Goal: Task Accomplishment & Management: Use online tool/utility

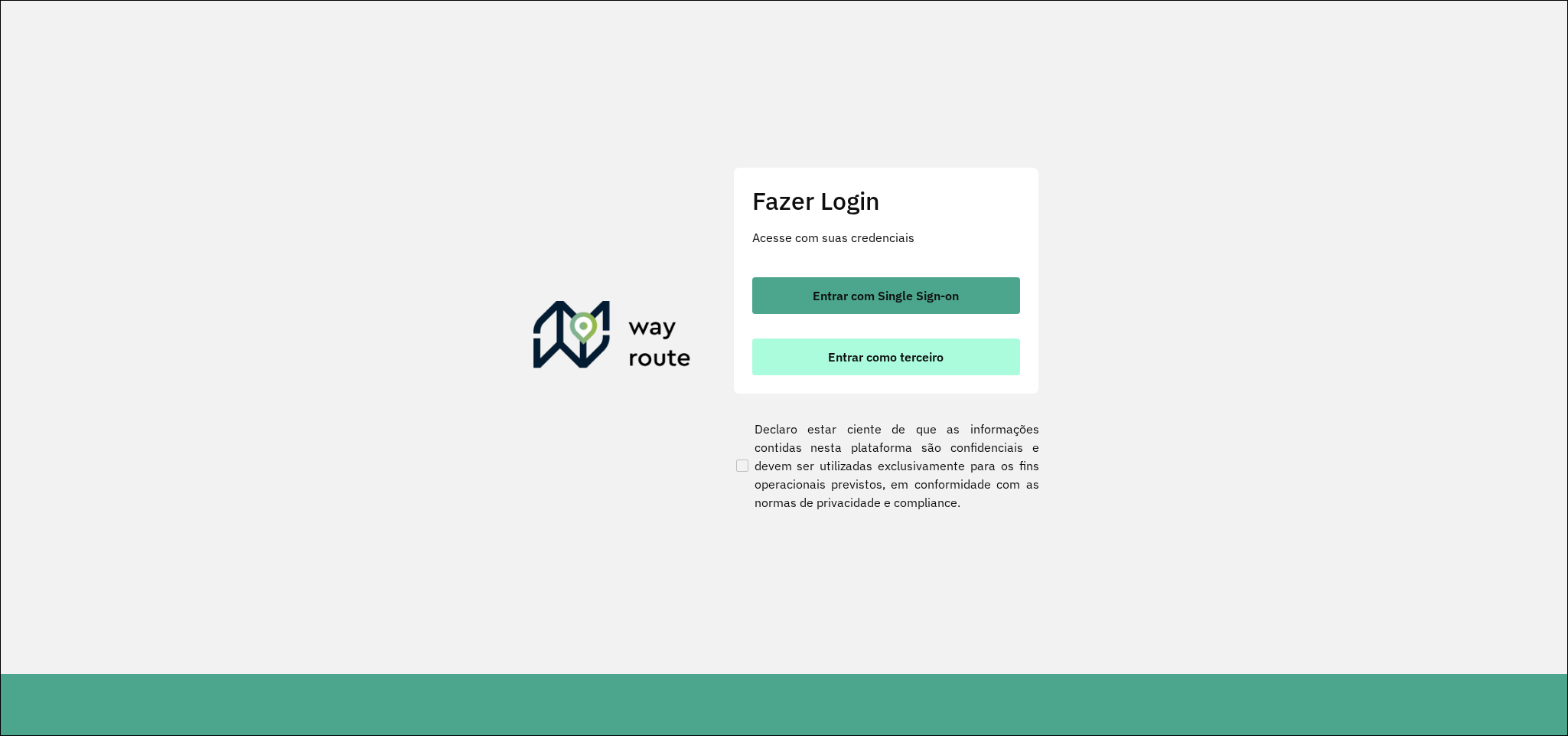
click at [781, 363] on button "Entrar como terceiro" at bounding box center [886, 357] width 268 height 36
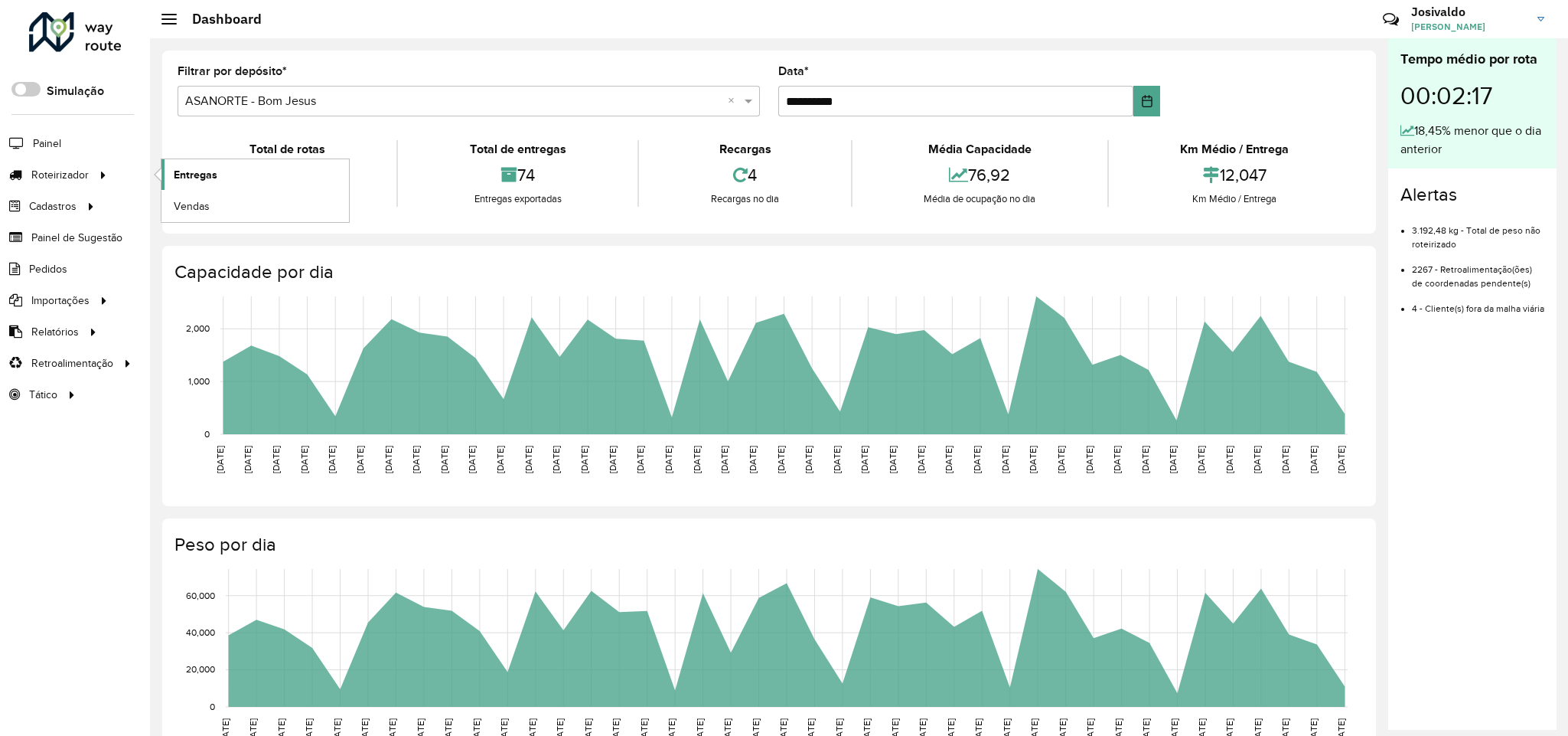
click at [189, 173] on span "Entregas" at bounding box center [196, 175] width 44 height 16
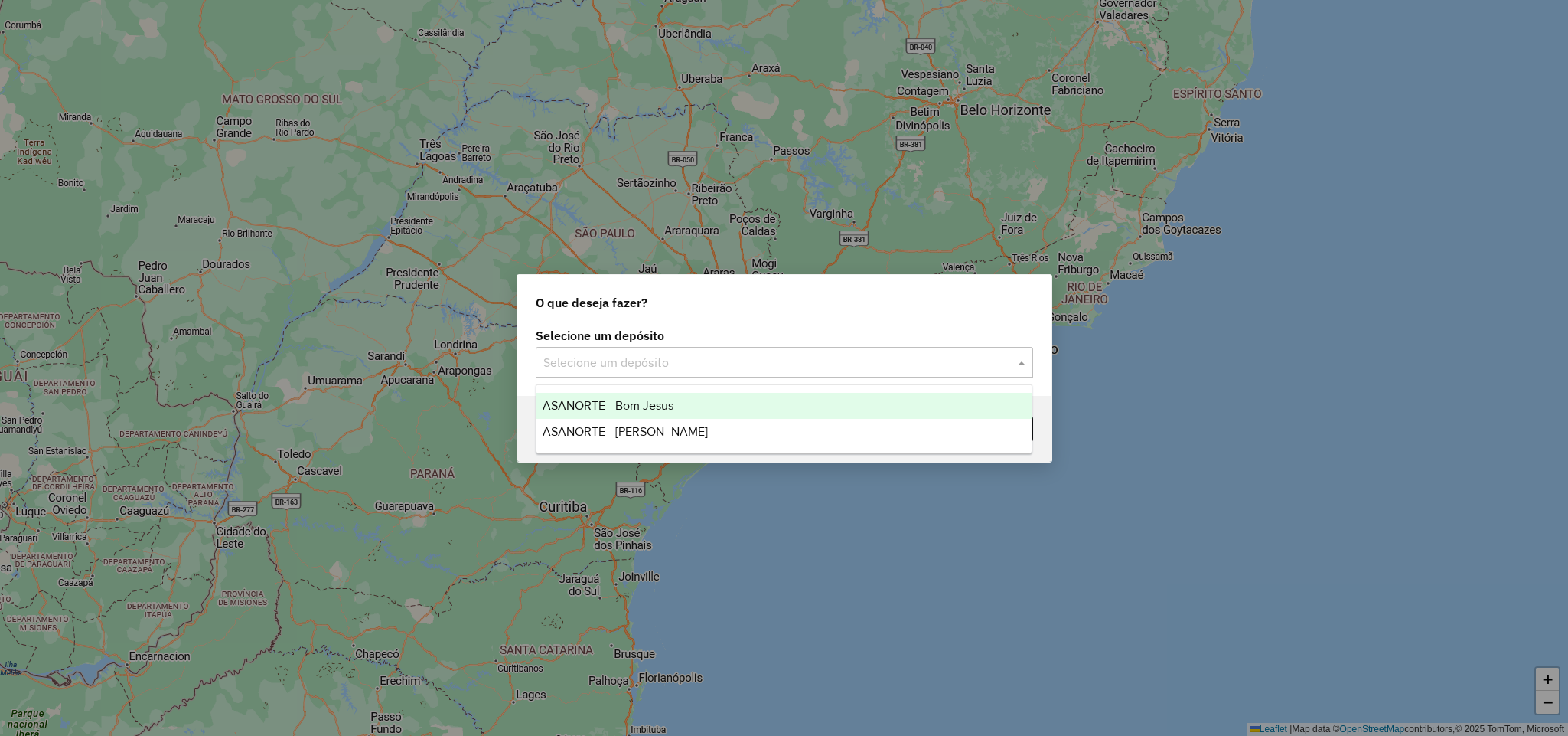
click at [1018, 367] on span at bounding box center [1023, 361] width 19 height 18
click at [840, 417] on div "ASANORTE - Bom Jesus" at bounding box center [784, 405] width 495 height 26
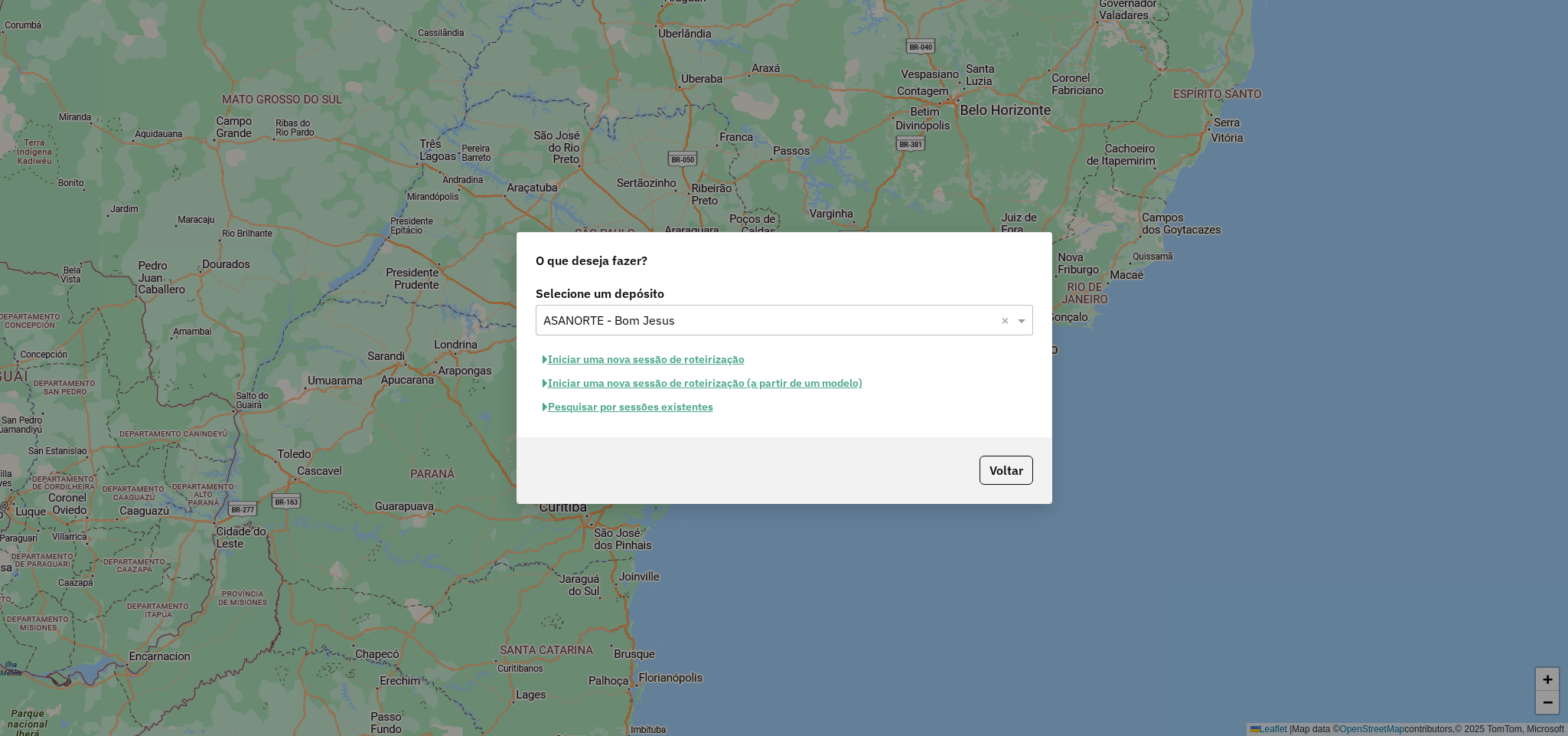
click at [678, 406] on button "Pesquisar por sessões existentes" at bounding box center [628, 406] width 184 height 24
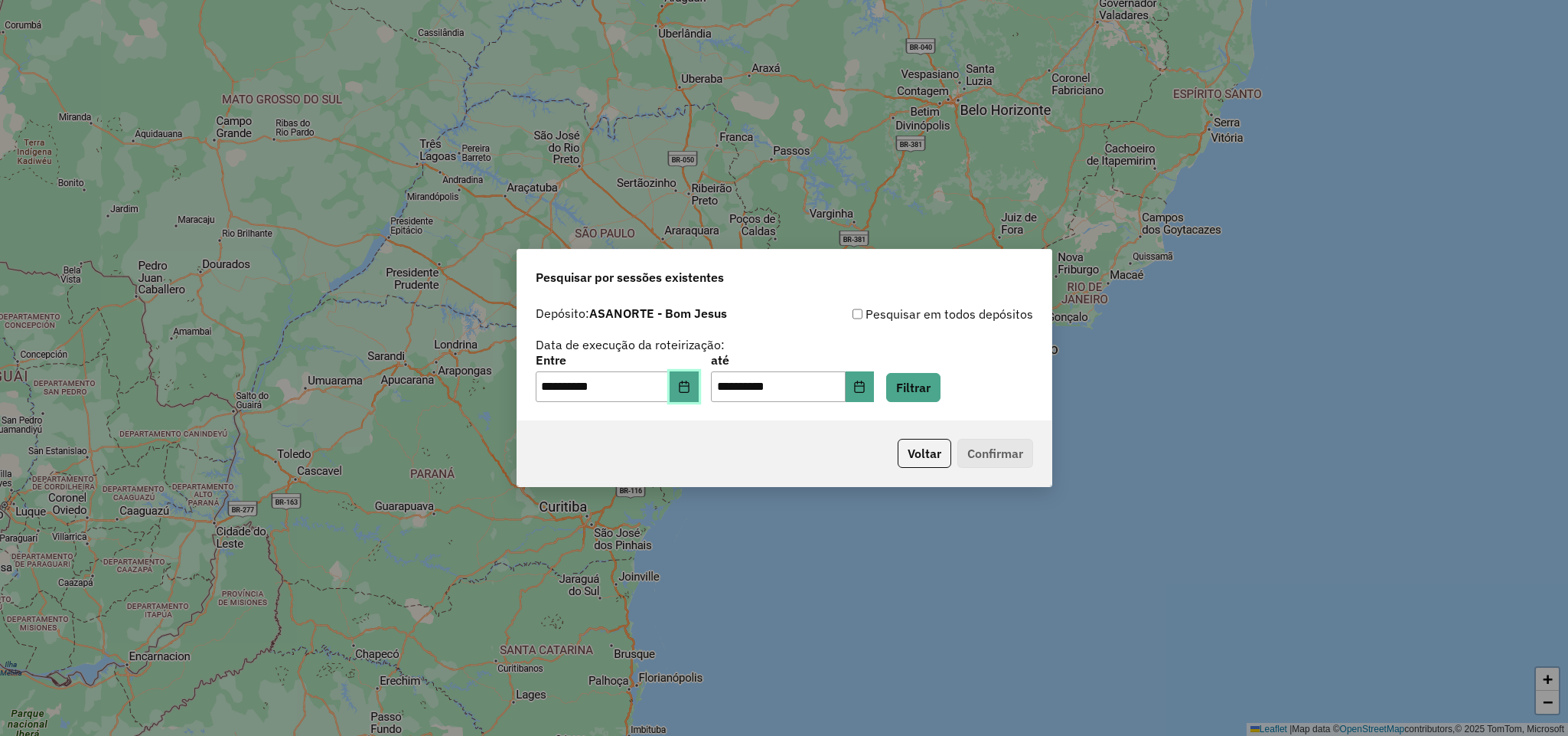
click at [698, 389] on button "Choose Date" at bounding box center [684, 386] width 29 height 31
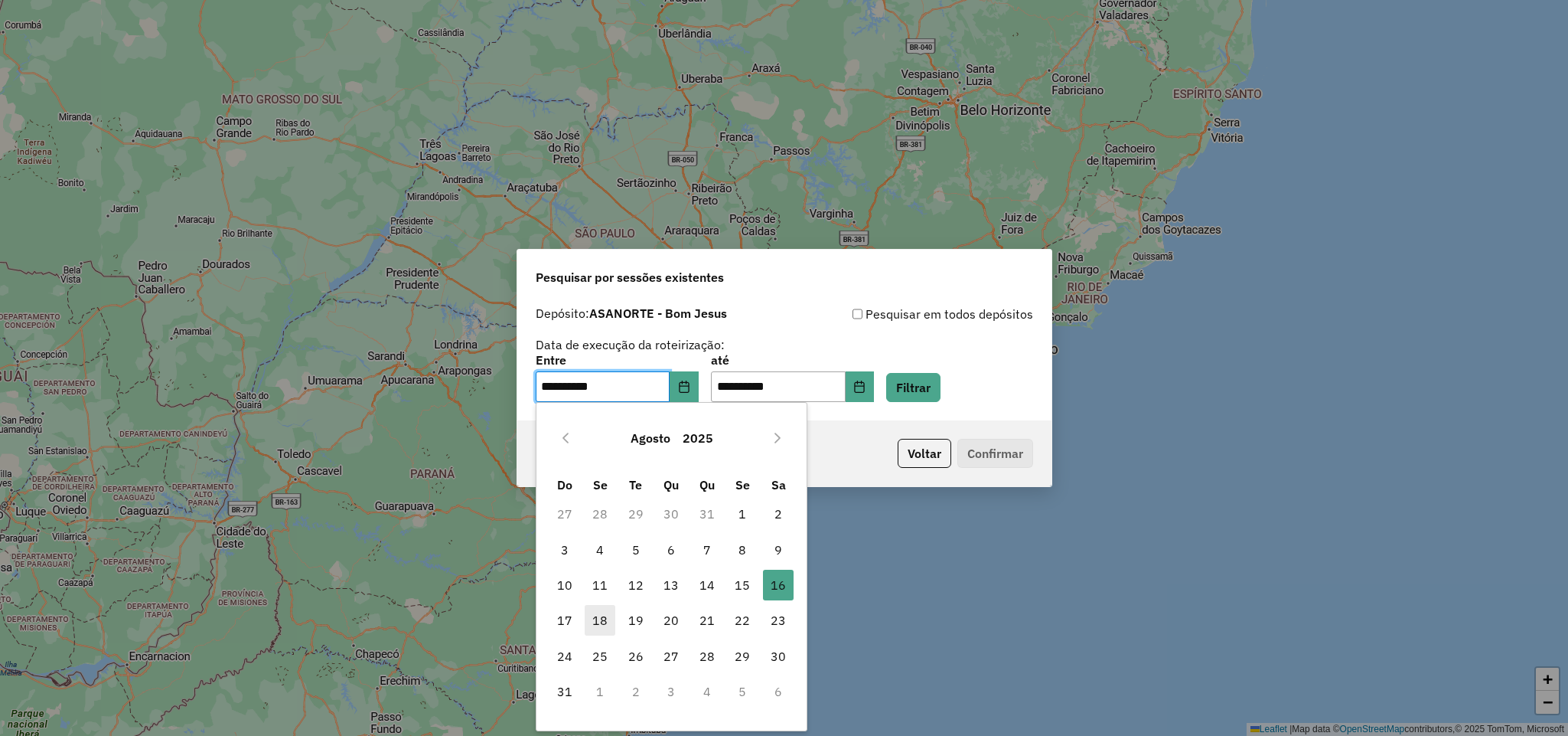
click at [592, 617] on span "18" at bounding box center [600, 620] width 31 height 31
type input "**********"
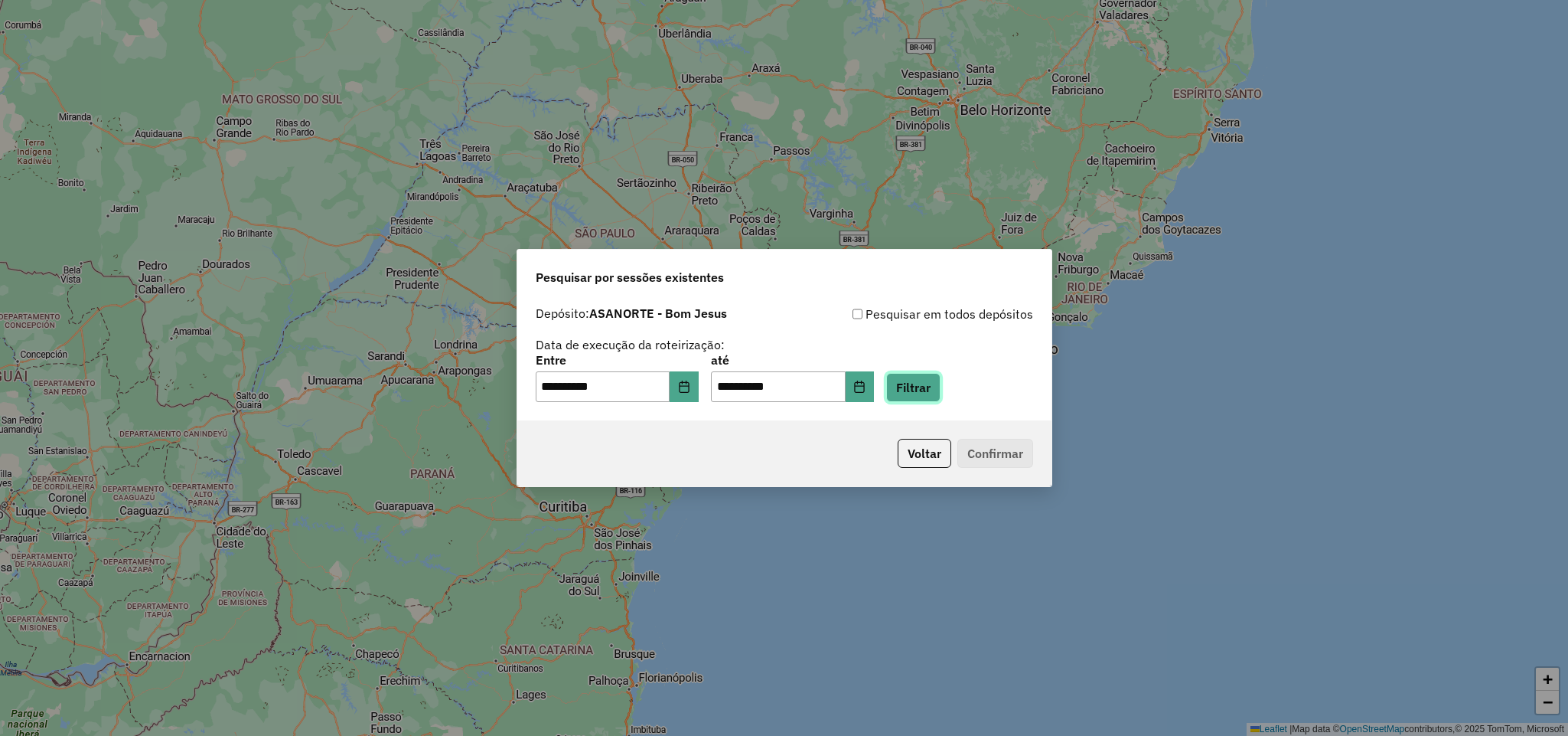
click at [937, 395] on button "Filtrar" at bounding box center [913, 387] width 54 height 29
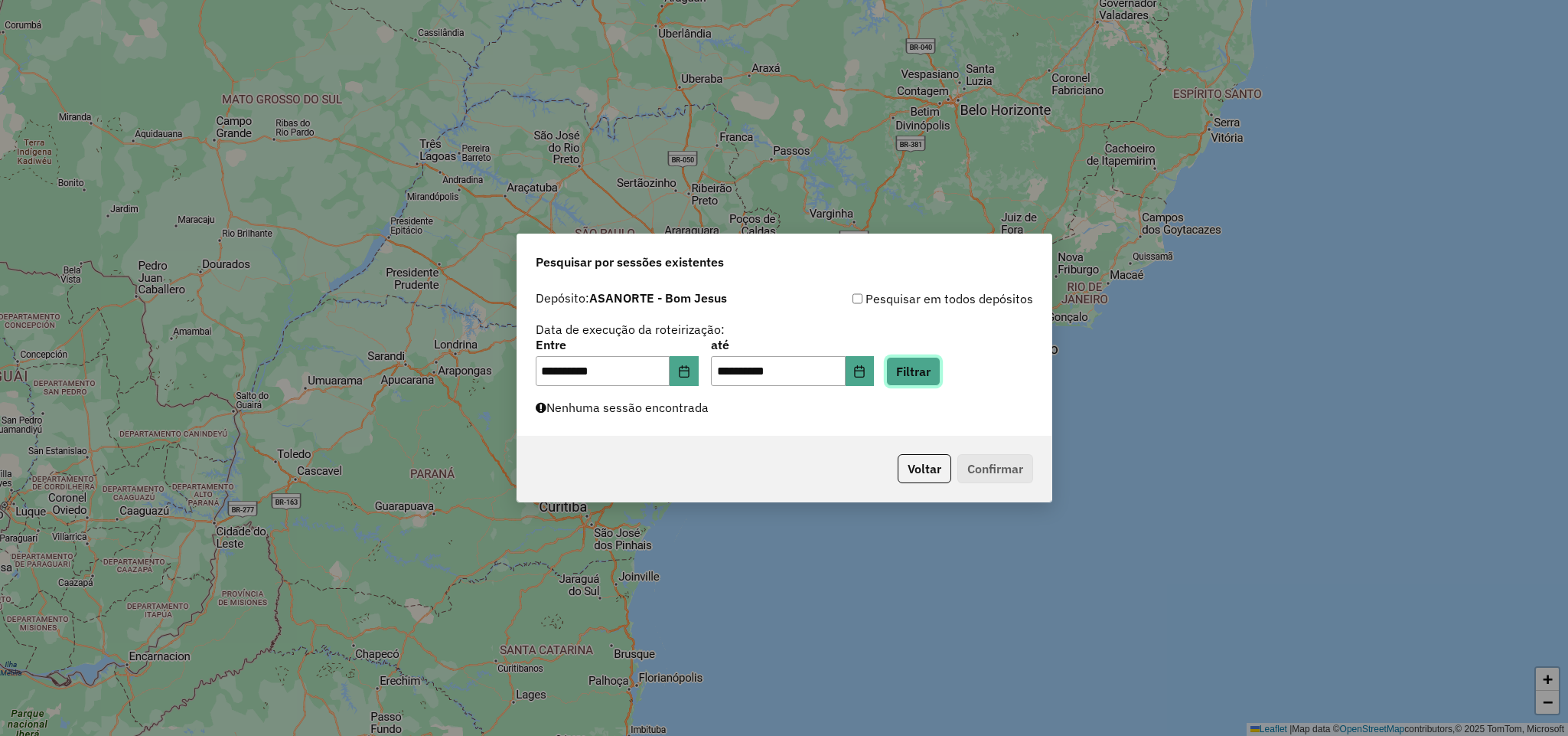
click at [939, 377] on button "Filtrar" at bounding box center [913, 371] width 54 height 29
click at [923, 382] on button "Filtrar" at bounding box center [913, 371] width 54 height 29
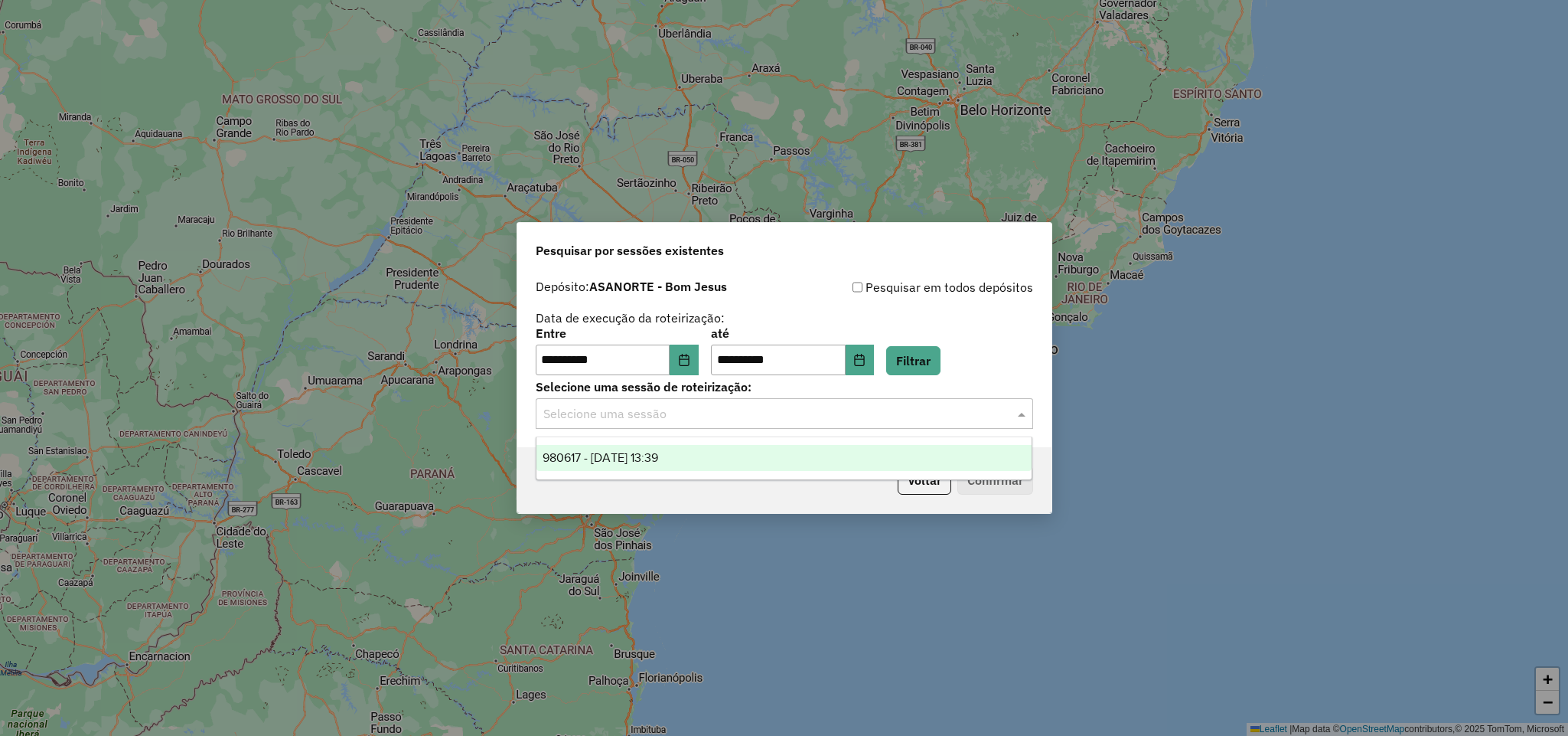
click at [893, 409] on input "text" at bounding box center [769, 414] width 451 height 18
click at [806, 452] on div "980617 - 18/08/2025 13:39" at bounding box center [784, 457] width 495 height 26
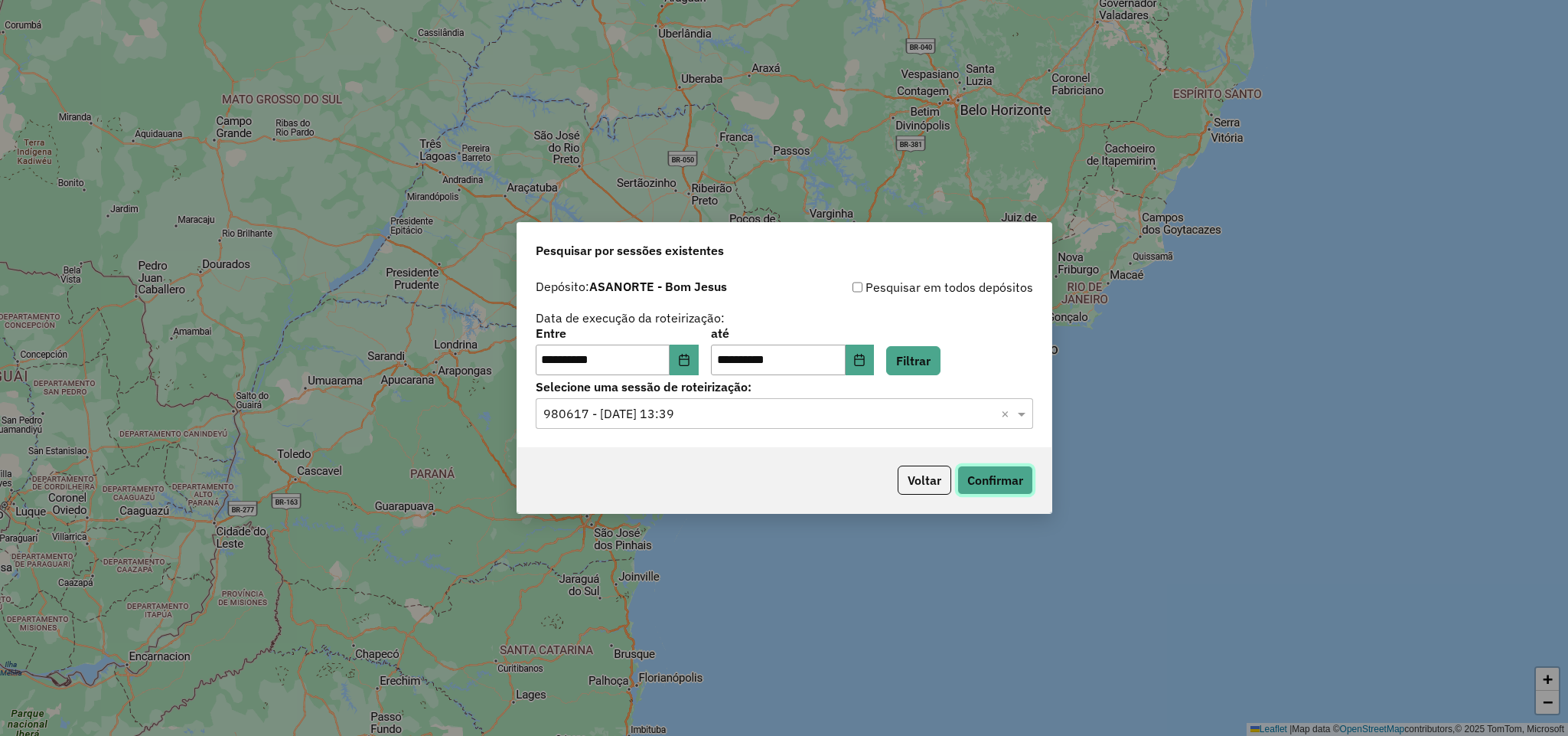
click at [970, 474] on button "Confirmar" at bounding box center [995, 480] width 75 height 29
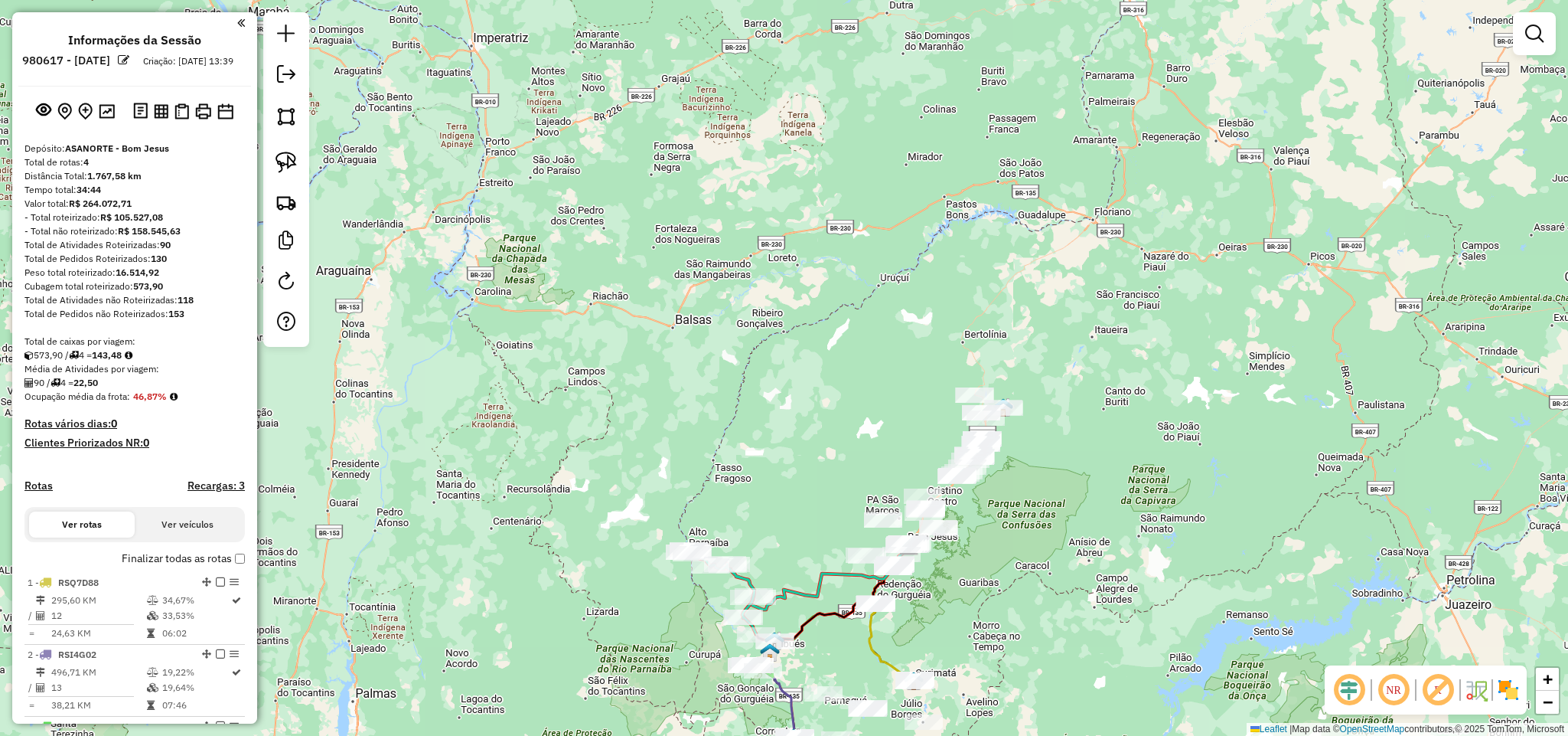
click at [1001, 519] on div "Janela de atendimento Grade de atendimento Capacidade Transportadoras Veículos …" at bounding box center [784, 368] width 1568 height 736
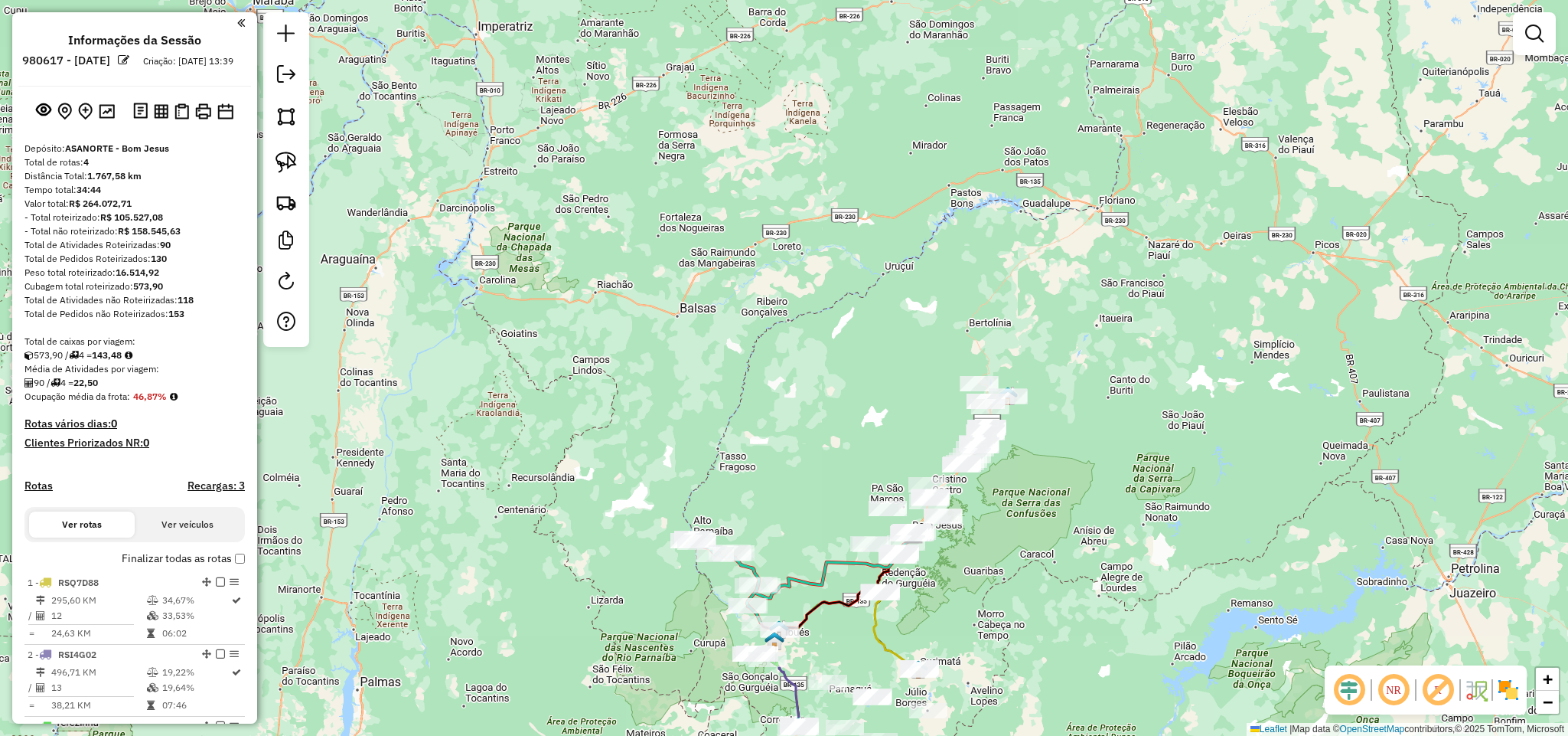
drag, startPoint x: 1033, startPoint y: 627, endPoint x: 1054, endPoint y: 463, distance: 165.3
click at [1054, 463] on div "Janela de atendimento Grade de atendimento Capacidade Transportadoras Veículos …" at bounding box center [784, 368] width 1568 height 736
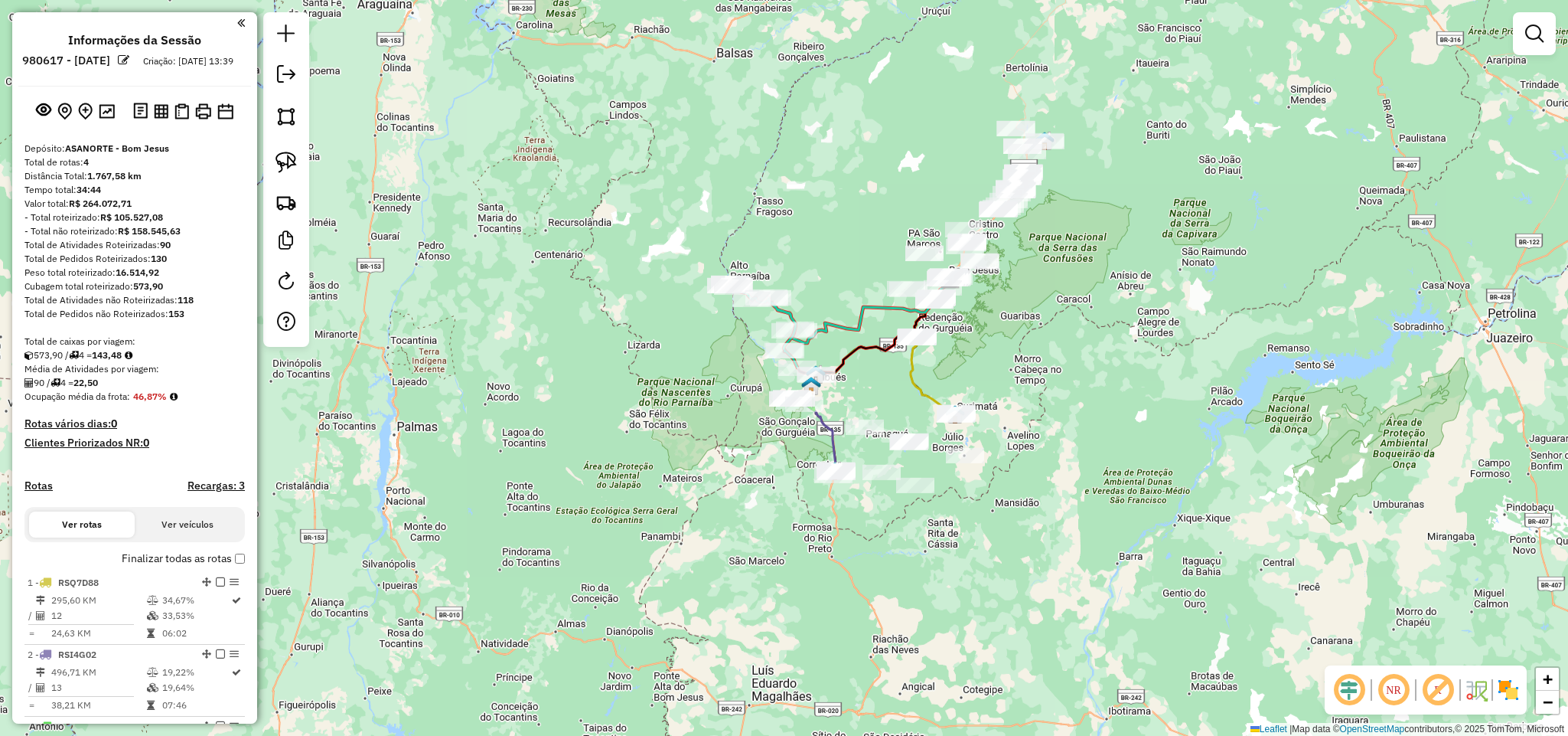
drag, startPoint x: 1100, startPoint y: 458, endPoint x: 1116, endPoint y: 367, distance: 92.4
click at [1116, 367] on div "Janela de atendimento Grade de atendimento Capacidade Transportadoras Veículos …" at bounding box center [784, 368] width 1568 height 736
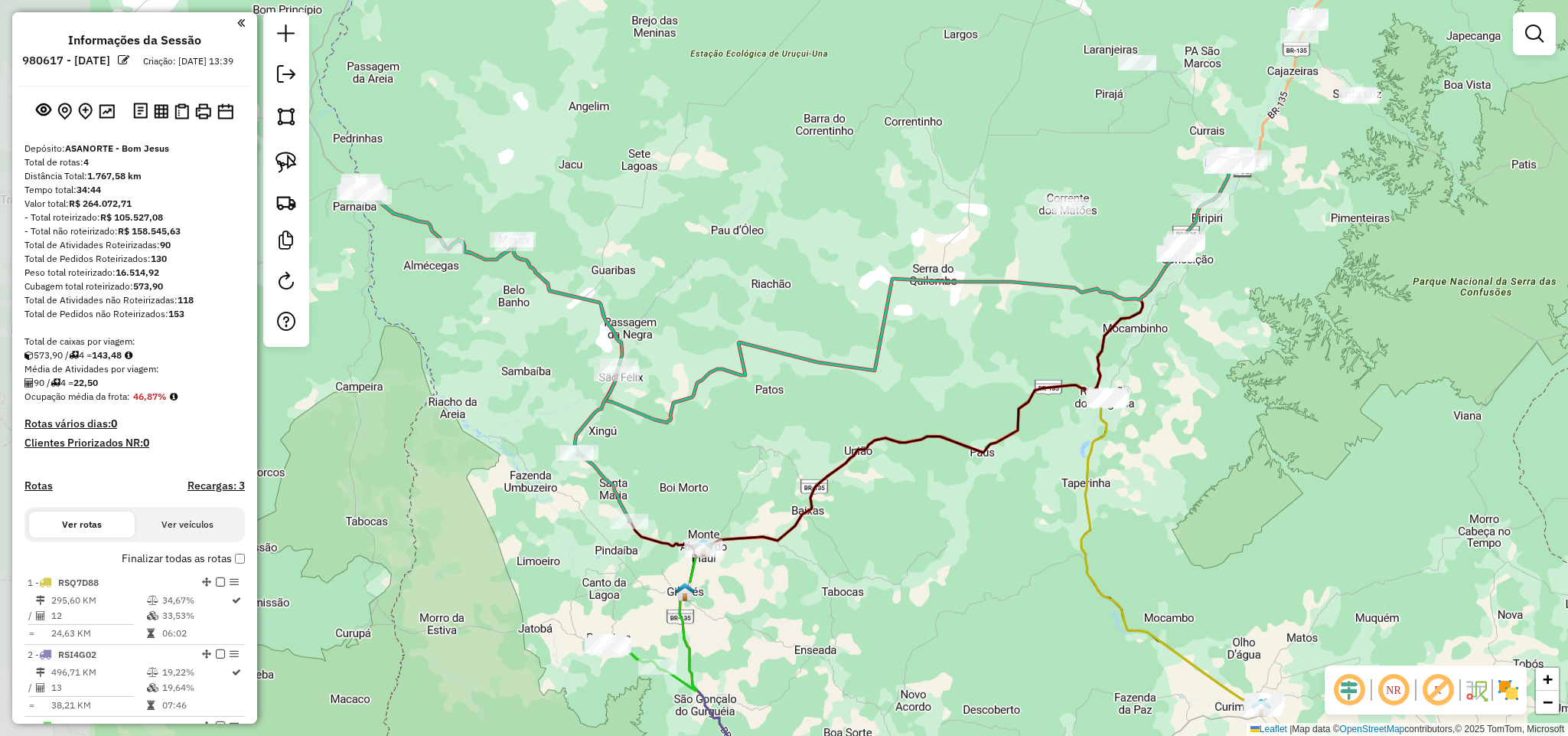
drag, startPoint x: 656, startPoint y: 360, endPoint x: 792, endPoint y: 452, distance: 164.2
click at [792, 452] on div "Janela de atendimento Grade de atendimento Capacidade Transportadoras Veículos …" at bounding box center [784, 368] width 1568 height 736
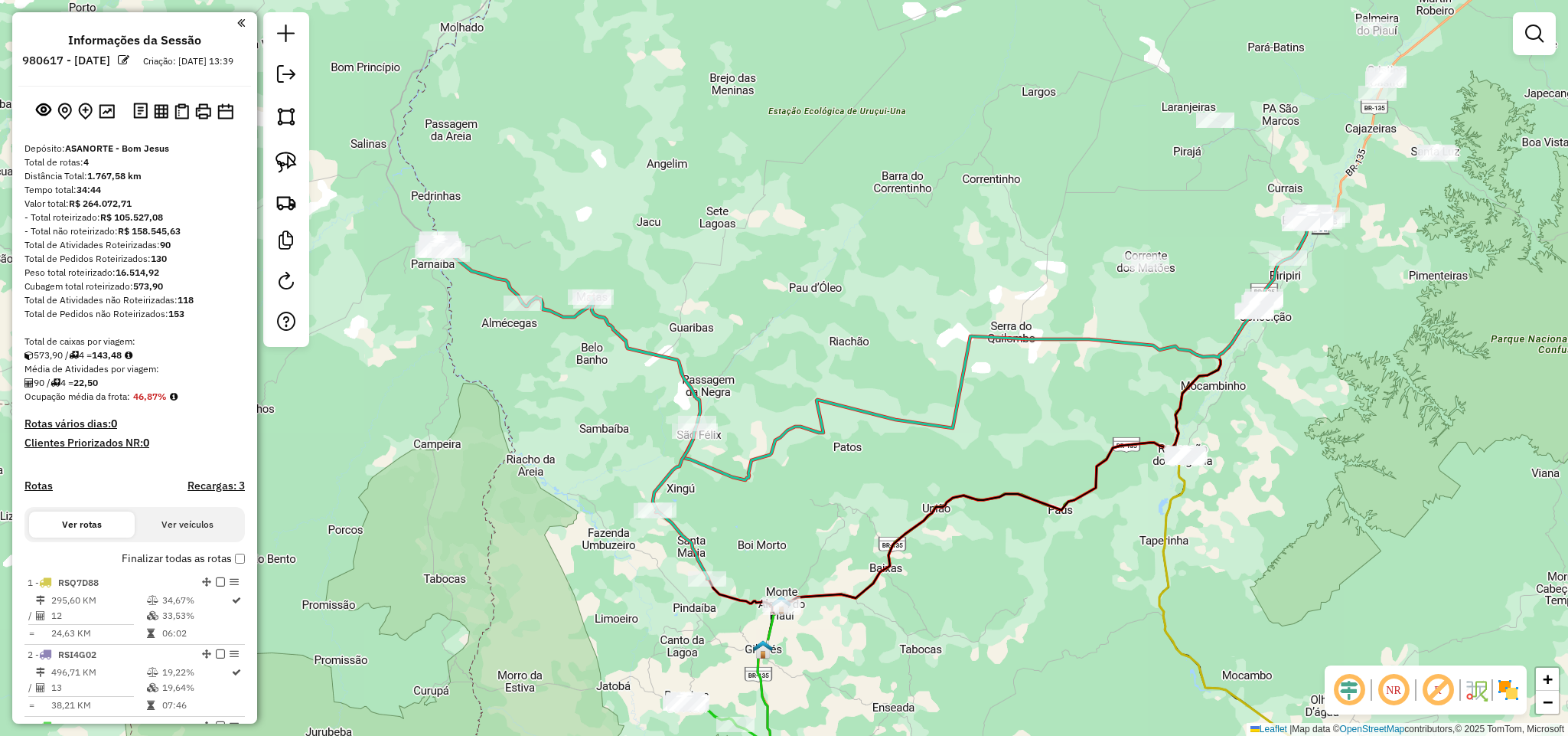
click at [840, 401] on icon at bounding box center [1001, 351] width 637 height 258
select select "**********"
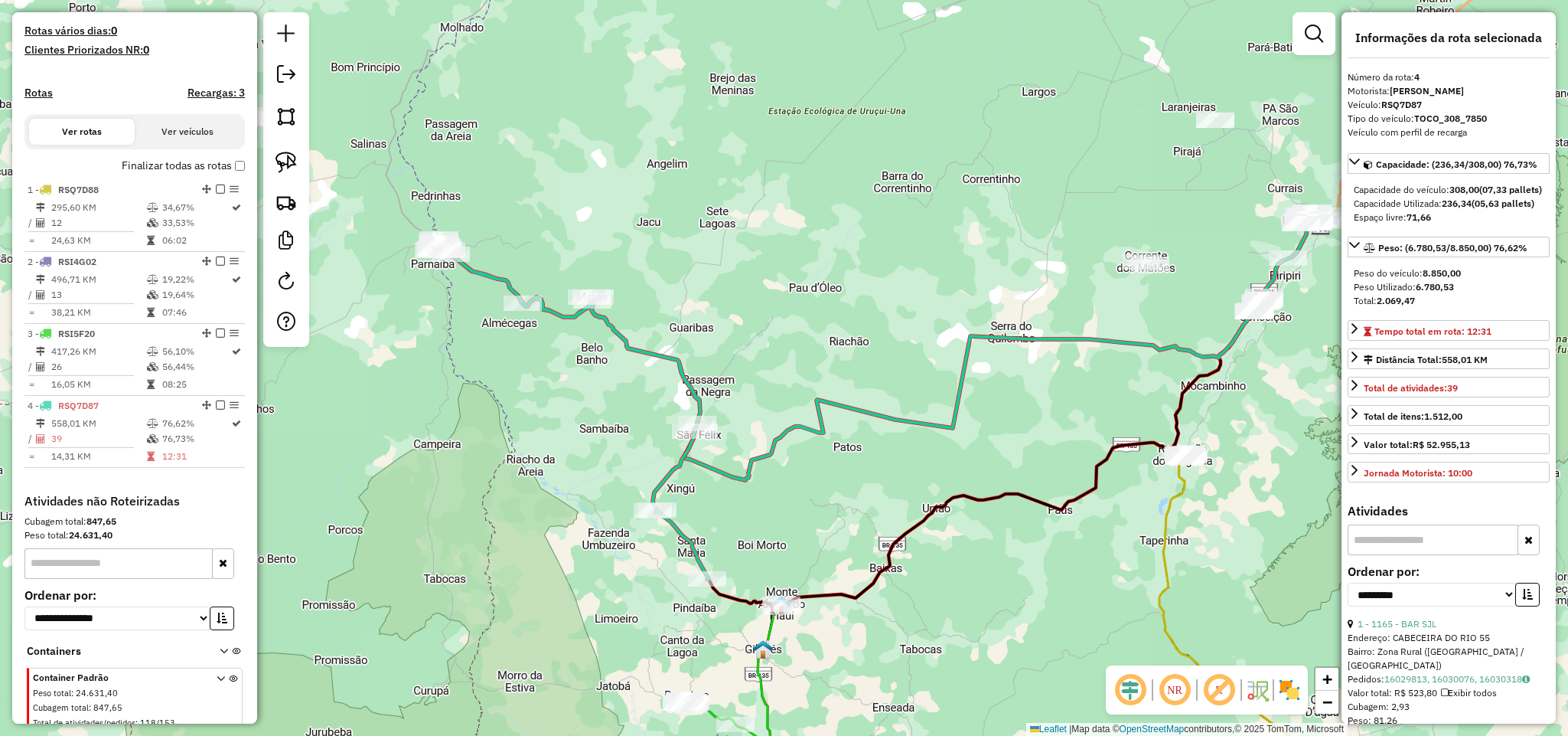
scroll to position [452, 0]
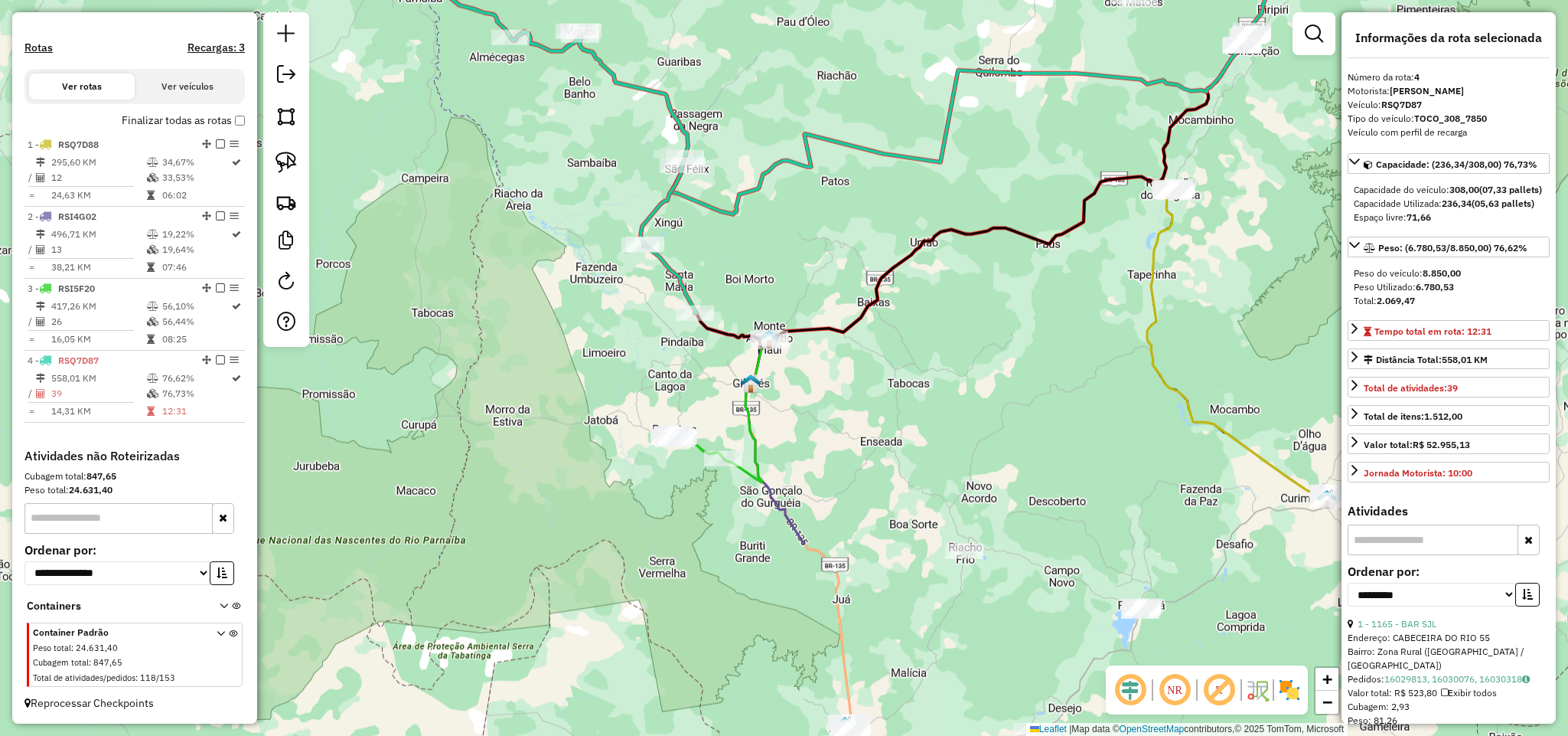
drag, startPoint x: 916, startPoint y: 583, endPoint x: 907, endPoint y: 331, distance: 252.2
click at [907, 331] on div "Janela de atendimento Grade de atendimento Capacidade Transportadoras Veículos …" at bounding box center [784, 368] width 1568 height 736
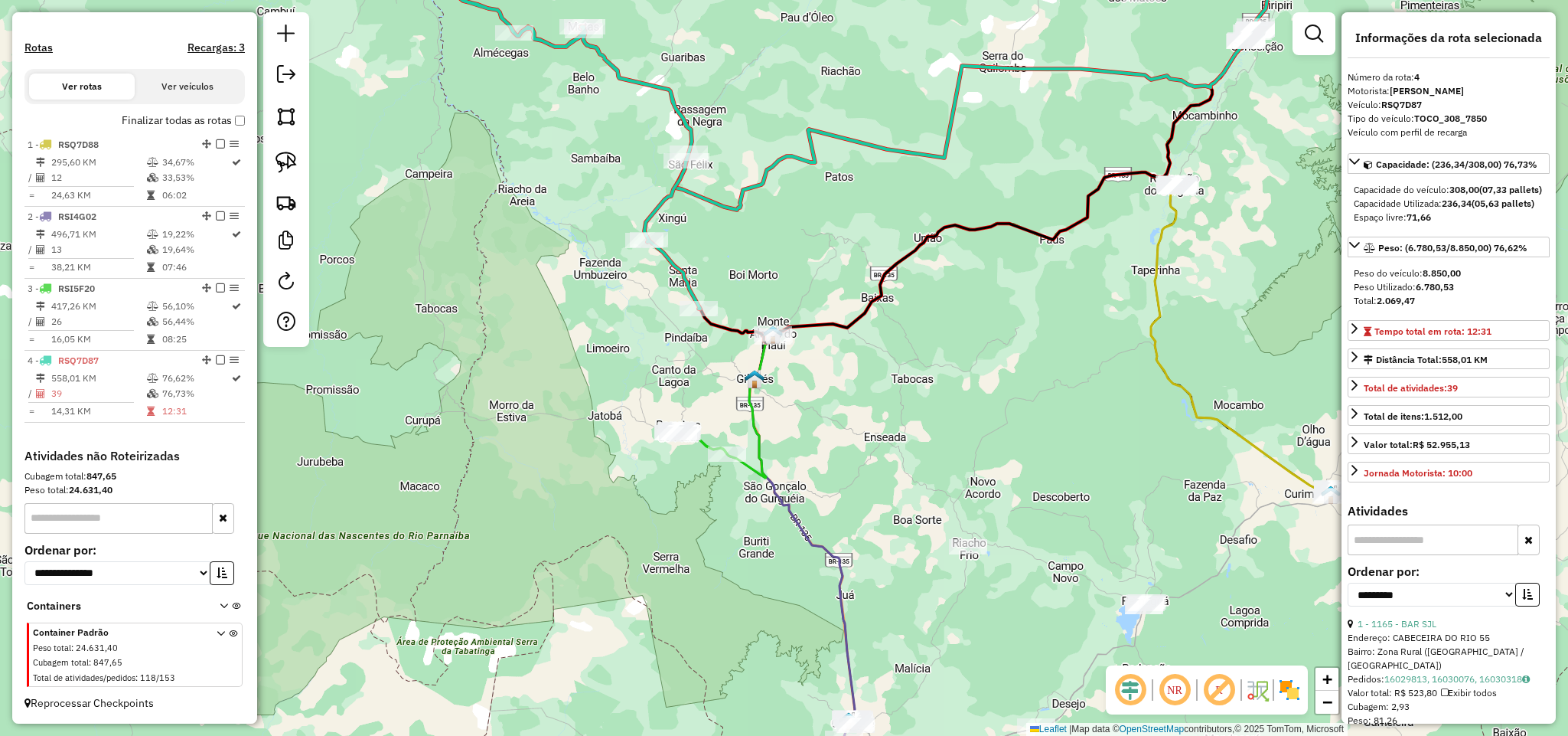
click at [754, 437] on icon at bounding box center [996, 215] width 633 height 526
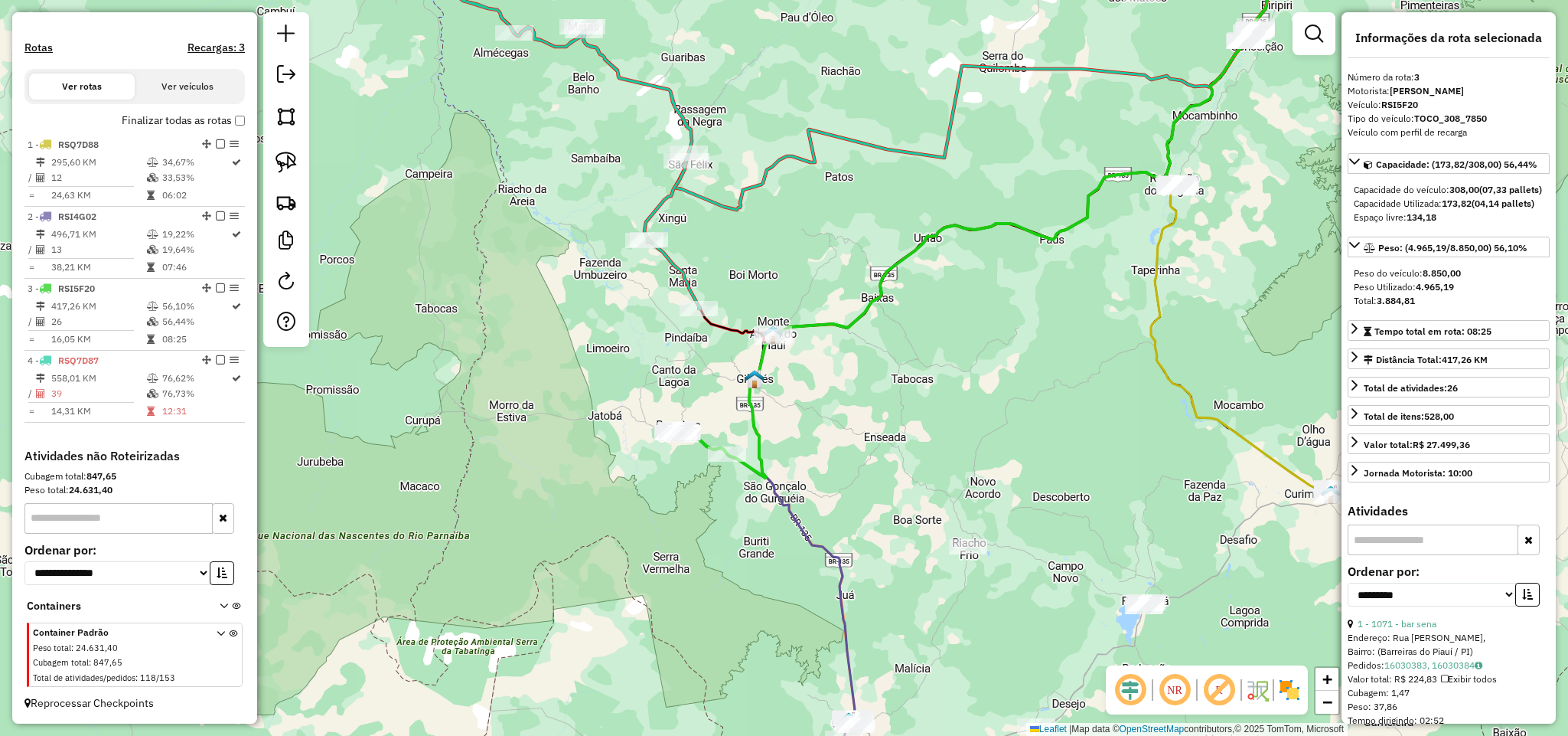
drag, startPoint x: 877, startPoint y: 512, endPoint x: 827, endPoint y: 242, distance: 274.6
click at [827, 247] on div "Janela de atendimento Grade de atendimento Capacidade Transportadoras Veículos …" at bounding box center [784, 368] width 1568 height 736
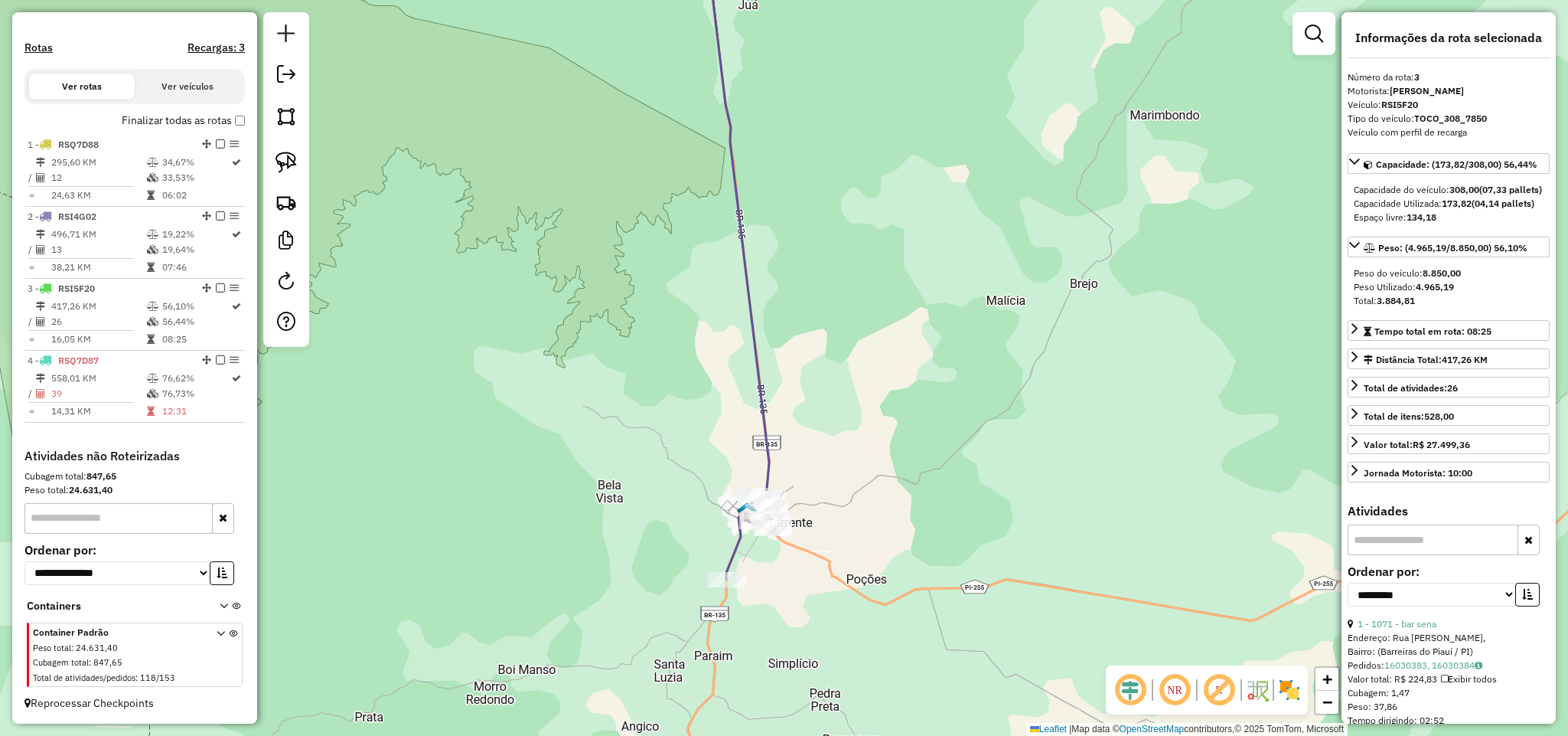
click at [769, 436] on icon at bounding box center [740, 216] width 59 height 580
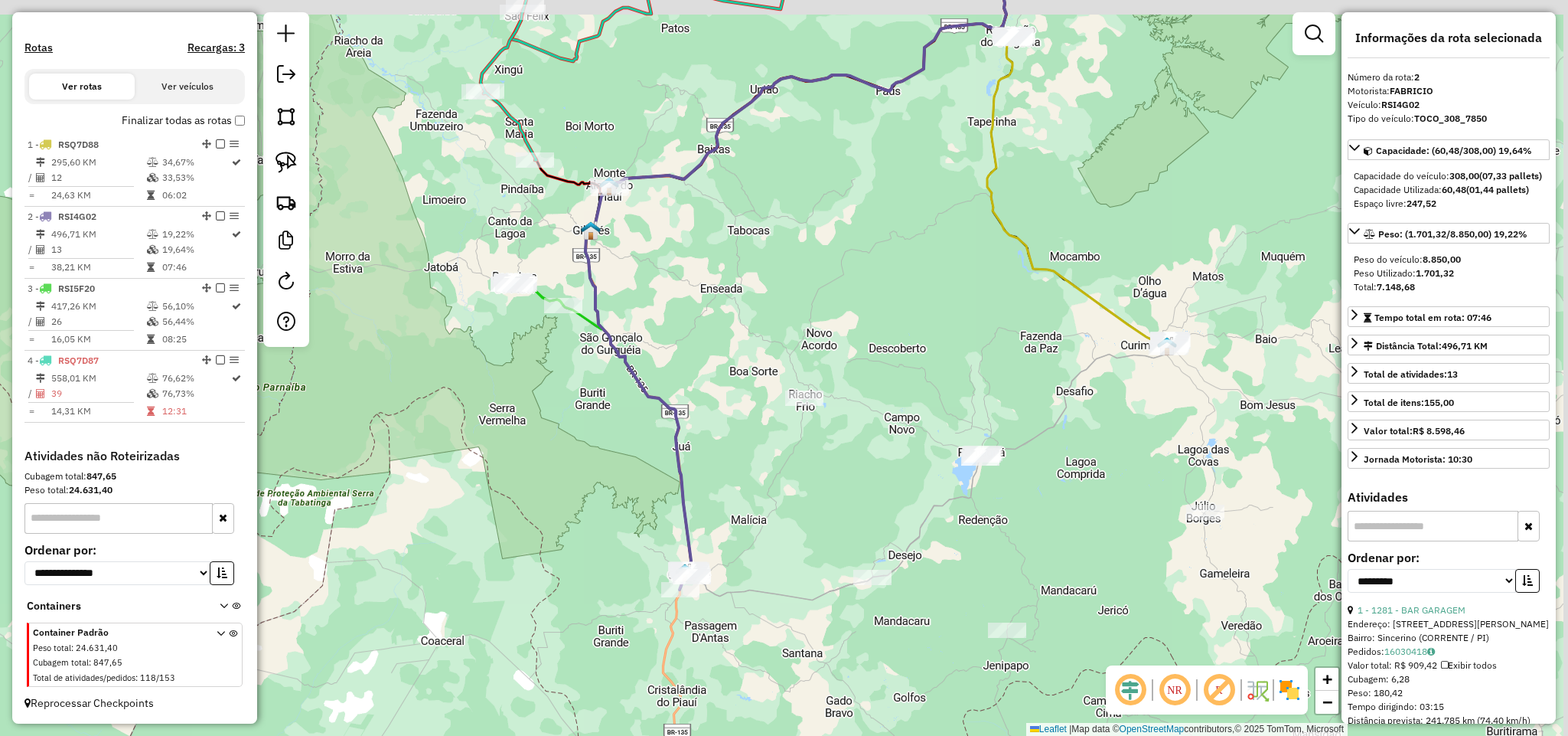
drag, startPoint x: 1021, startPoint y: 344, endPoint x: 857, endPoint y: 460, distance: 200.9
click at [835, 475] on div "Janela de atendimento Grade de atendimento Capacidade Transportadoras Veículos …" at bounding box center [784, 368] width 1568 height 736
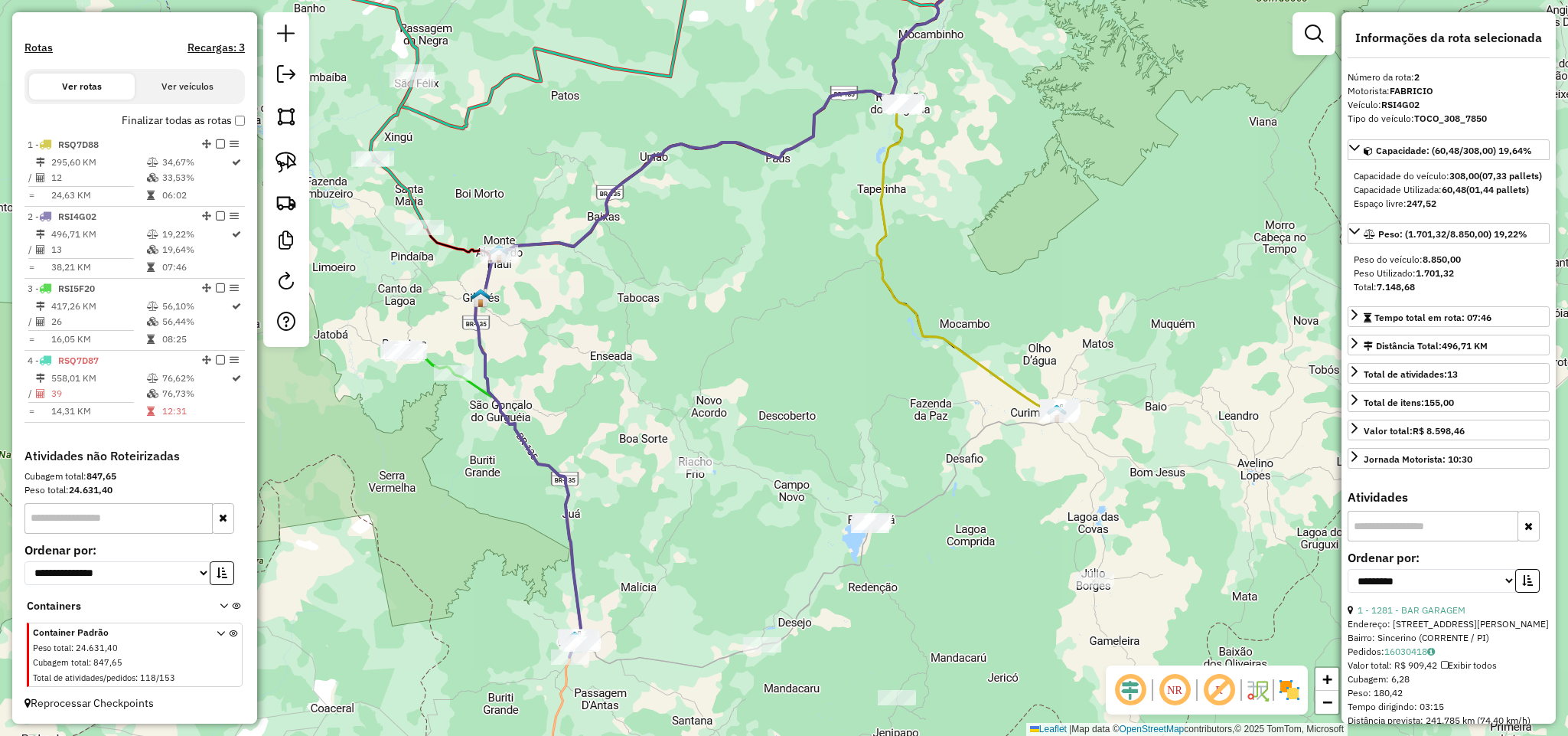
click at [971, 360] on icon at bounding box center [967, 170] width 181 height 488
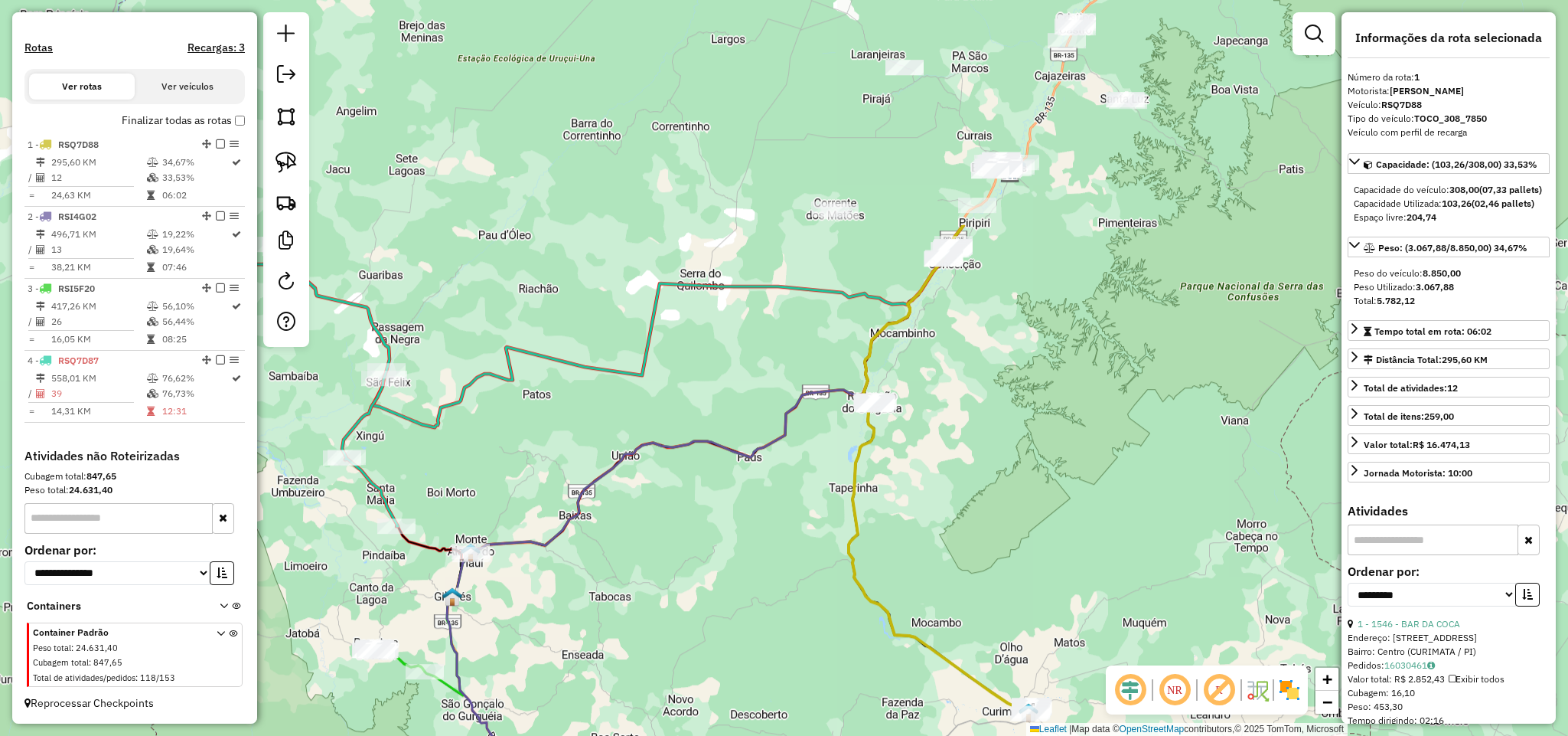
drag, startPoint x: 1039, startPoint y: 129, endPoint x: 1010, endPoint y: 428, distance: 300.4
click at [1010, 428] on div "Janela de atendimento Grade de atendimento Capacidade Transportadoras Veículos …" at bounding box center [784, 368] width 1568 height 736
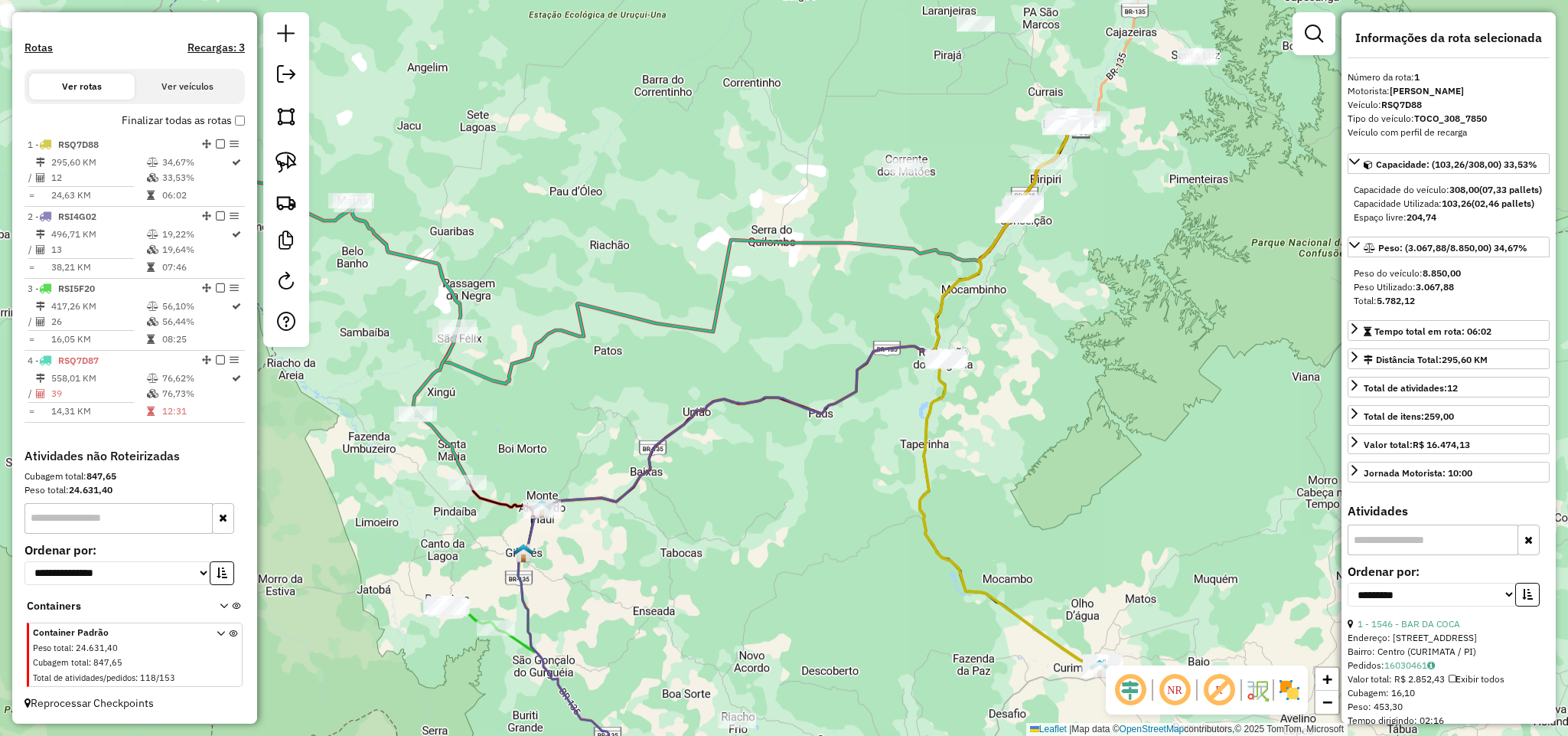
drag, startPoint x: 707, startPoint y: 512, endPoint x: 733, endPoint y: 473, distance: 46.9
click at [733, 473] on div "Janela de atendimento Grade de atendimento Capacidade Transportadoras Veículos …" at bounding box center [784, 368] width 1568 height 736
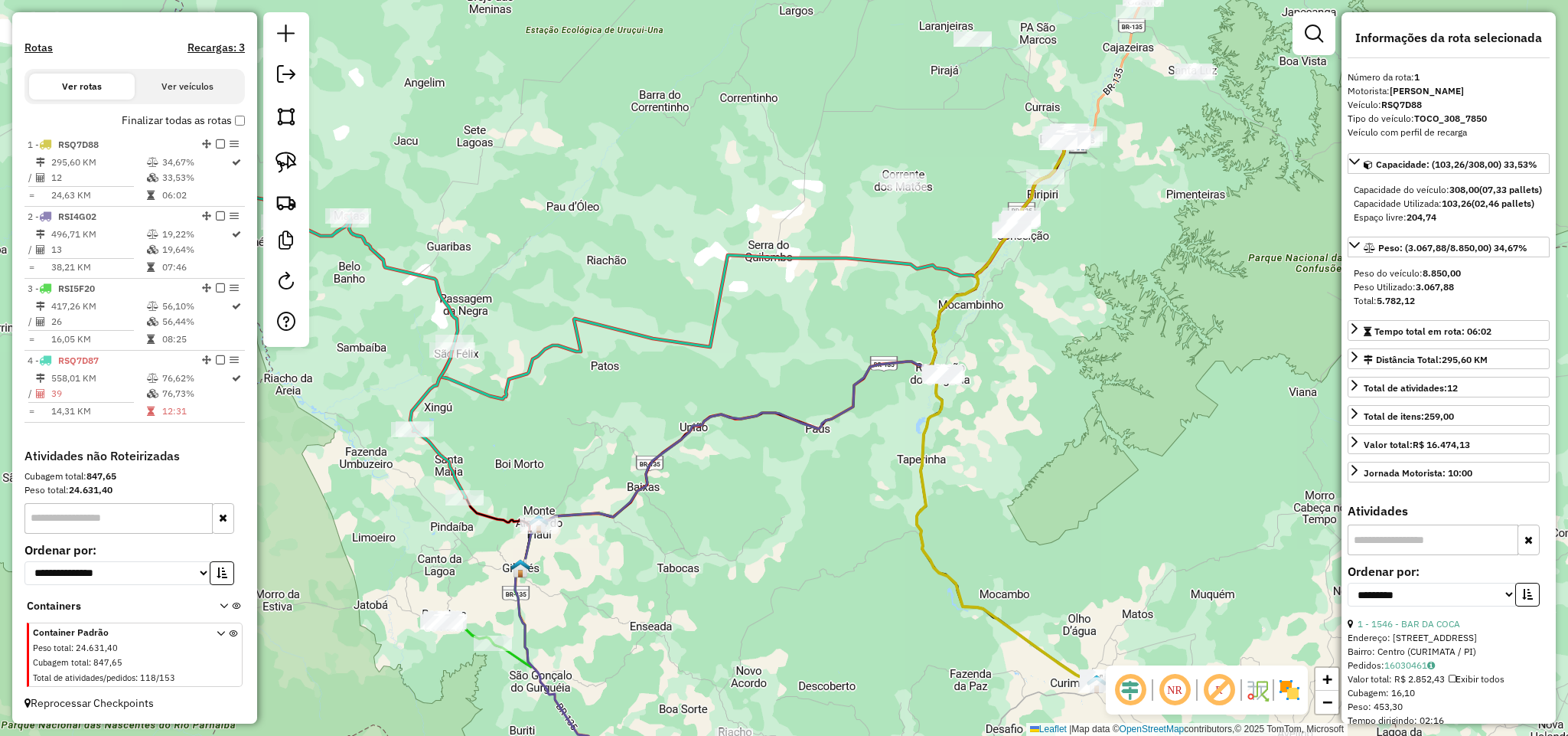
drag, startPoint x: 1139, startPoint y: 232, endPoint x: 983, endPoint y: 444, distance: 263.2
click at [983, 444] on div "Janela de atendimento Grade de atendimento Capacidade Transportadoras Veículos …" at bounding box center [784, 368] width 1568 height 736
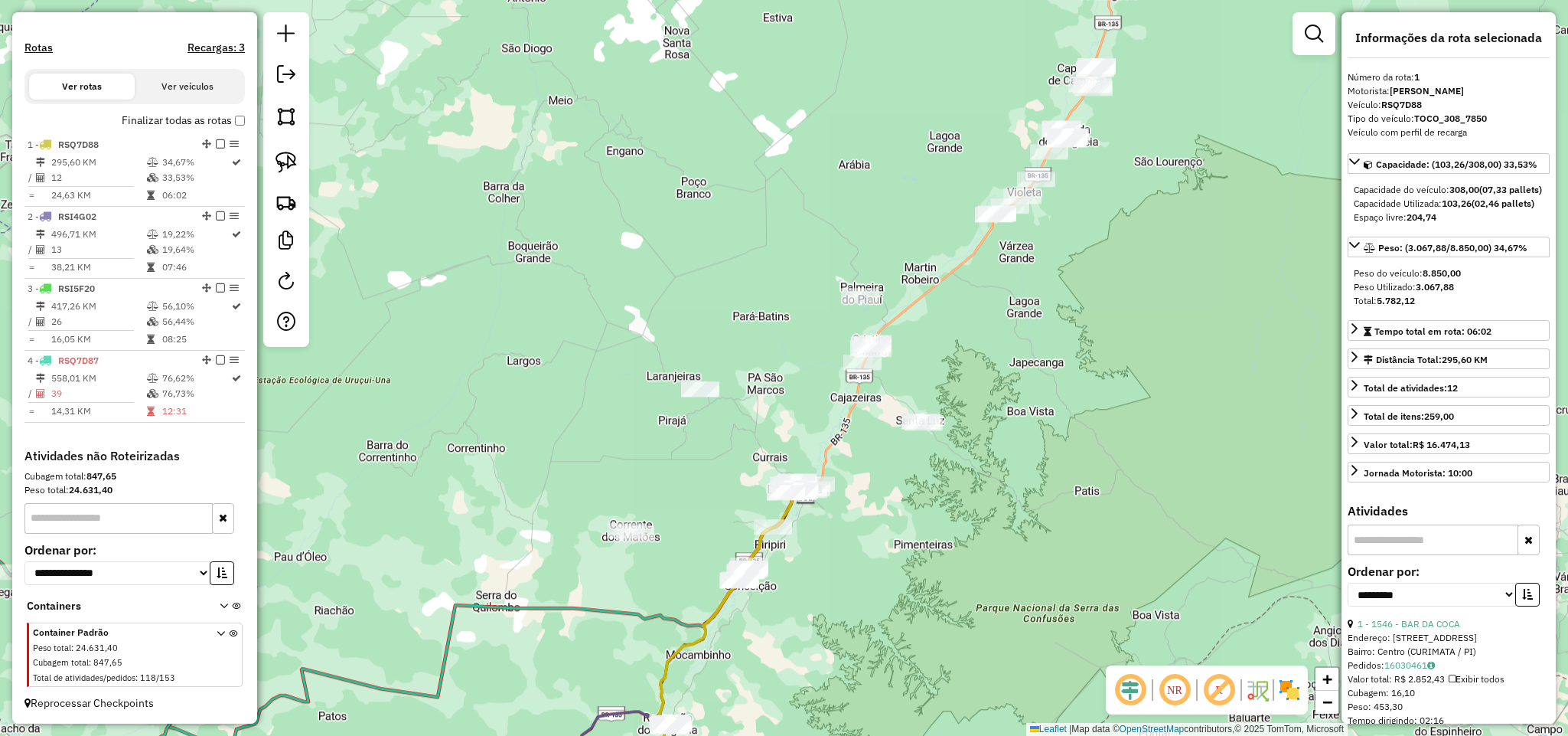
drag, startPoint x: 1181, startPoint y: 138, endPoint x: 1036, endPoint y: 329, distance: 239.8
click at [1036, 329] on div "Janela de atendimento Grade de atendimento Capacidade Transportadoras Veículos …" at bounding box center [784, 368] width 1568 height 736
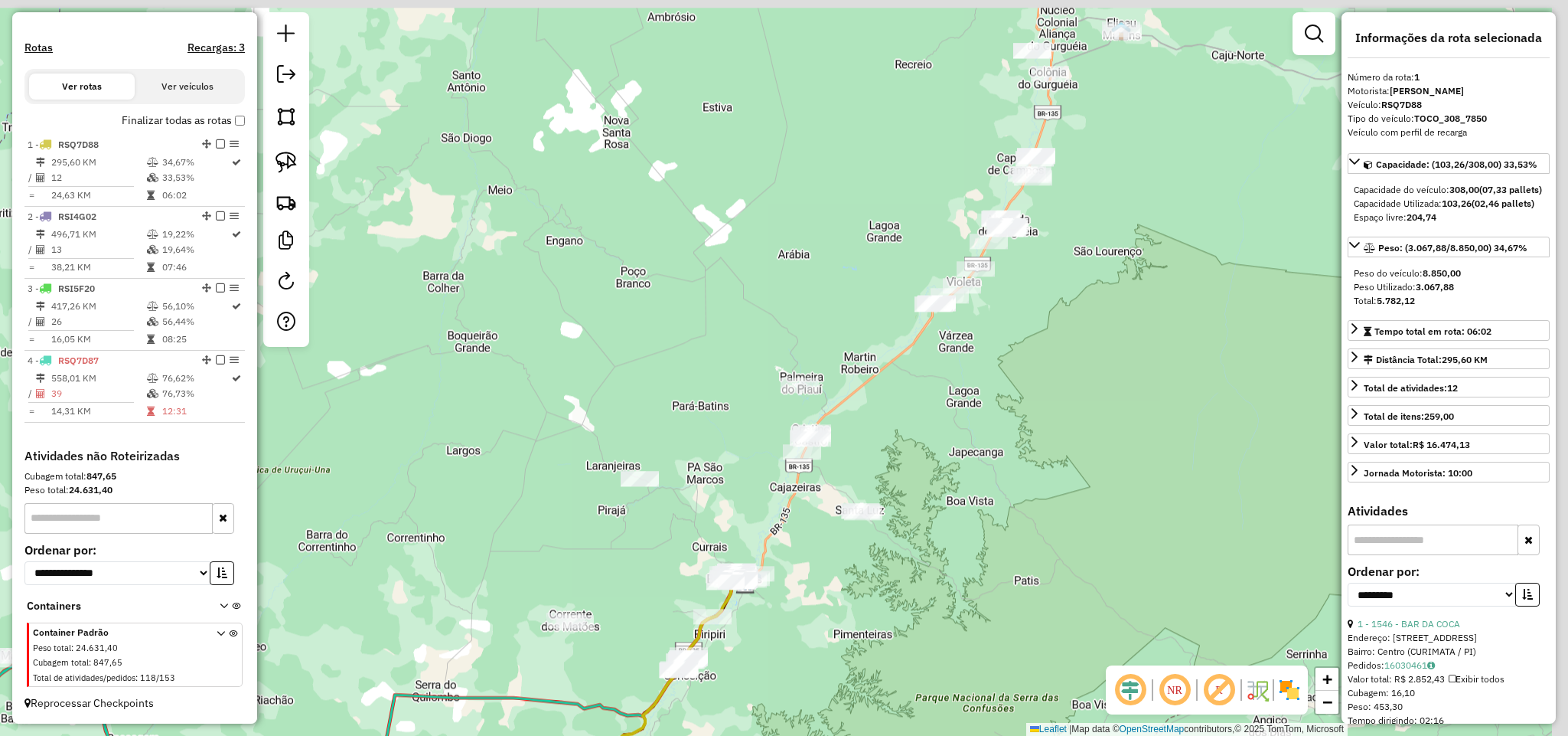
drag, startPoint x: 1116, startPoint y: 326, endPoint x: 1011, endPoint y: 411, distance: 135.1
click at [995, 467] on div "Janela de atendimento Grade de atendimento Capacidade Transportadoras Veículos …" at bounding box center [784, 368] width 1568 height 736
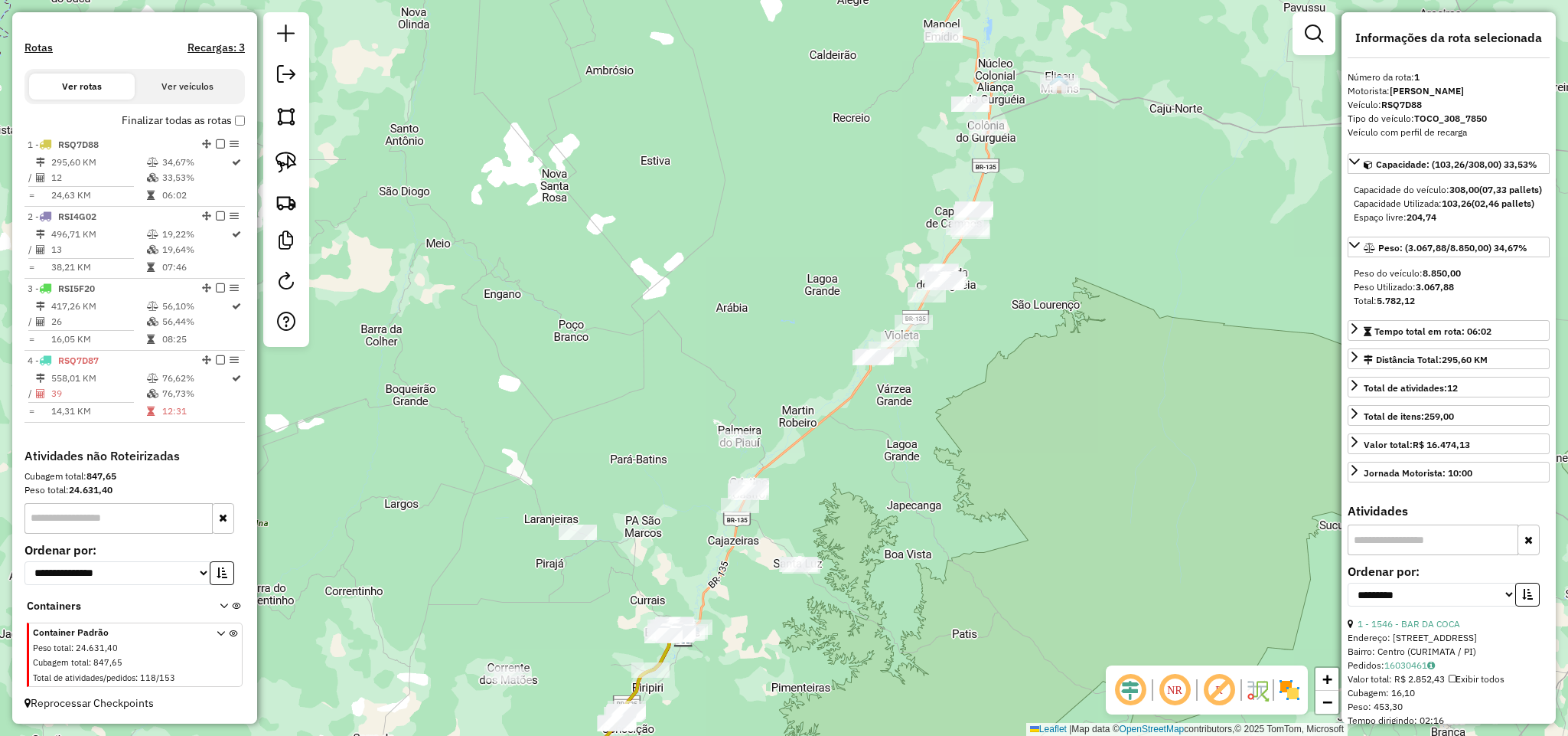
drag, startPoint x: 1098, startPoint y: 249, endPoint x: 1042, endPoint y: 377, distance: 139.7
click at [1042, 377] on div "Janela de atendimento Grade de atendimento Capacidade Transportadoras Veículos …" at bounding box center [784, 368] width 1568 height 736
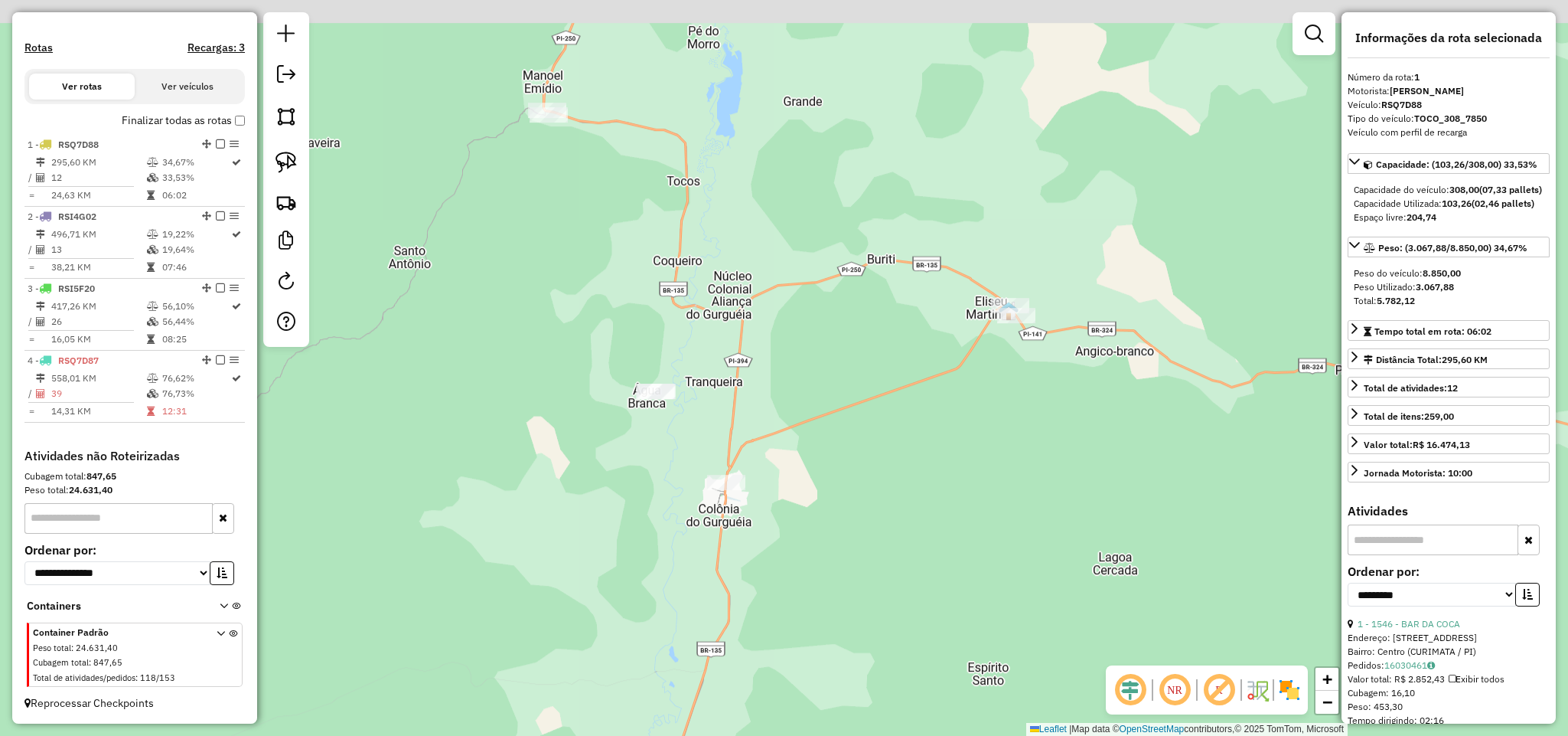
drag, startPoint x: 893, startPoint y: 313, endPoint x: 902, endPoint y: 334, distance: 22.8
click at [902, 334] on div "Janela de atendimento Grade de atendimento Capacidade Transportadoras Veículos …" at bounding box center [784, 368] width 1568 height 736
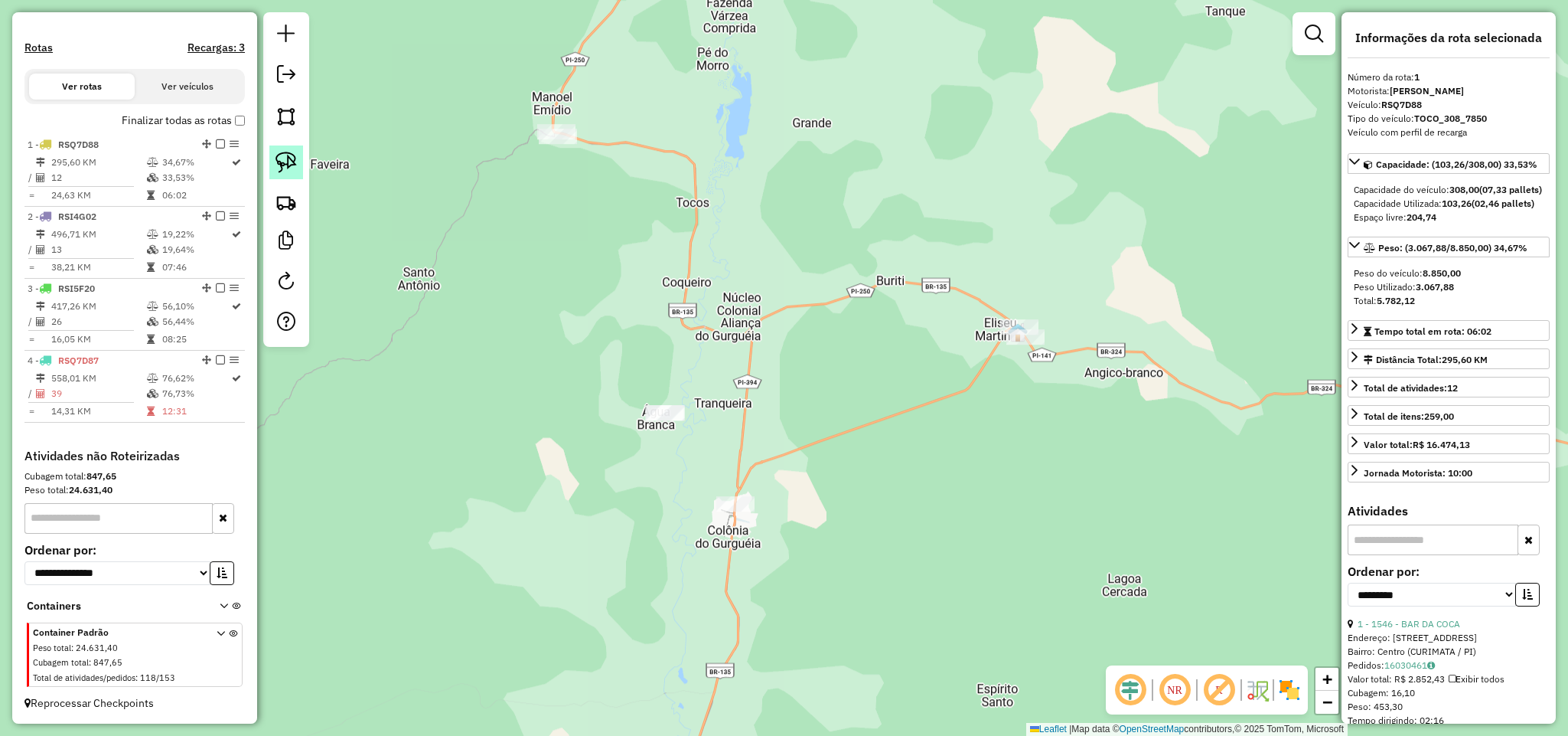
click at [276, 157] on img at bounding box center [286, 162] width 21 height 21
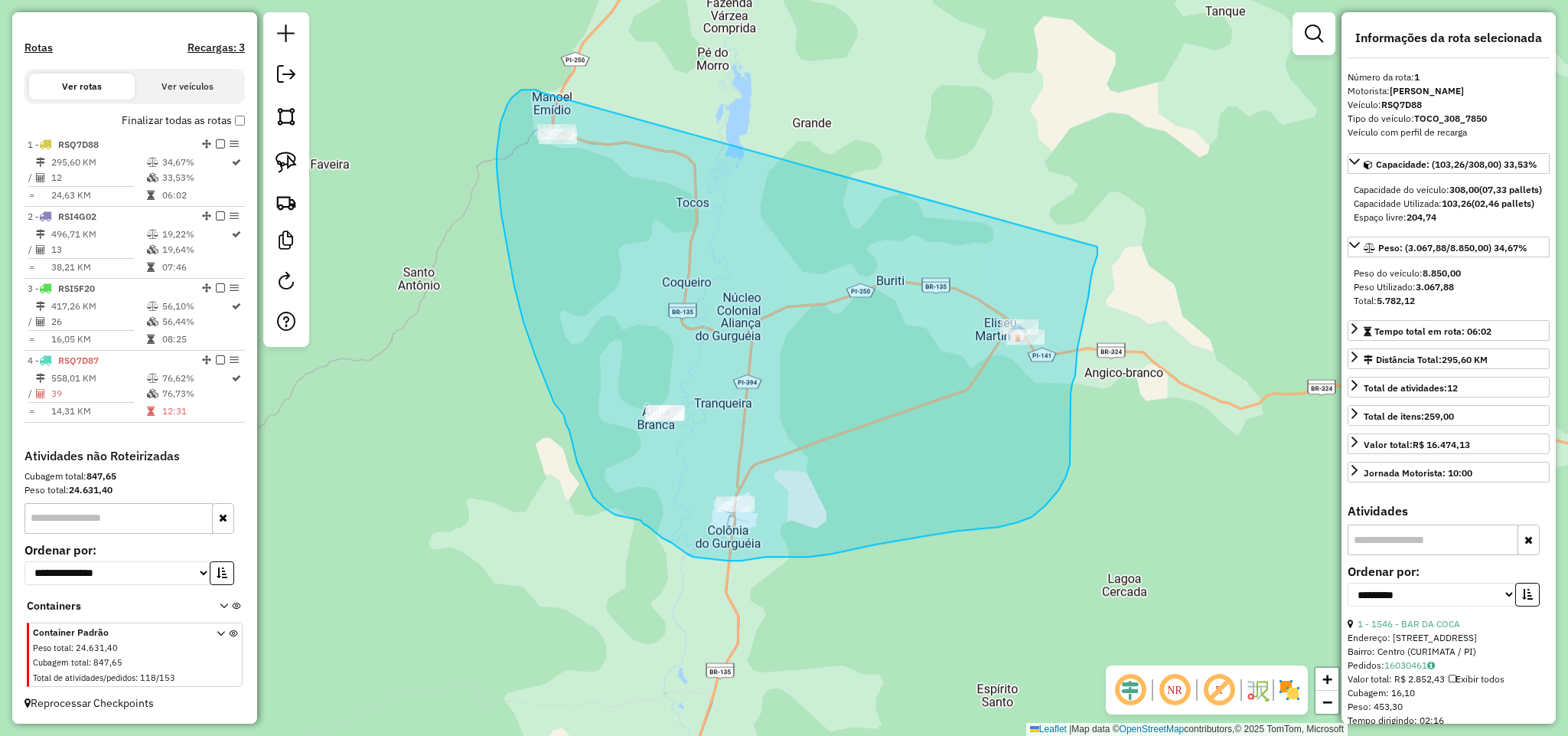
drag, startPoint x: 531, startPoint y: 90, endPoint x: 1097, endPoint y: 247, distance: 587.4
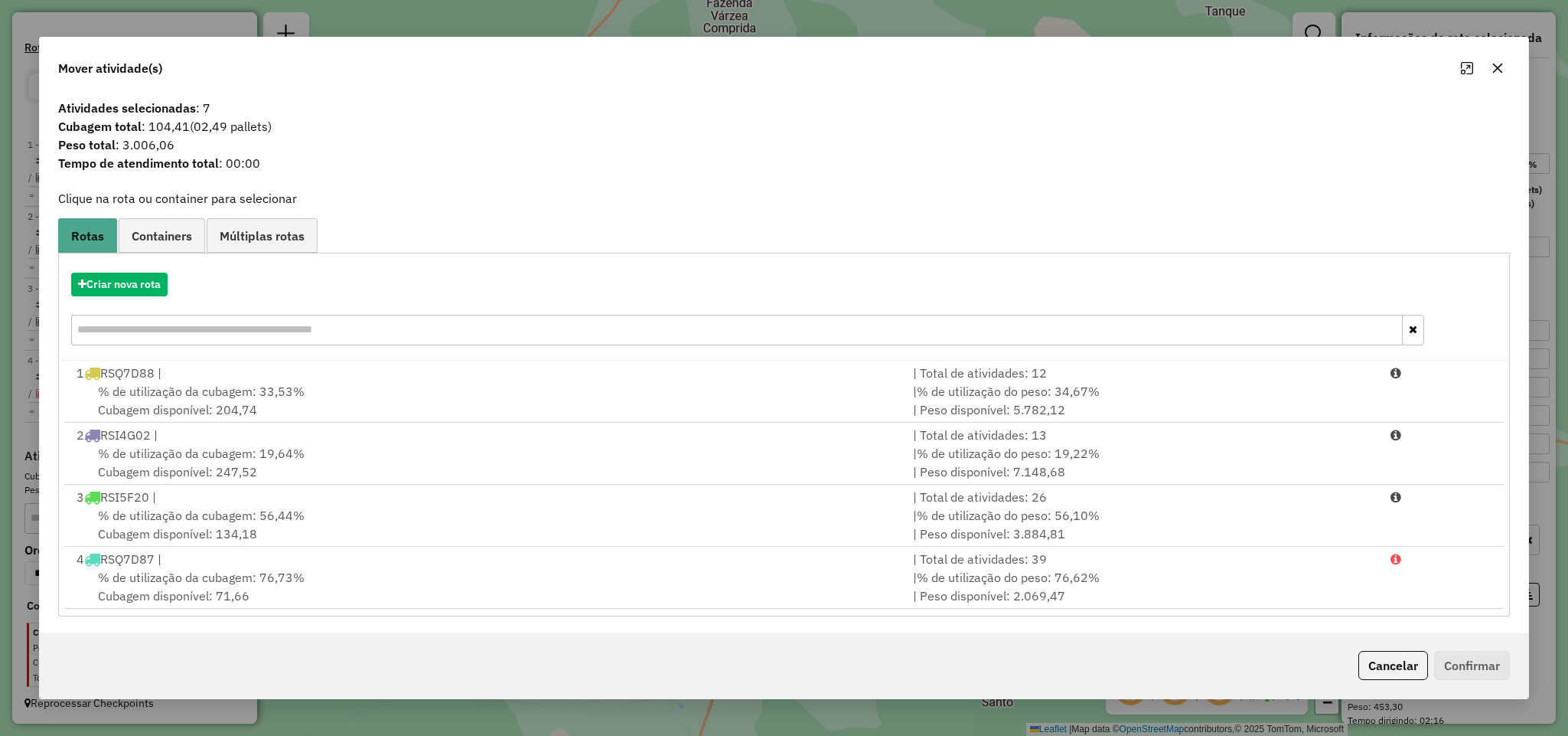
click at [1496, 65] on icon "button" at bounding box center [1497, 68] width 12 height 12
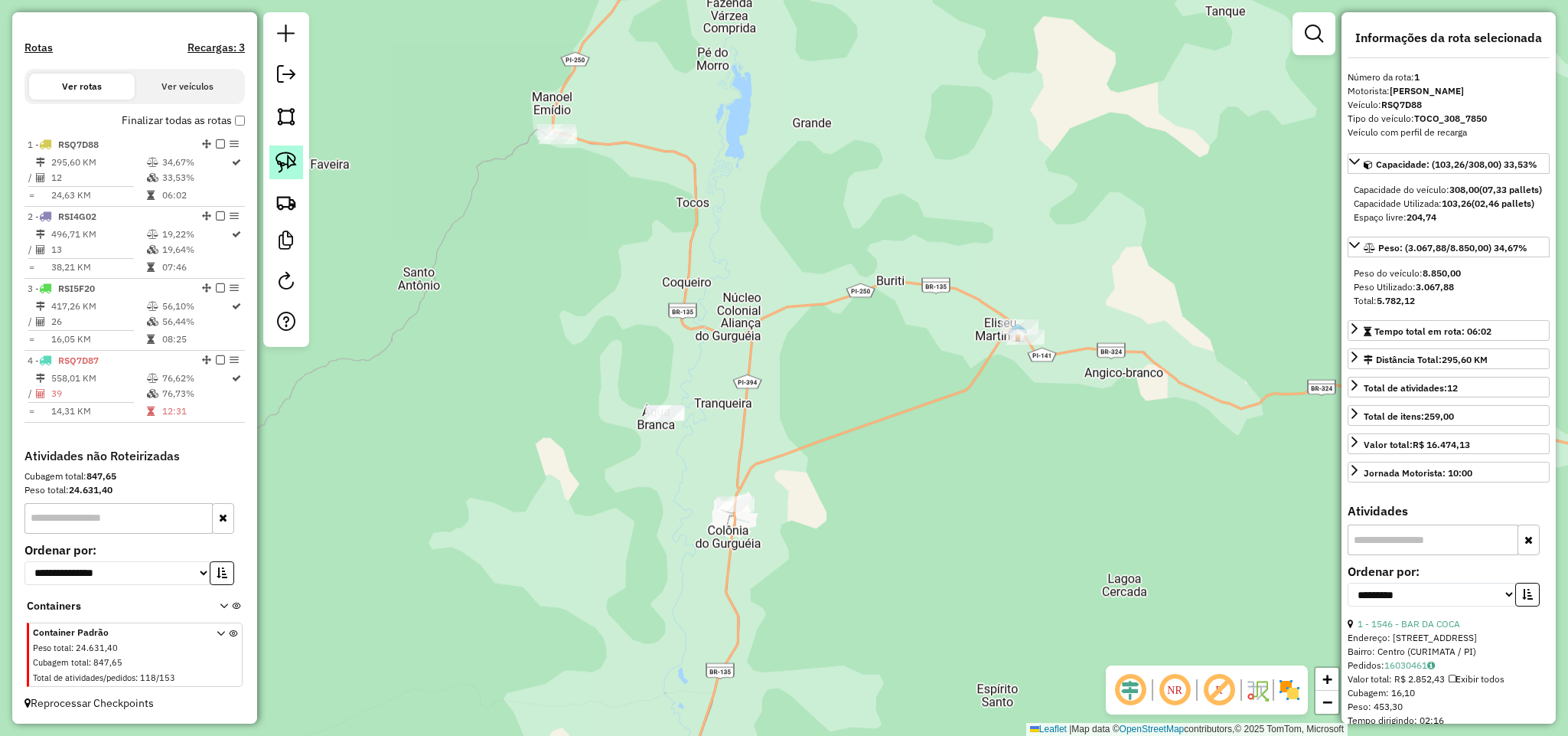
click at [292, 161] on img at bounding box center [286, 162] width 21 height 21
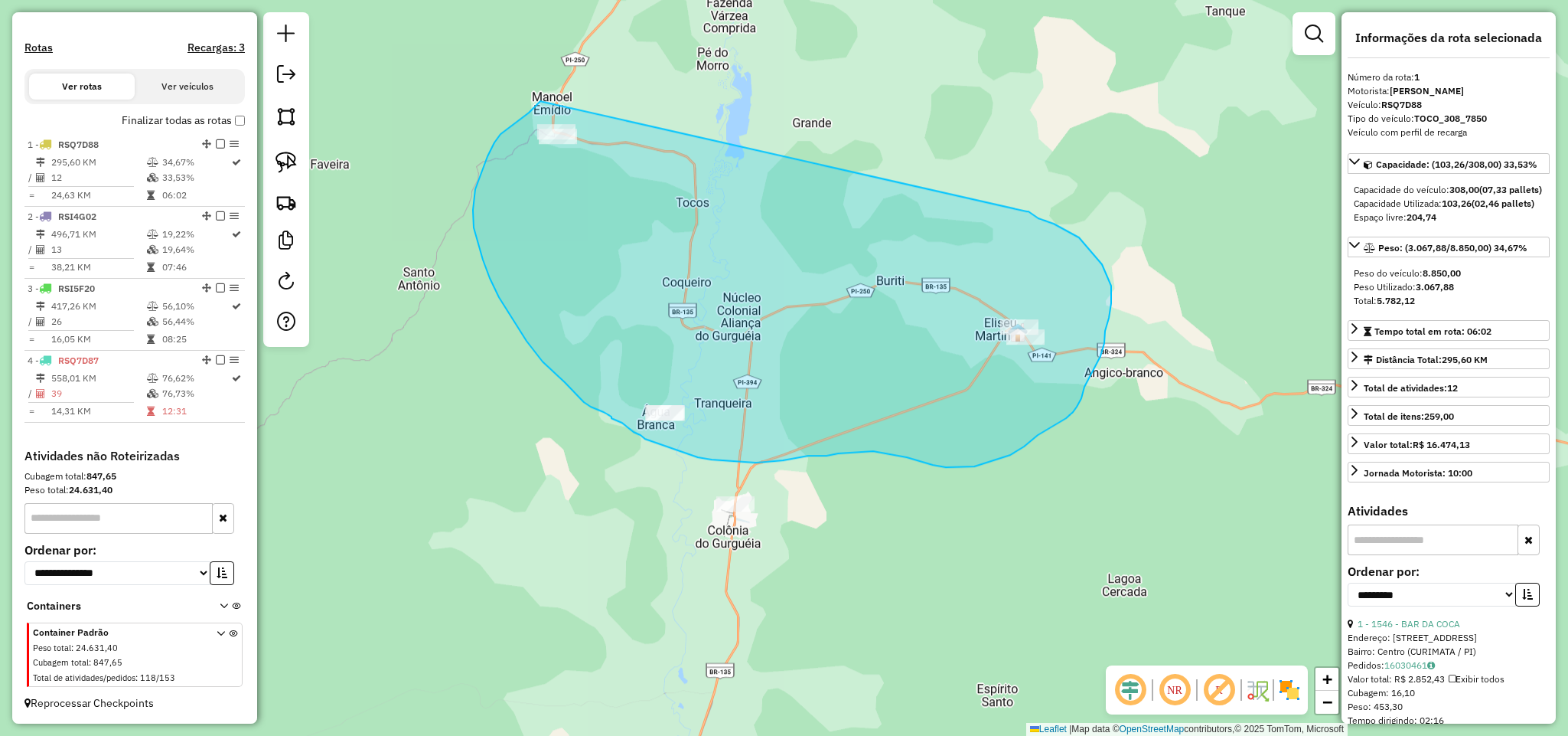
drag, startPoint x: 517, startPoint y: 121, endPoint x: 1026, endPoint y: 209, distance: 516.6
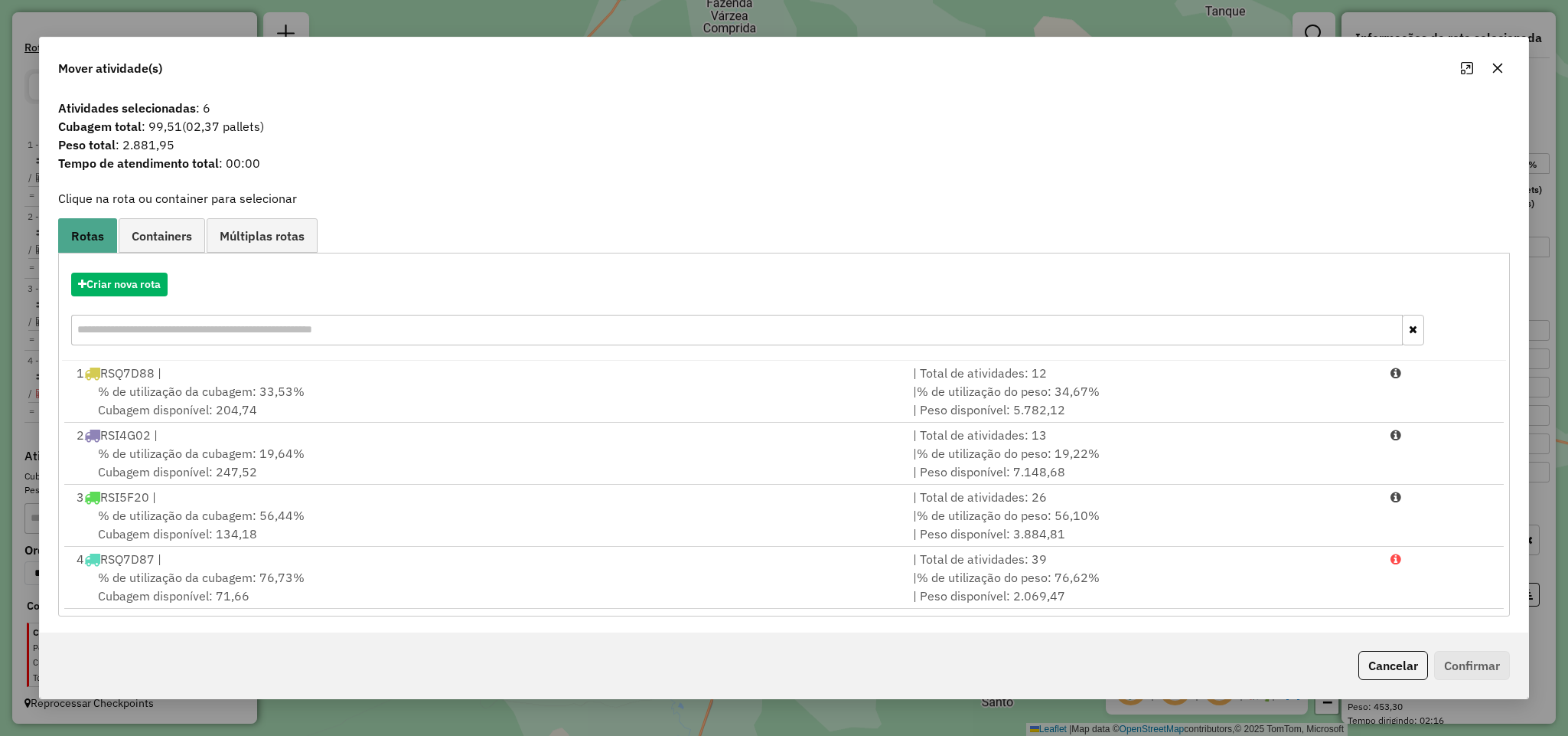
click at [1493, 63] on icon "button" at bounding box center [1497, 68] width 12 height 12
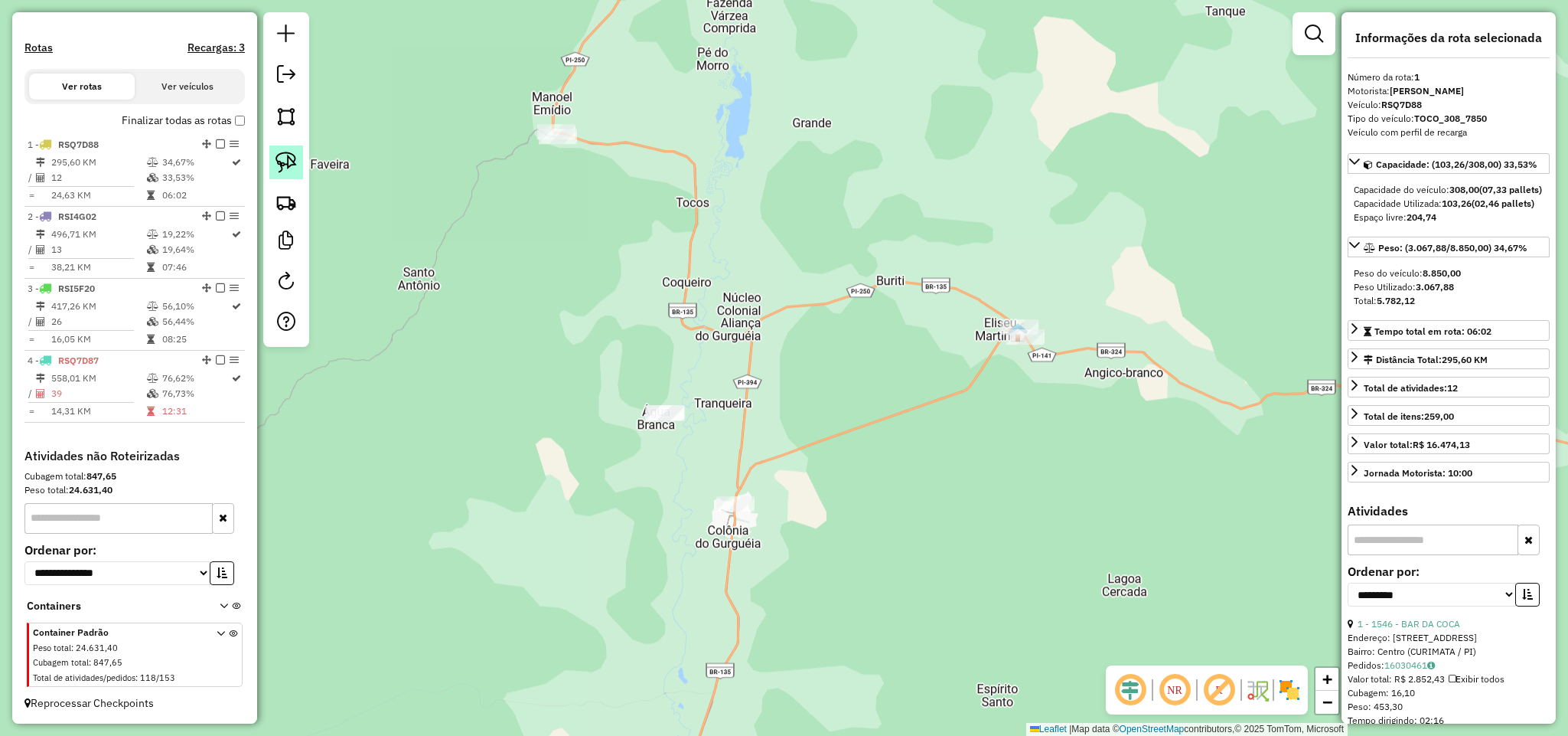
click at [280, 162] on img at bounding box center [286, 162] width 21 height 21
drag, startPoint x: 537, startPoint y: 102, endPoint x: 594, endPoint y: 71, distance: 64.9
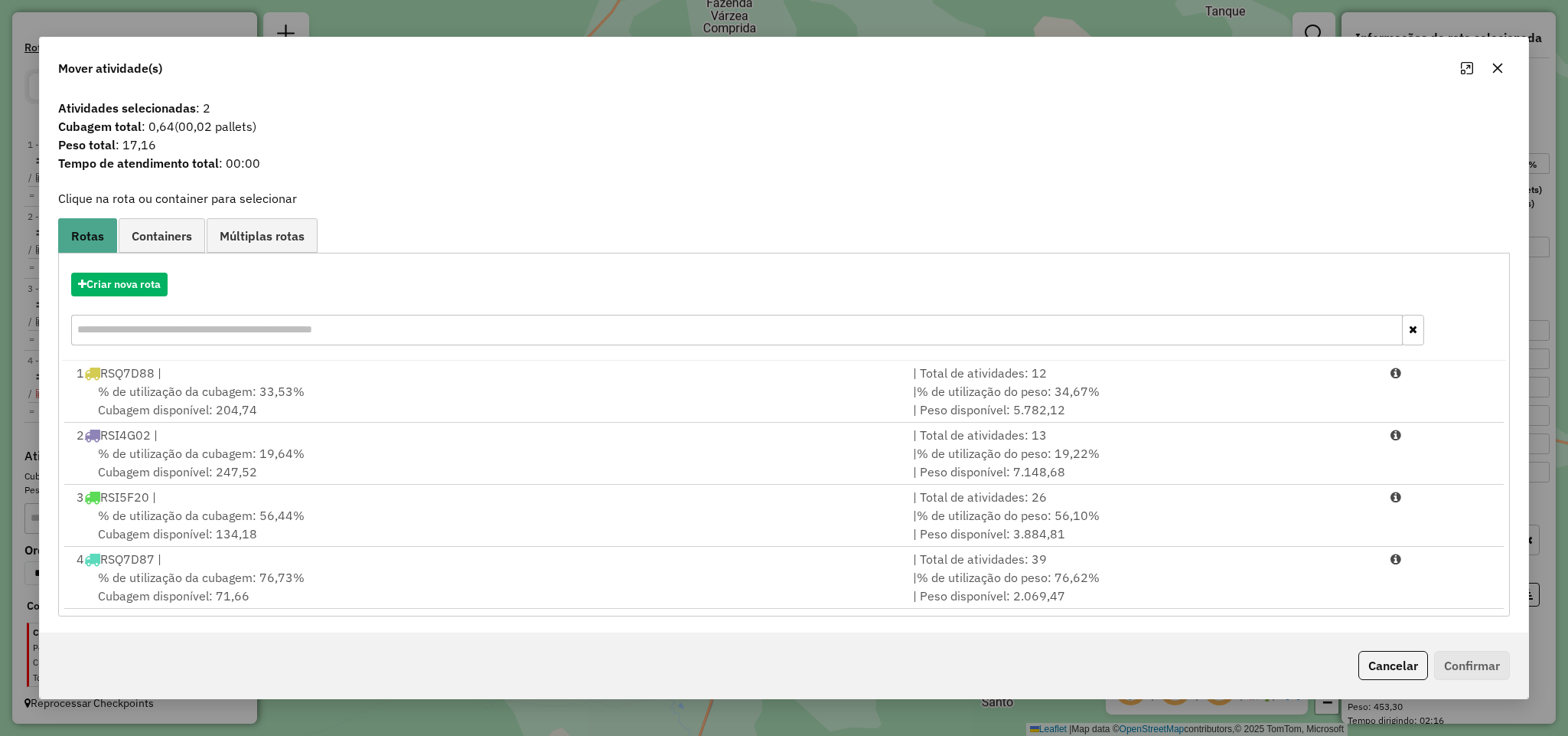
click at [1507, 67] on button "button" at bounding box center [1497, 68] width 25 height 25
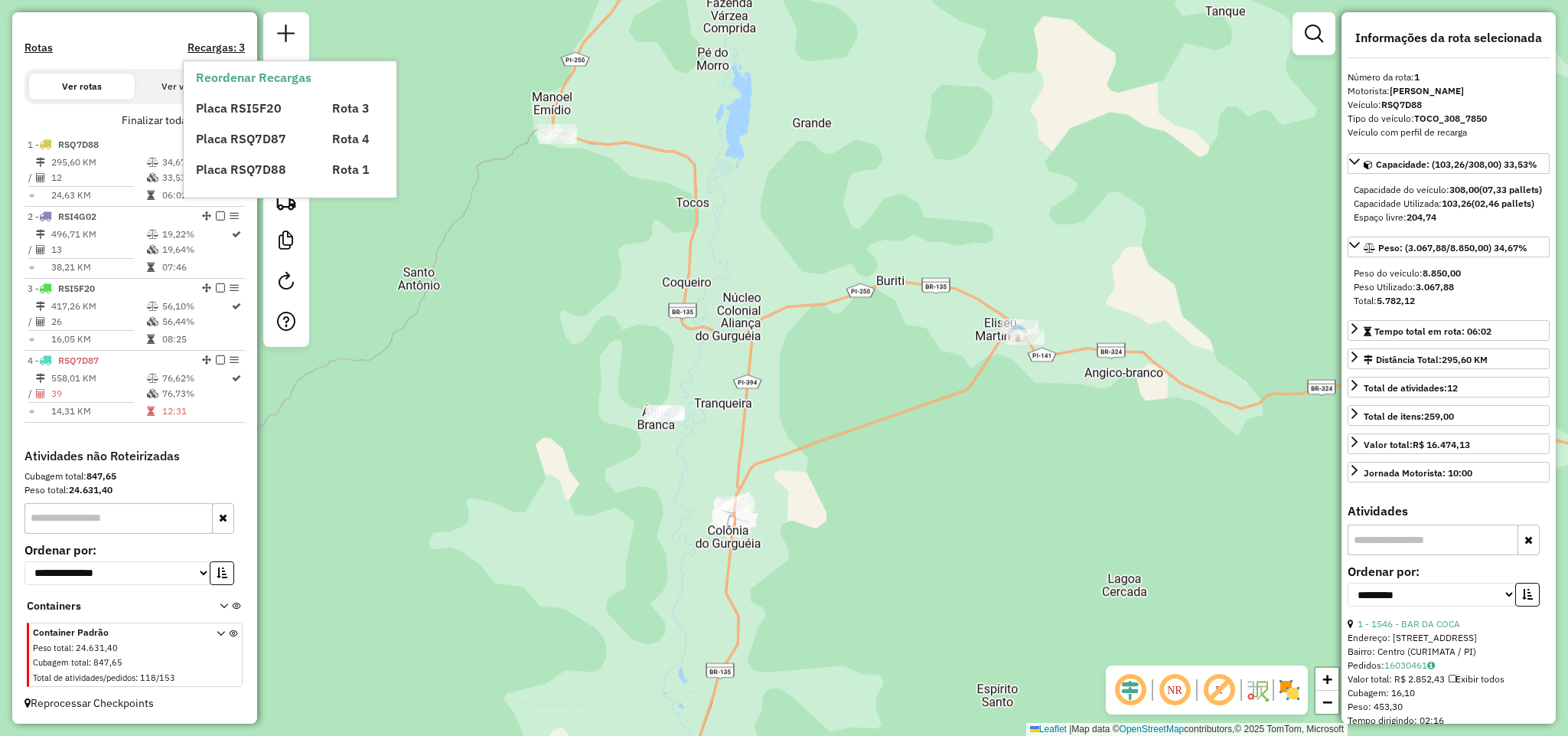
click at [283, 165] on span "Placa RSQ7D88" at bounding box center [241, 169] width 90 height 15
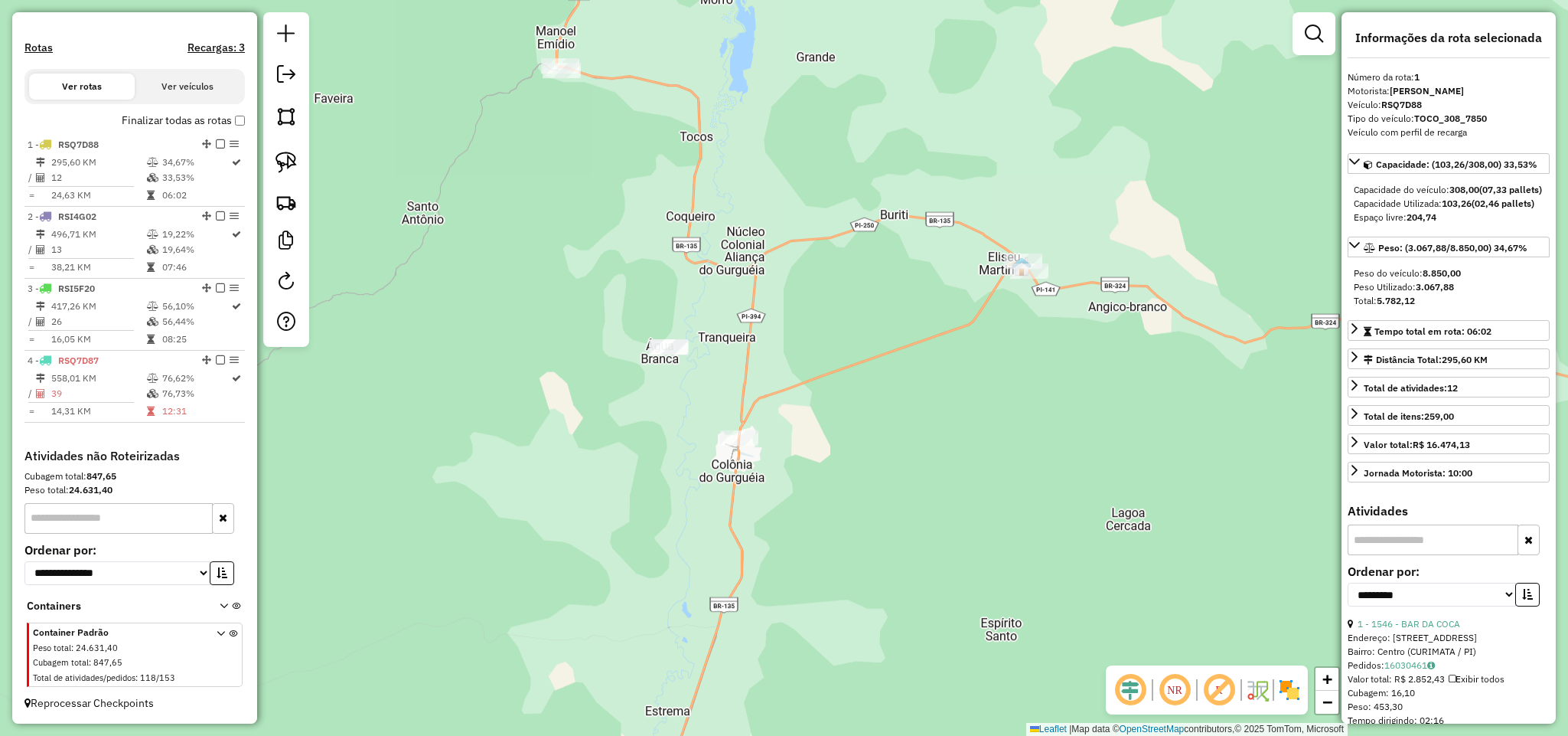
drag, startPoint x: 643, startPoint y: 400, endPoint x: 650, endPoint y: 325, distance: 75.3
click at [655, 325] on div "Janela de atendimento Grade de atendimento Capacidade Transportadoras Veículos …" at bounding box center [784, 368] width 1568 height 736
click at [287, 150] on link at bounding box center [286, 162] width 33 height 33
drag, startPoint x: 617, startPoint y: 321, endPoint x: 710, endPoint y: 301, distance: 95.1
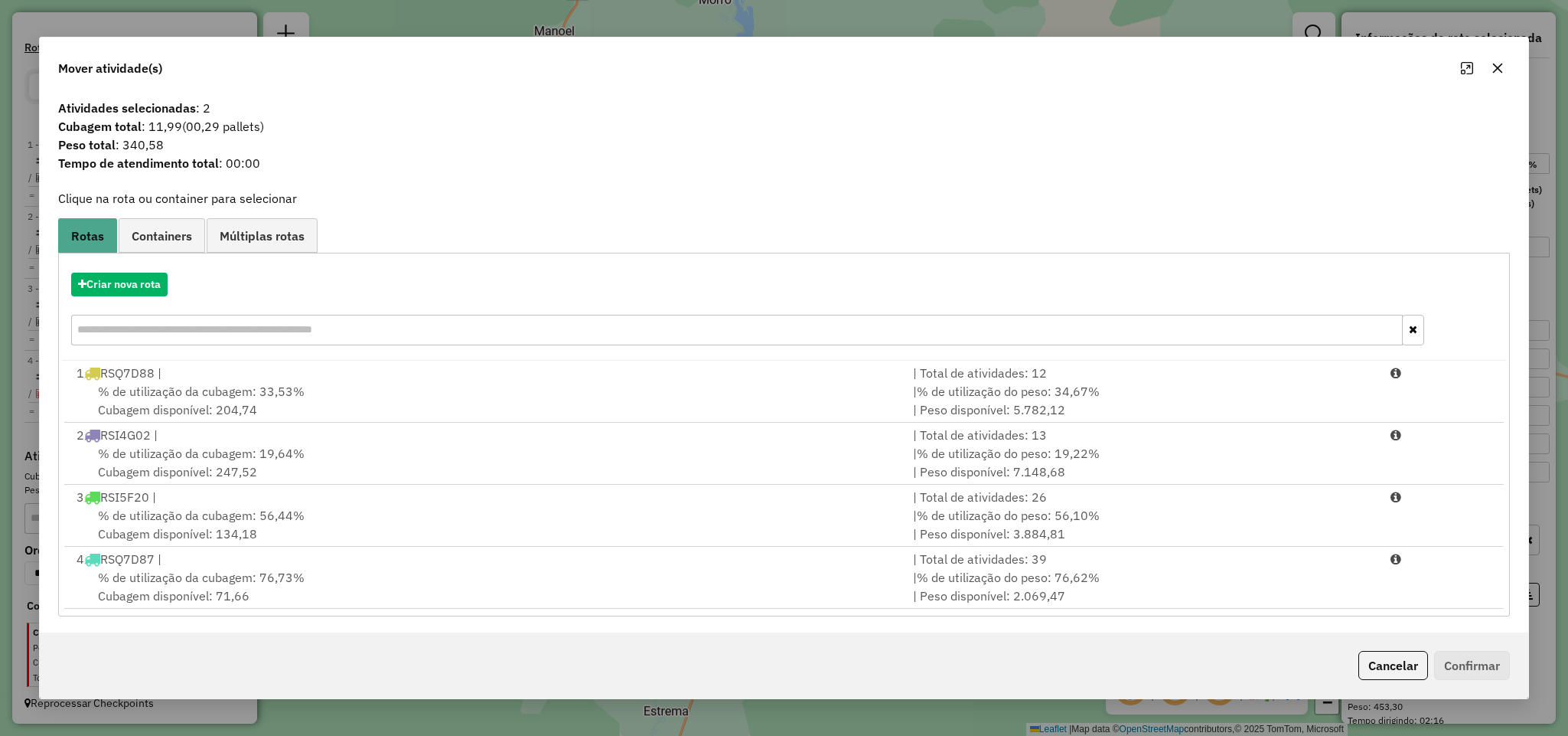
click at [1497, 70] on icon "button" at bounding box center [1497, 68] width 10 height 10
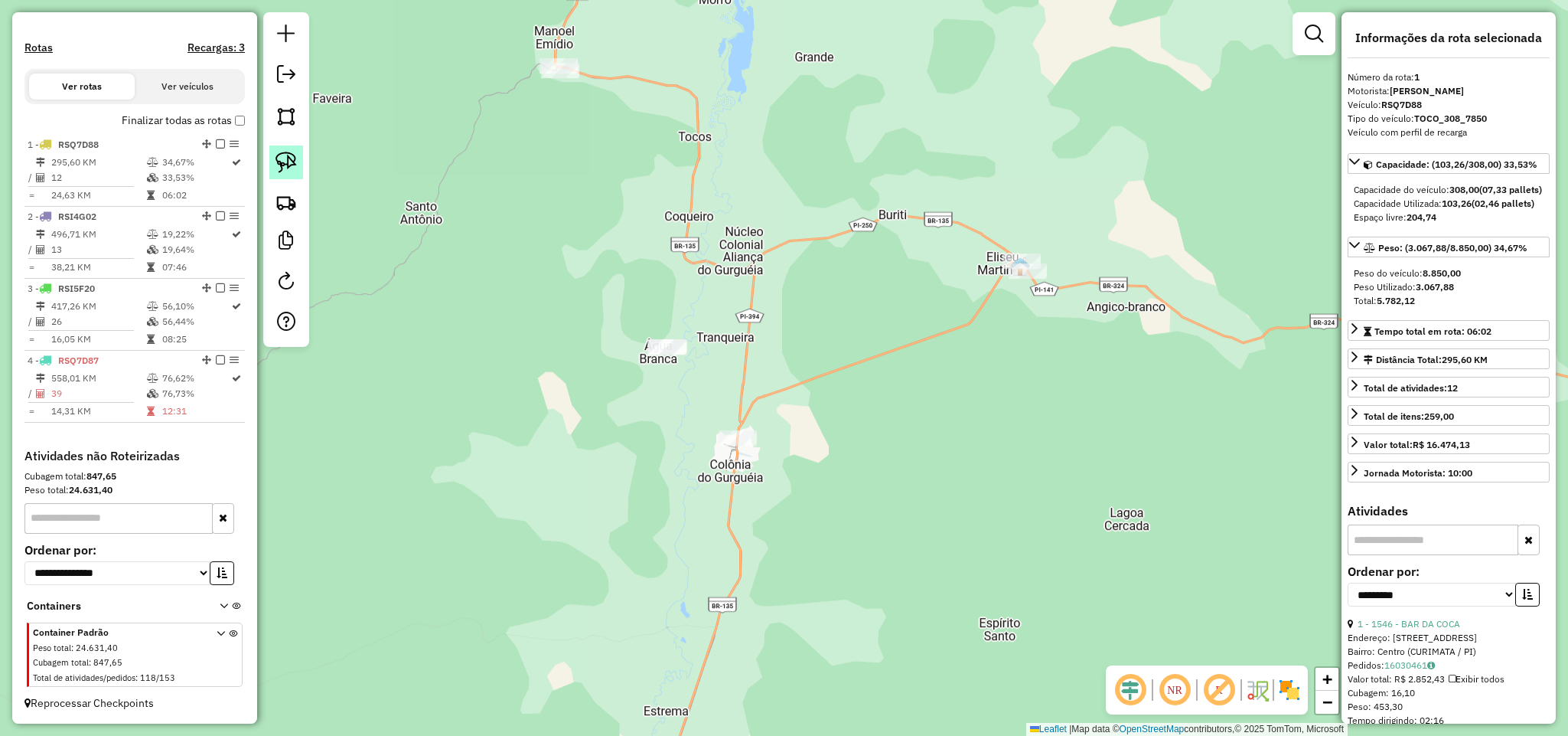
click at [280, 162] on img at bounding box center [286, 162] width 21 height 21
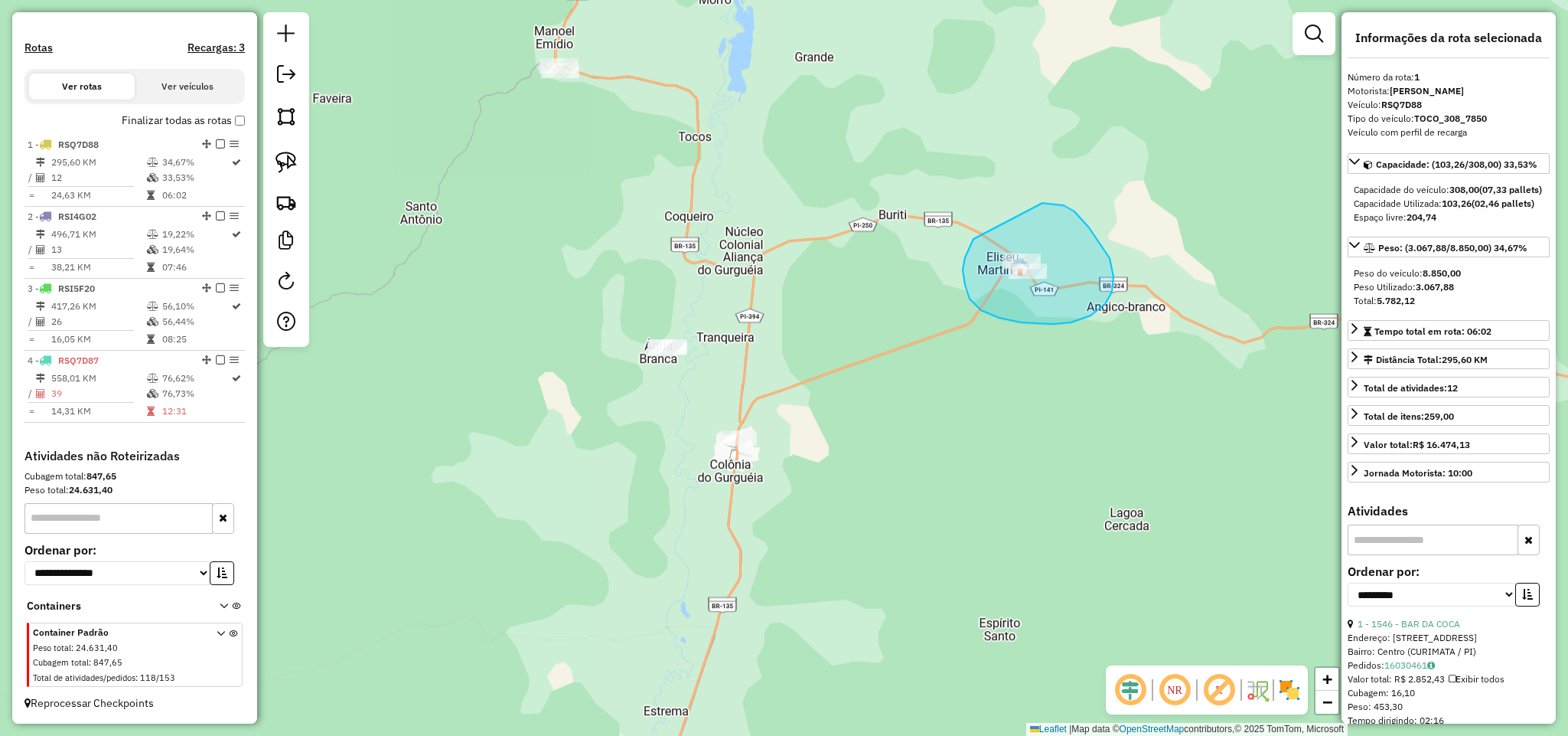
drag, startPoint x: 965, startPoint y: 257, endPoint x: 1004, endPoint y: 225, distance: 50.4
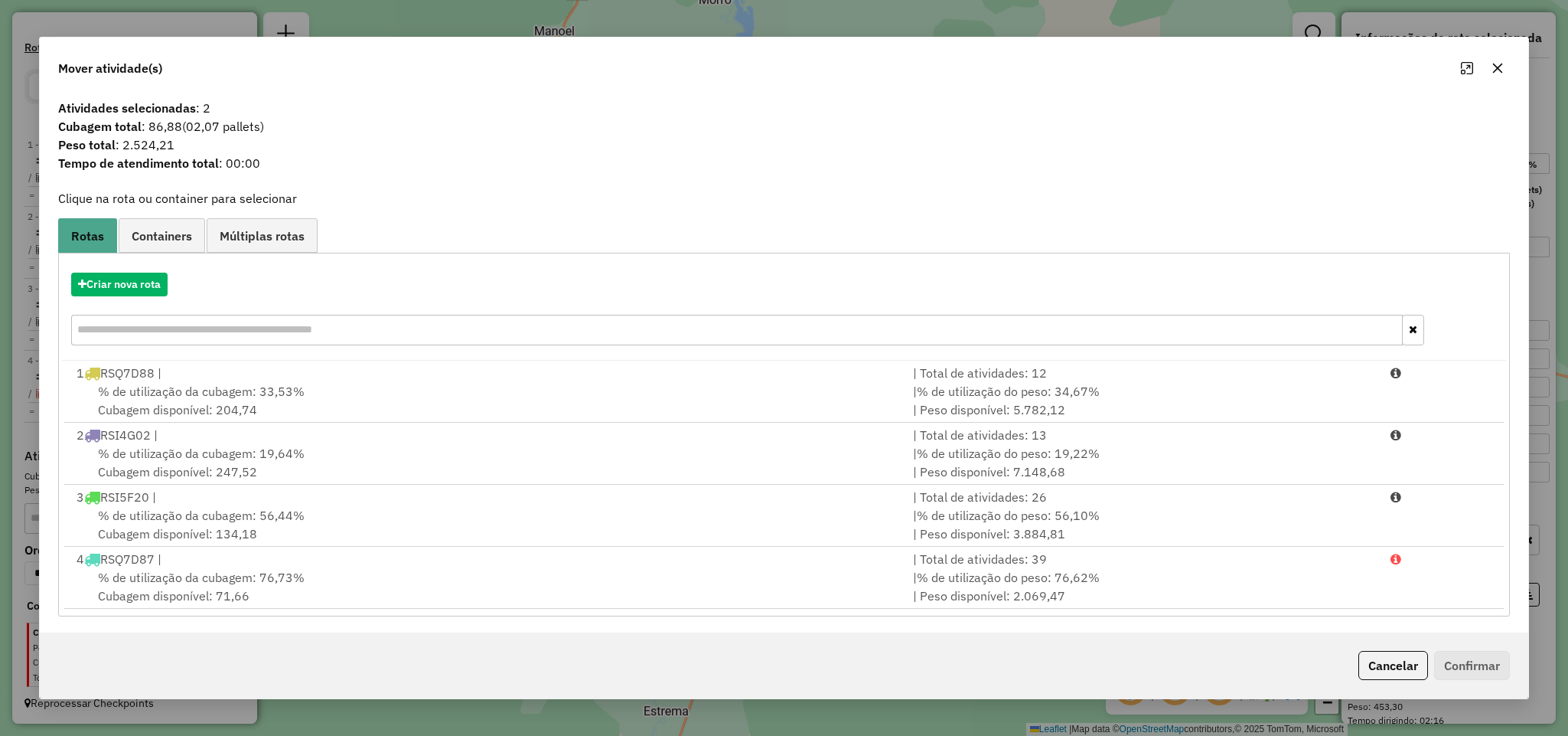
click at [1493, 71] on icon "button" at bounding box center [1497, 68] width 12 height 12
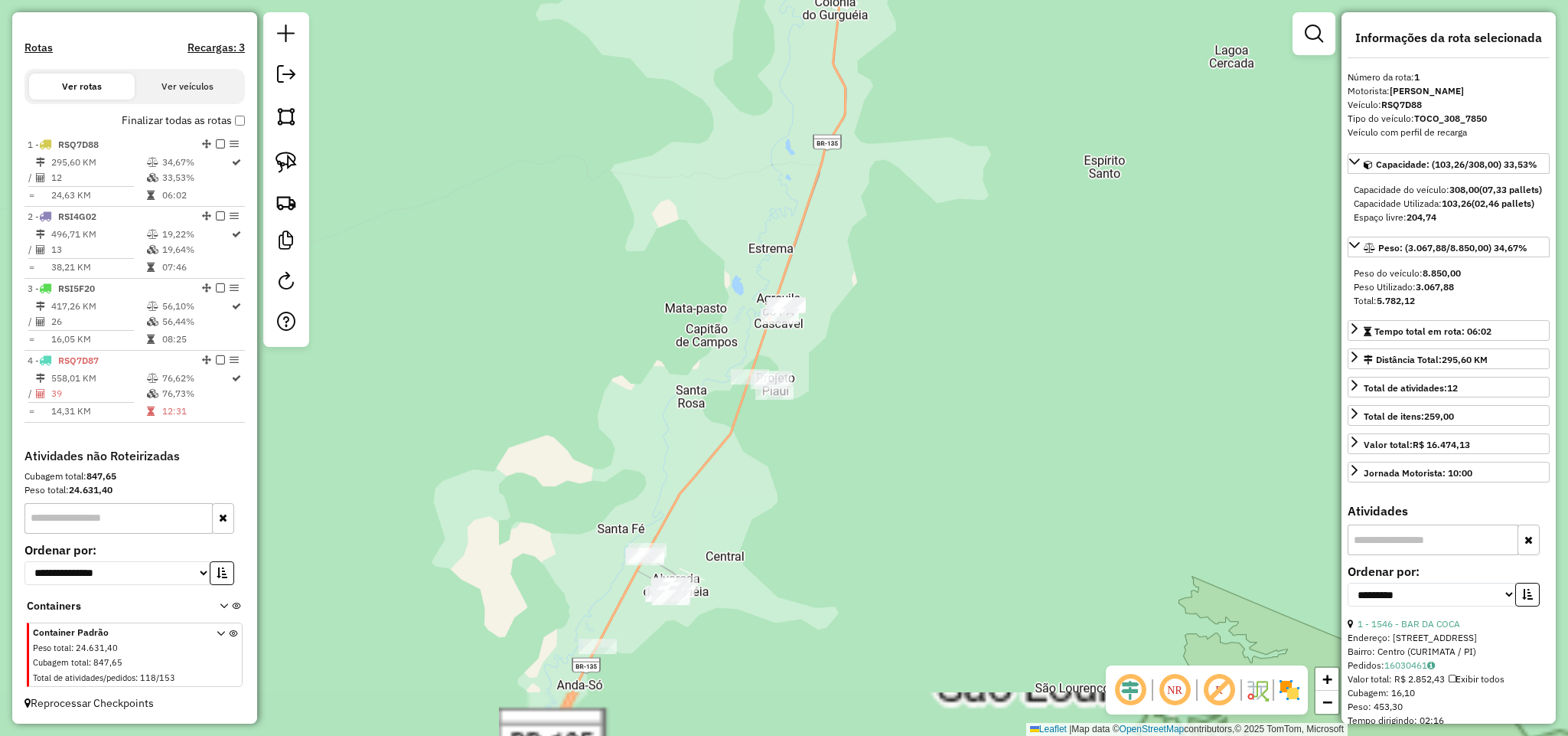
drag, startPoint x: 812, startPoint y: 515, endPoint x: 846, endPoint y: 409, distance: 111.3
click at [846, 409] on div "Janela de atendimento Grade de atendimento Capacidade Transportadoras Veículos …" at bounding box center [784, 368] width 1568 height 736
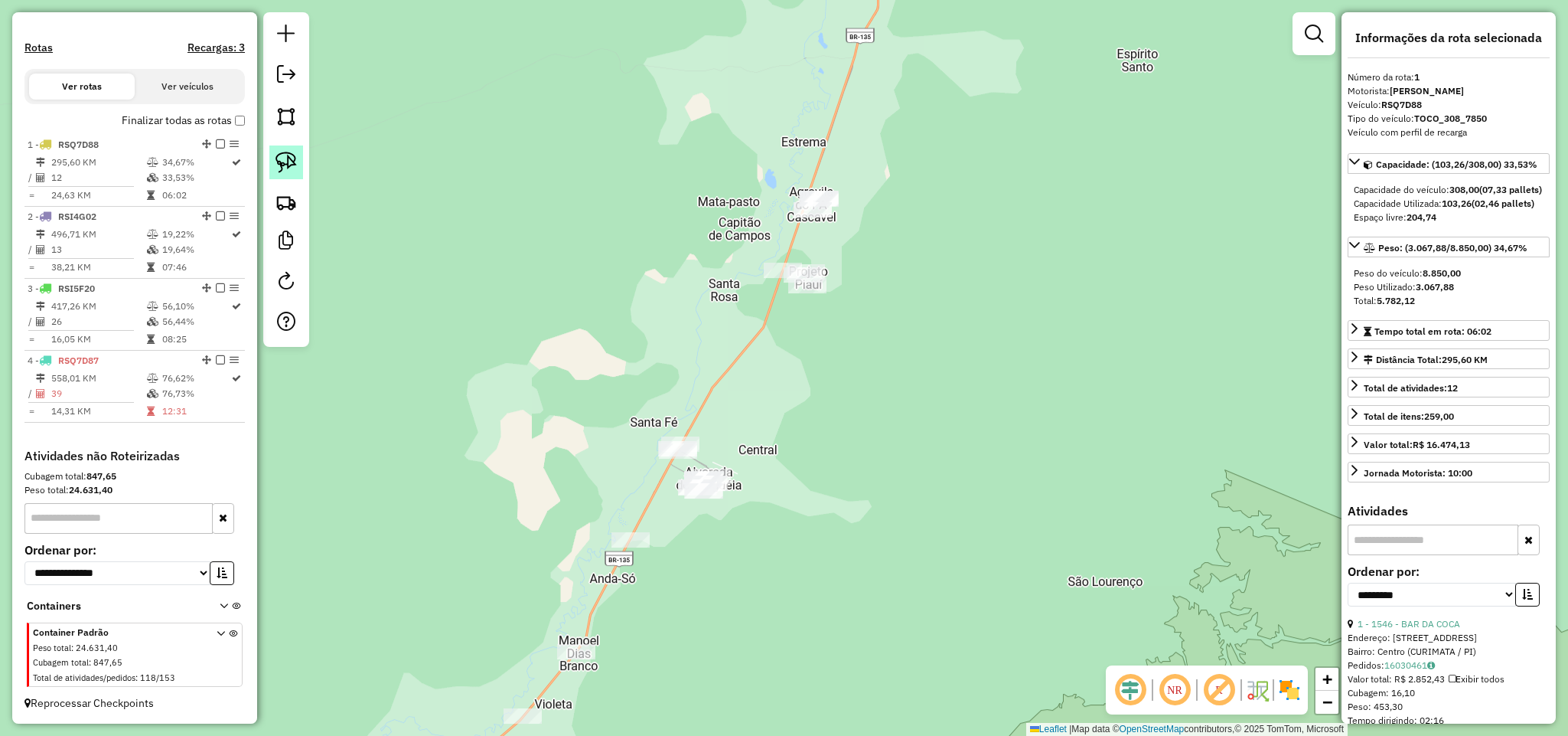
click at [296, 168] on img at bounding box center [286, 162] width 21 height 21
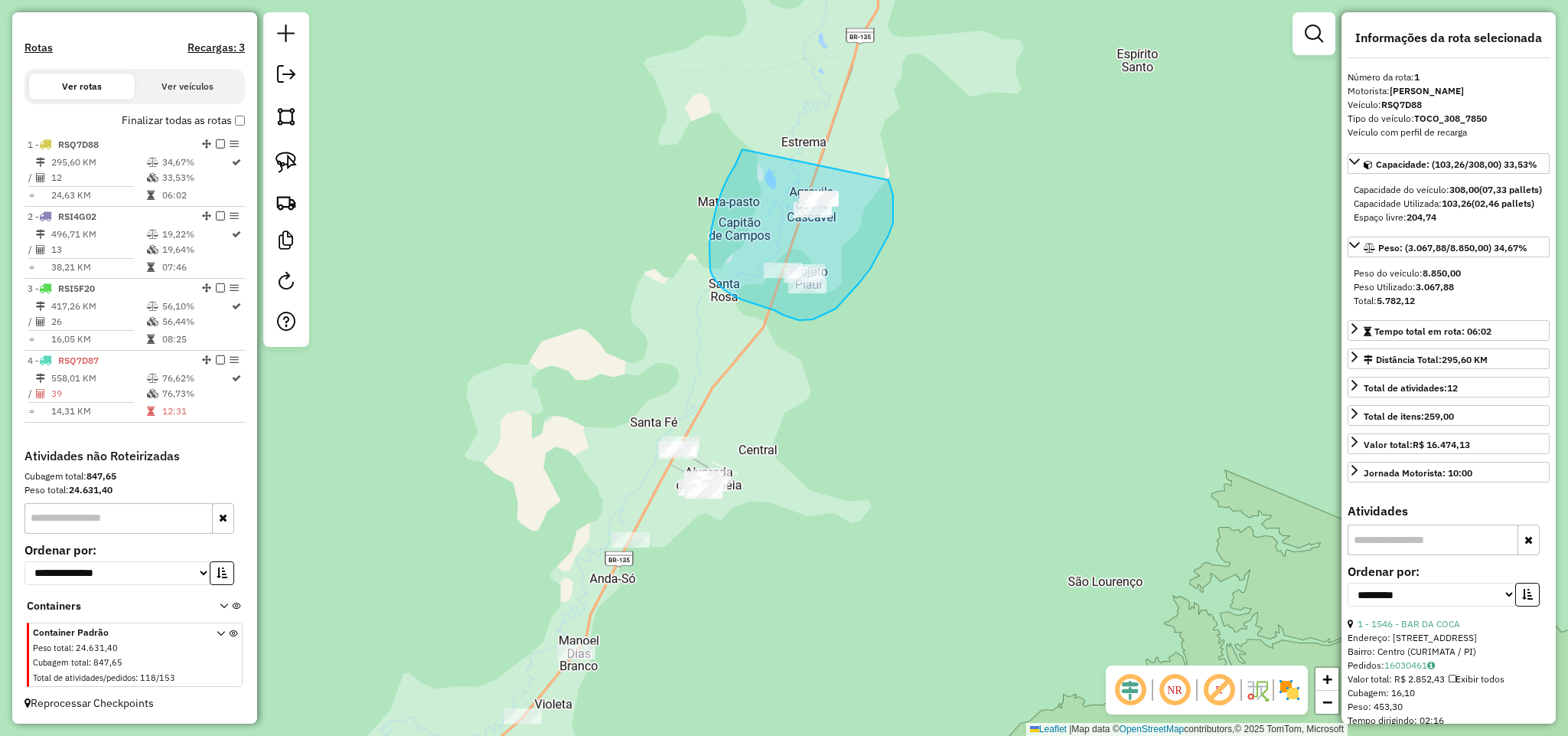
drag, startPoint x: 709, startPoint y: 244, endPoint x: 885, endPoint y: 170, distance: 190.9
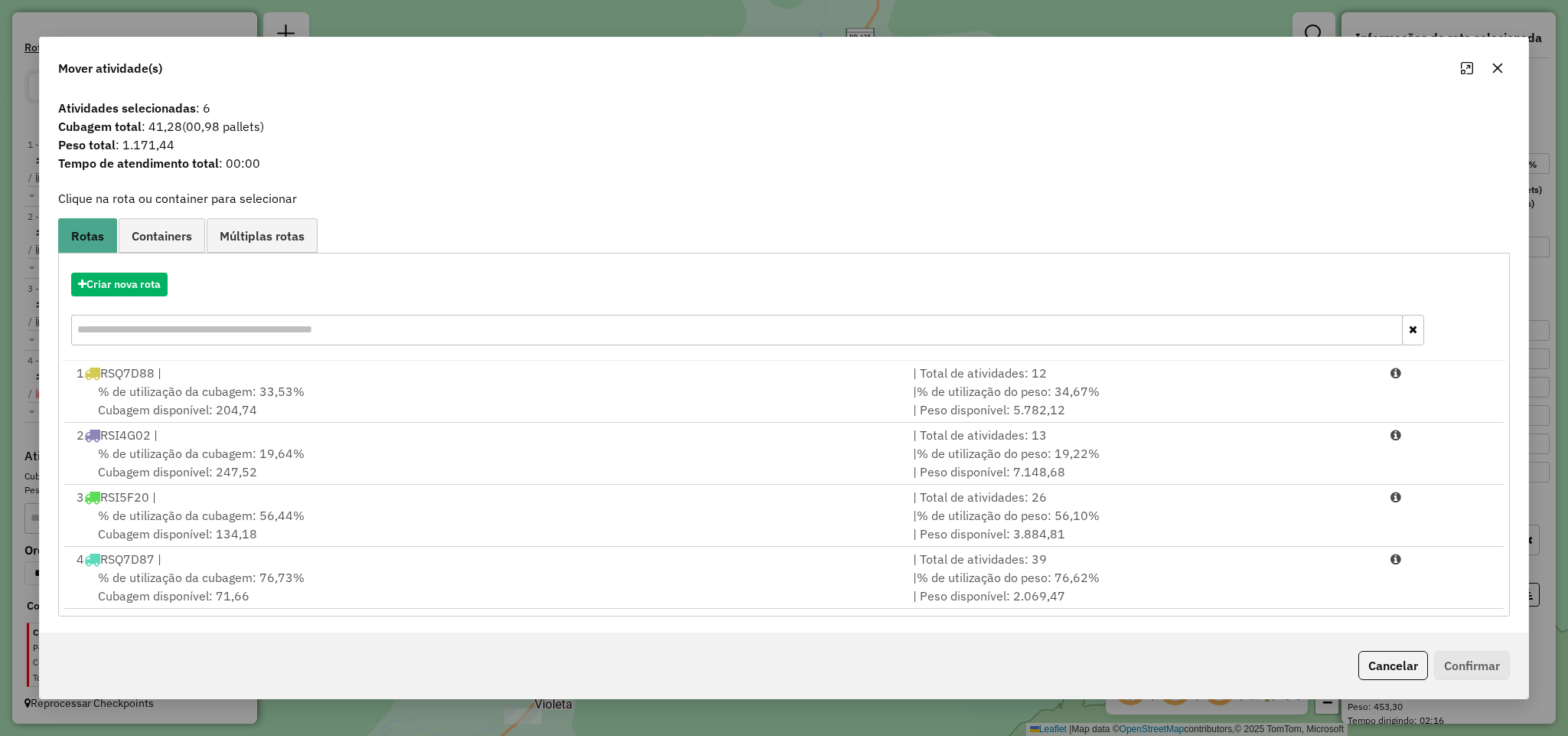
click at [1495, 70] on icon "button" at bounding box center [1497, 68] width 10 height 10
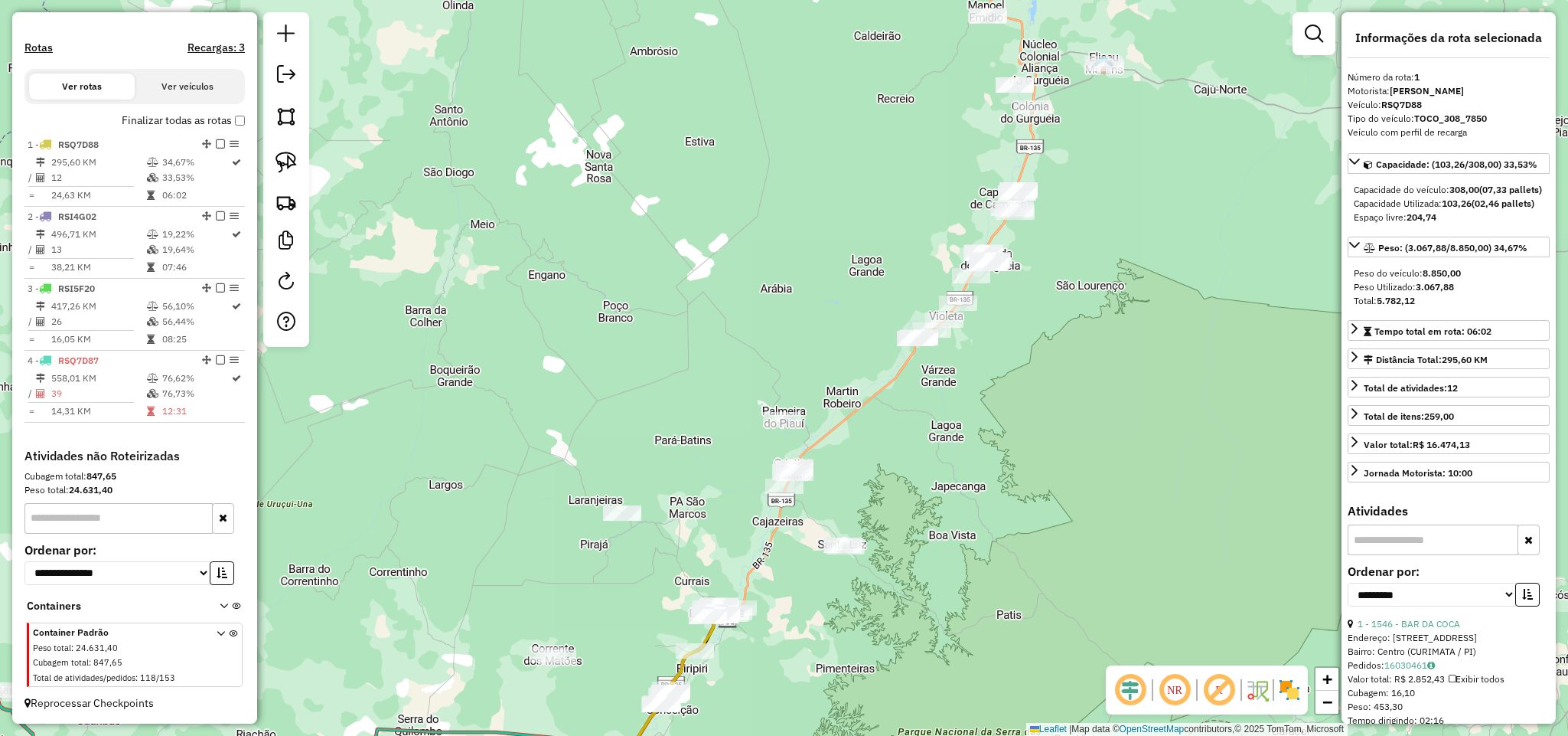
drag, startPoint x: 1033, startPoint y: 329, endPoint x: 959, endPoint y: 299, distance: 79.8
click at [959, 299] on div "Janela de atendimento Grade de atendimento Capacidade Transportadoras Veículos …" at bounding box center [784, 368] width 1568 height 736
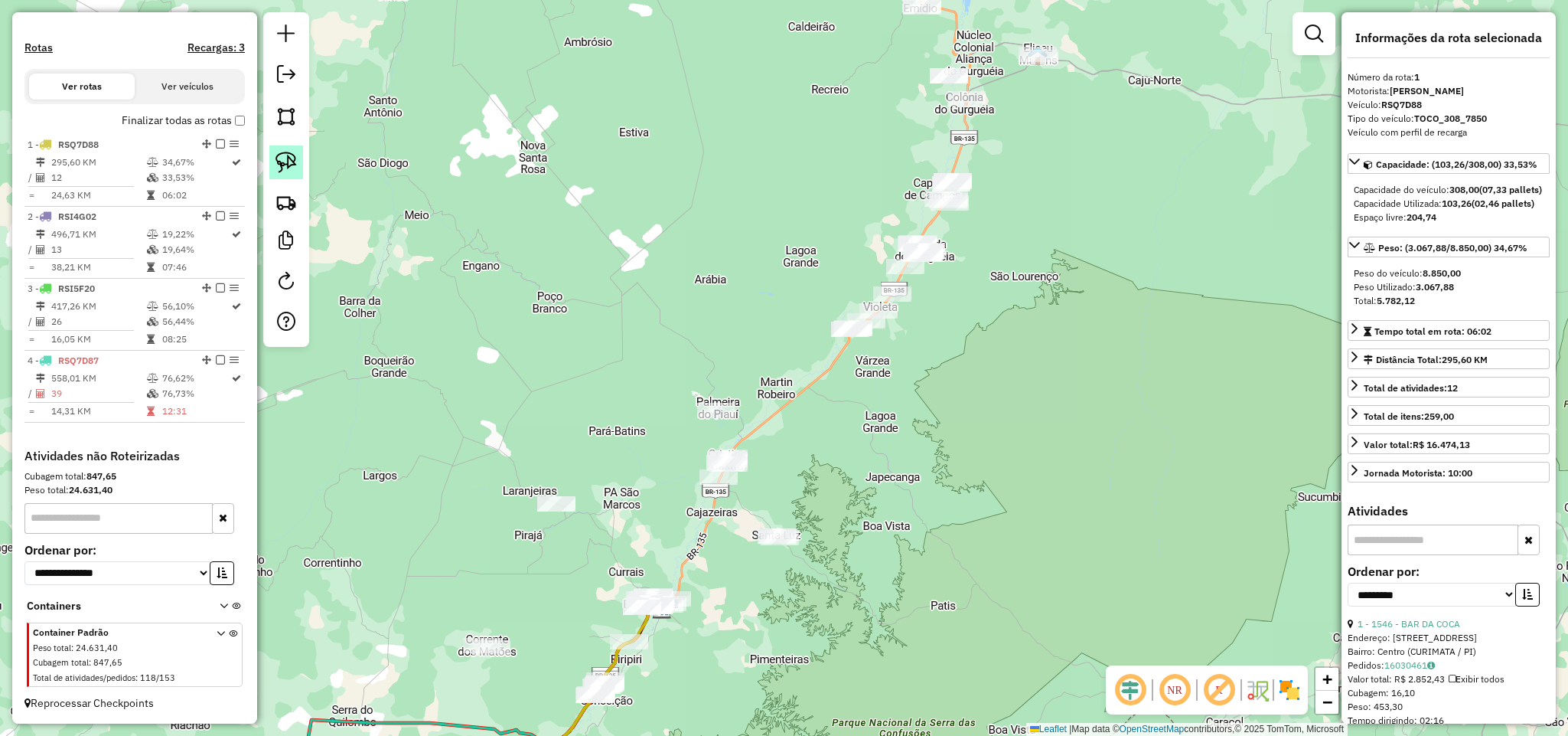
click at [292, 162] on img at bounding box center [286, 162] width 21 height 21
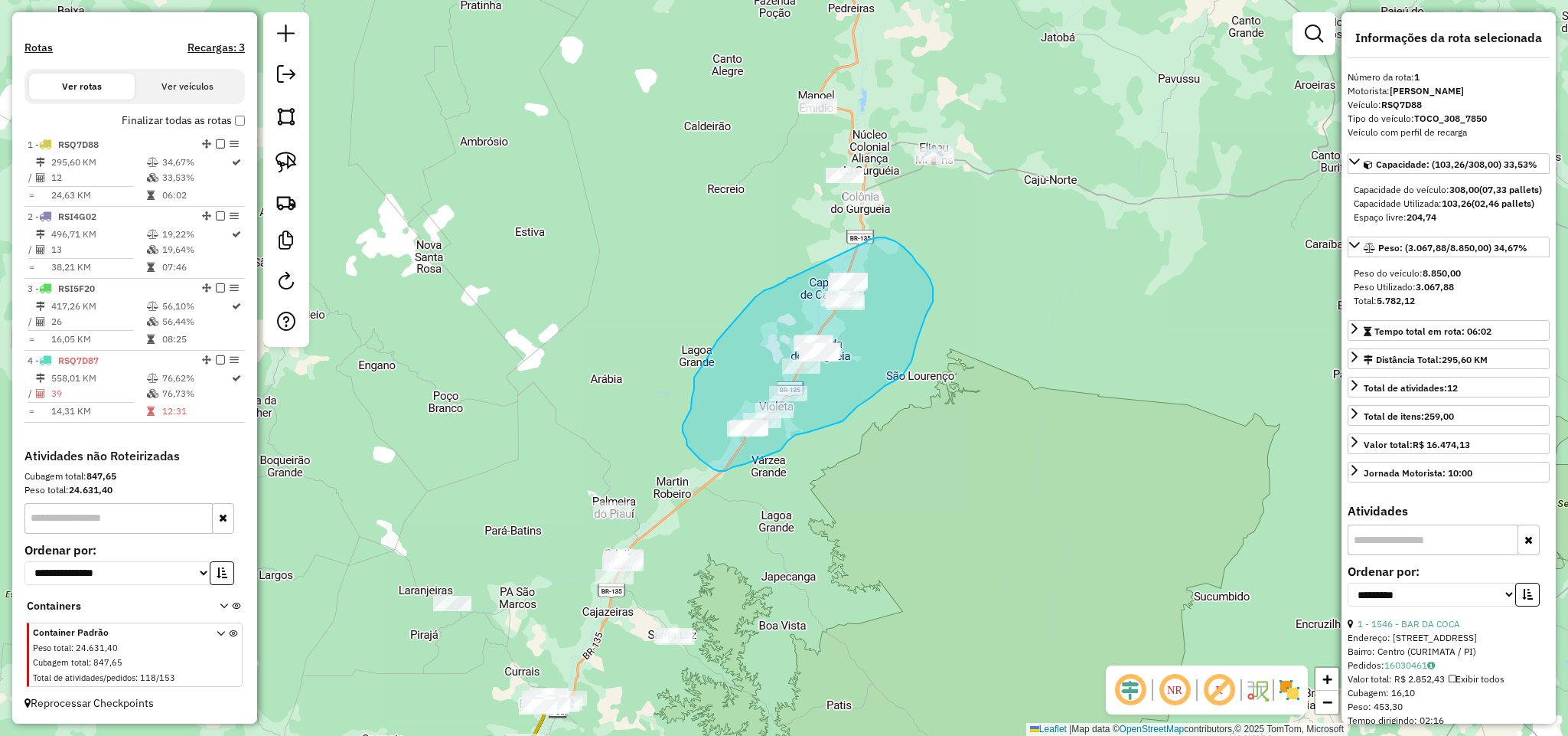
drag, startPoint x: 764, startPoint y: 291, endPoint x: 867, endPoint y: 242, distance: 114.1
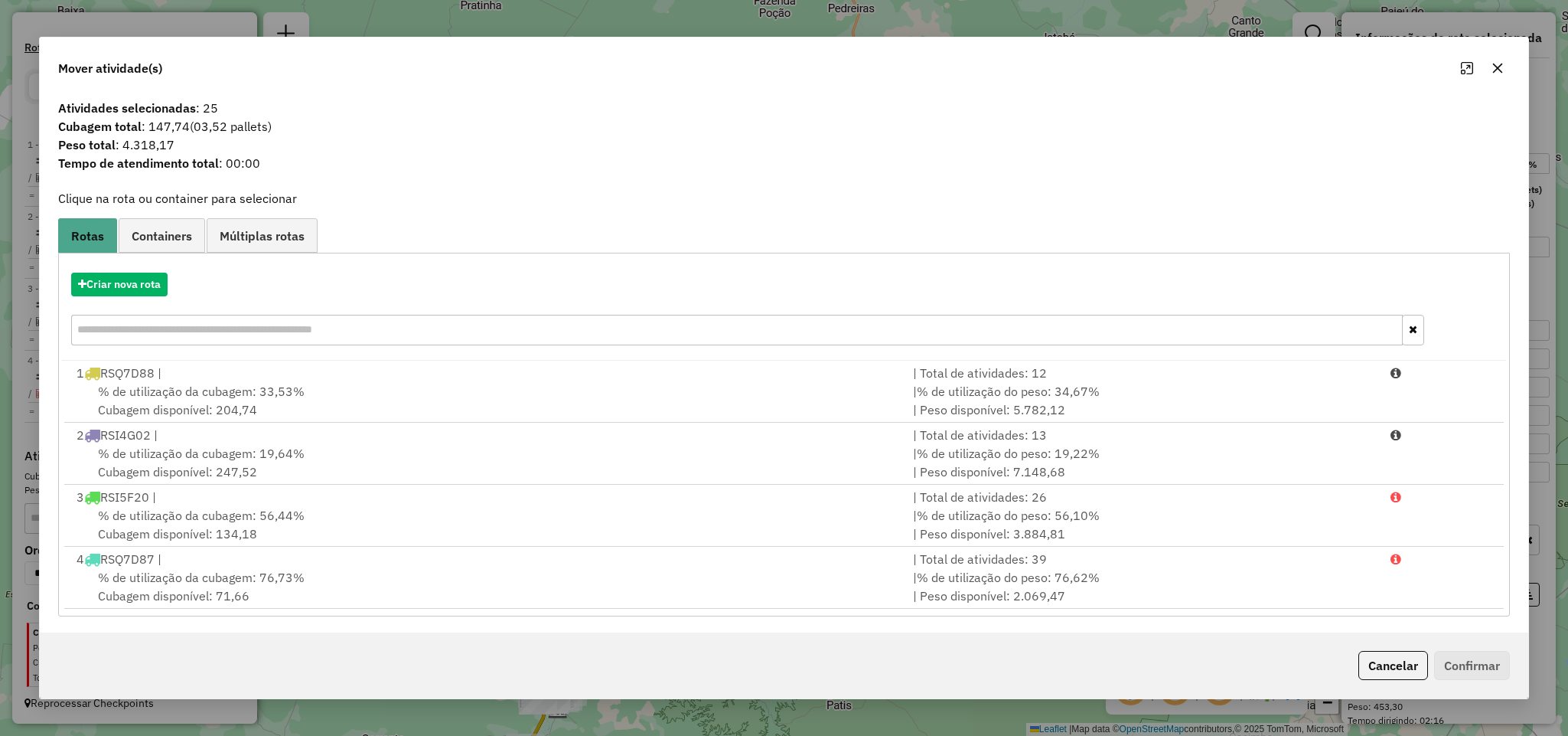
click at [1499, 74] on icon "button" at bounding box center [1497, 68] width 12 height 12
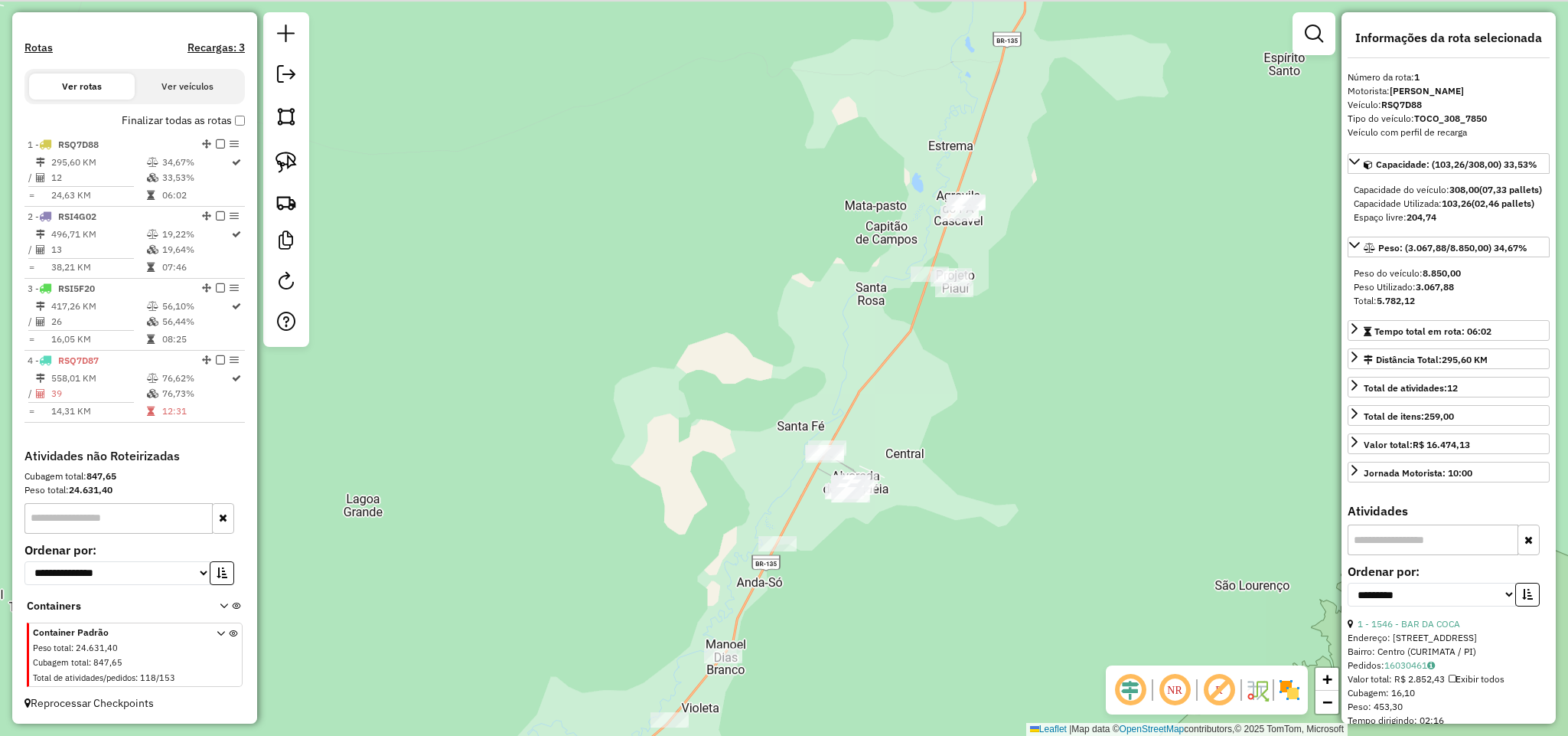
drag, startPoint x: 1032, startPoint y: 252, endPoint x: 1003, endPoint y: 304, distance: 59.5
click at [1003, 304] on div "Janela de atendimento Grade de atendimento Capacidade Transportadoras Veículos …" at bounding box center [784, 368] width 1568 height 736
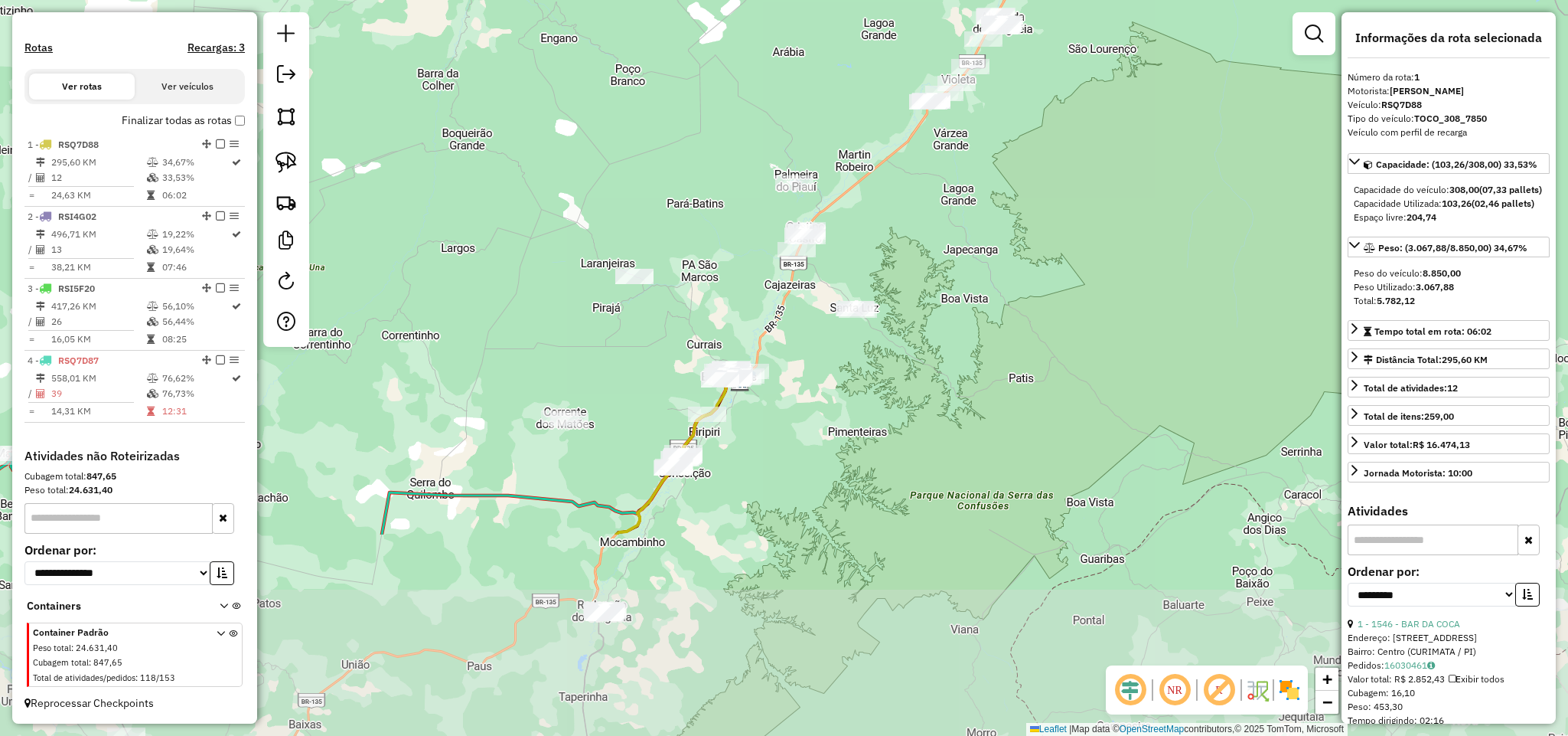
drag, startPoint x: 1049, startPoint y: 394, endPoint x: 1116, endPoint y: 118, distance: 284.0
click at [1116, 118] on div "Janela de atendimento Grade de atendimento Capacidade Transportadoras Veículos …" at bounding box center [784, 368] width 1568 height 736
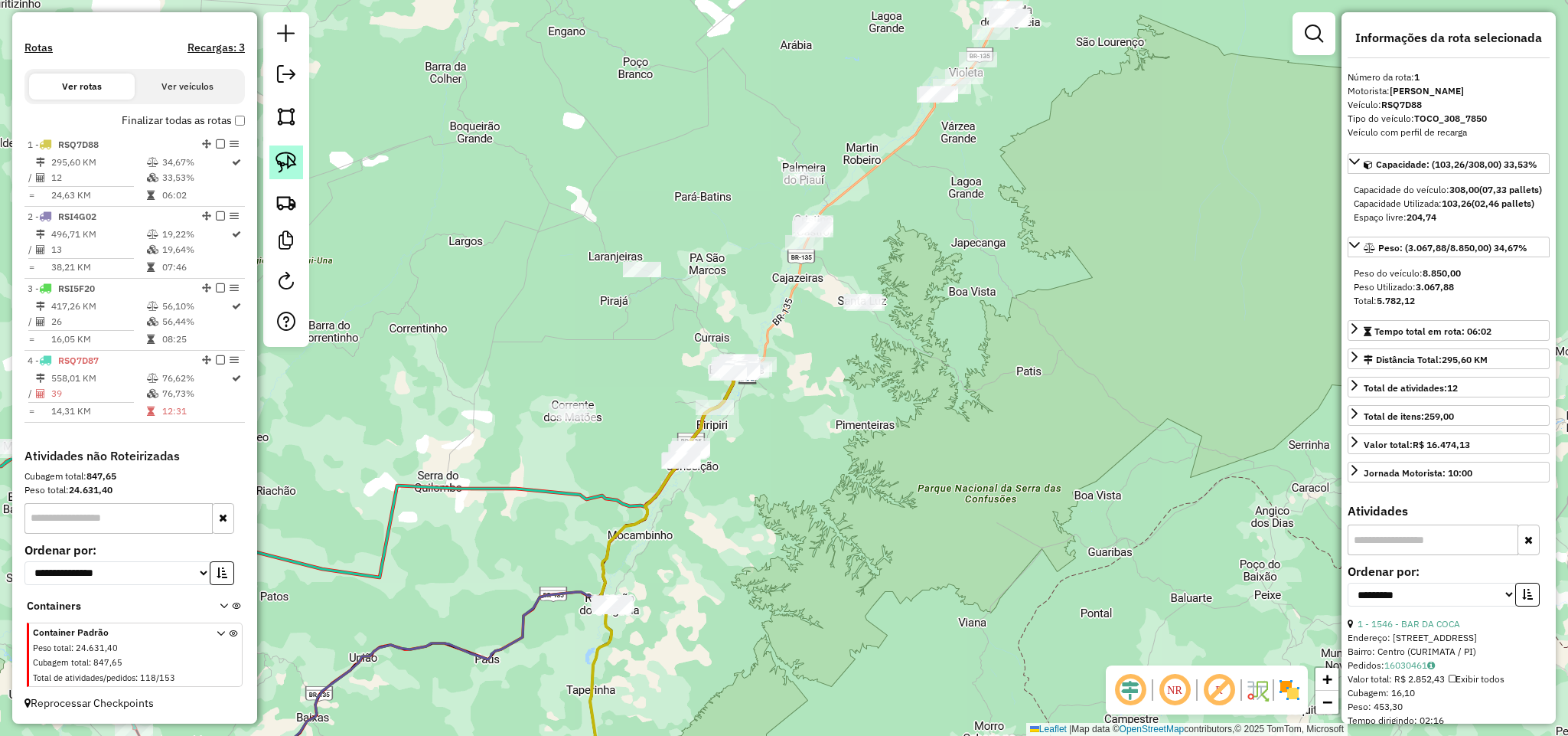
click at [294, 161] on img at bounding box center [286, 162] width 21 height 21
drag, startPoint x: 758, startPoint y: 224, endPoint x: 838, endPoint y: 200, distance: 83.5
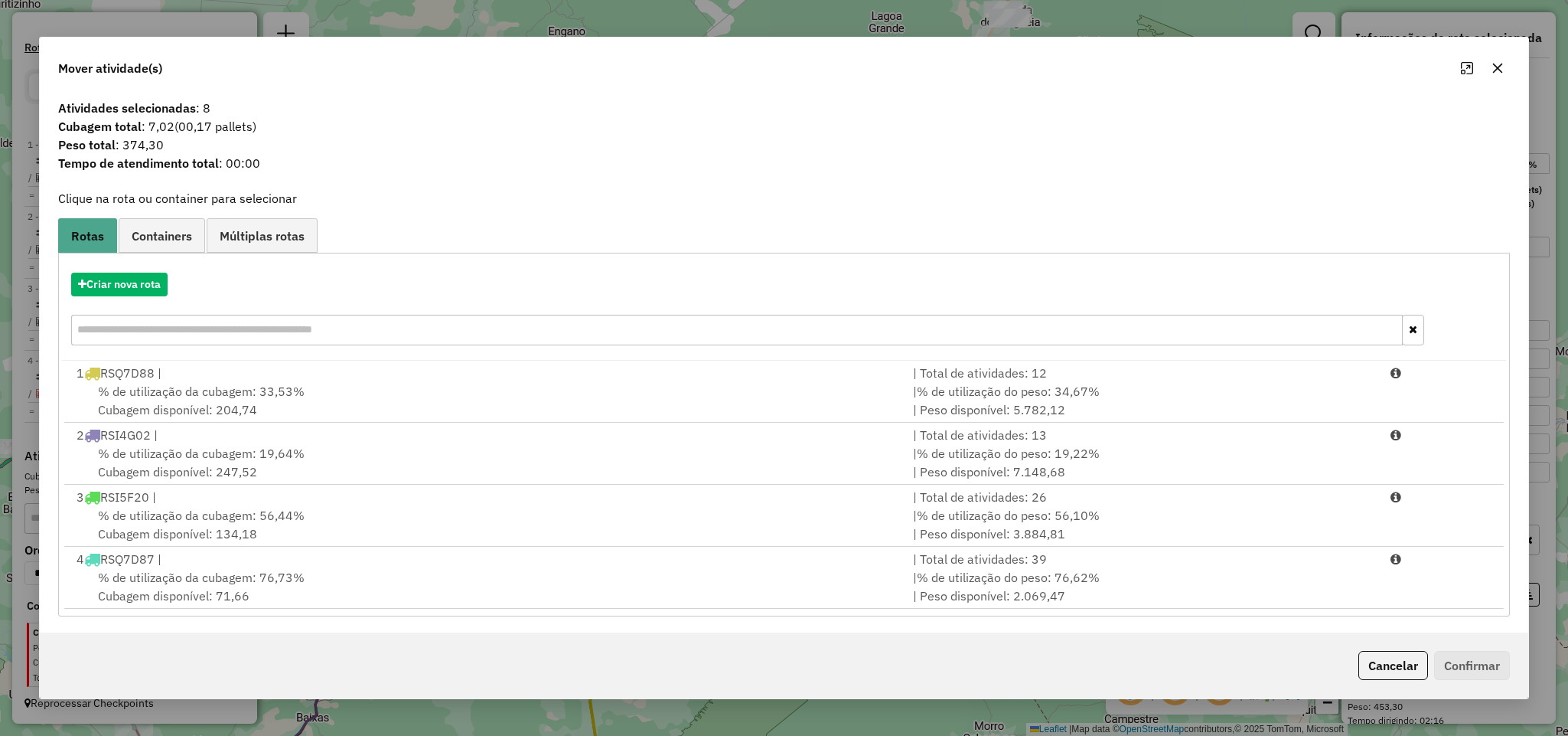
click at [1496, 67] on icon "button" at bounding box center [1497, 68] width 10 height 10
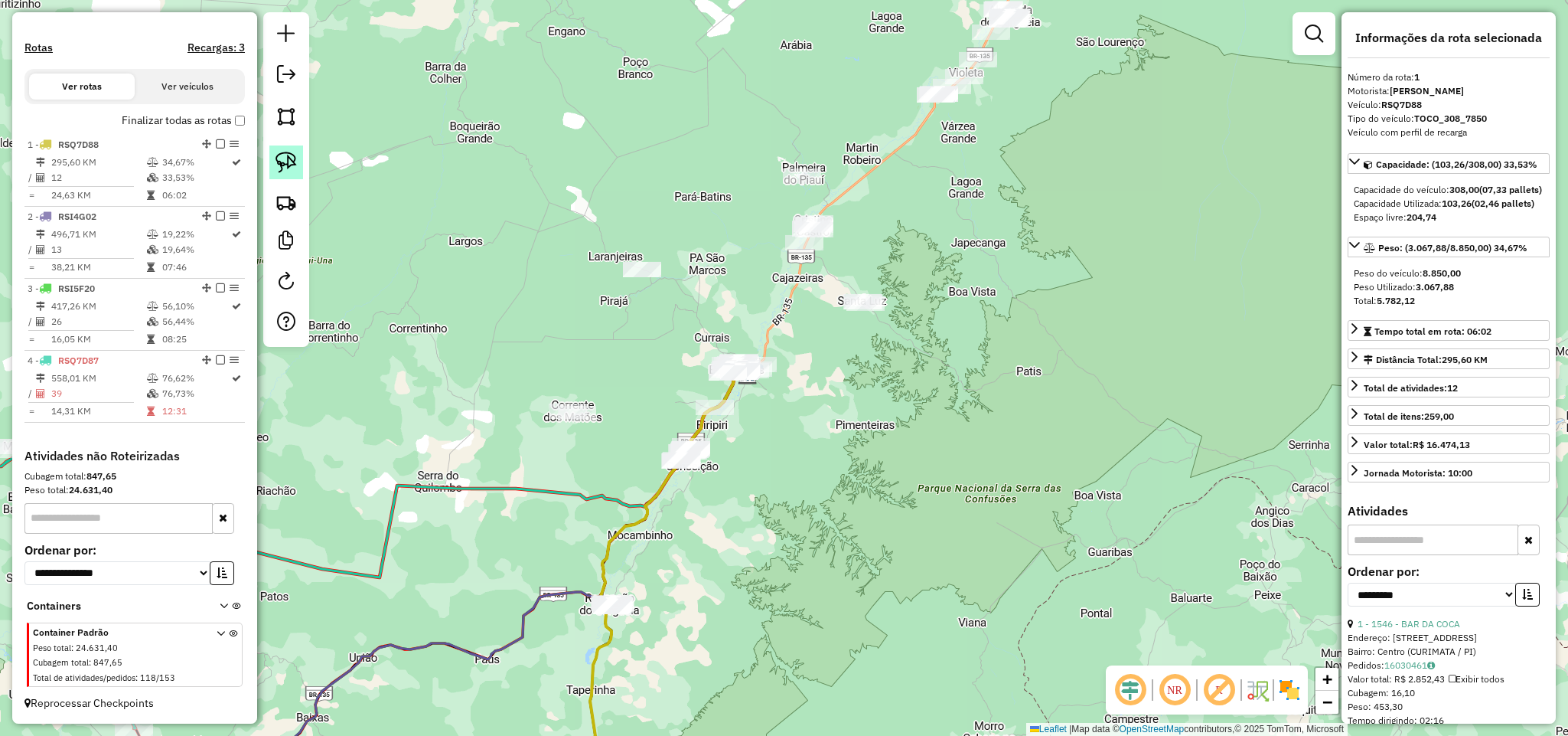
click at [292, 163] on img at bounding box center [286, 162] width 21 height 21
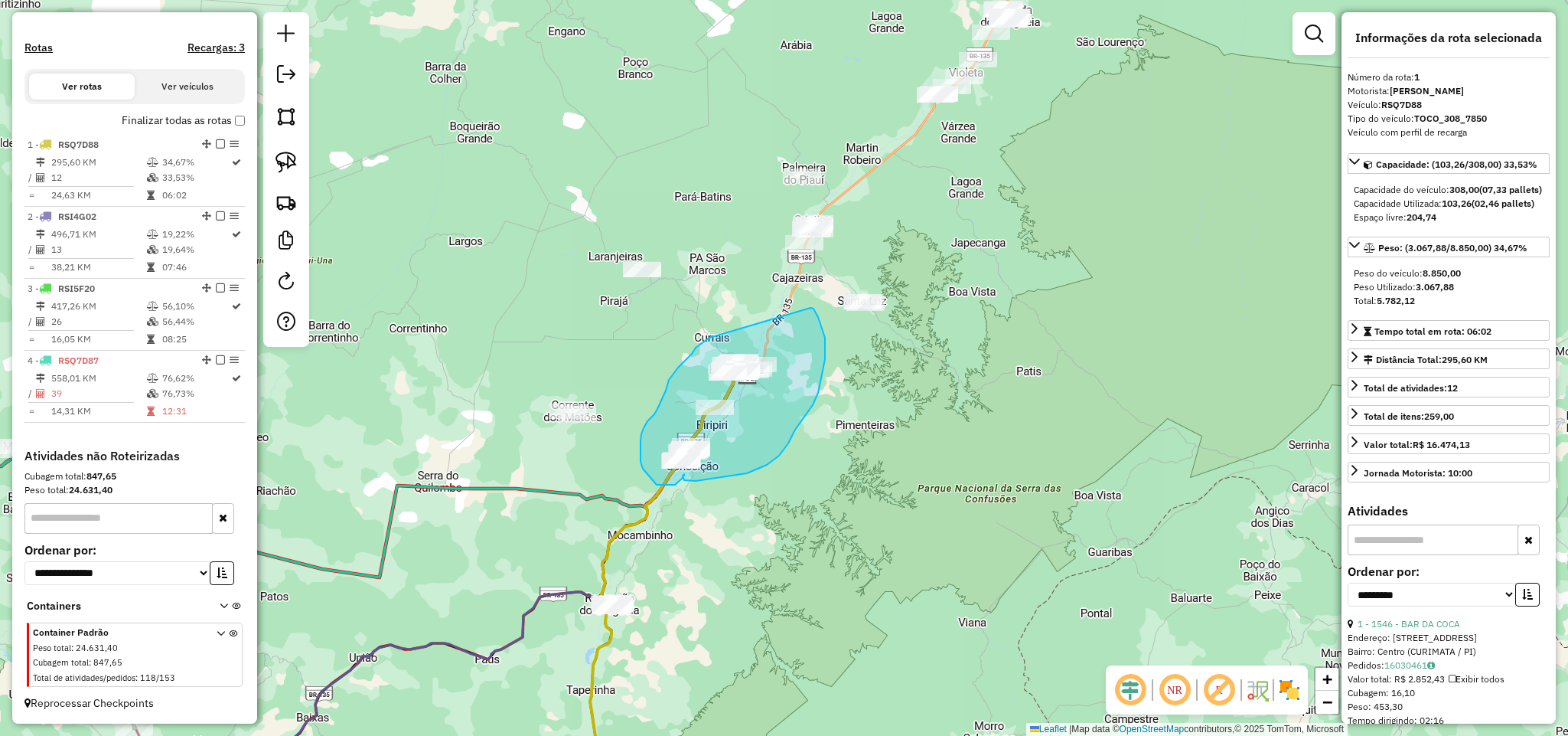
drag, startPoint x: 692, startPoint y: 354, endPoint x: 810, endPoint y: 308, distance: 126.6
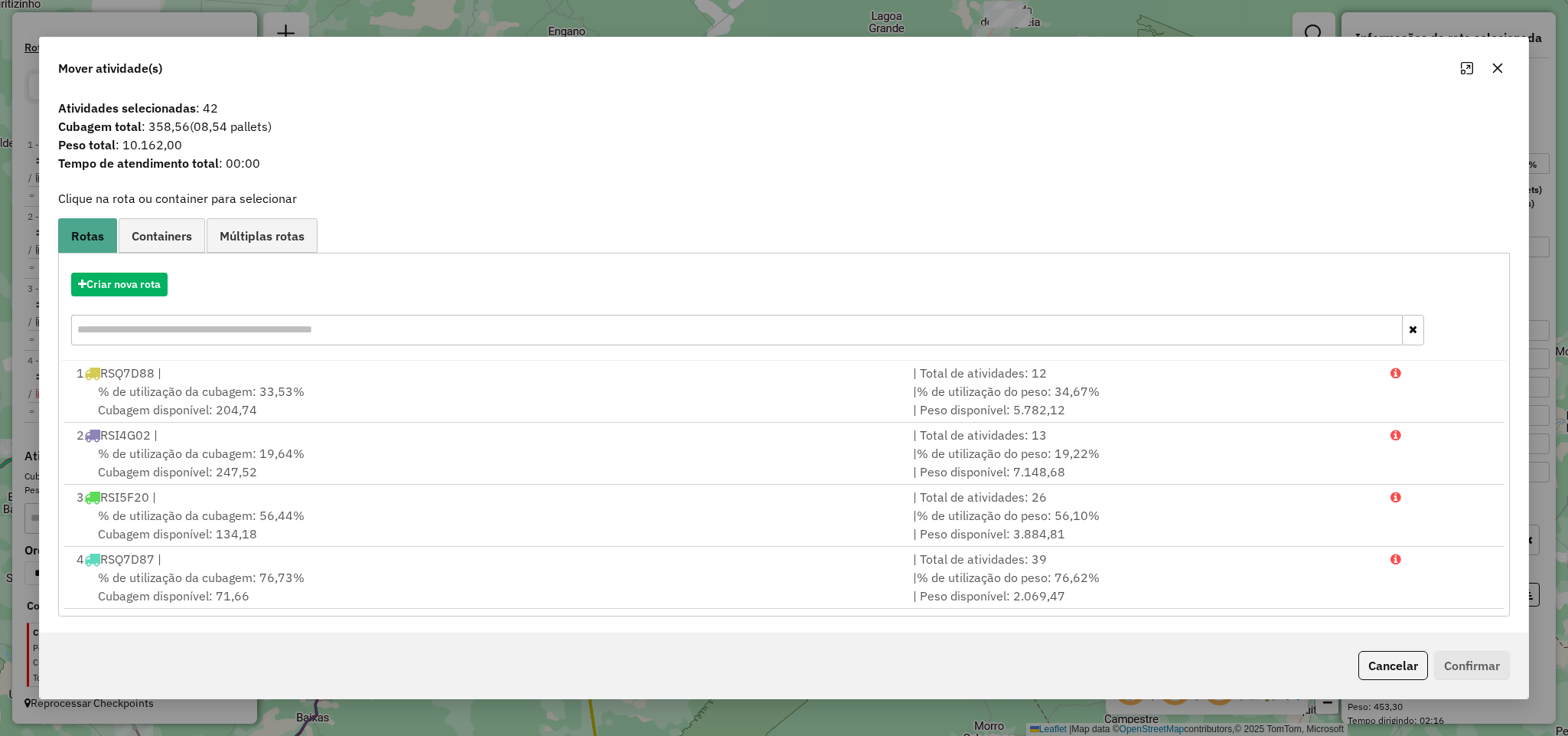
click at [1502, 74] on icon "button" at bounding box center [1497, 68] width 12 height 12
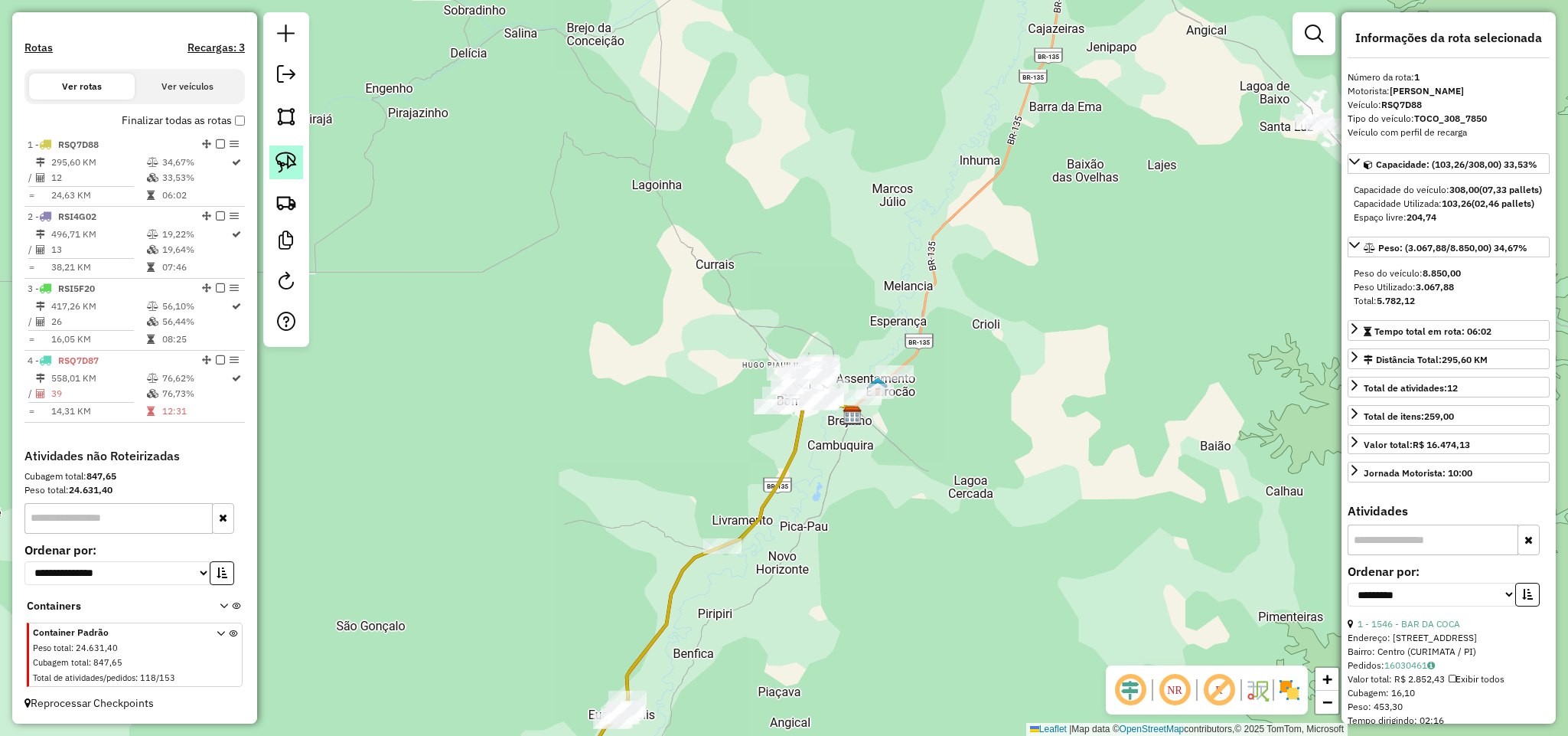
click at [297, 165] on link at bounding box center [286, 162] width 33 height 33
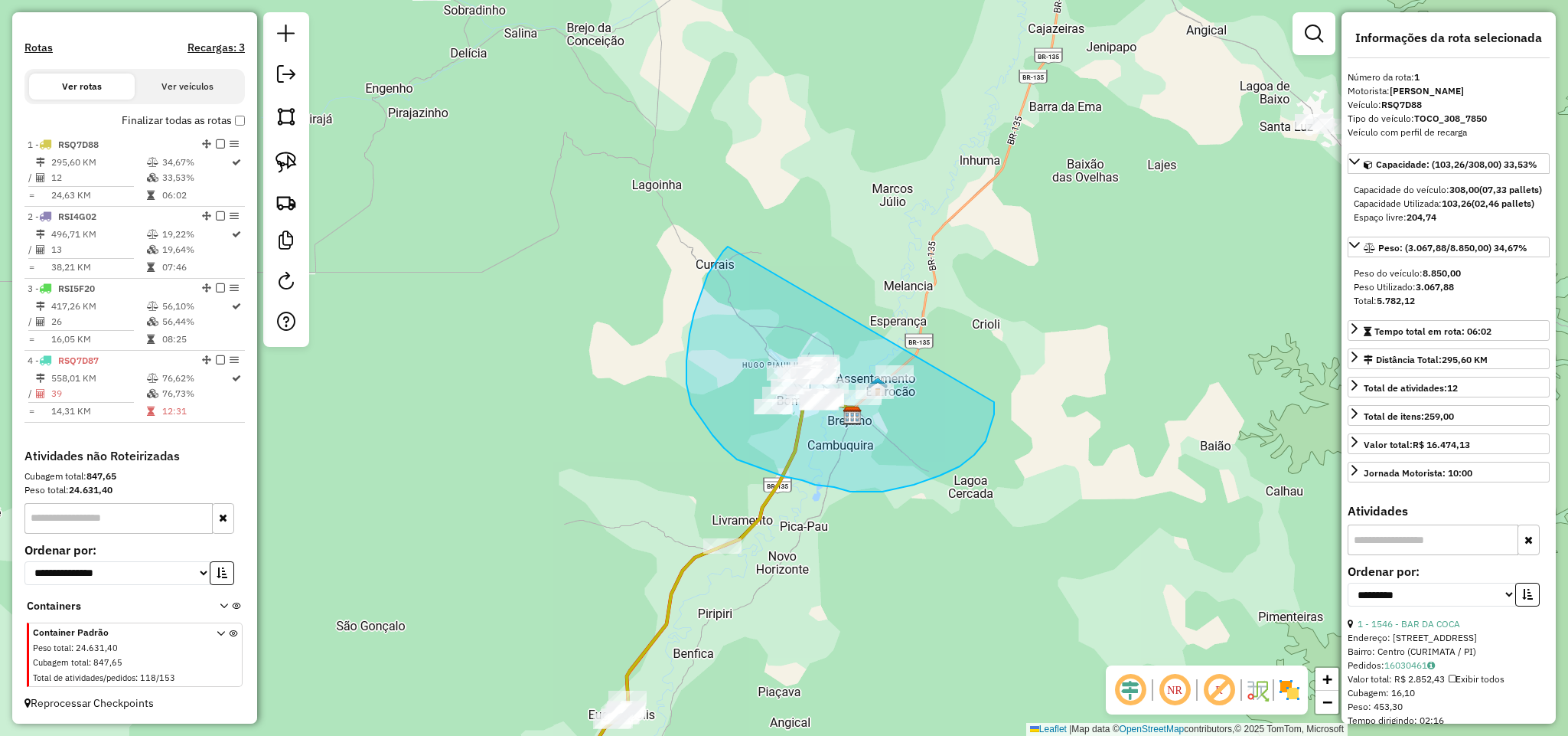
drag, startPoint x: 723, startPoint y: 251, endPoint x: 944, endPoint y: 336, distance: 236.8
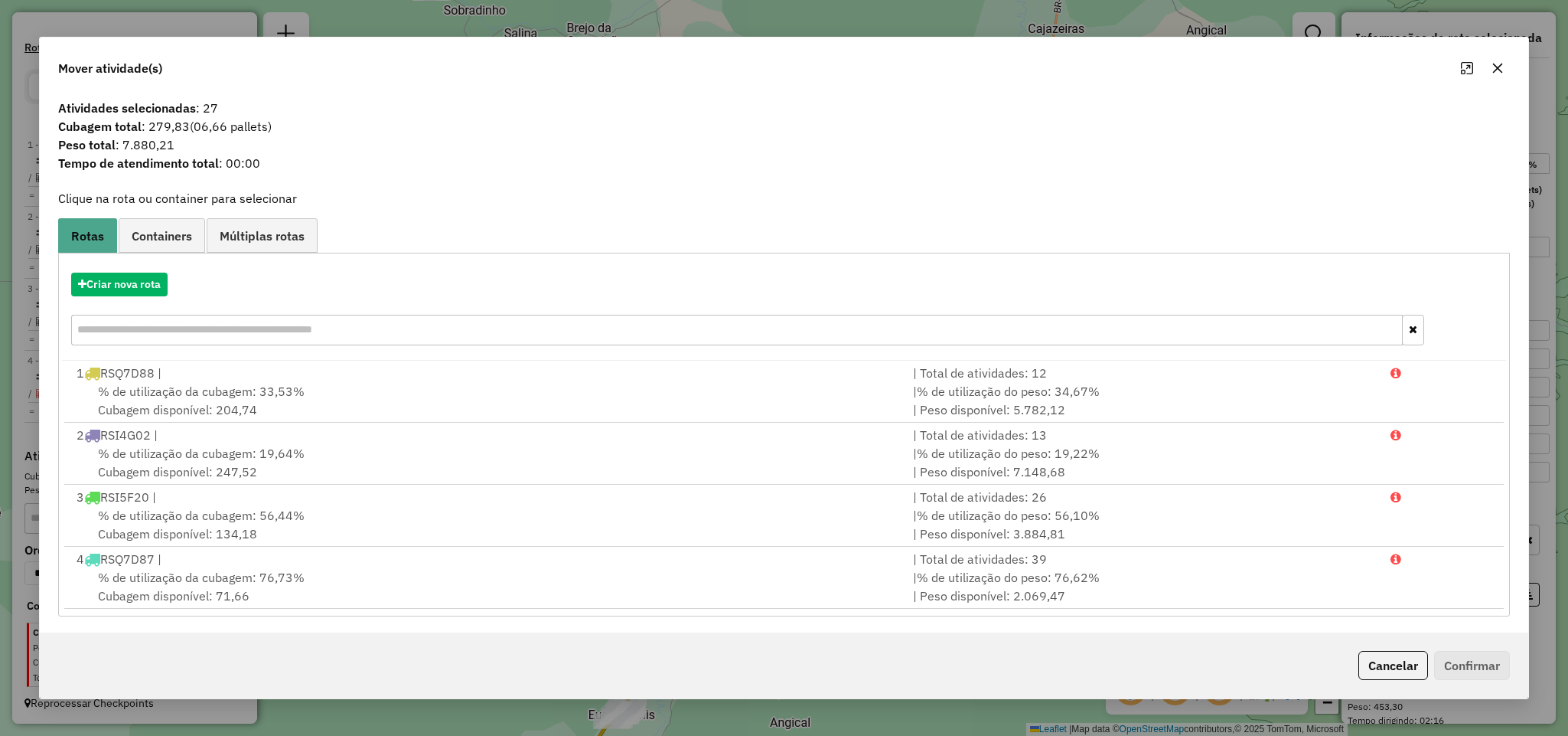
click at [1495, 67] on icon "button" at bounding box center [1497, 68] width 10 height 10
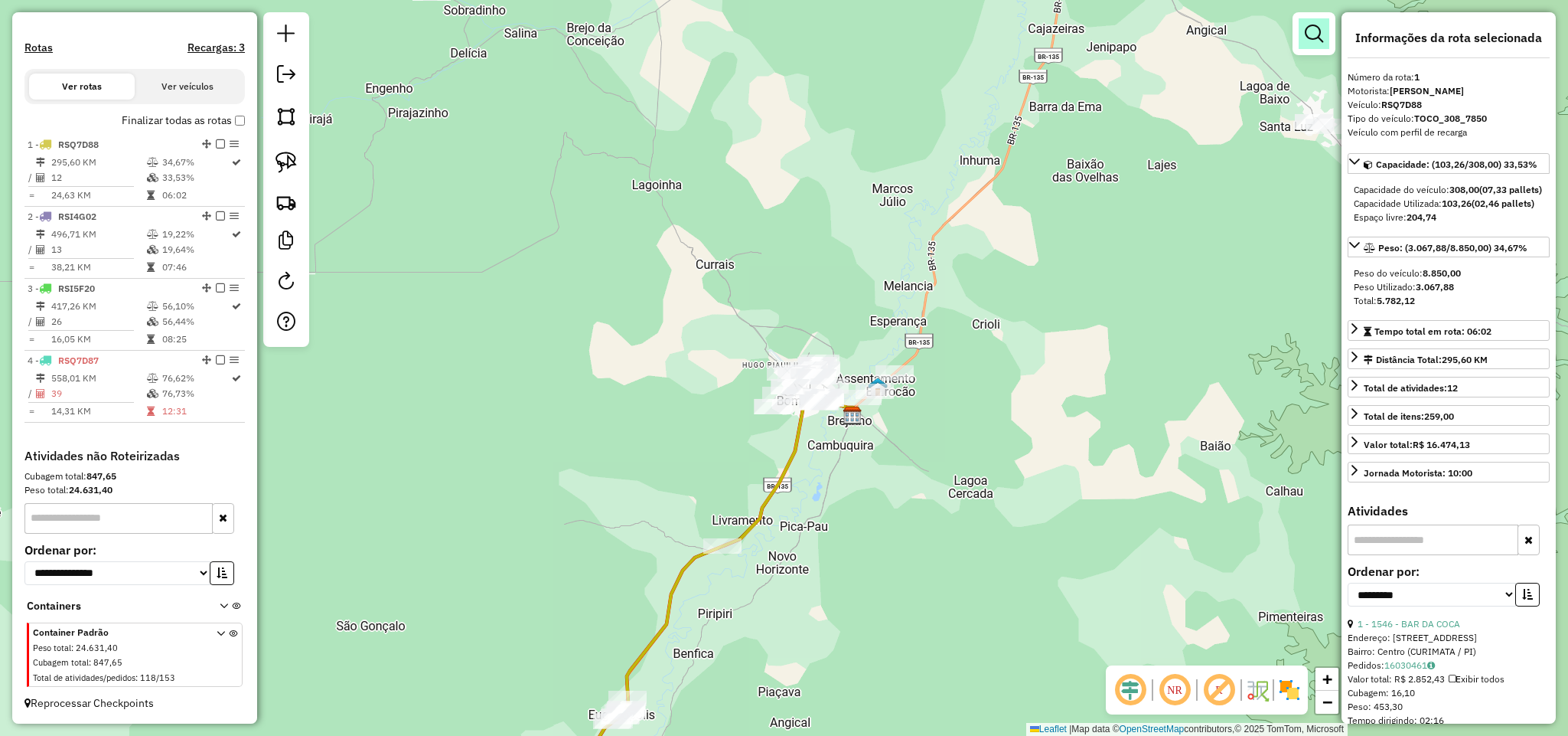
click at [1321, 41] on em at bounding box center [1313, 33] width 18 height 18
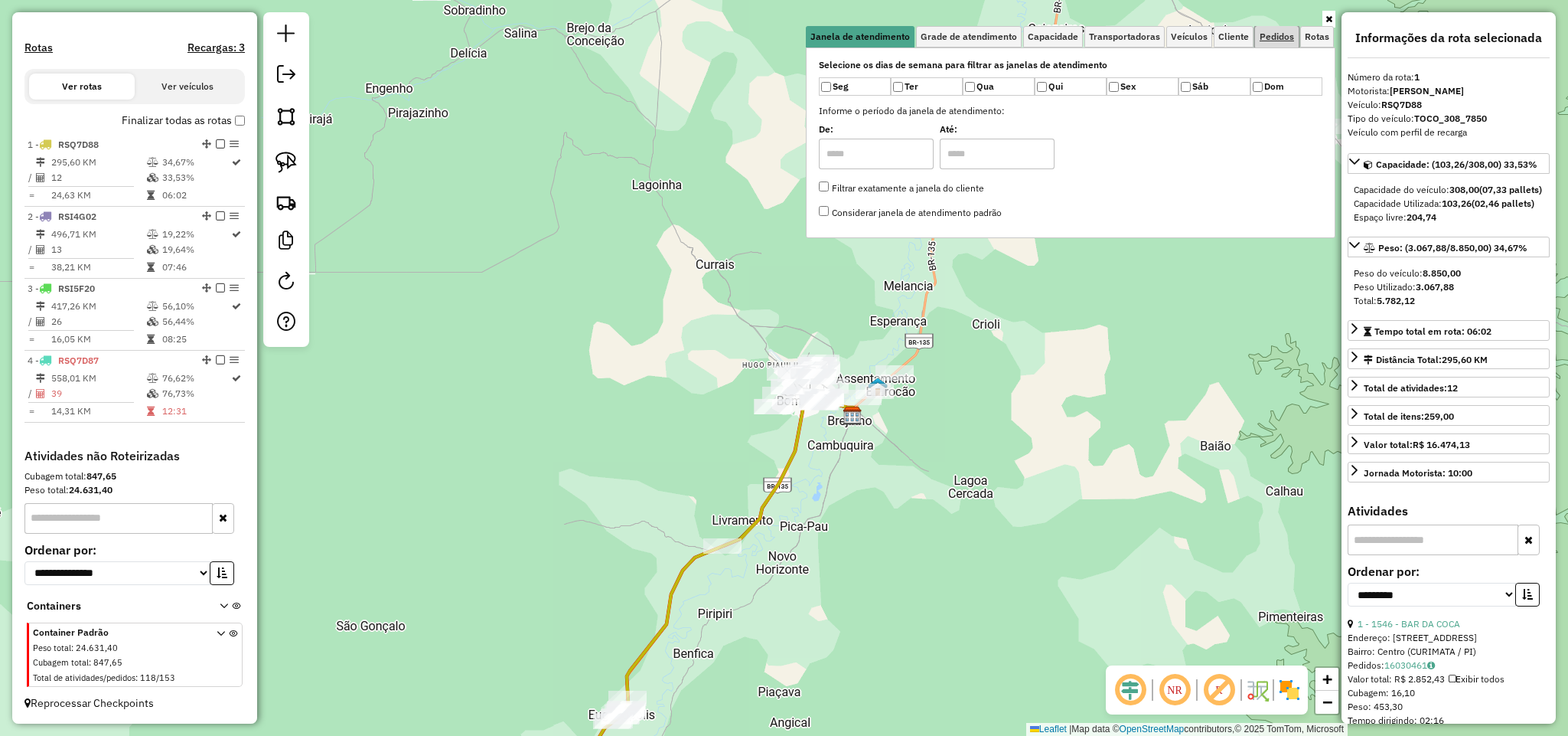
click at [1270, 40] on span "Pedidos" at bounding box center [1277, 37] width 34 height 10
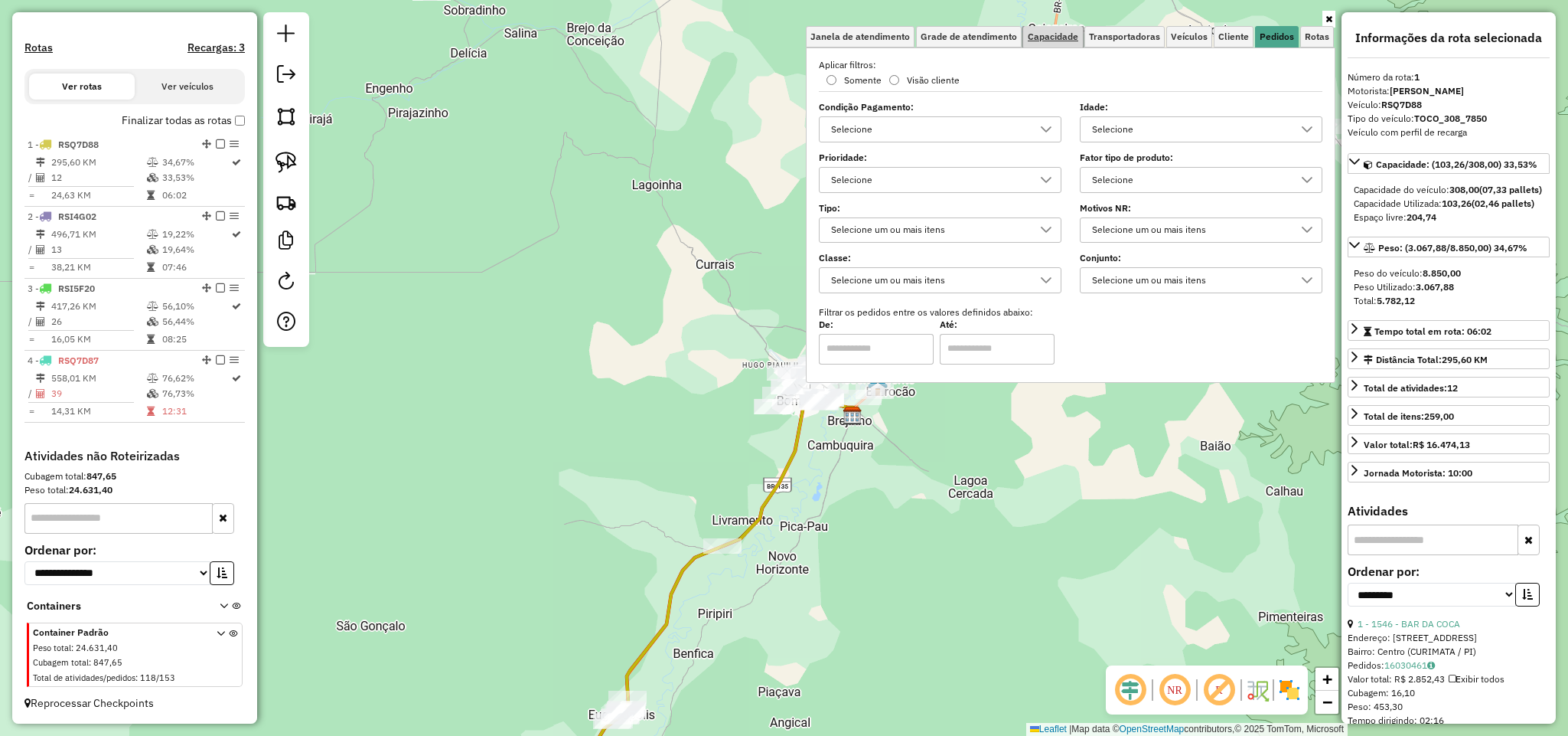
click at [1044, 32] on span "Capacidade" at bounding box center [1053, 37] width 51 height 10
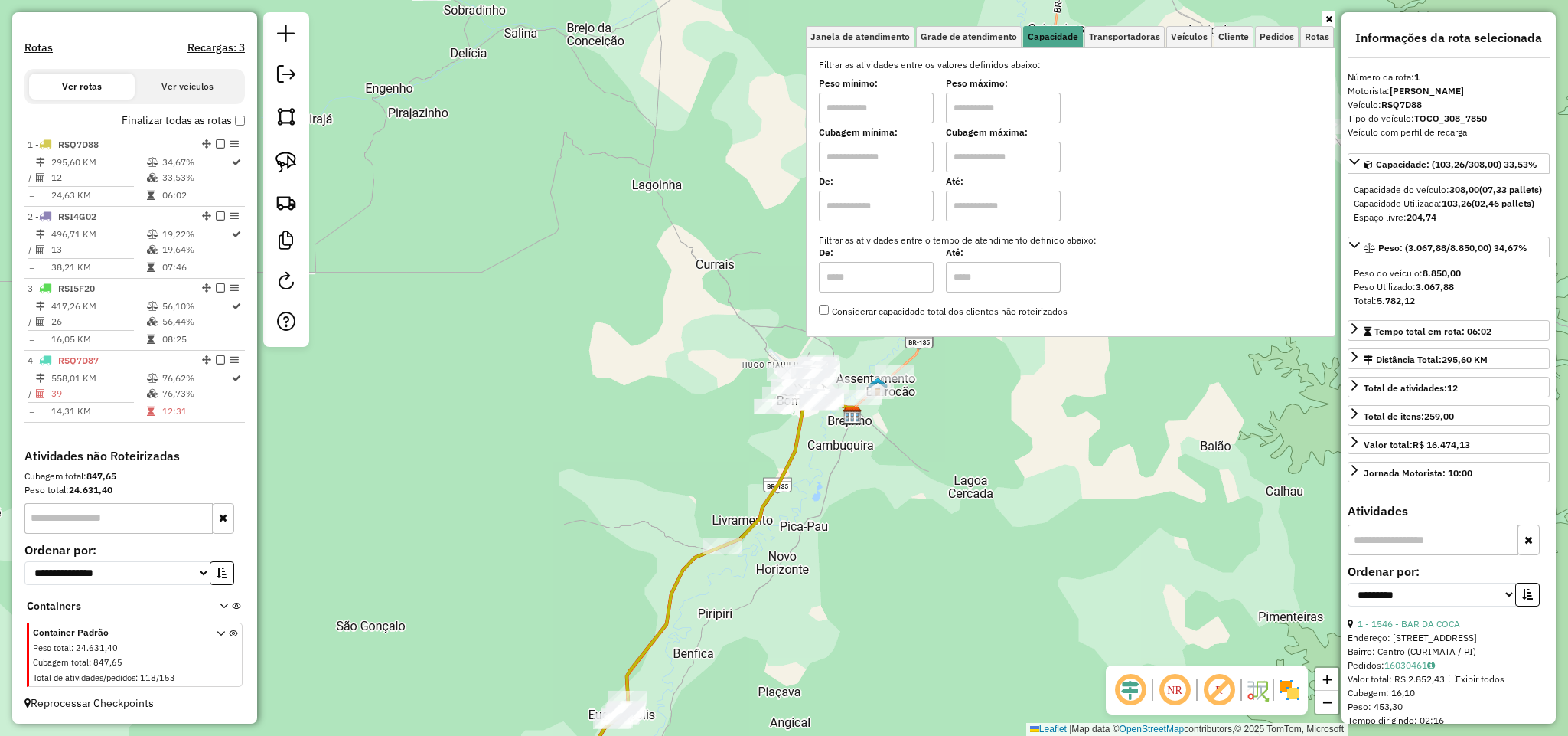
click at [887, 150] on input "text" at bounding box center [876, 157] width 115 height 31
type input "****"
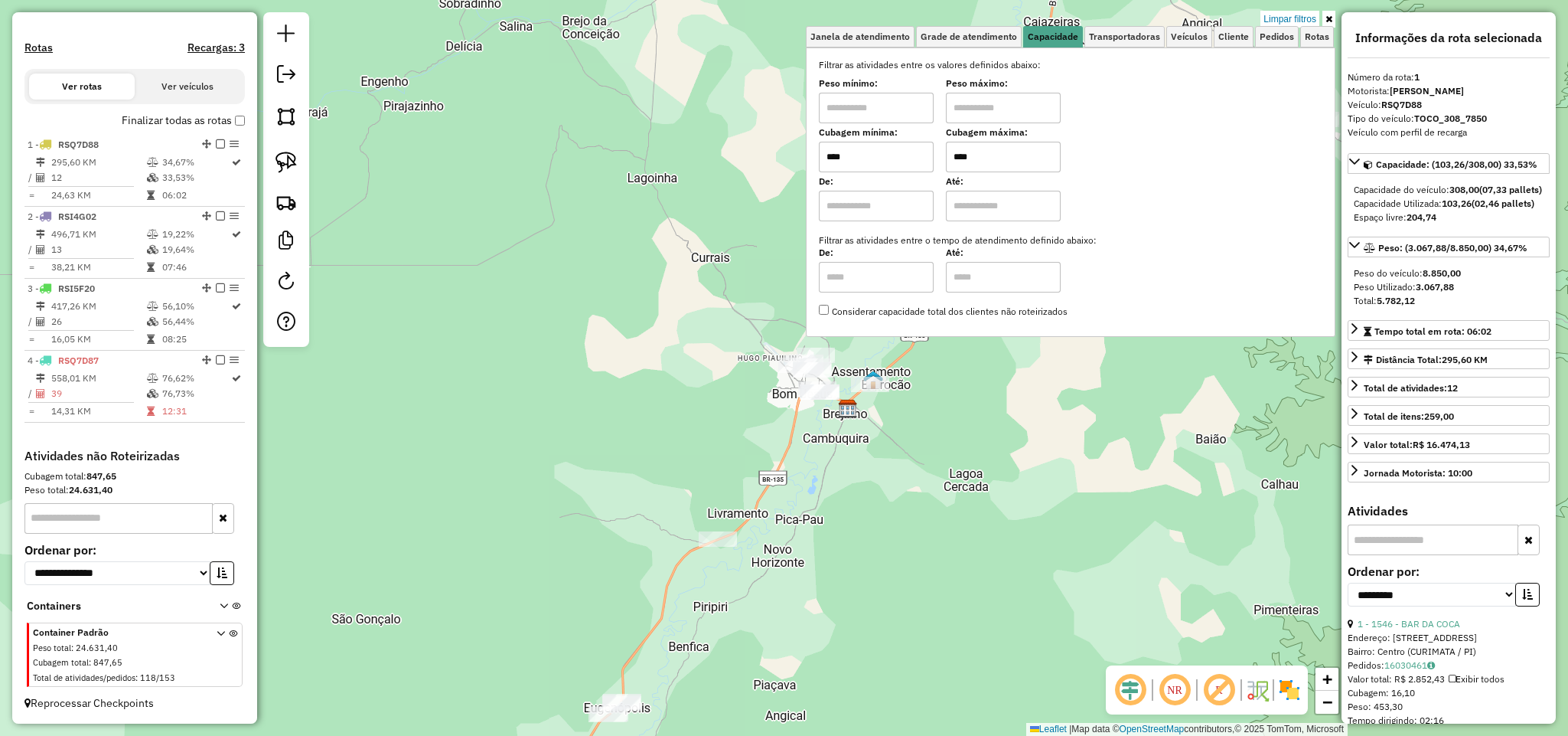
drag, startPoint x: 743, startPoint y: 325, endPoint x: 659, endPoint y: 287, distance: 92.2
click at [659, 287] on div "Limpar filtros Janela de atendimento Grade de atendimento Capacidade Transporta…" at bounding box center [784, 368] width 1568 height 736
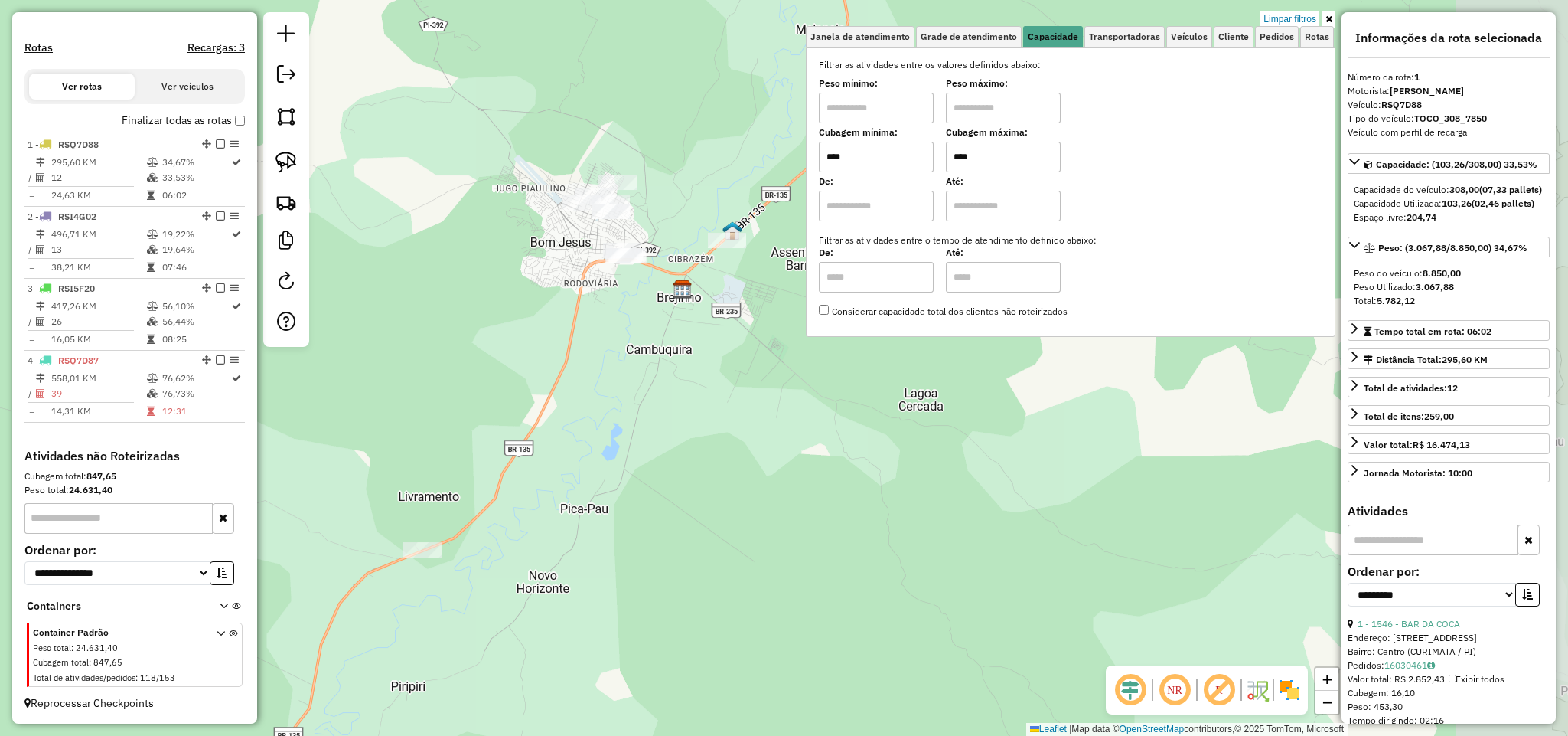
drag, startPoint x: 694, startPoint y: 255, endPoint x: 554, endPoint y: 405, distance: 205.2
click at [543, 429] on div "Limpar filtros Janela de atendimento Grade de atendimento Capacidade Transporta…" at bounding box center [784, 368] width 1568 height 736
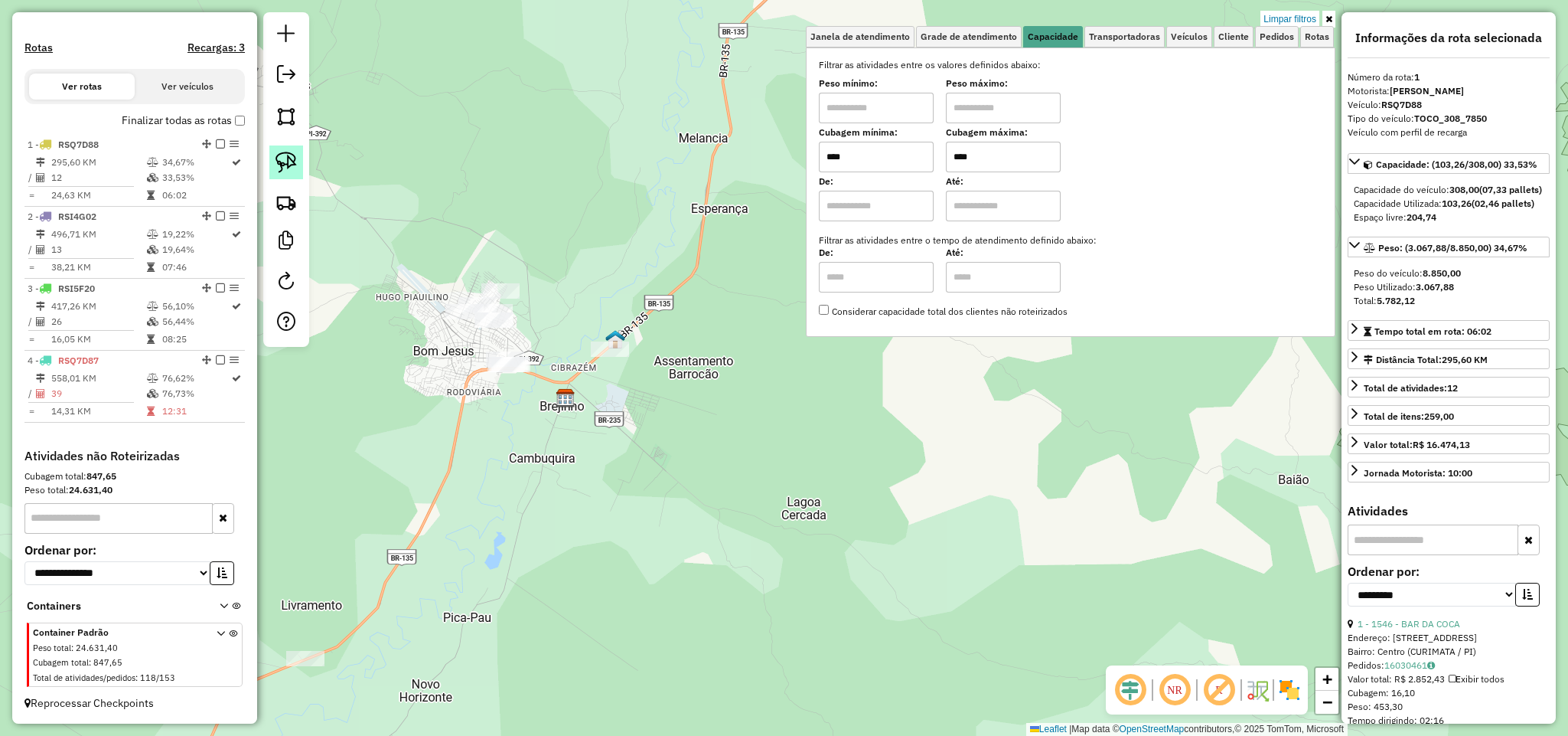
click at [292, 156] on img at bounding box center [286, 162] width 21 height 21
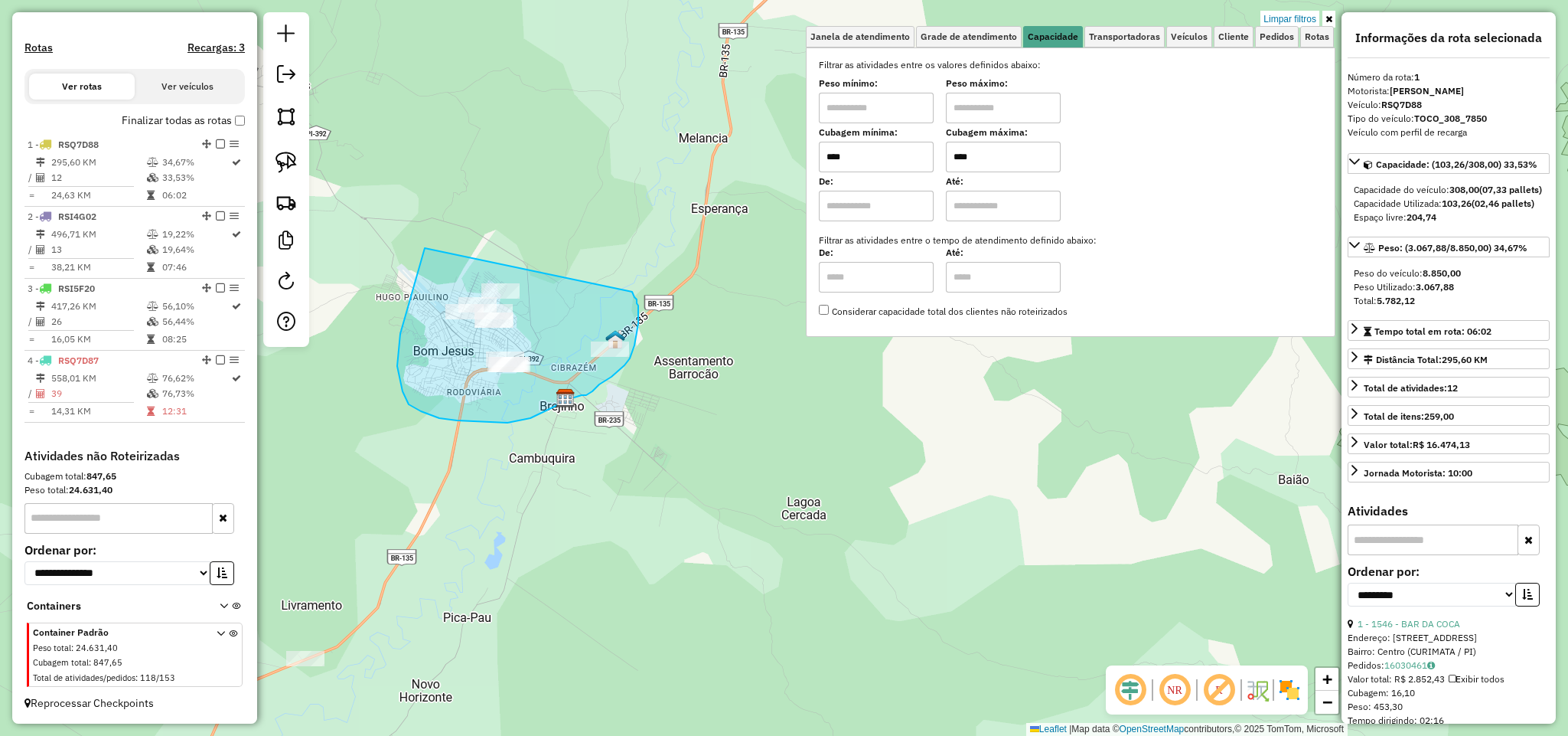
drag, startPoint x: 424, startPoint y: 250, endPoint x: 632, endPoint y: 290, distance: 211.8
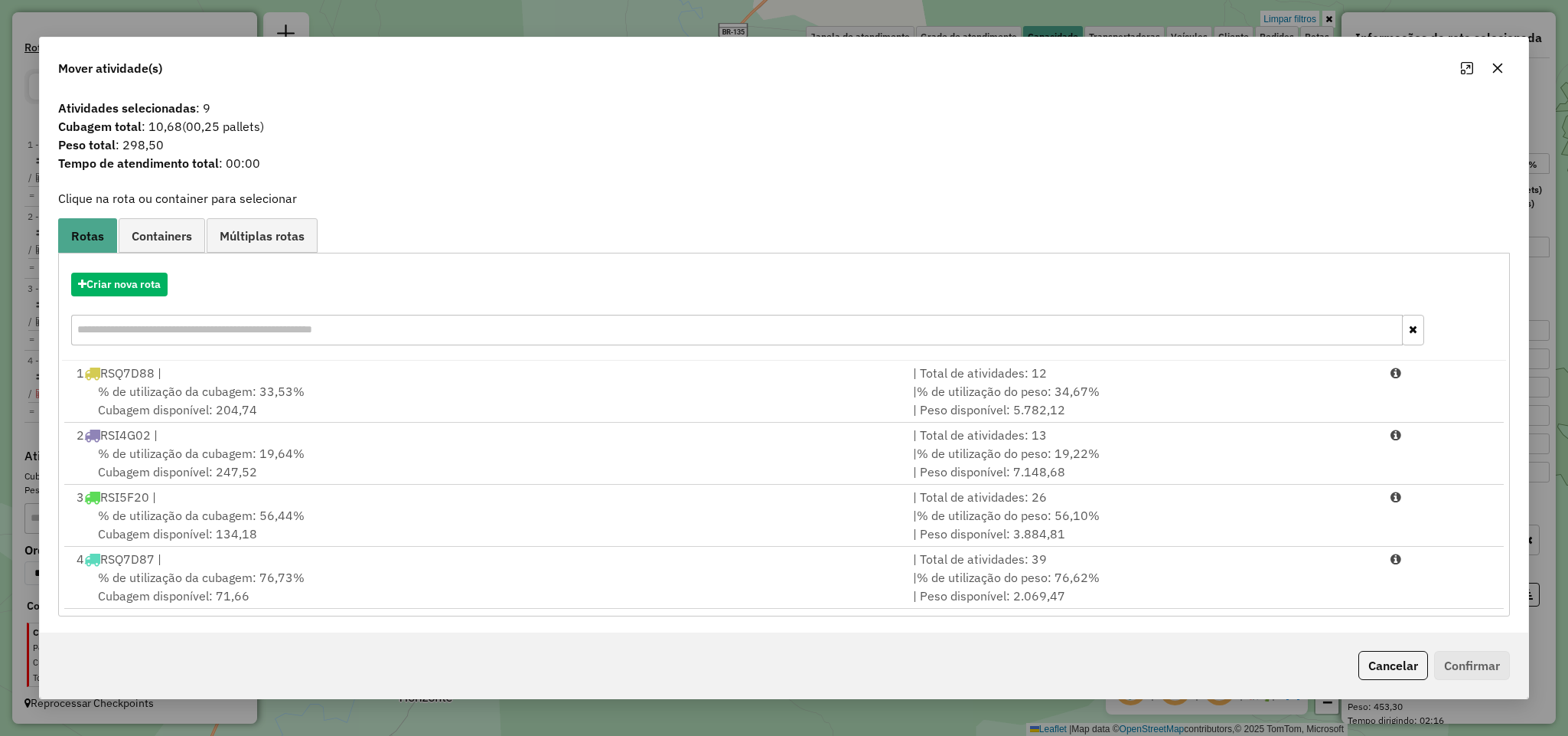
click at [1497, 64] on icon "button" at bounding box center [1497, 68] width 12 height 12
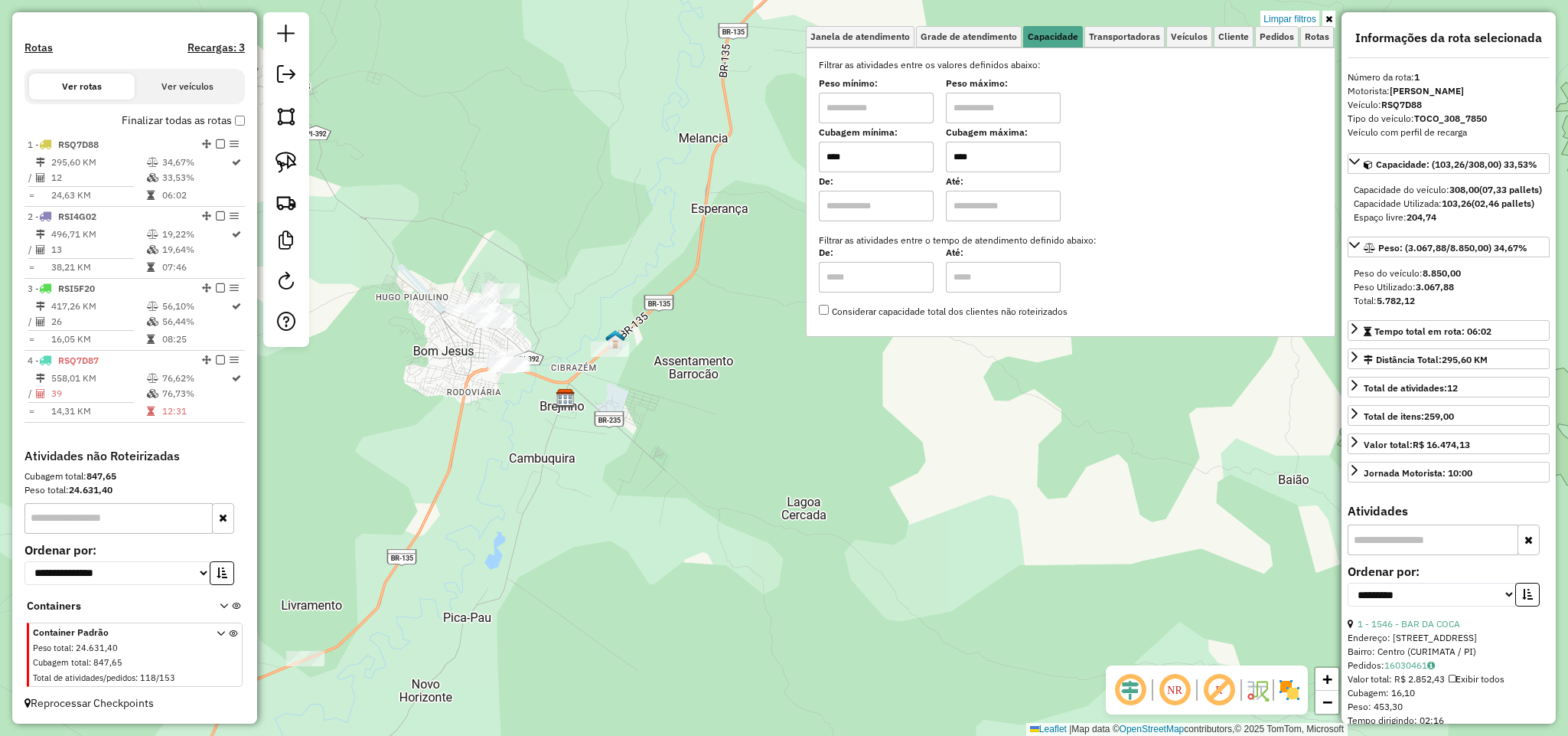
click at [983, 160] on input "****" at bounding box center [1003, 157] width 115 height 31
click at [299, 168] on link at bounding box center [286, 162] width 33 height 33
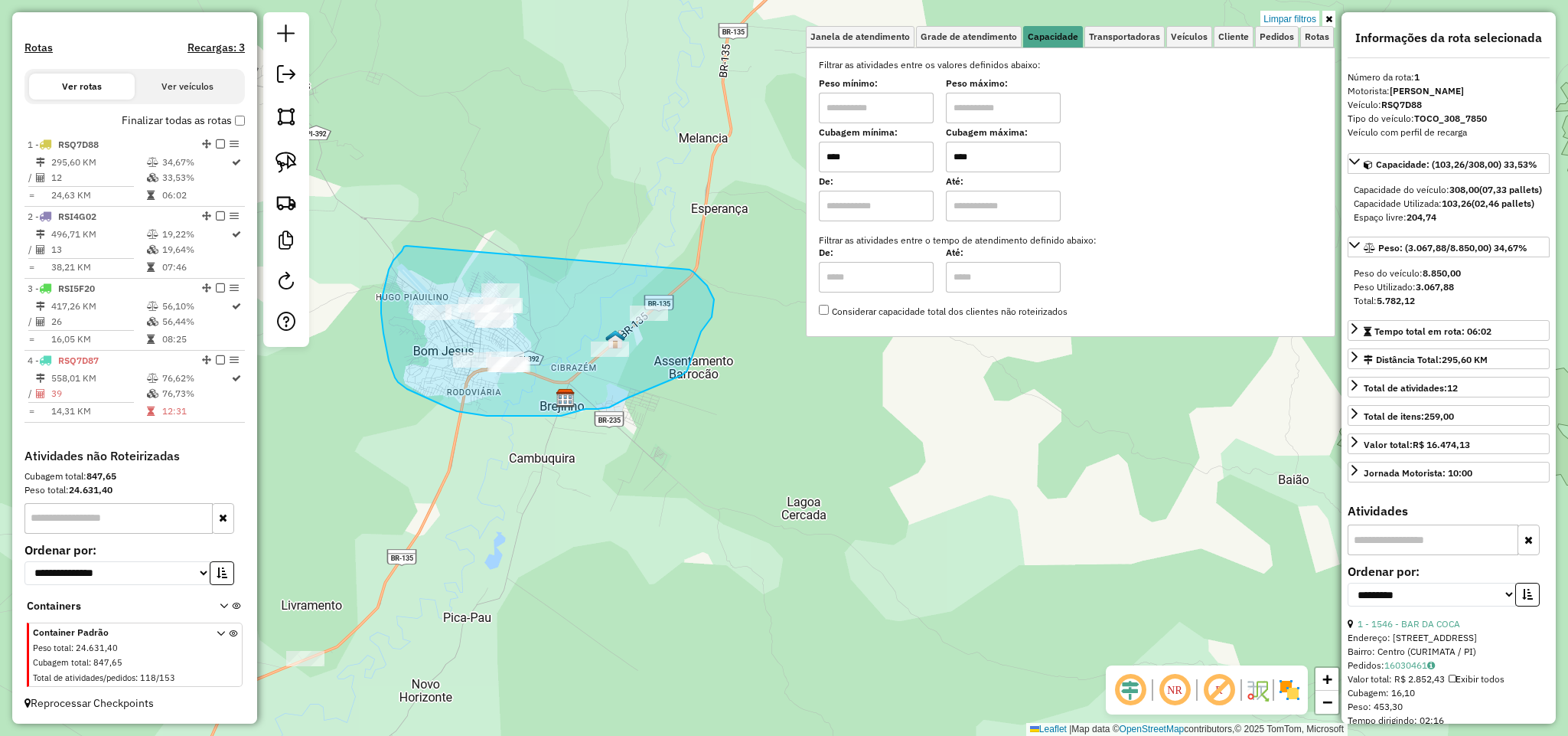
drag, startPoint x: 394, startPoint y: 260, endPoint x: 682, endPoint y: 264, distance: 288.0
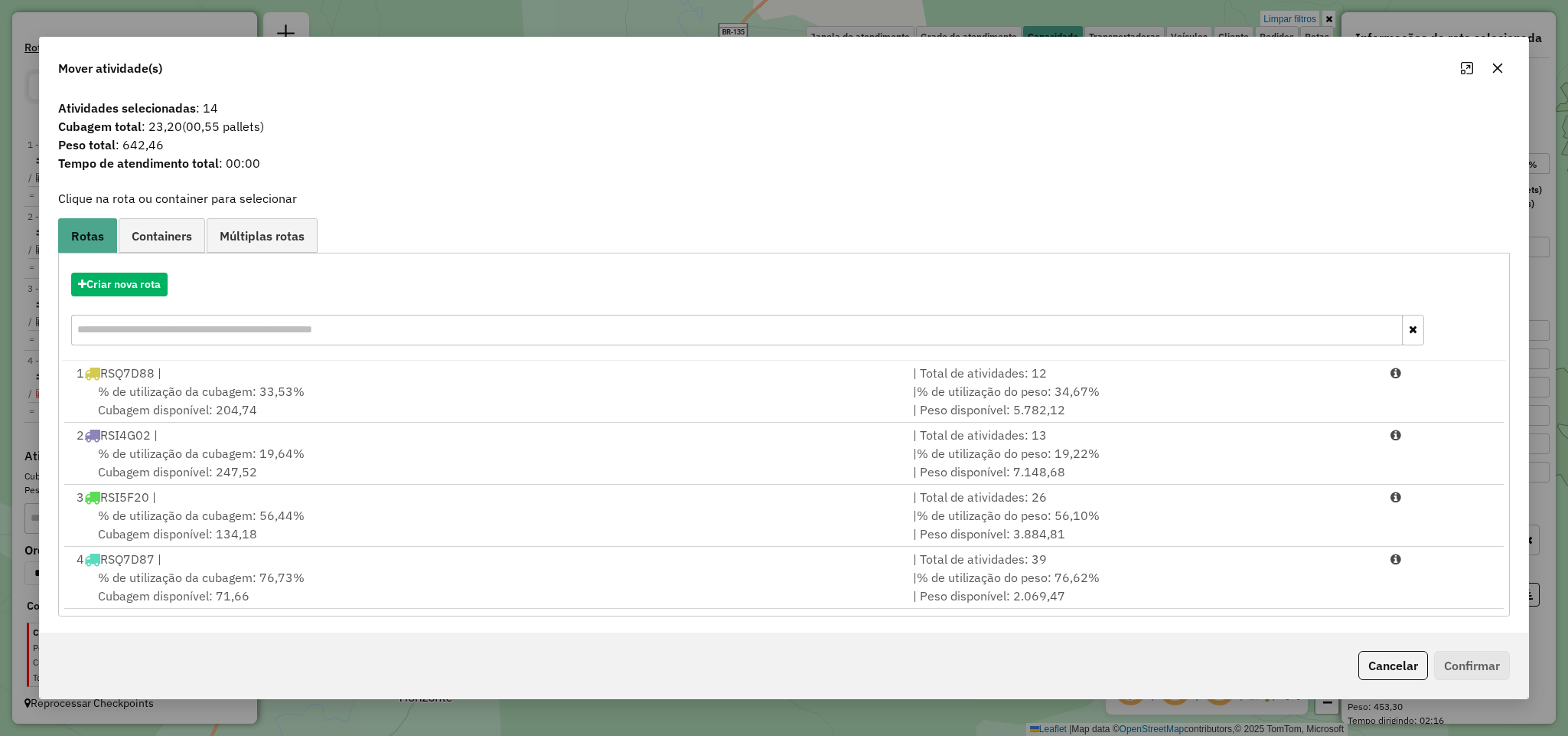
click at [1496, 65] on icon "button" at bounding box center [1497, 68] width 12 height 12
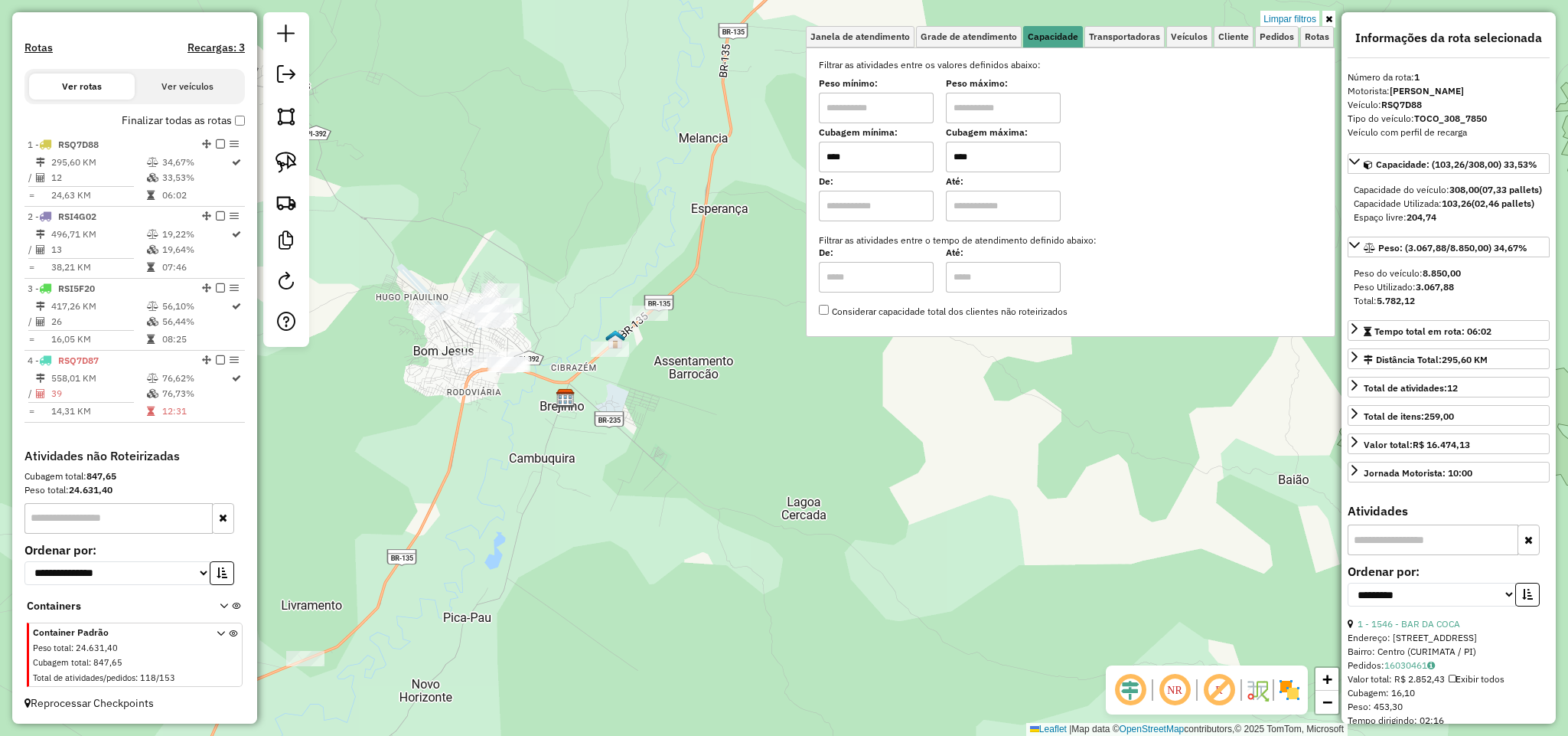
click at [974, 145] on input "****" at bounding box center [1003, 157] width 115 height 31
click at [275, 161] on img at bounding box center [286, 162] width 21 height 21
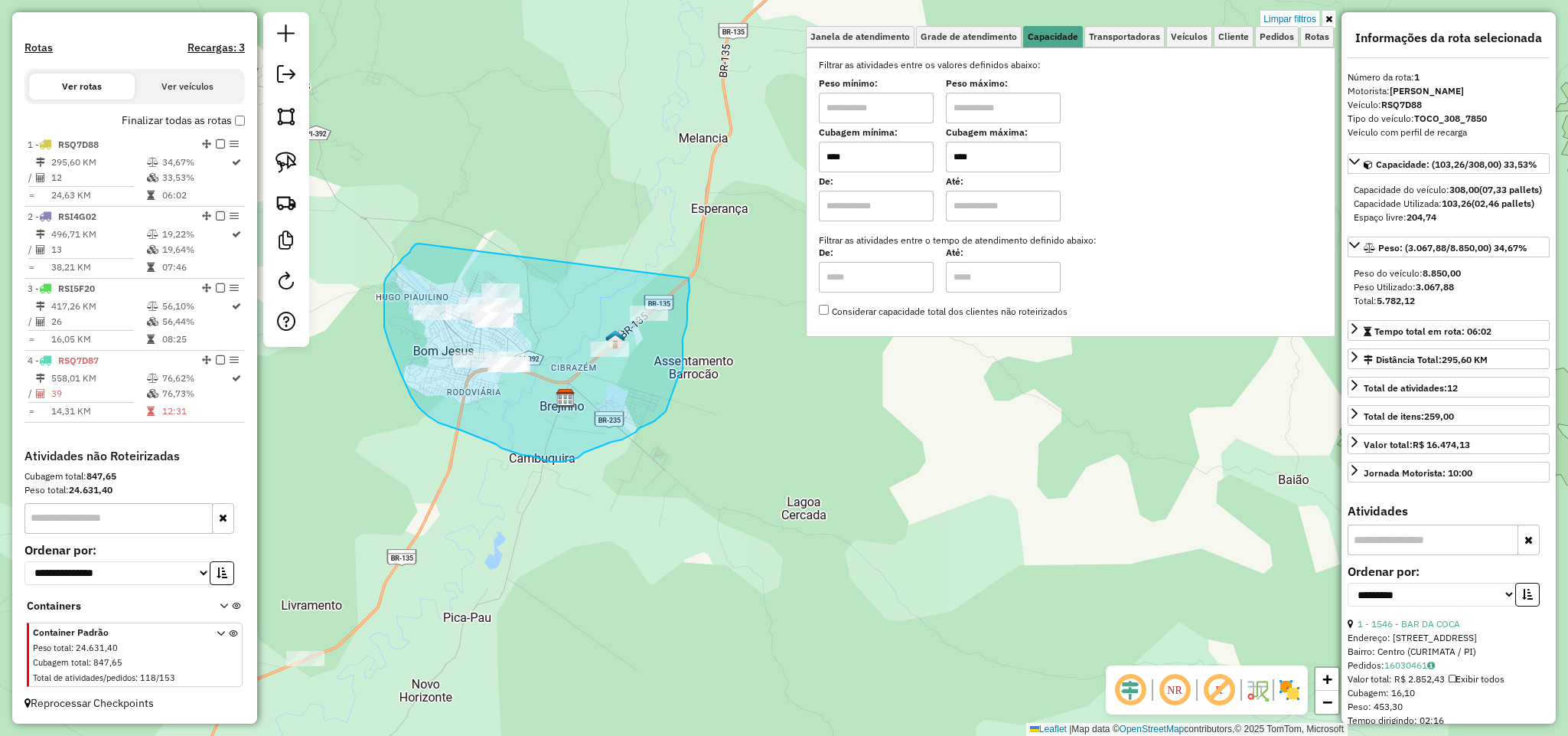
drag, startPoint x: 409, startPoint y: 252, endPoint x: 689, endPoint y: 278, distance: 281.2
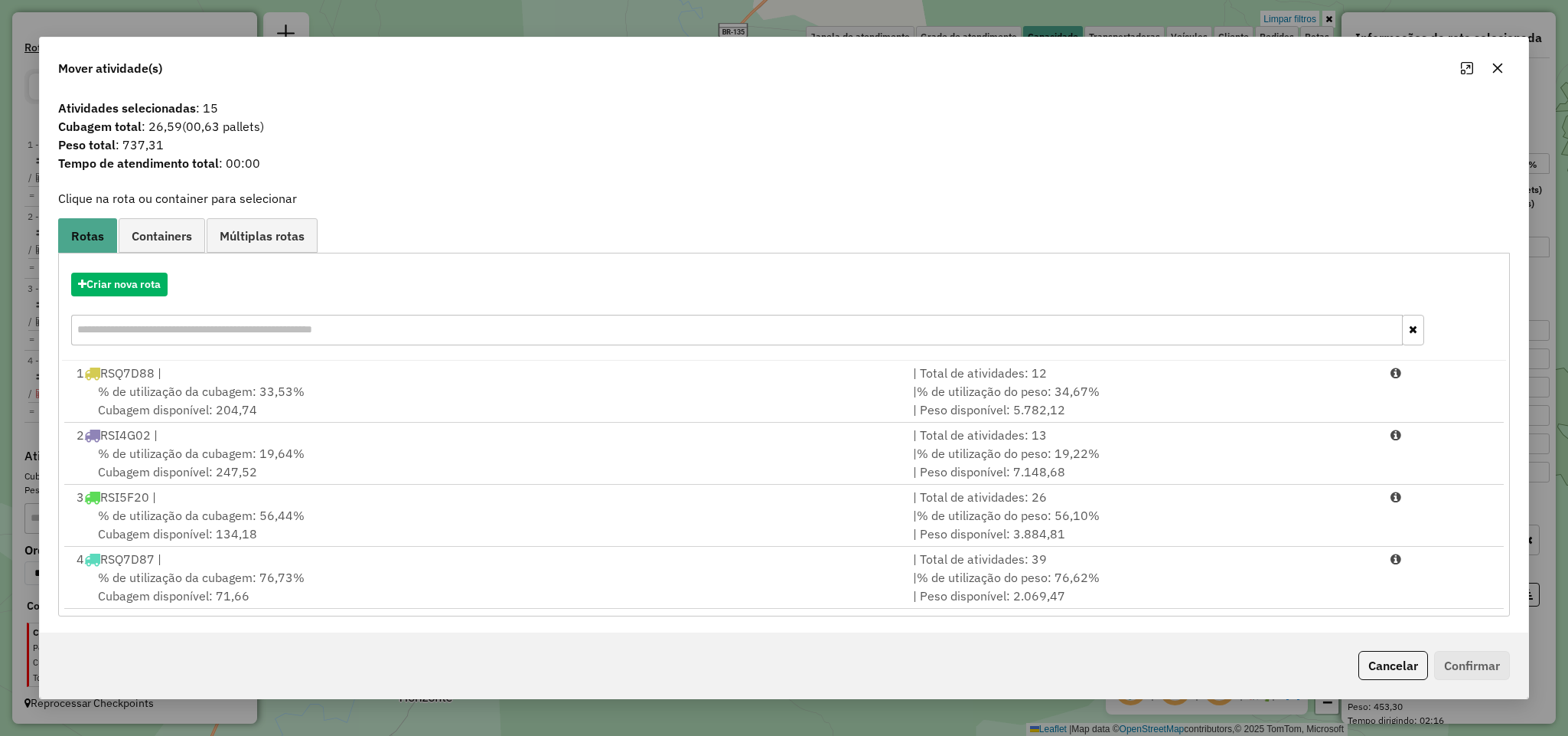
click at [1502, 67] on icon "button" at bounding box center [1497, 68] width 12 height 12
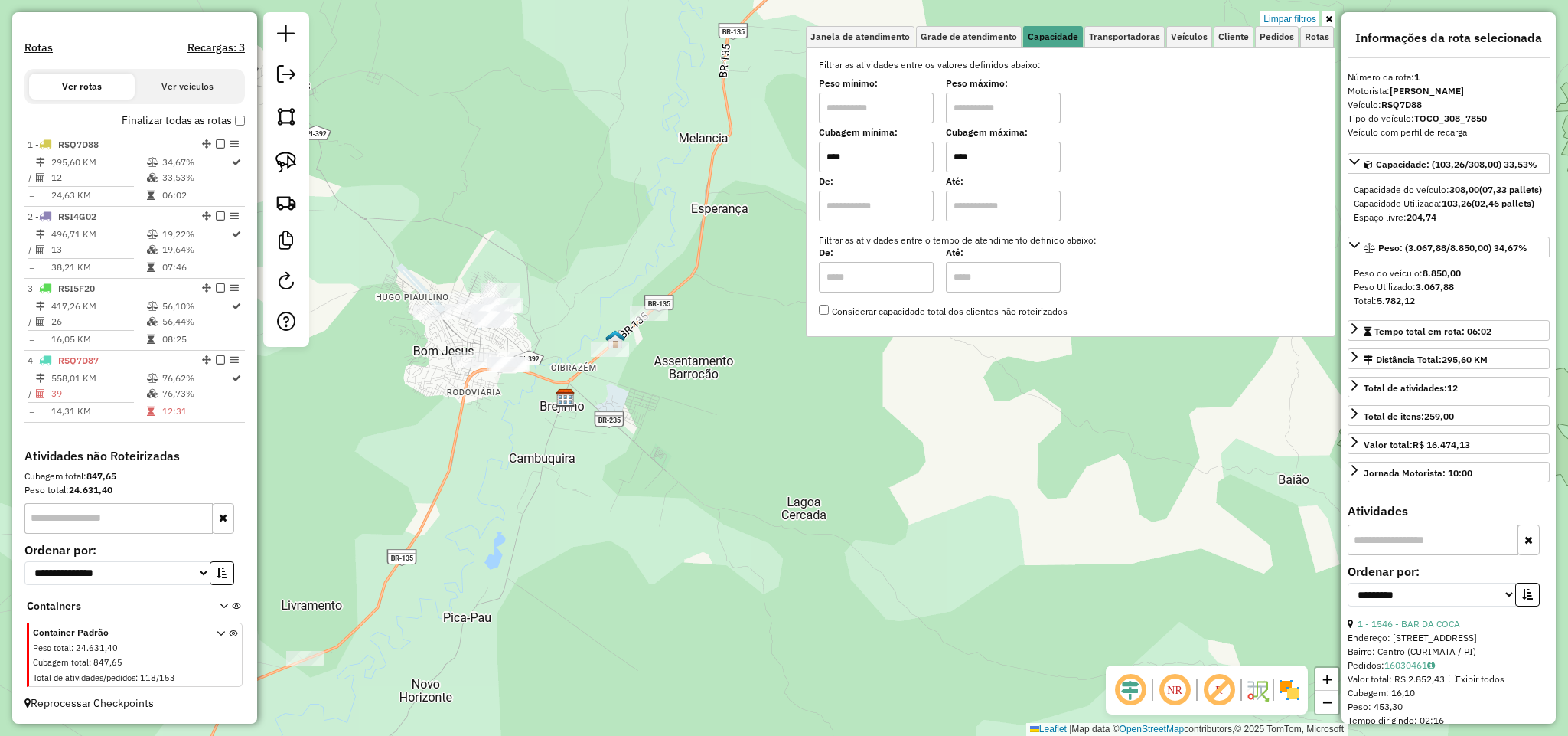
click at [995, 162] on input "****" at bounding box center [1003, 157] width 115 height 31
type input "****"
click at [294, 157] on img at bounding box center [286, 162] width 21 height 21
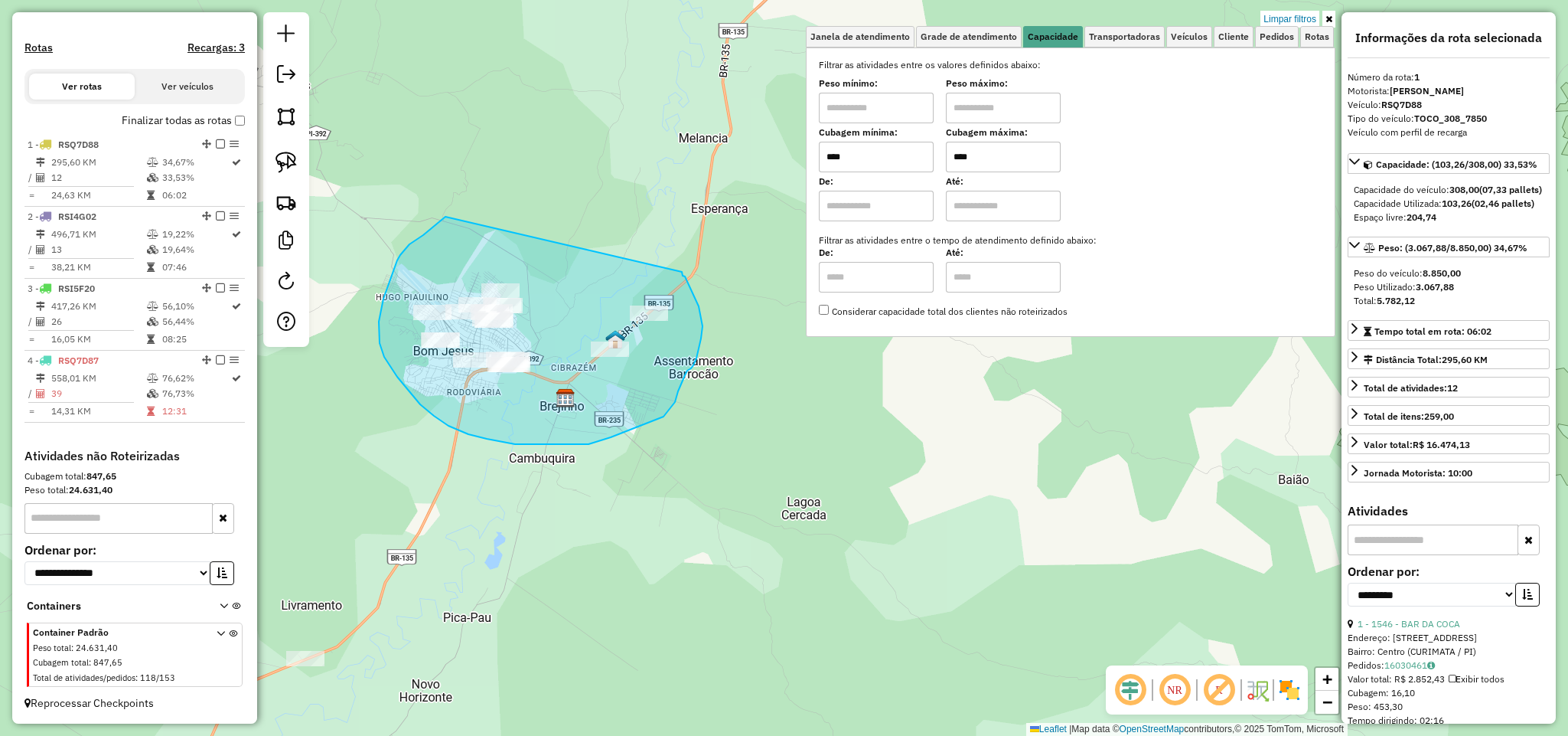
drag, startPoint x: 430, startPoint y: 229, endPoint x: 682, endPoint y: 271, distance: 255.5
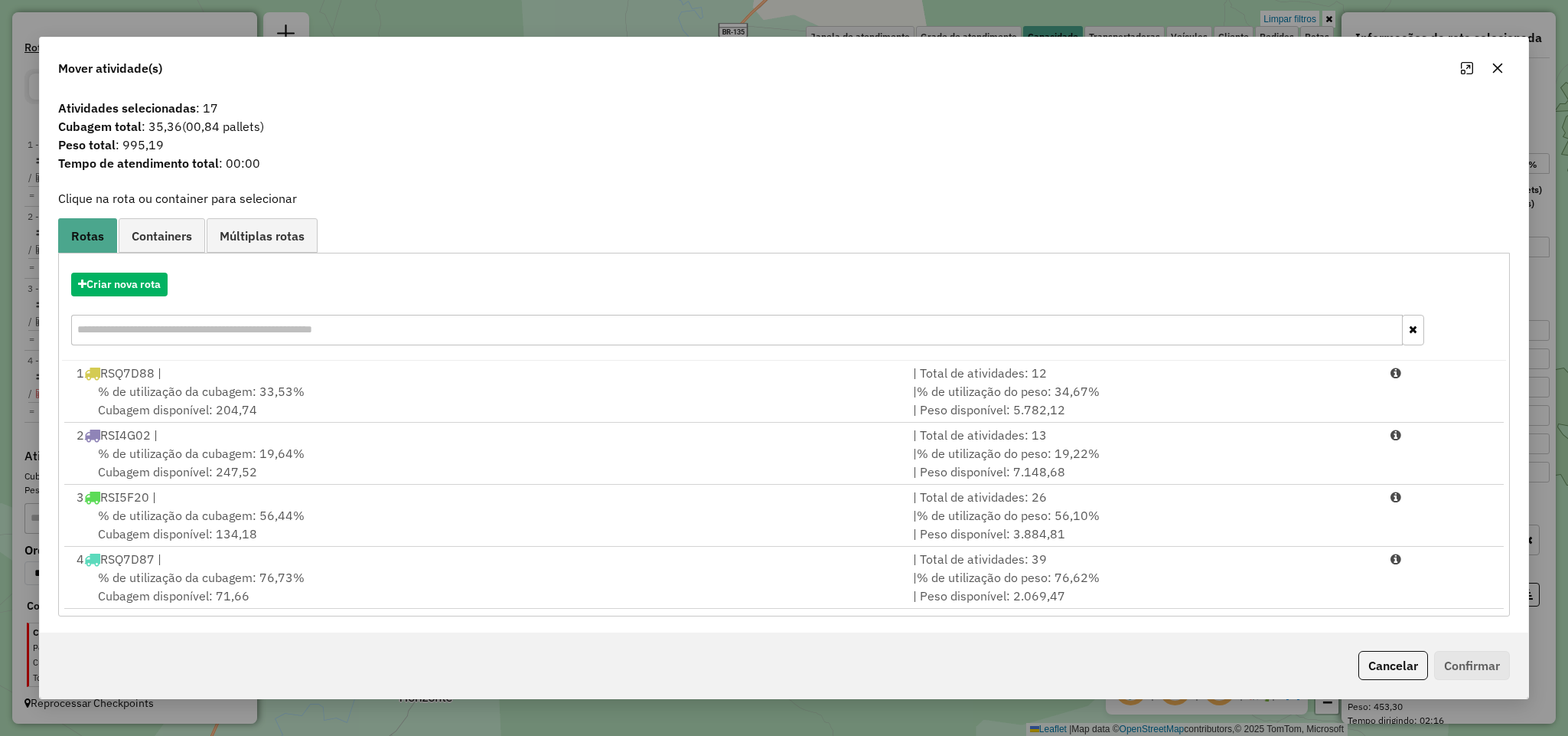
click at [1495, 70] on icon "button" at bounding box center [1497, 68] width 10 height 10
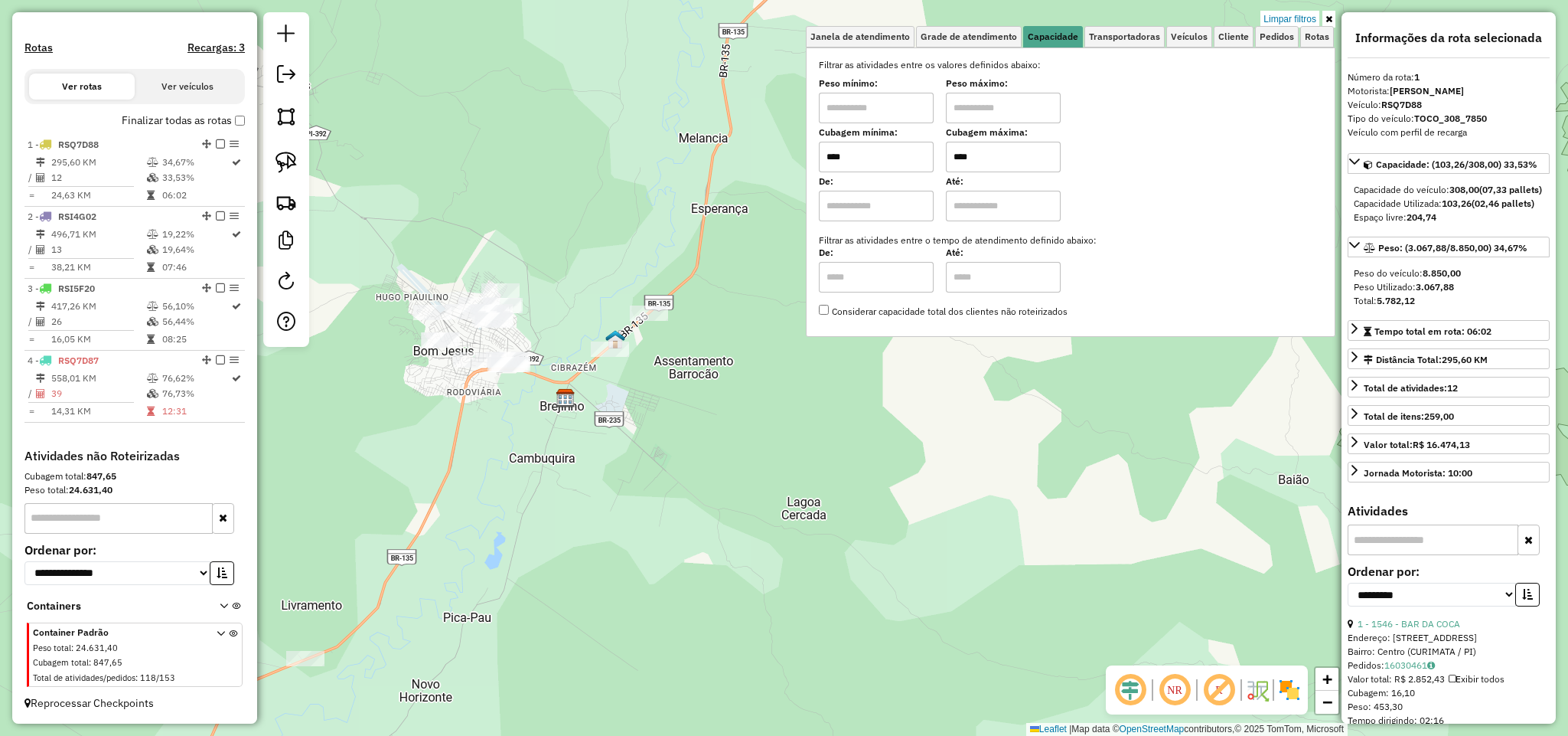
click at [886, 156] on input "****" at bounding box center [876, 157] width 115 height 31
click at [886, 155] on input "****" at bounding box center [876, 157] width 115 height 31
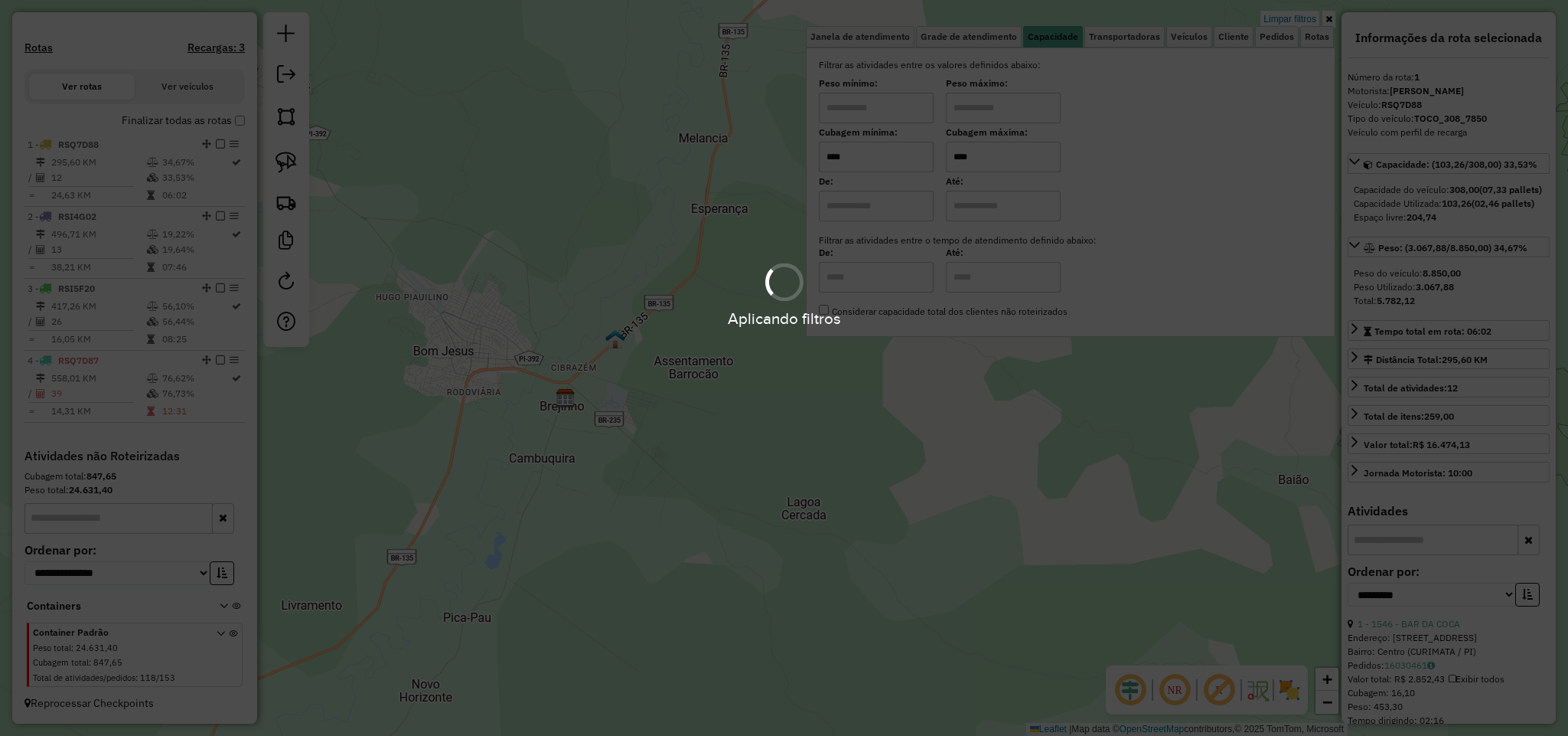
type input "****"
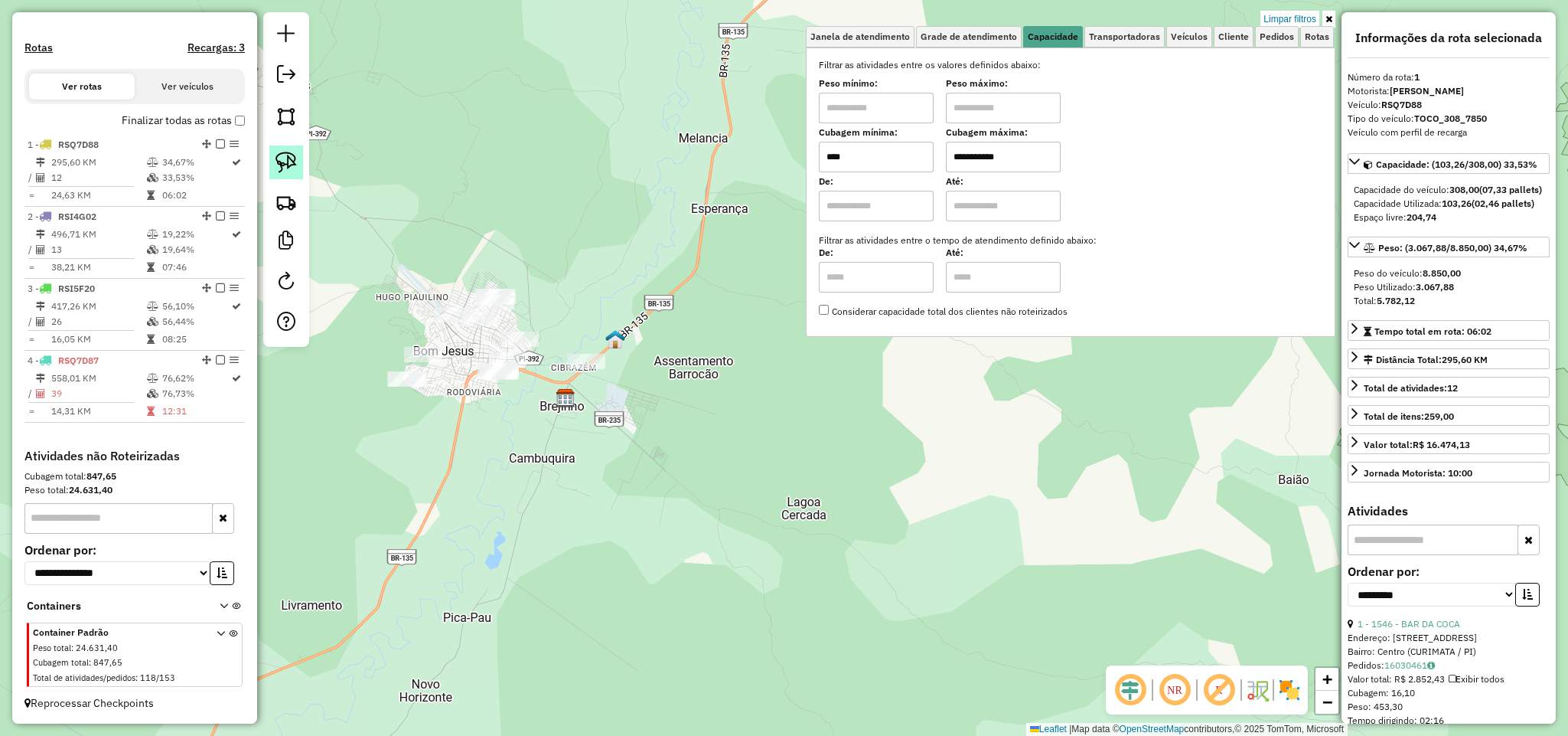
type input "**********"
click at [290, 161] on img at bounding box center [286, 162] width 21 height 21
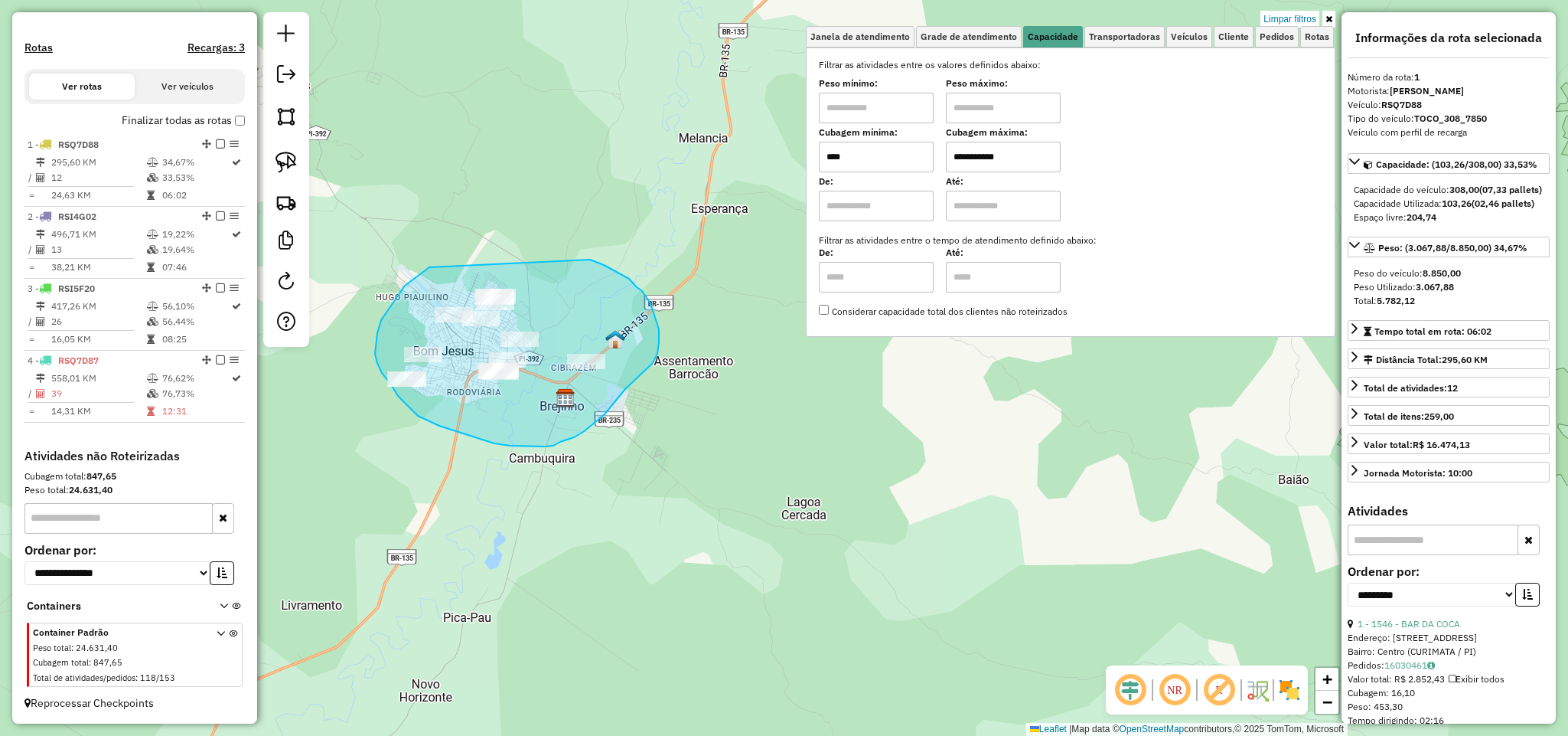
drag, startPoint x: 409, startPoint y: 283, endPoint x: 577, endPoint y: 253, distance: 170.7
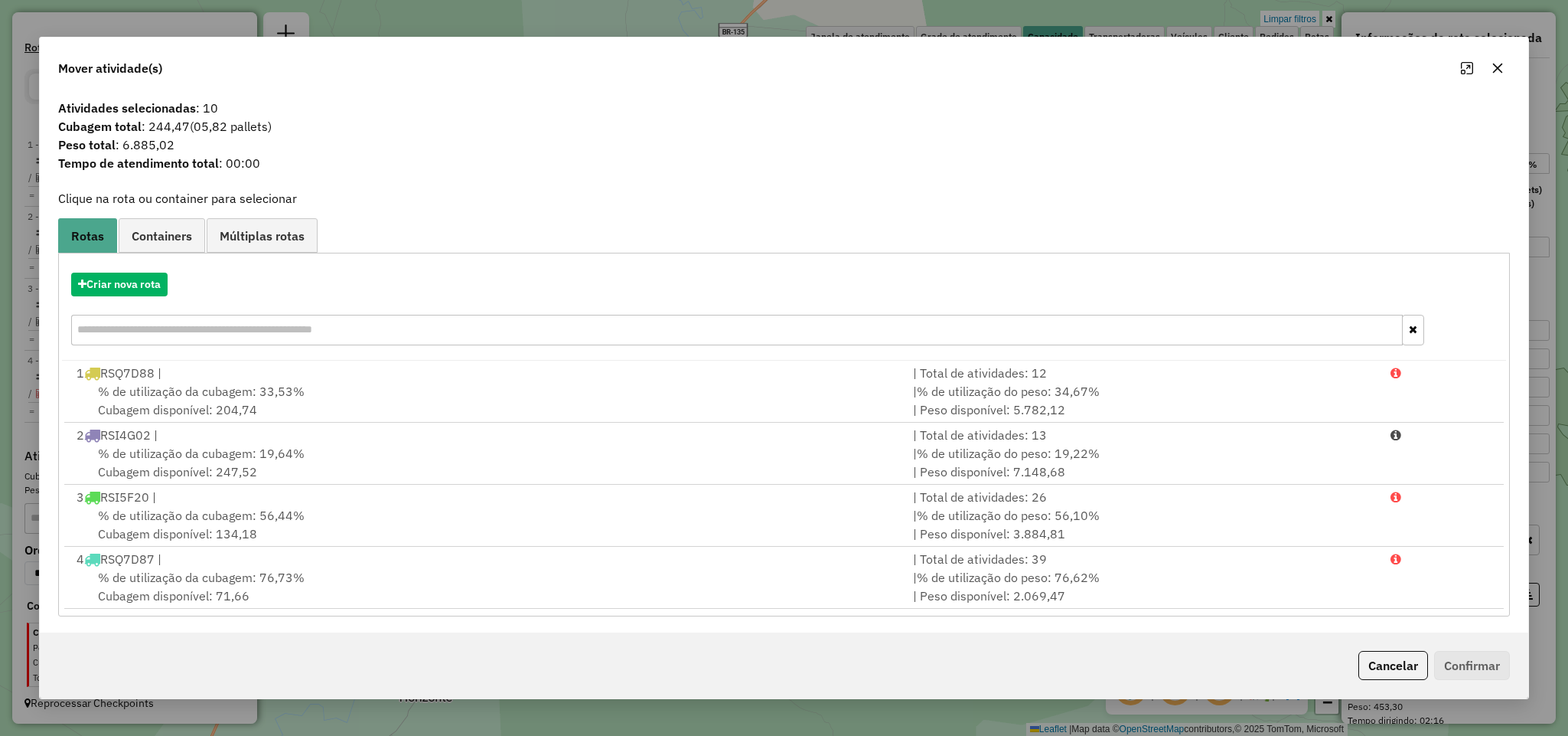
click at [1494, 72] on icon "button" at bounding box center [1497, 68] width 12 height 12
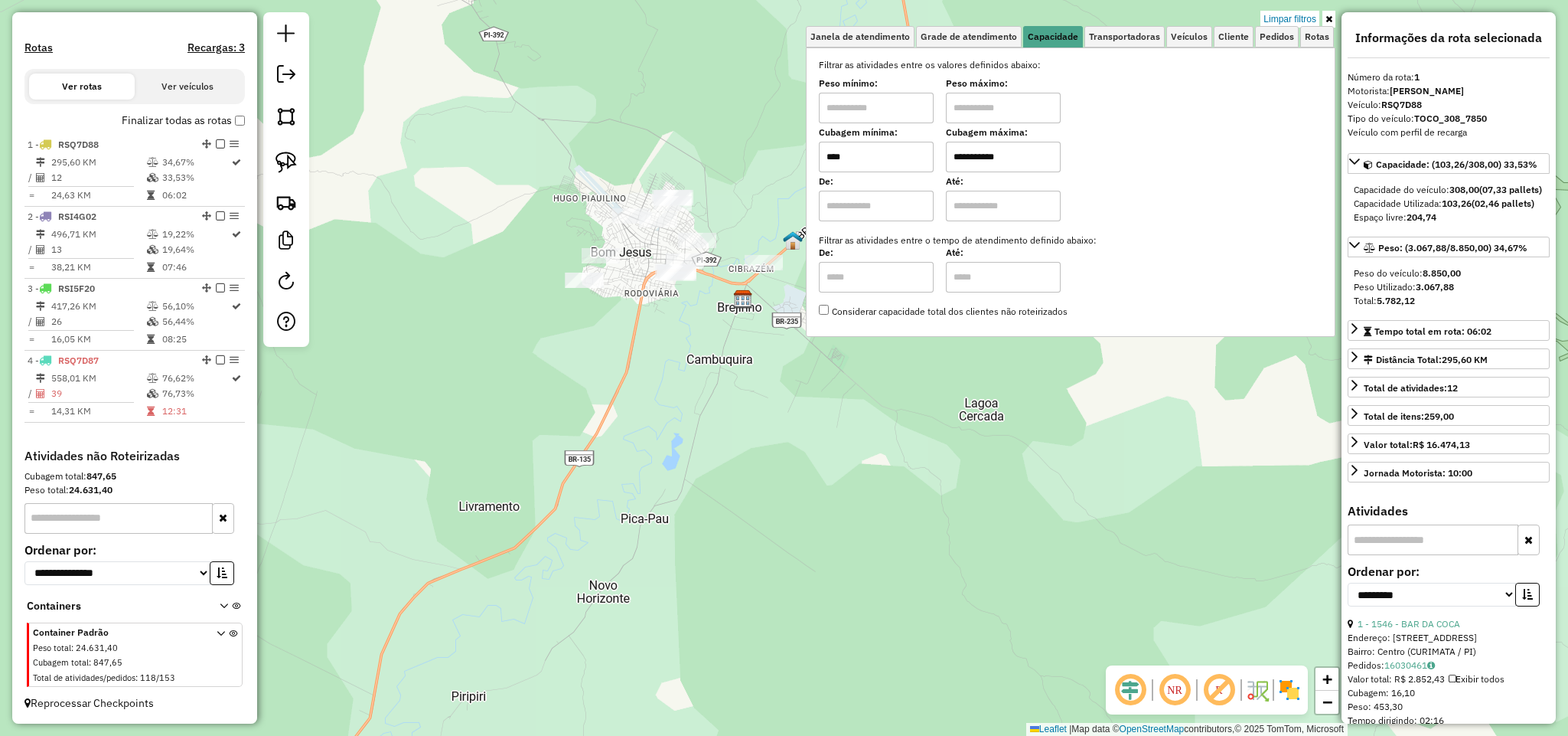
drag, startPoint x: 526, startPoint y: 494, endPoint x: 703, endPoint y: 394, distance: 203.3
click at [702, 394] on div "**********" at bounding box center [784, 368] width 1568 height 736
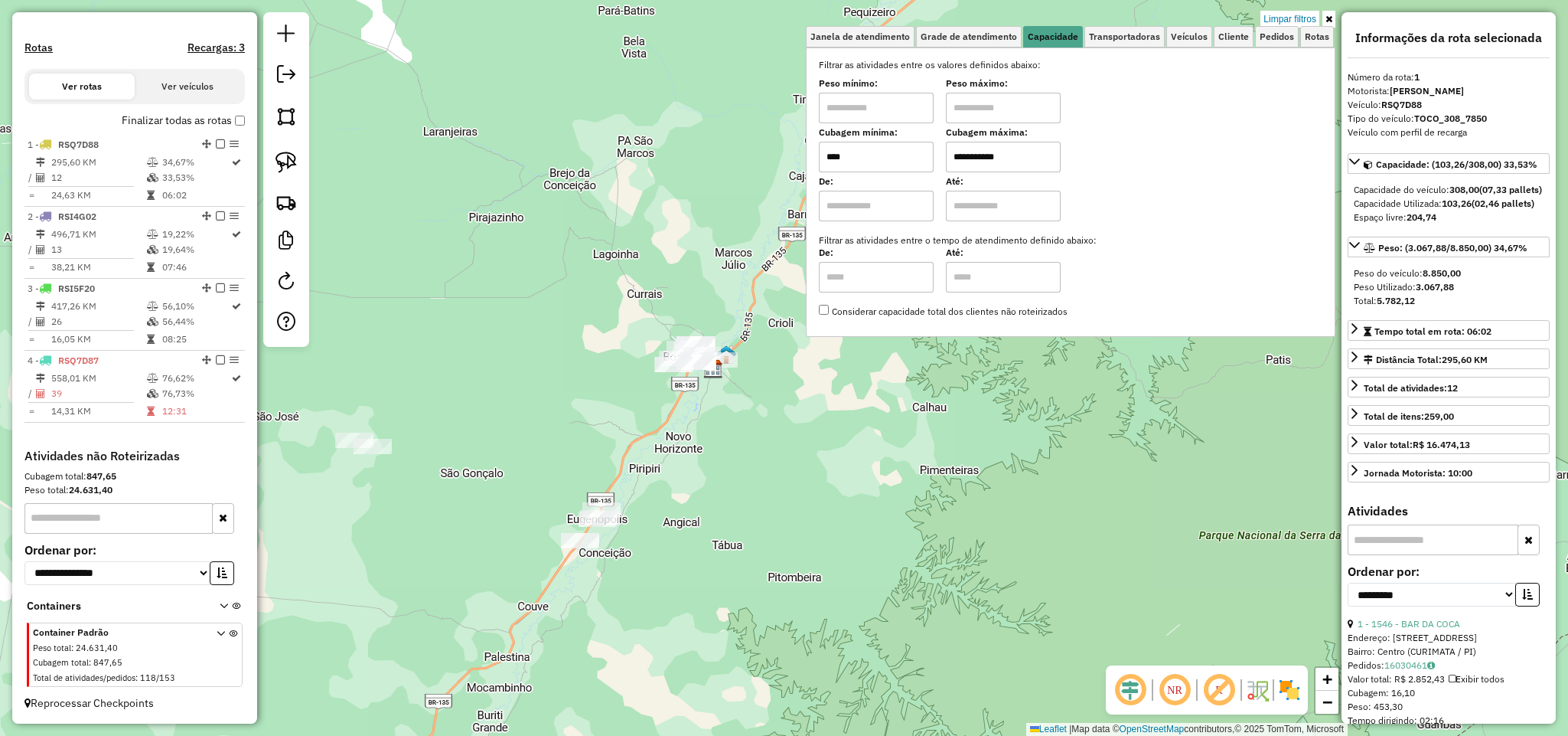
drag, startPoint x: 741, startPoint y: 417, endPoint x: 662, endPoint y: 435, distance: 81.0
click at [662, 435] on div "**********" at bounding box center [784, 368] width 1568 height 736
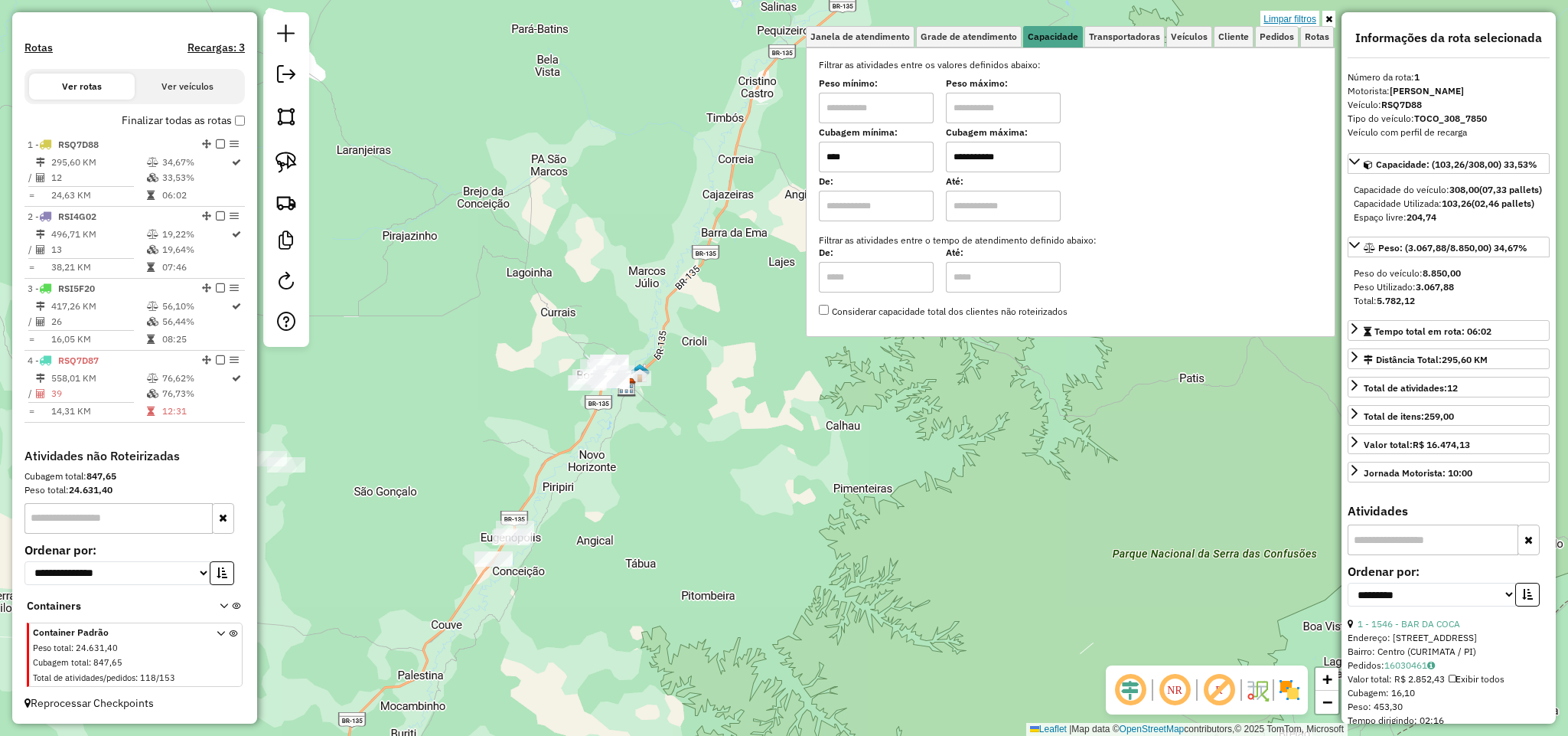
click at [1273, 17] on link "Limpar filtros" at bounding box center [1290, 19] width 59 height 17
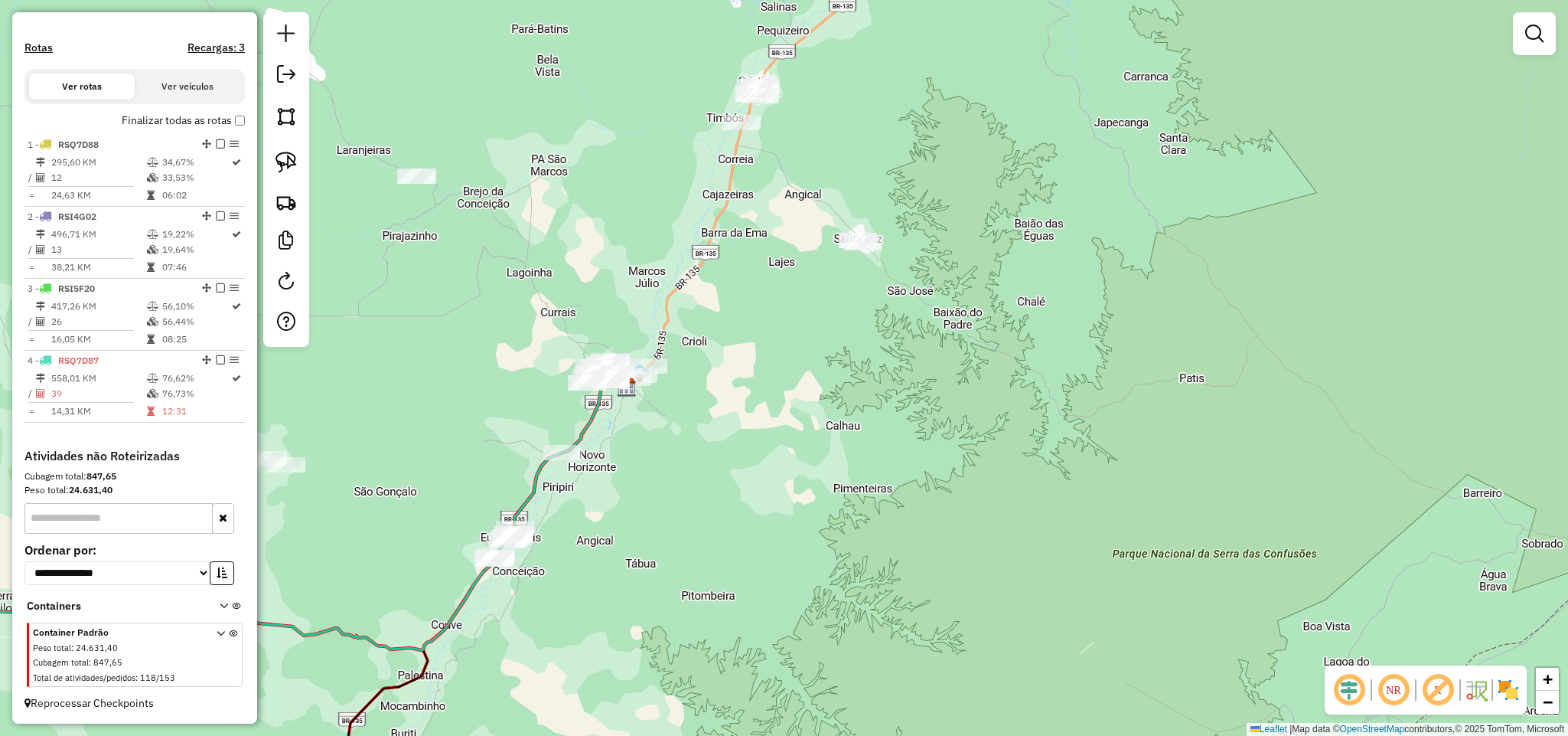
drag, startPoint x: 635, startPoint y: 526, endPoint x: 732, endPoint y: 354, distance: 197.5
click at [732, 355] on div "Janela de atendimento Grade de atendimento Capacidade Transportadoras Veículos …" at bounding box center [784, 368] width 1568 height 736
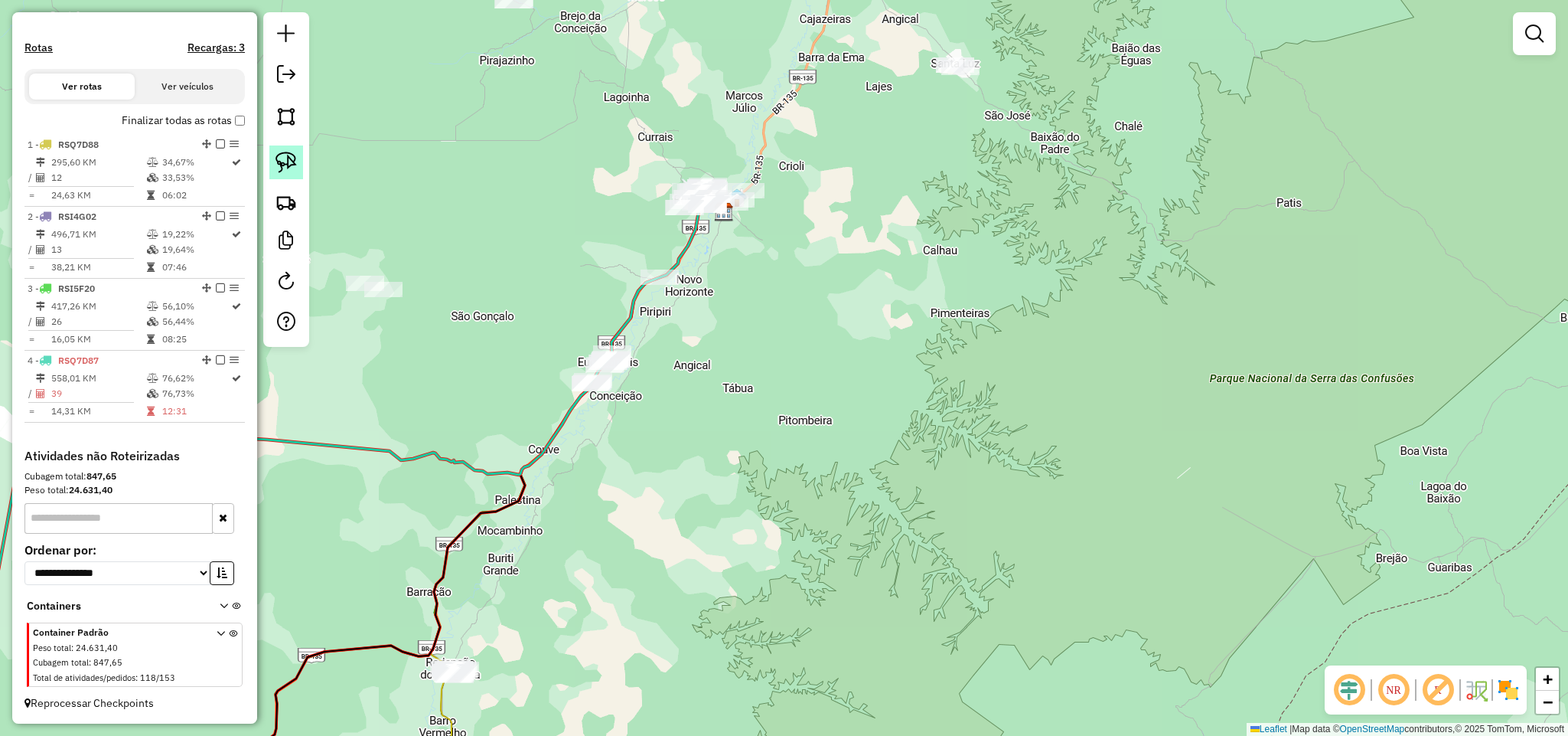
click at [288, 163] on img at bounding box center [286, 162] width 21 height 21
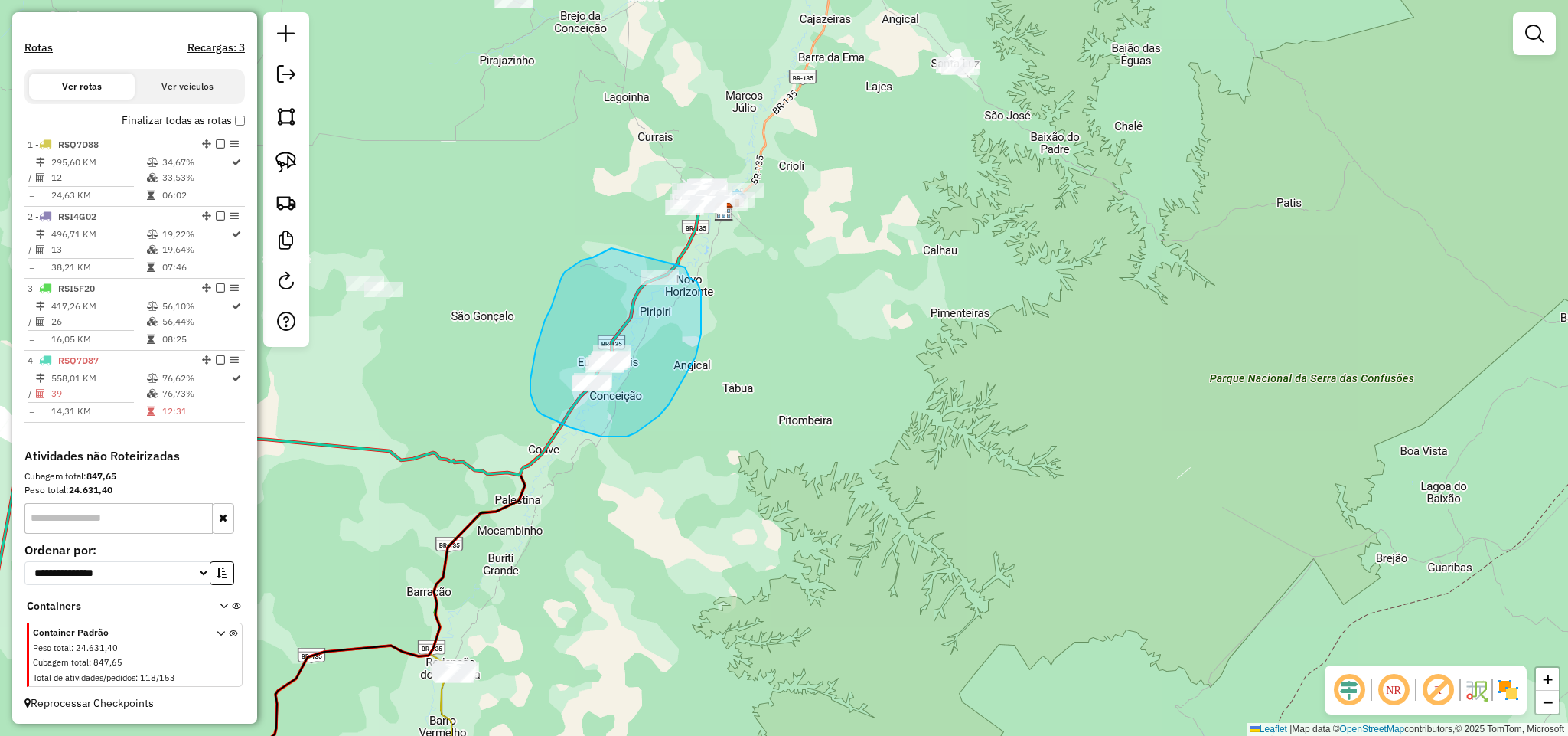
drag, startPoint x: 593, startPoint y: 257, endPoint x: 684, endPoint y: 267, distance: 91.5
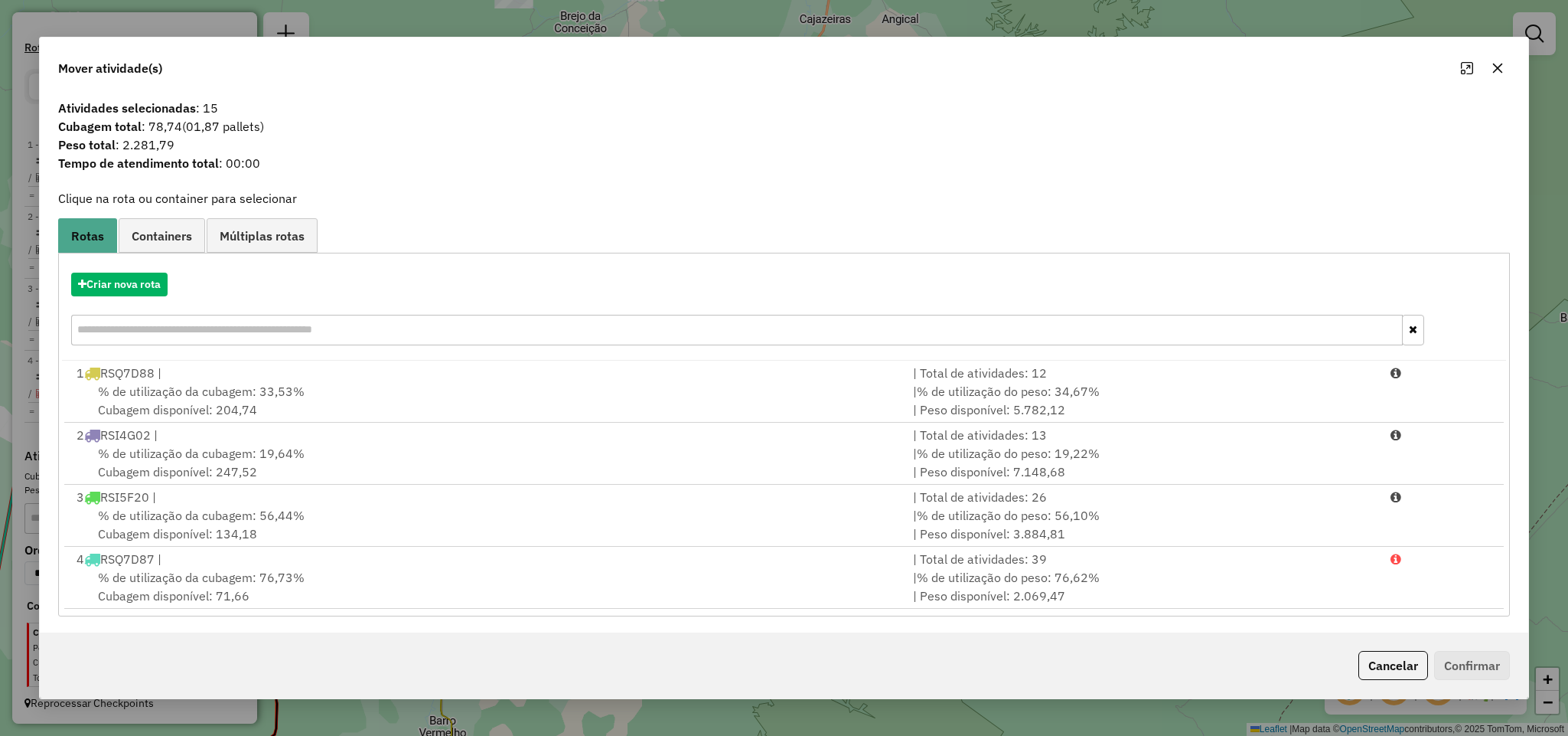
click at [1497, 72] on icon "button" at bounding box center [1497, 68] width 12 height 12
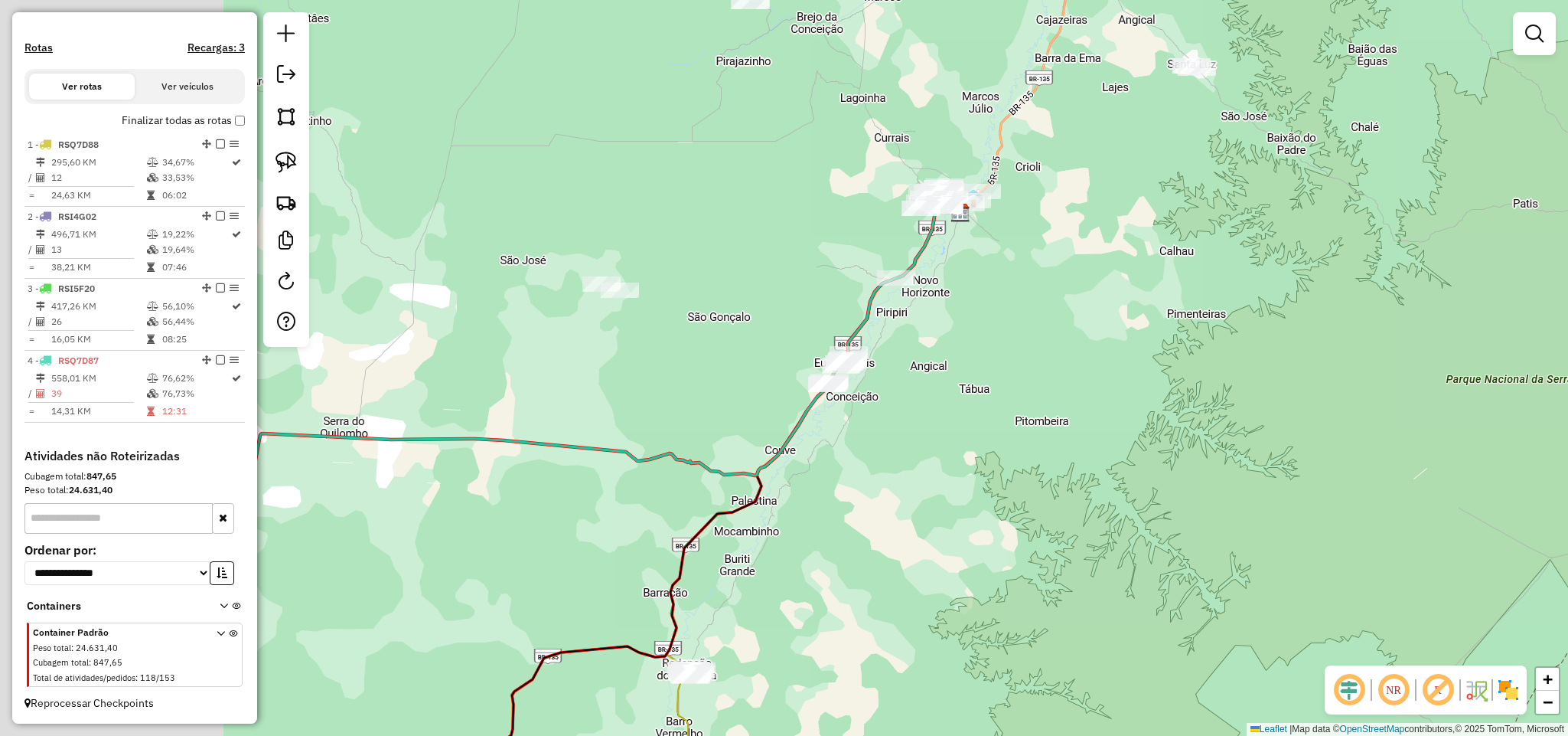
drag, startPoint x: 595, startPoint y: 329, endPoint x: 675, endPoint y: 322, distance: 80.3
click at [675, 322] on div "Janela de atendimento Grade de atendimento Capacidade Transportadoras Veículos …" at bounding box center [784, 368] width 1568 height 736
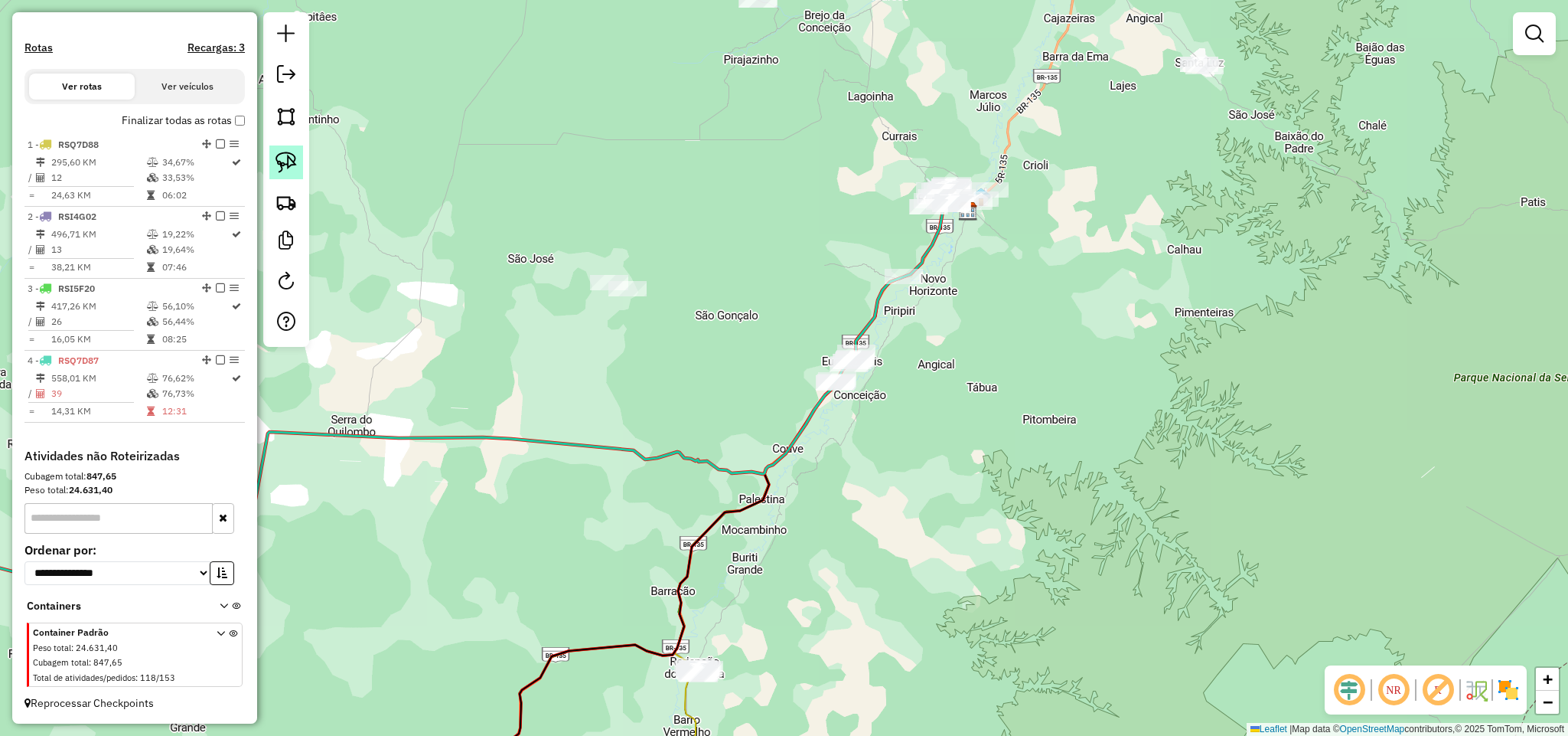
click at [287, 163] on img at bounding box center [286, 162] width 21 height 21
drag, startPoint x: 548, startPoint y: 236, endPoint x: 648, endPoint y: 183, distance: 113.2
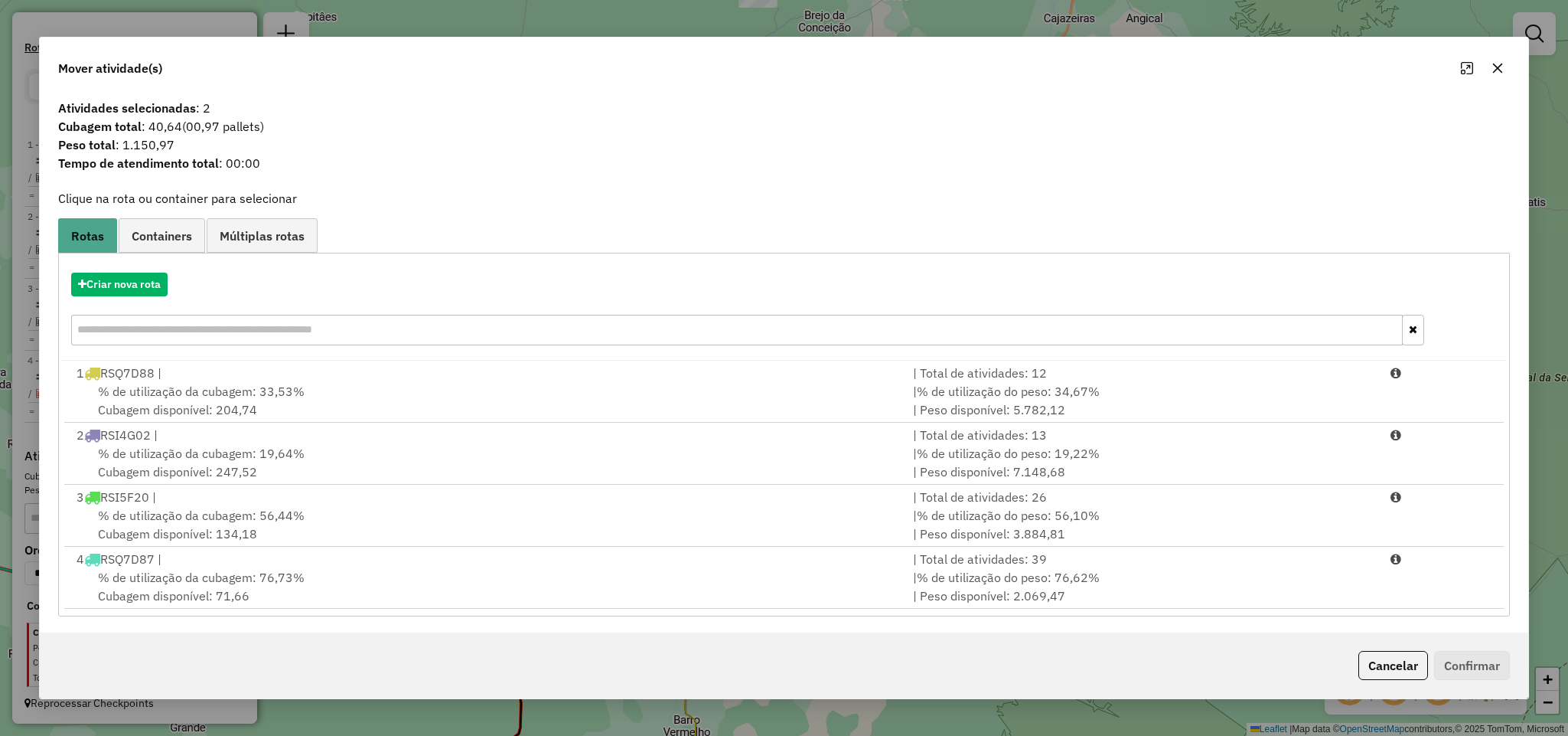
drag, startPoint x: 1495, startPoint y: 65, endPoint x: 1447, endPoint y: 76, distance: 49.2
click at [1495, 64] on icon "button" at bounding box center [1497, 68] width 12 height 12
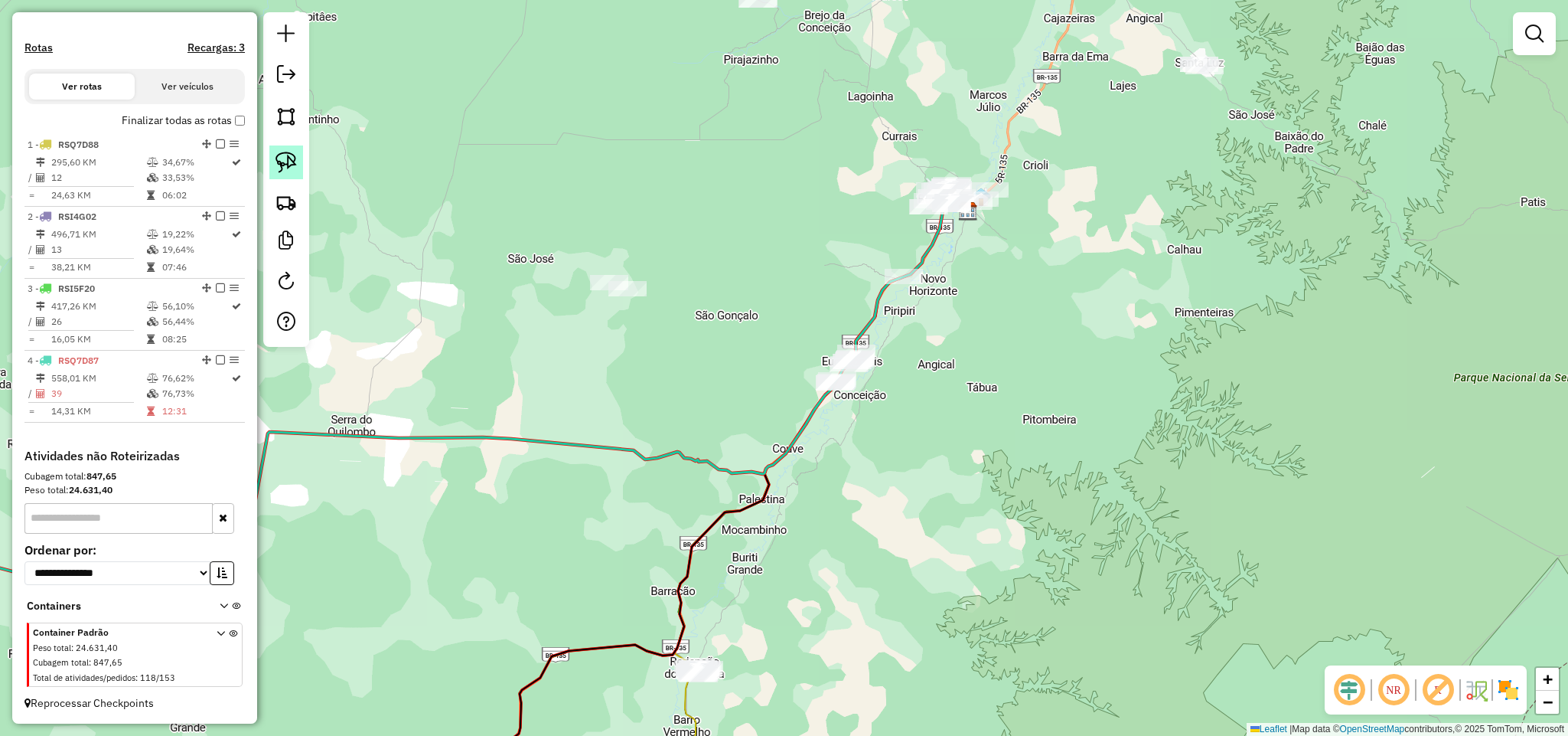
click at [292, 173] on img at bounding box center [286, 162] width 21 height 21
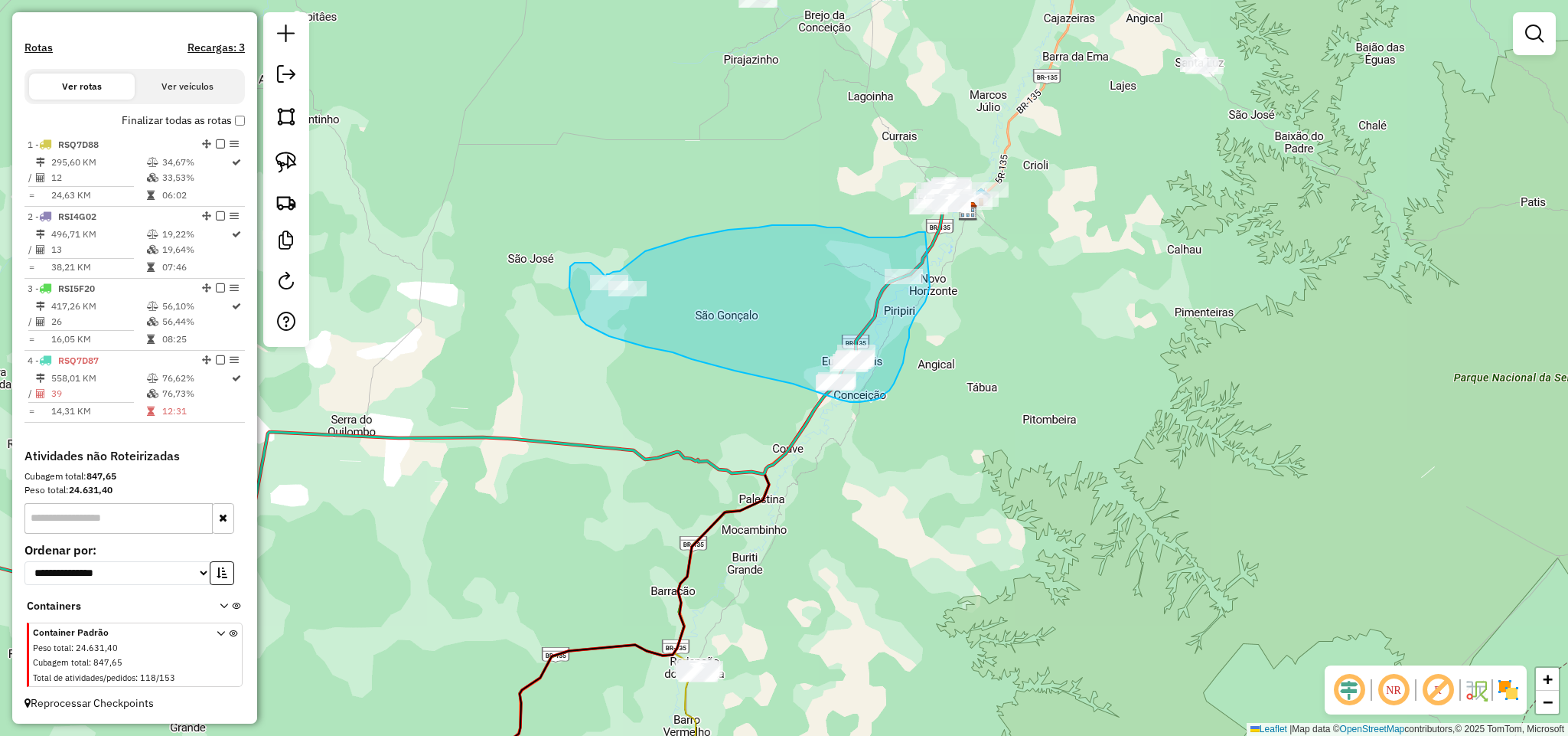
drag, startPoint x: 923, startPoint y: 232, endPoint x: 930, endPoint y: 287, distance: 55.4
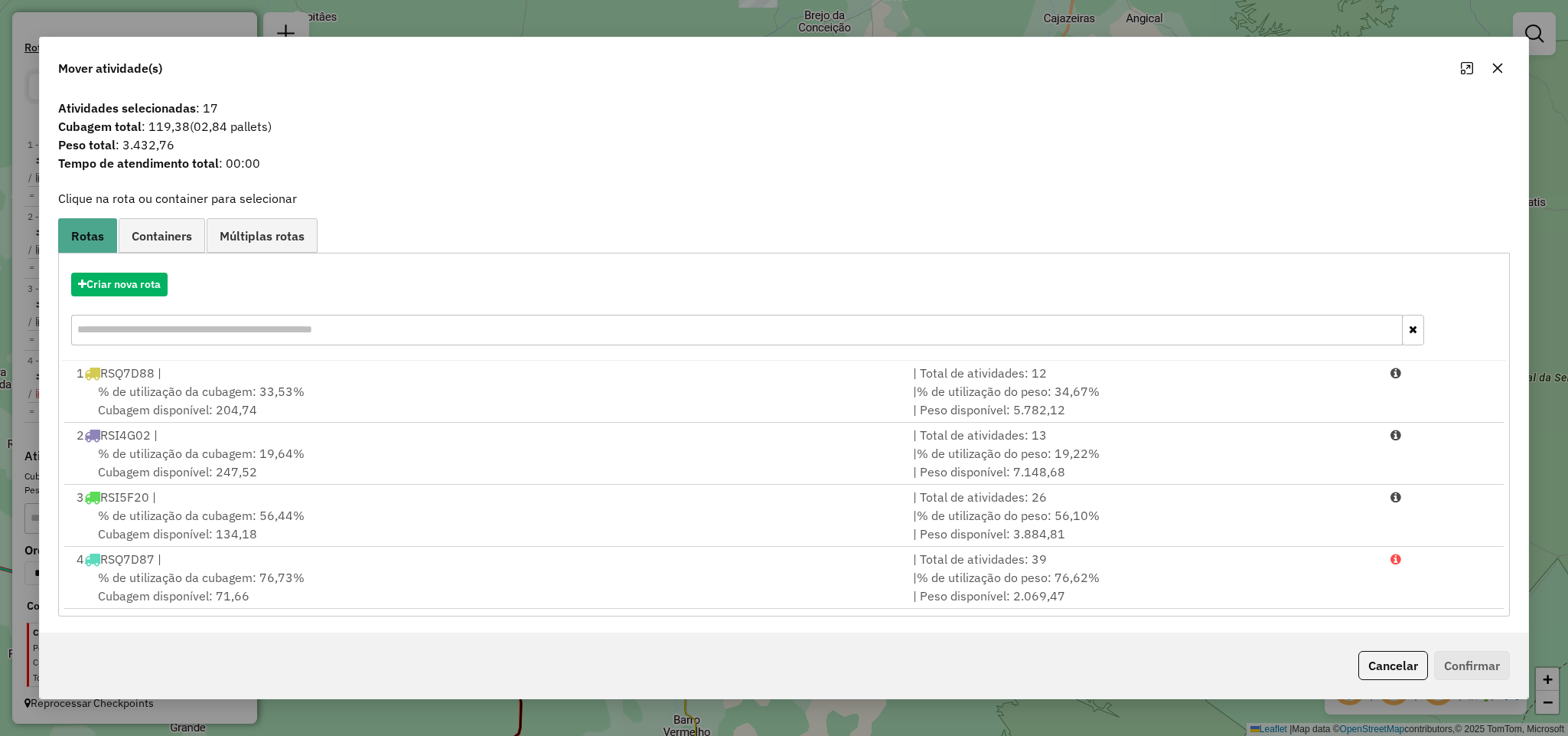
click at [1494, 59] on button "button" at bounding box center [1497, 68] width 25 height 25
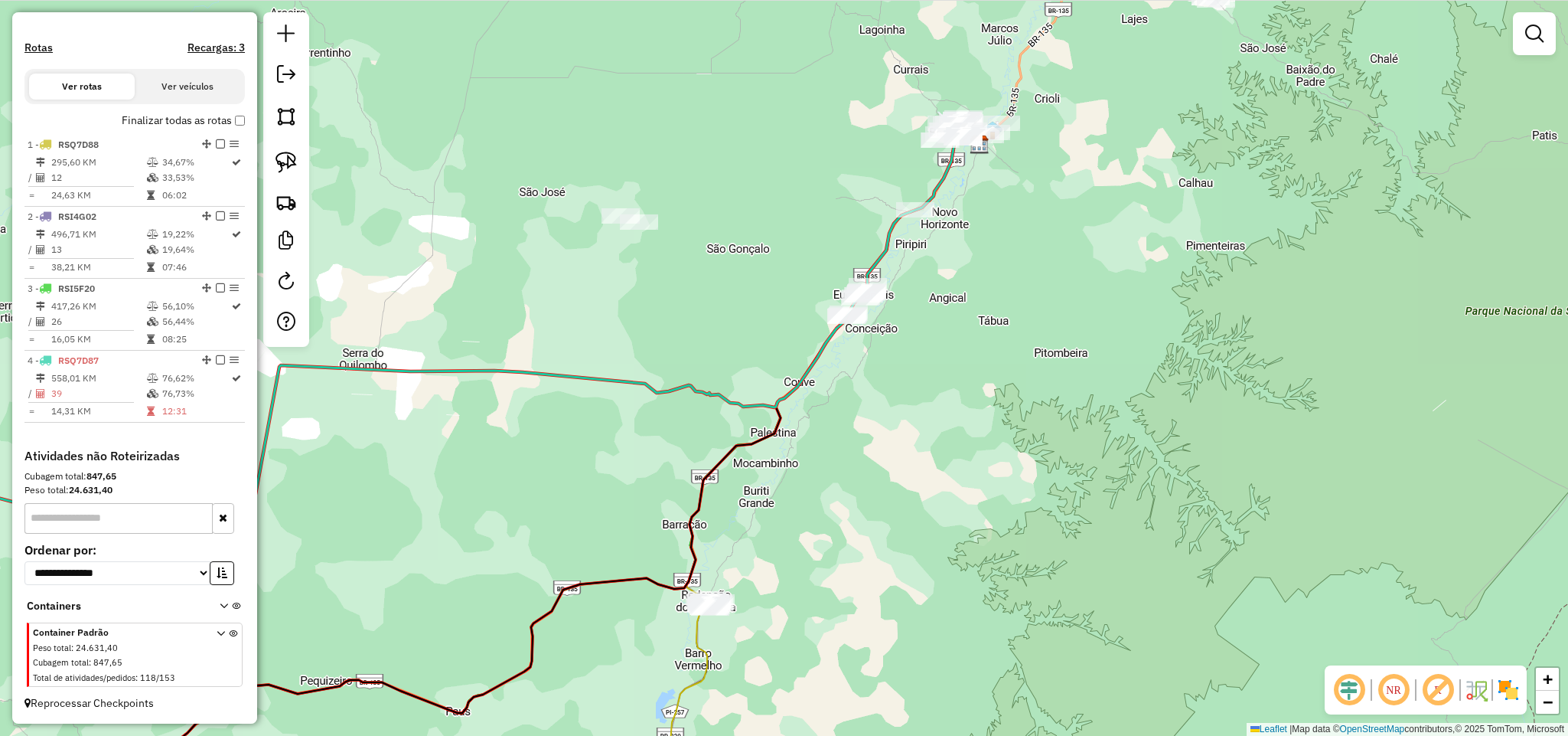
drag, startPoint x: 838, startPoint y: 475, endPoint x: 866, endPoint y: 285, distance: 192.1
click at [863, 287] on div "Janela de atendimento Grade de atendimento Capacidade Transportadoras Veículos …" at bounding box center [784, 368] width 1568 height 736
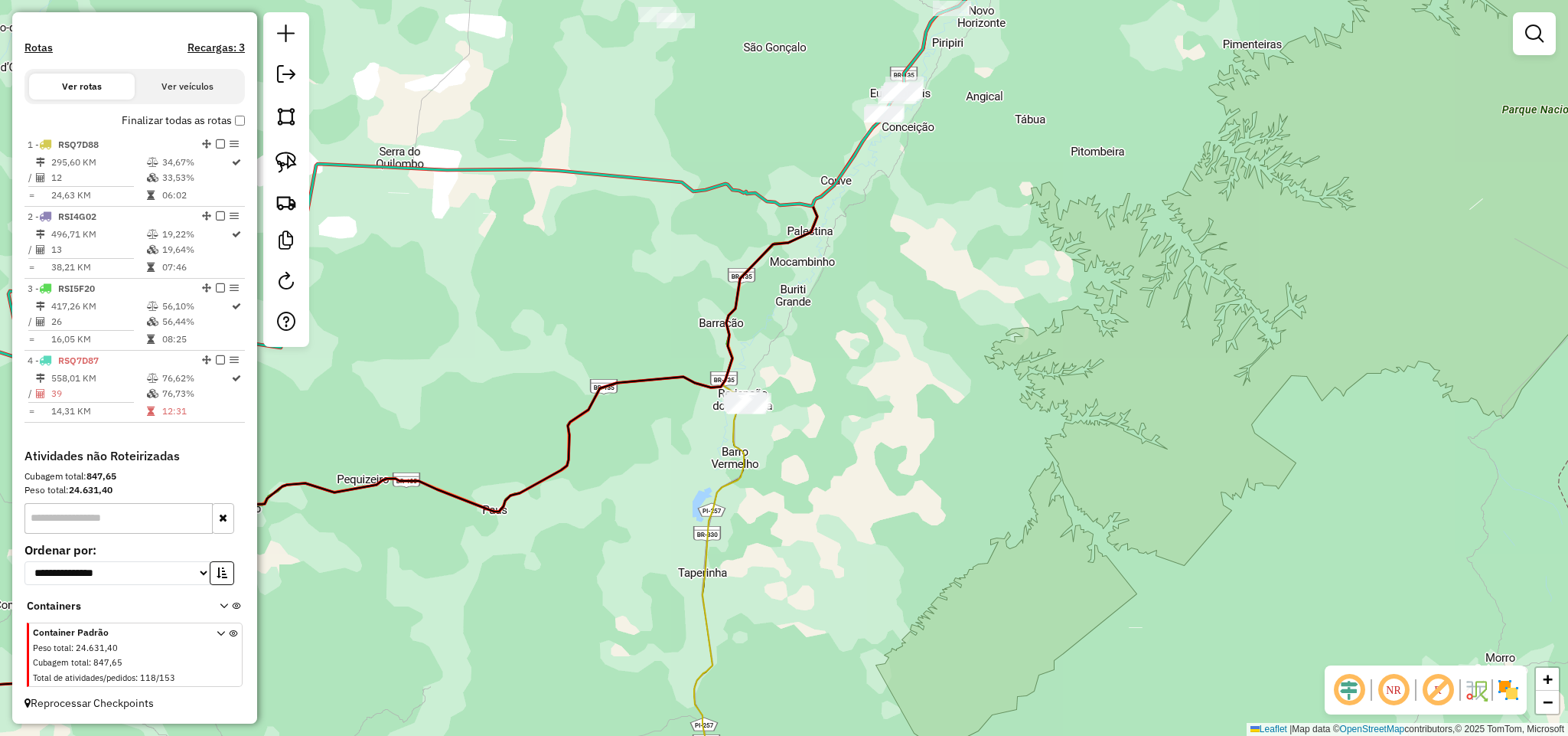
drag, startPoint x: 784, startPoint y: 474, endPoint x: 799, endPoint y: 436, distance: 40.9
click at [799, 437] on div "Janela de atendimento Grade de atendimento Capacidade Transportadoras Veículos …" at bounding box center [784, 368] width 1568 height 736
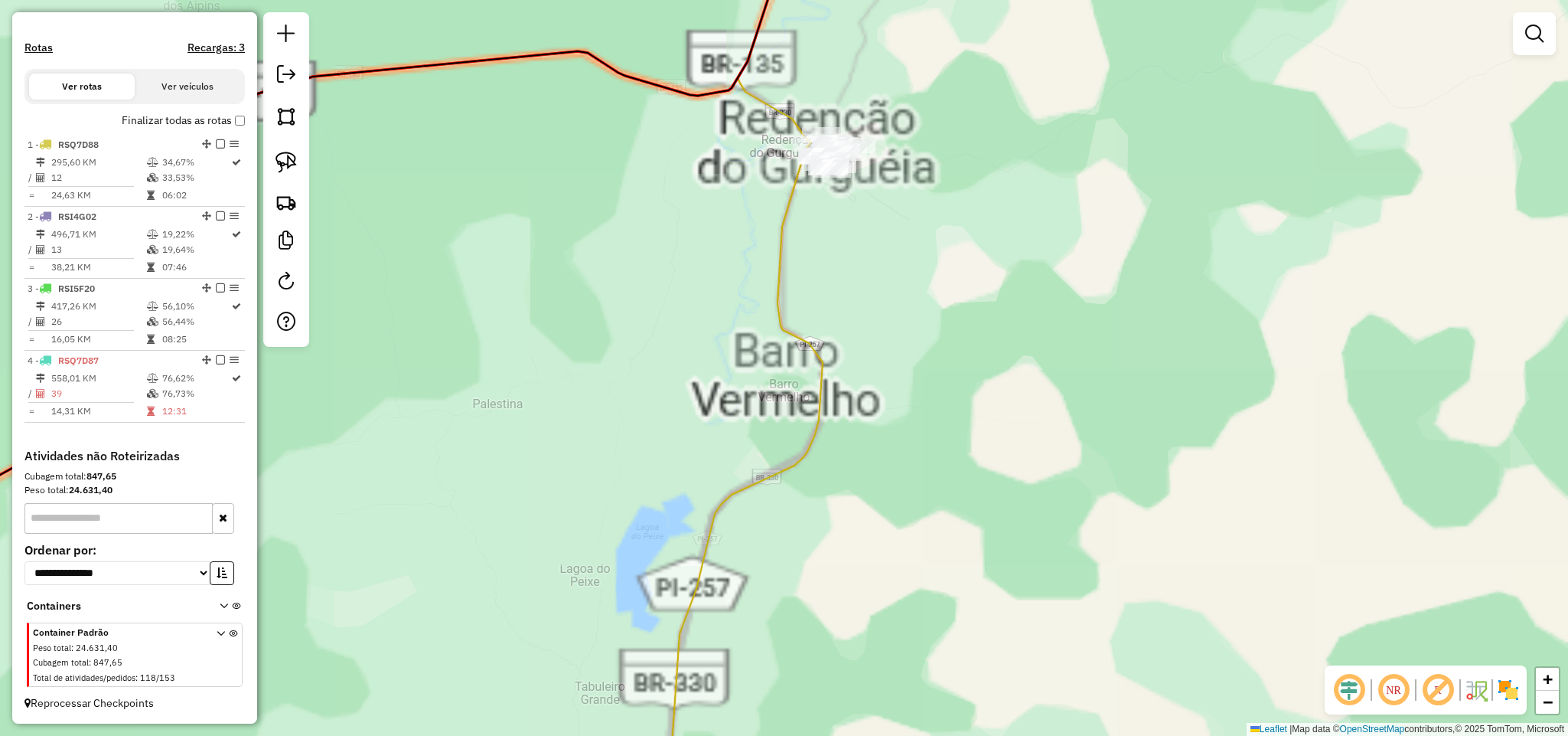
drag, startPoint x: 825, startPoint y: 240, endPoint x: 825, endPoint y: 409, distance: 169.0
click at [825, 409] on div "Janela de atendimento Grade de atendimento Capacidade Transportadoras Veículos …" at bounding box center [784, 368] width 1568 height 736
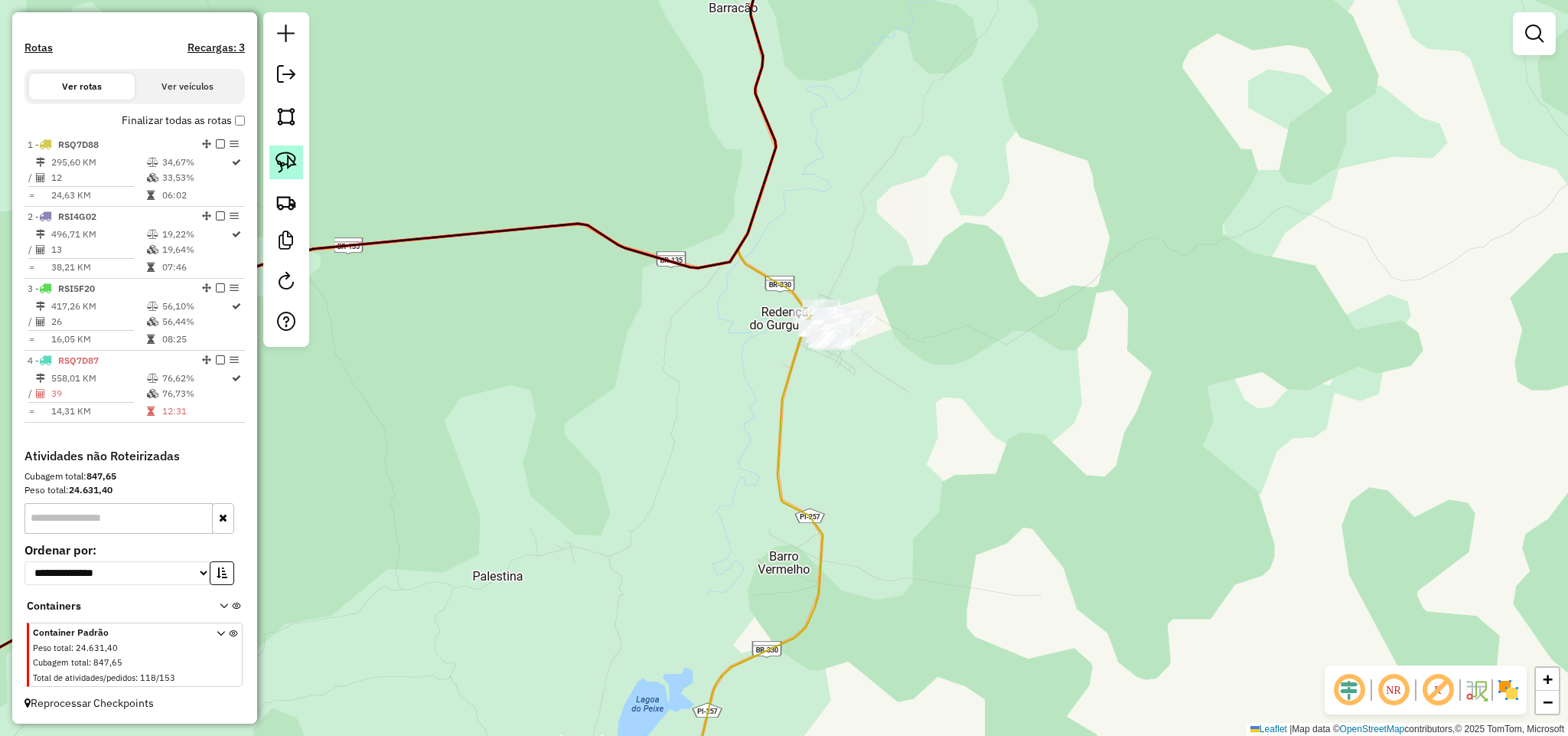
click at [290, 166] on img at bounding box center [286, 162] width 21 height 21
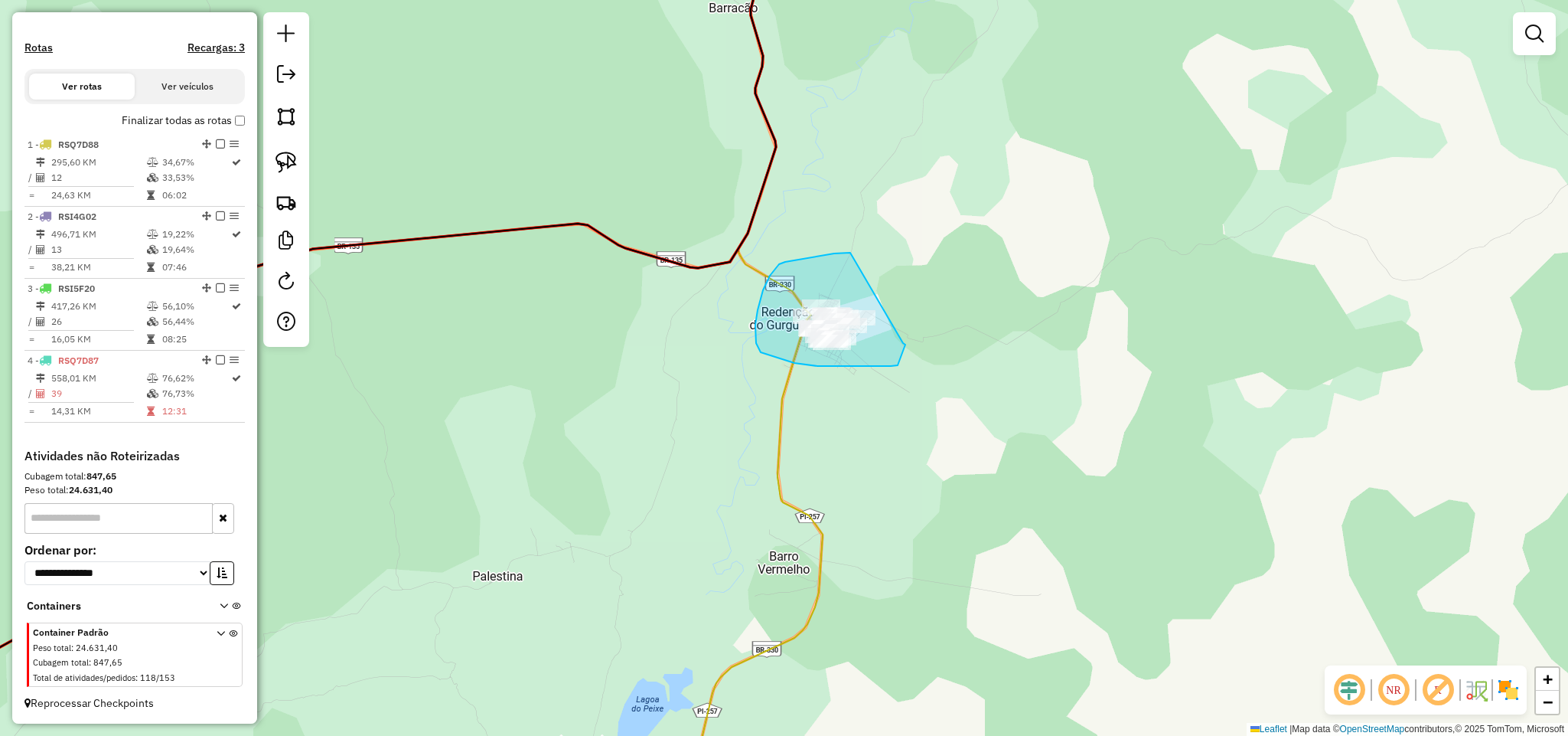
drag, startPoint x: 822, startPoint y: 255, endPoint x: 890, endPoint y: 280, distance: 72.4
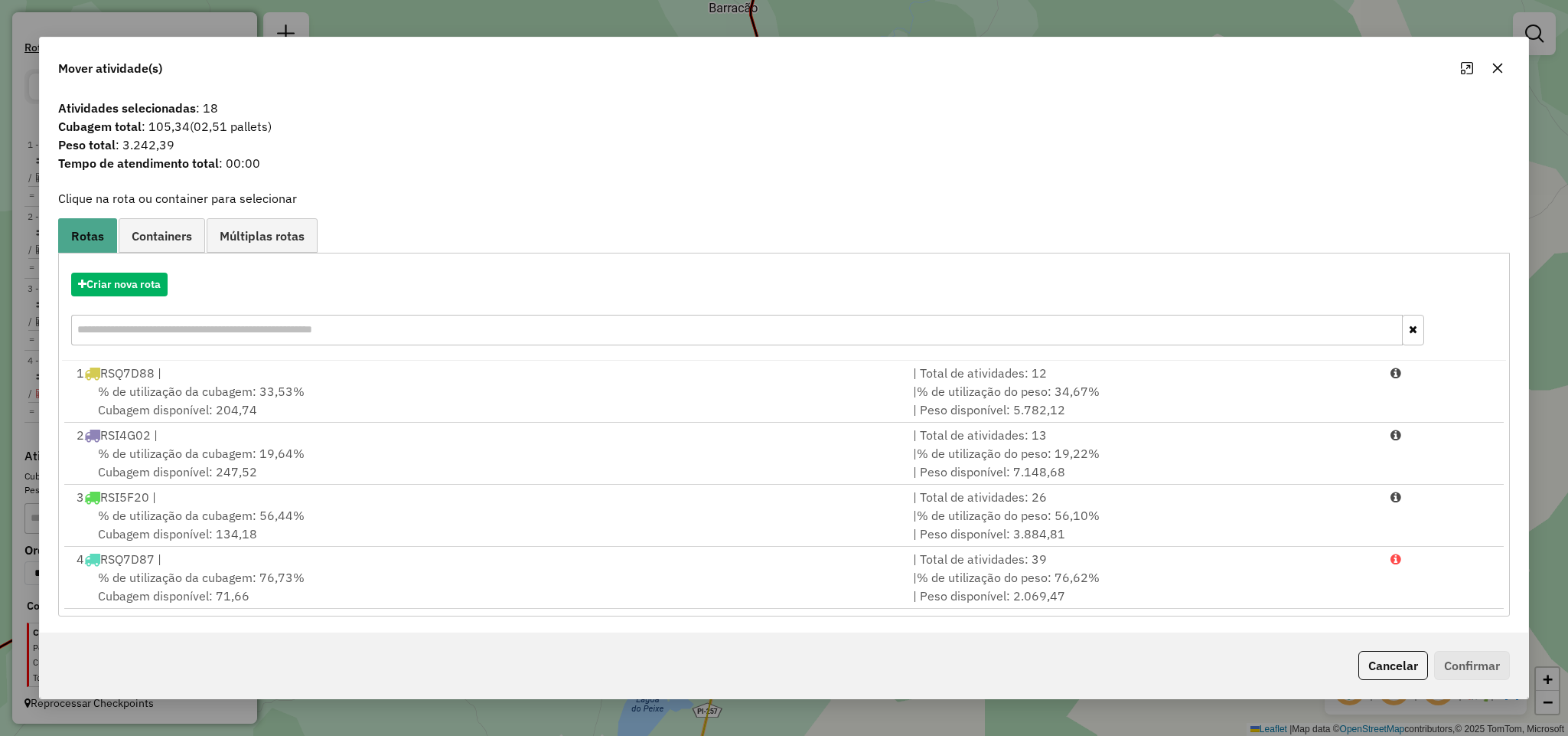
click at [1499, 70] on icon "button" at bounding box center [1497, 68] width 10 height 10
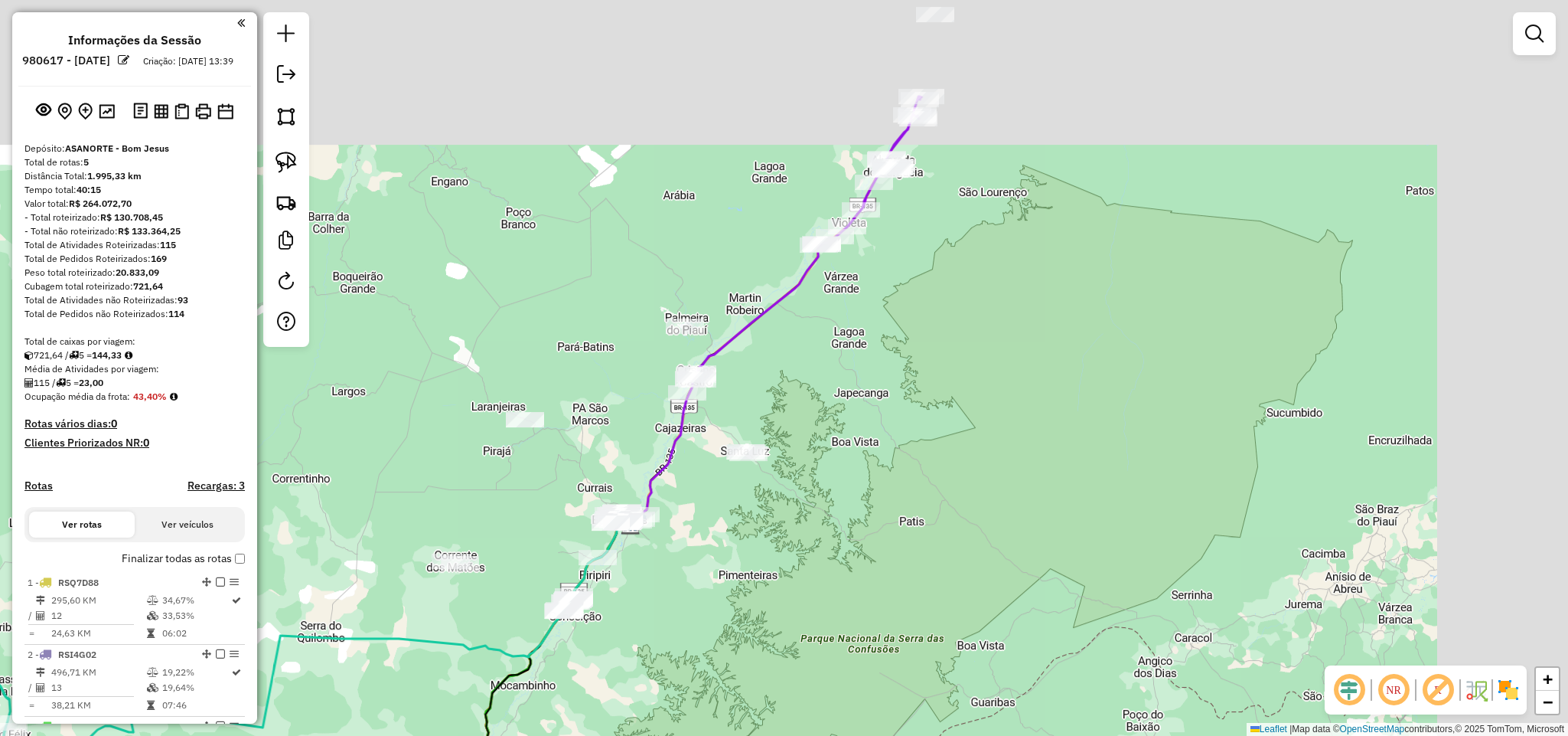
drag, startPoint x: 1054, startPoint y: 213, endPoint x: 785, endPoint y: 479, distance: 378.3
click at [808, 466] on div "Janela de atendimento Grade de atendimento Capacidade Transportadoras Veículos …" at bounding box center [784, 368] width 1568 height 736
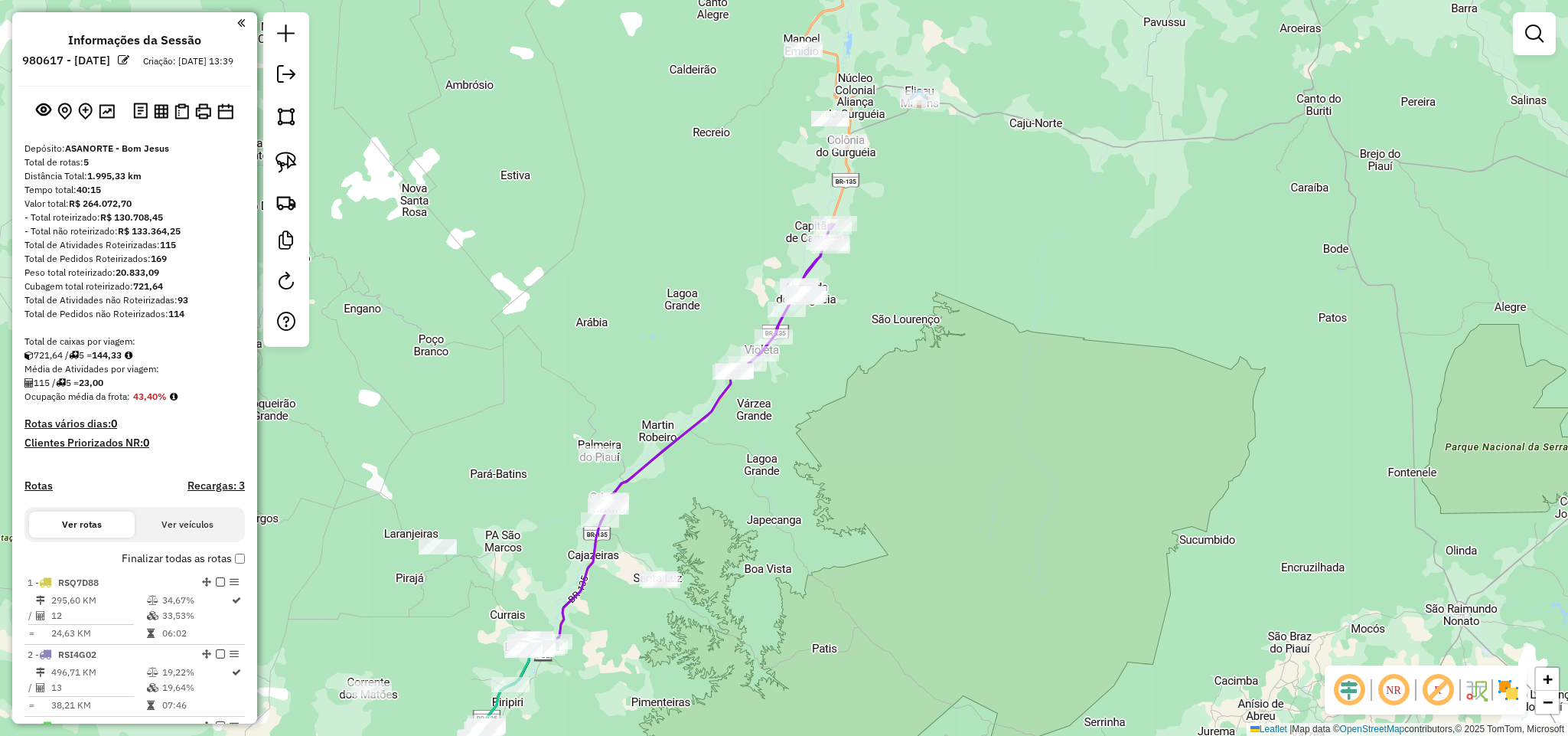
drag, startPoint x: 753, startPoint y: 480, endPoint x: 766, endPoint y: 469, distance: 17.0
click at [765, 471] on div "Janela de atendimento Grade de atendimento Capacidade Transportadoras Veículos …" at bounding box center [784, 368] width 1568 height 736
click at [717, 406] on icon at bounding box center [639, 510] width 192 height 281
select select "**********"
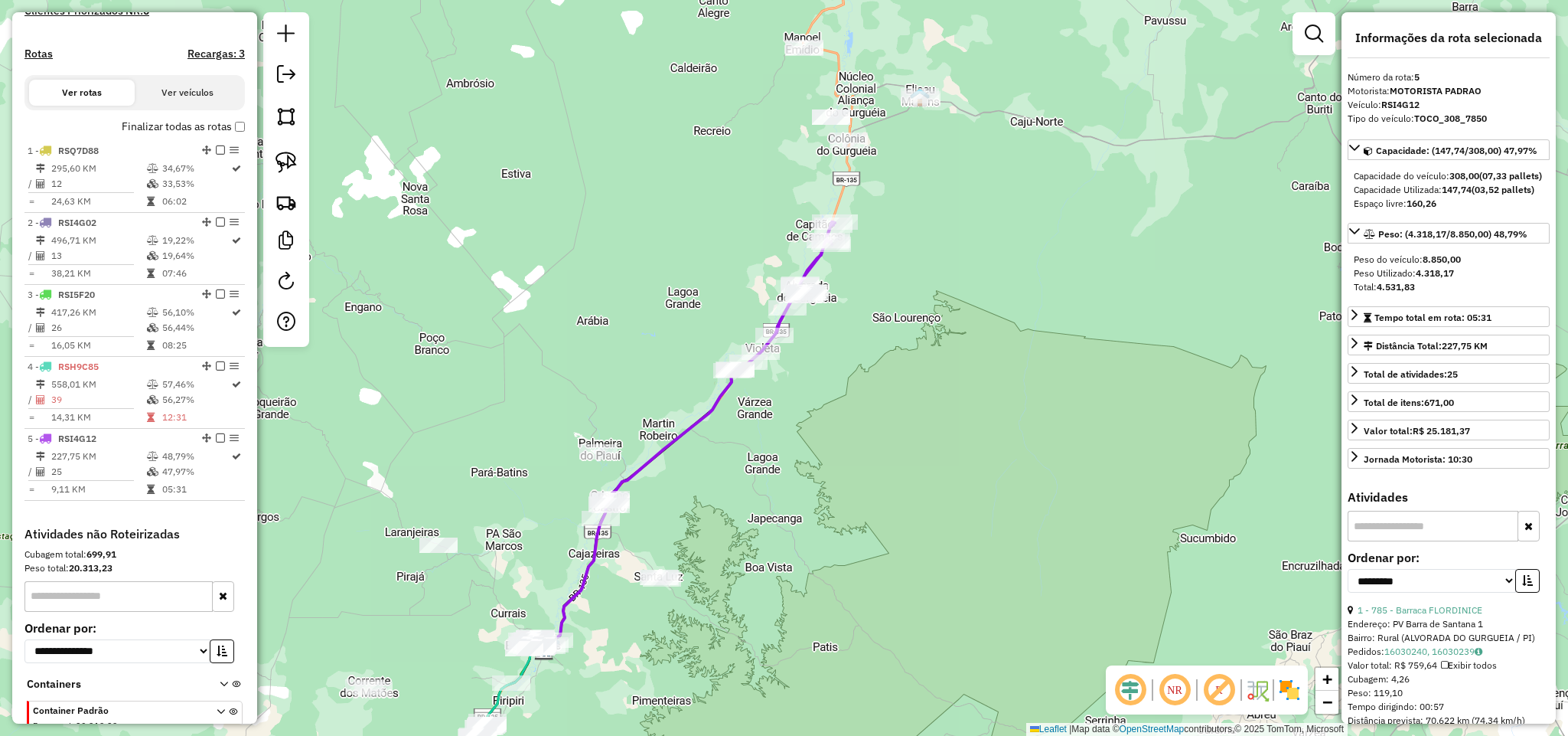
scroll to position [525, 0]
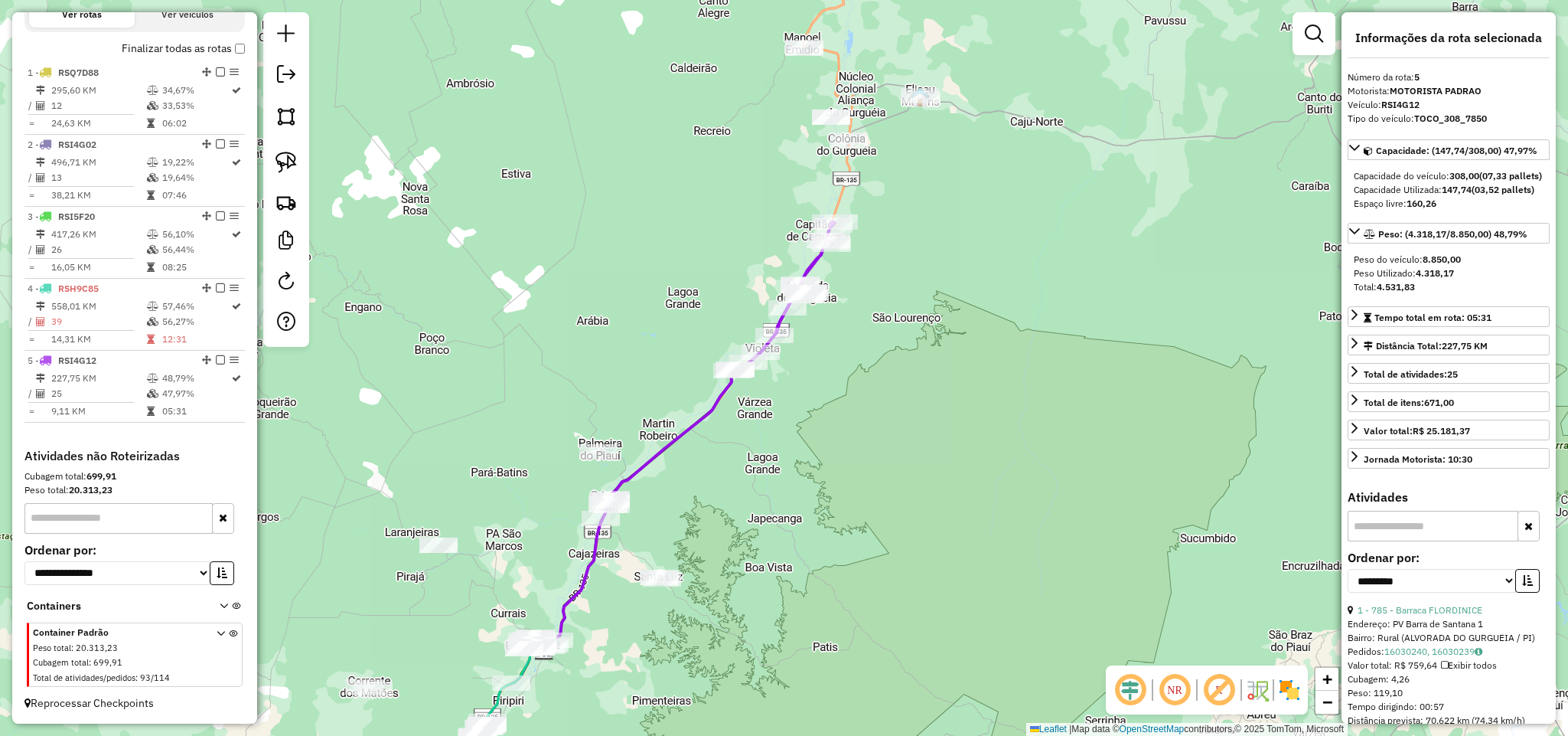
drag, startPoint x: 723, startPoint y: 524, endPoint x: 913, endPoint y: 296, distance: 296.8
click at [910, 298] on div "Janela de atendimento Grade de atendimento Capacidade Transportadoras Veículos …" at bounding box center [784, 368] width 1568 height 736
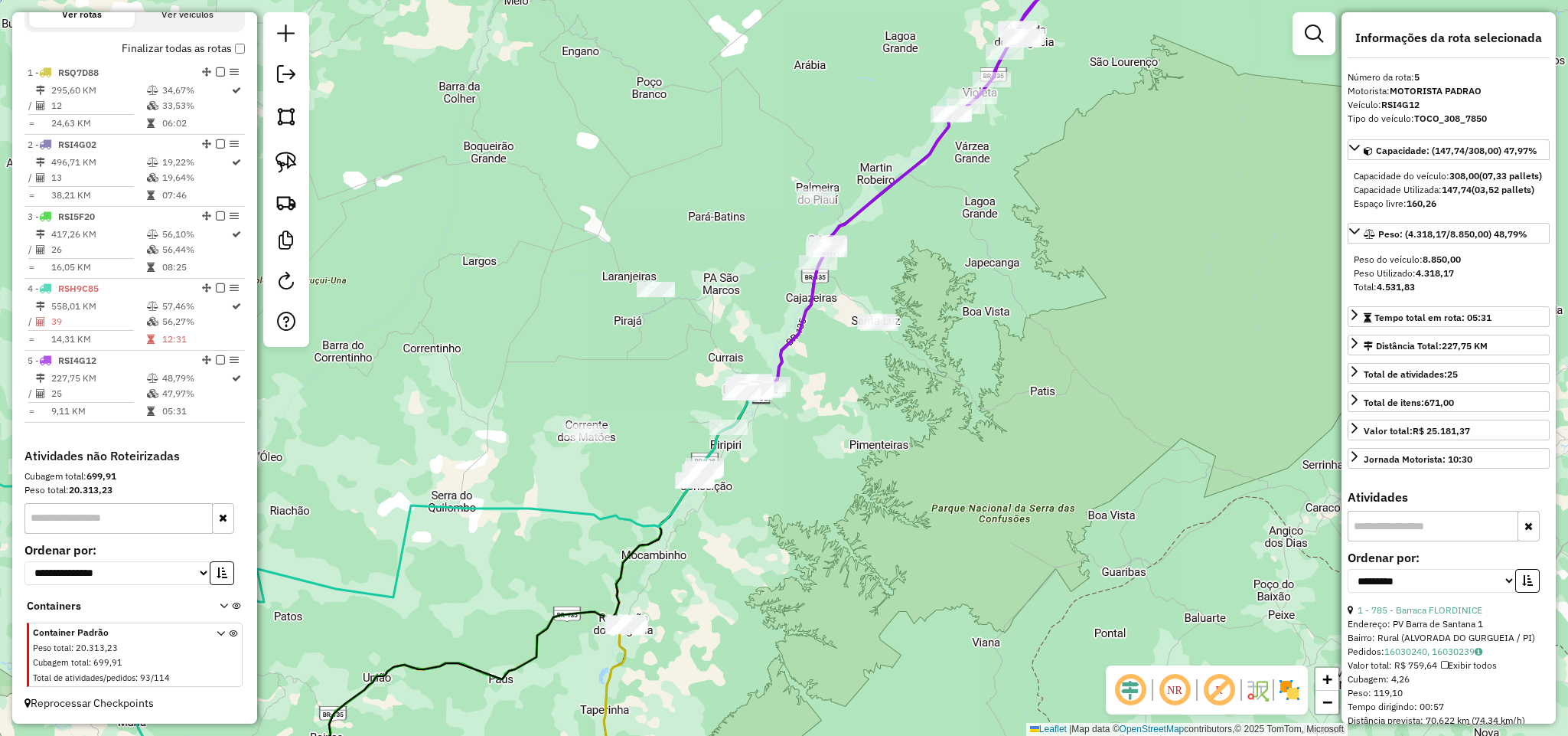
drag, startPoint x: 857, startPoint y: 355, endPoint x: 887, endPoint y: 306, distance: 57.5
click at [887, 309] on div "Janela de atendimento Grade de atendimento Capacidade Transportadoras Veículos …" at bounding box center [784, 368] width 1568 height 736
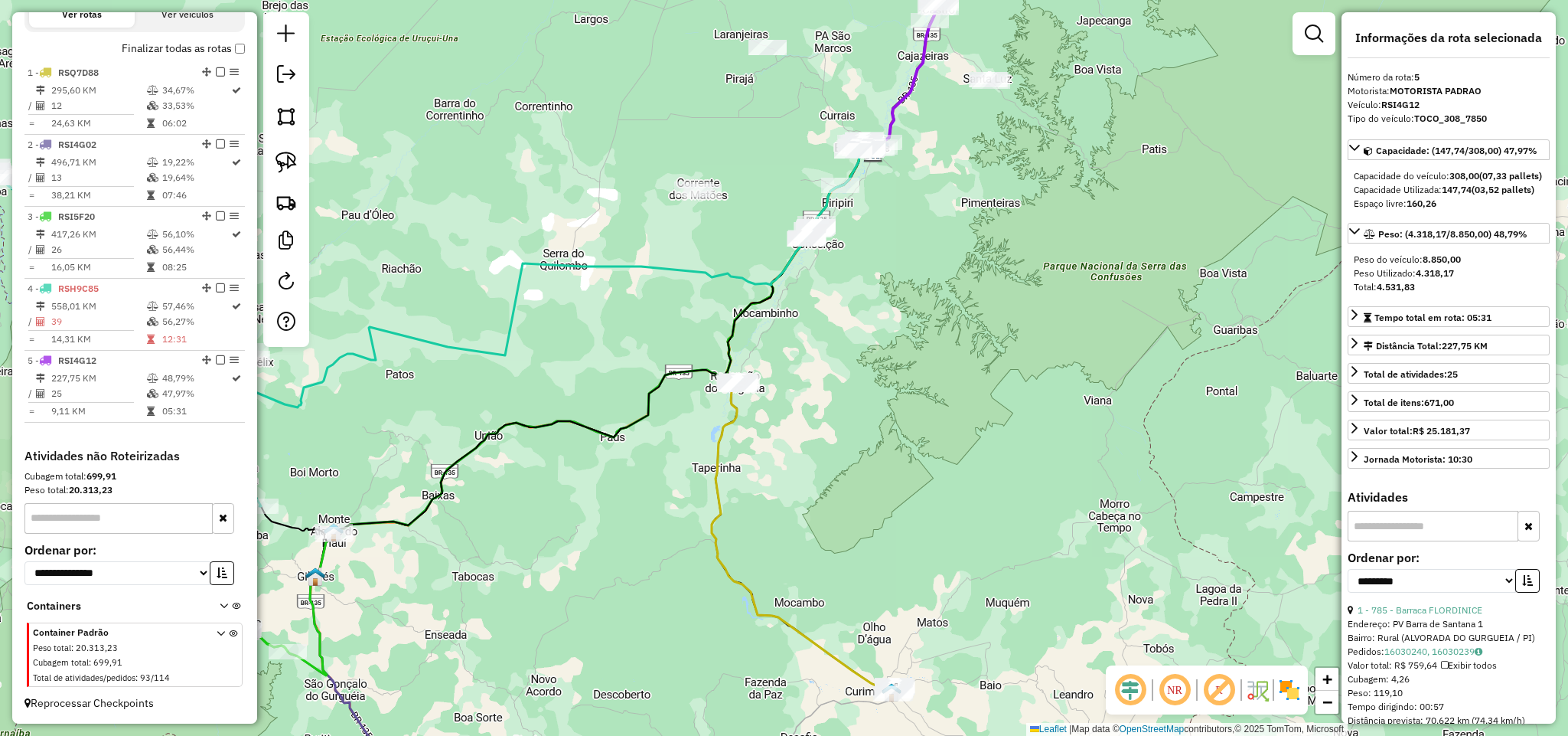
drag, startPoint x: 934, startPoint y: 425, endPoint x: 962, endPoint y: 363, distance: 68.0
click at [953, 381] on div "Janela de atendimento Grade de atendimento Capacidade Transportadoras Veículos …" at bounding box center [784, 368] width 1568 height 736
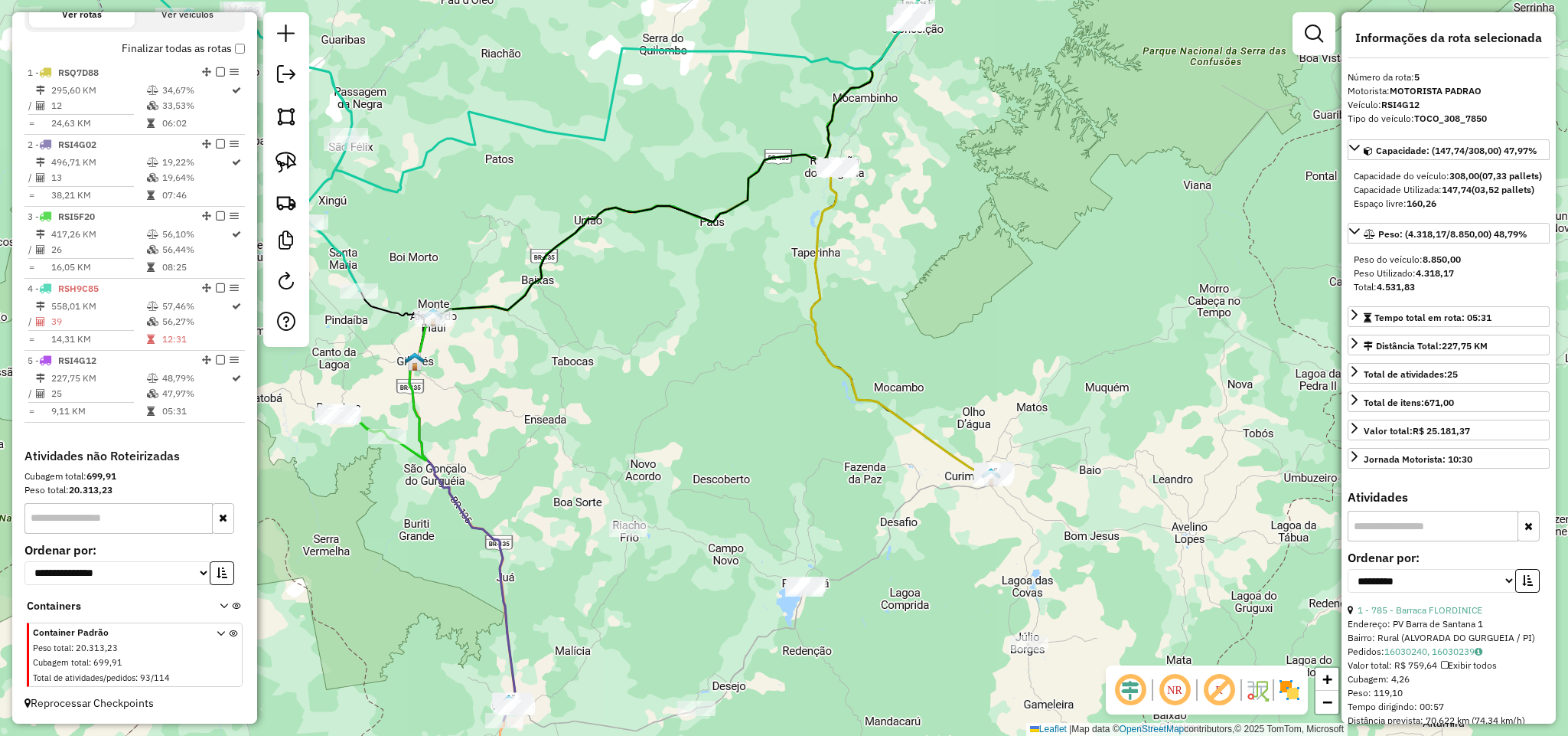
click at [905, 421] on icon at bounding box center [901, 206] width 181 height 544
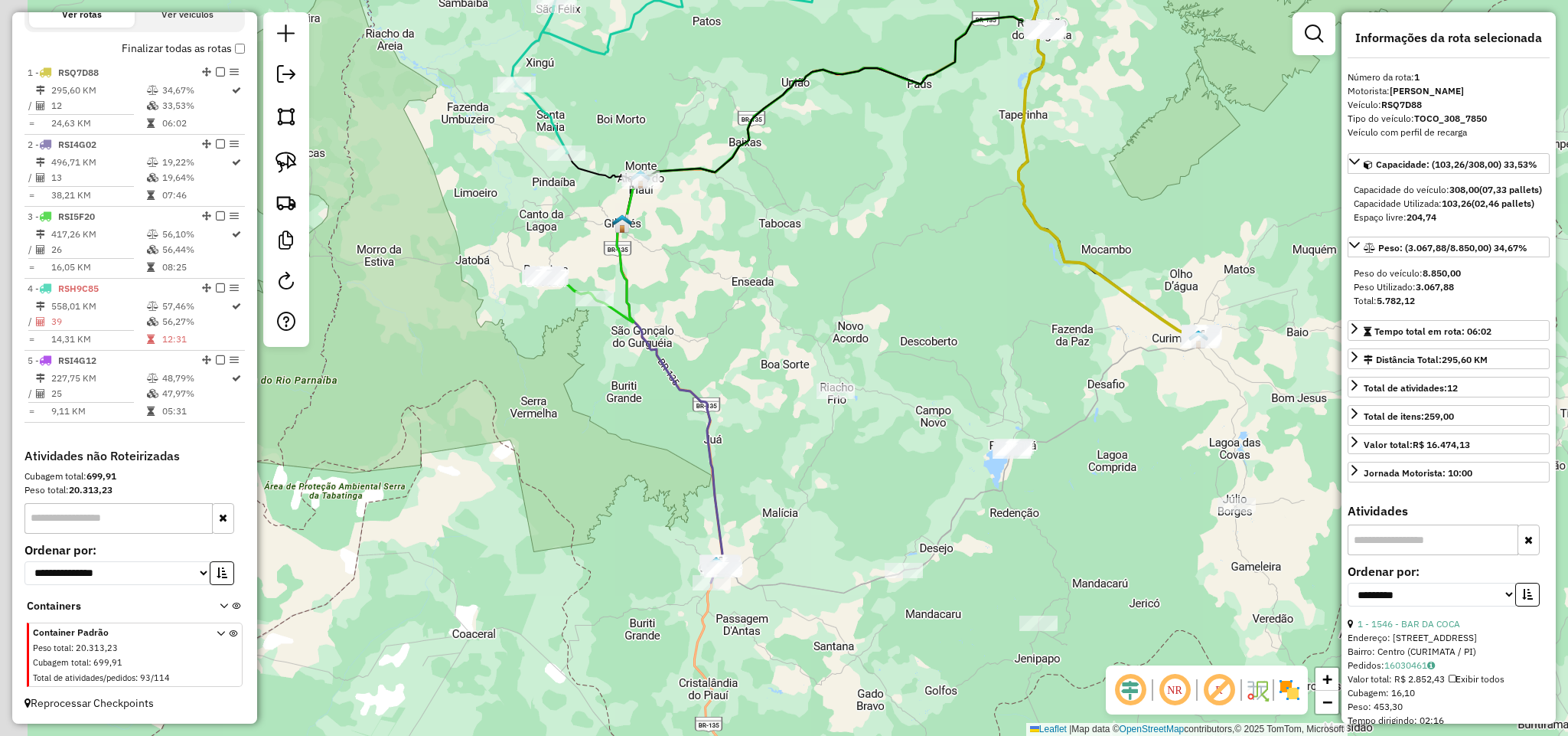
drag, startPoint x: 647, startPoint y: 400, endPoint x: 859, endPoint y: 257, distance: 255.7
click at [859, 257] on div "Janela de atendimento Grade de atendimento Capacidade Transportadoras Veículos …" at bounding box center [784, 368] width 1568 height 736
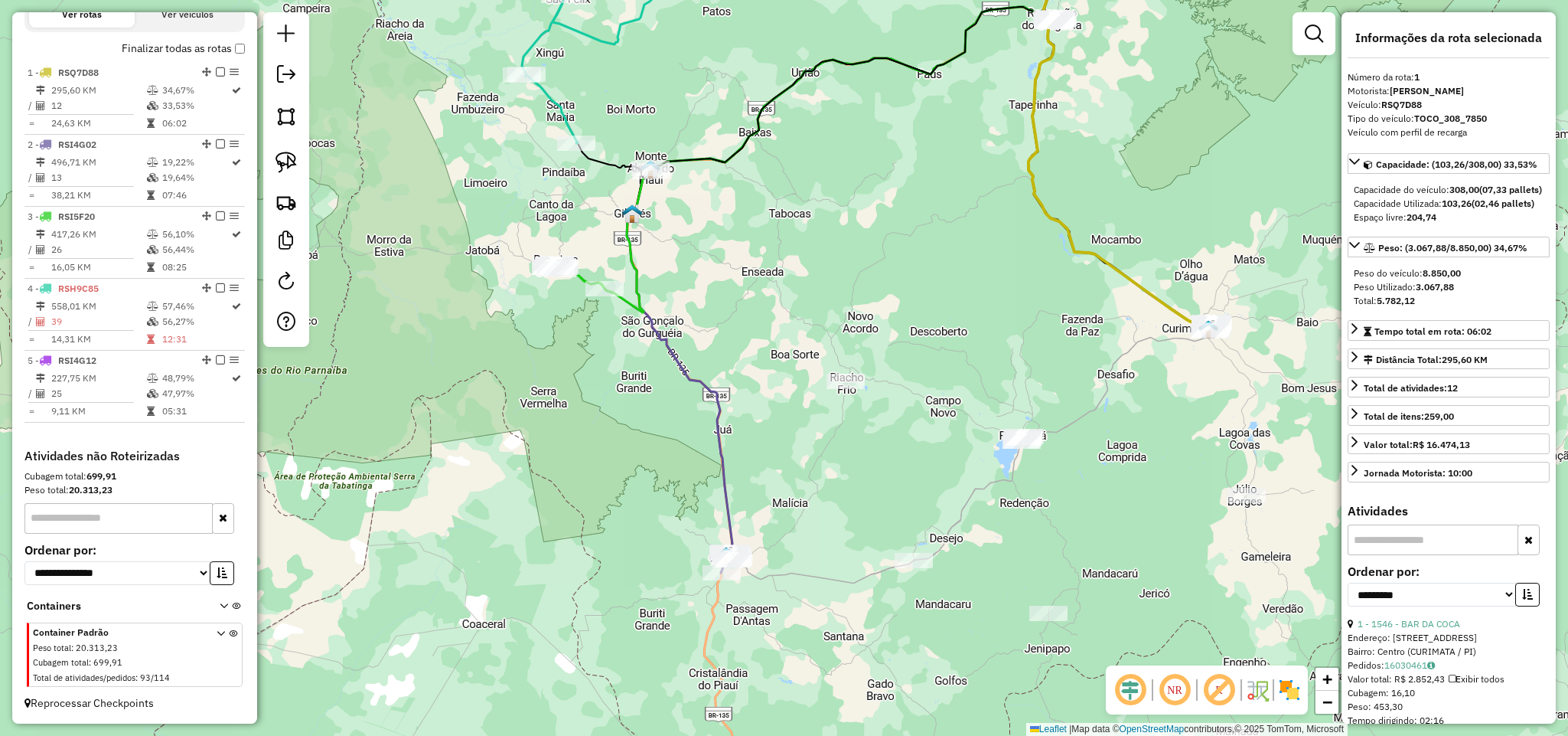
click at [719, 400] on icon at bounding box center [858, 240] width 462 height 628
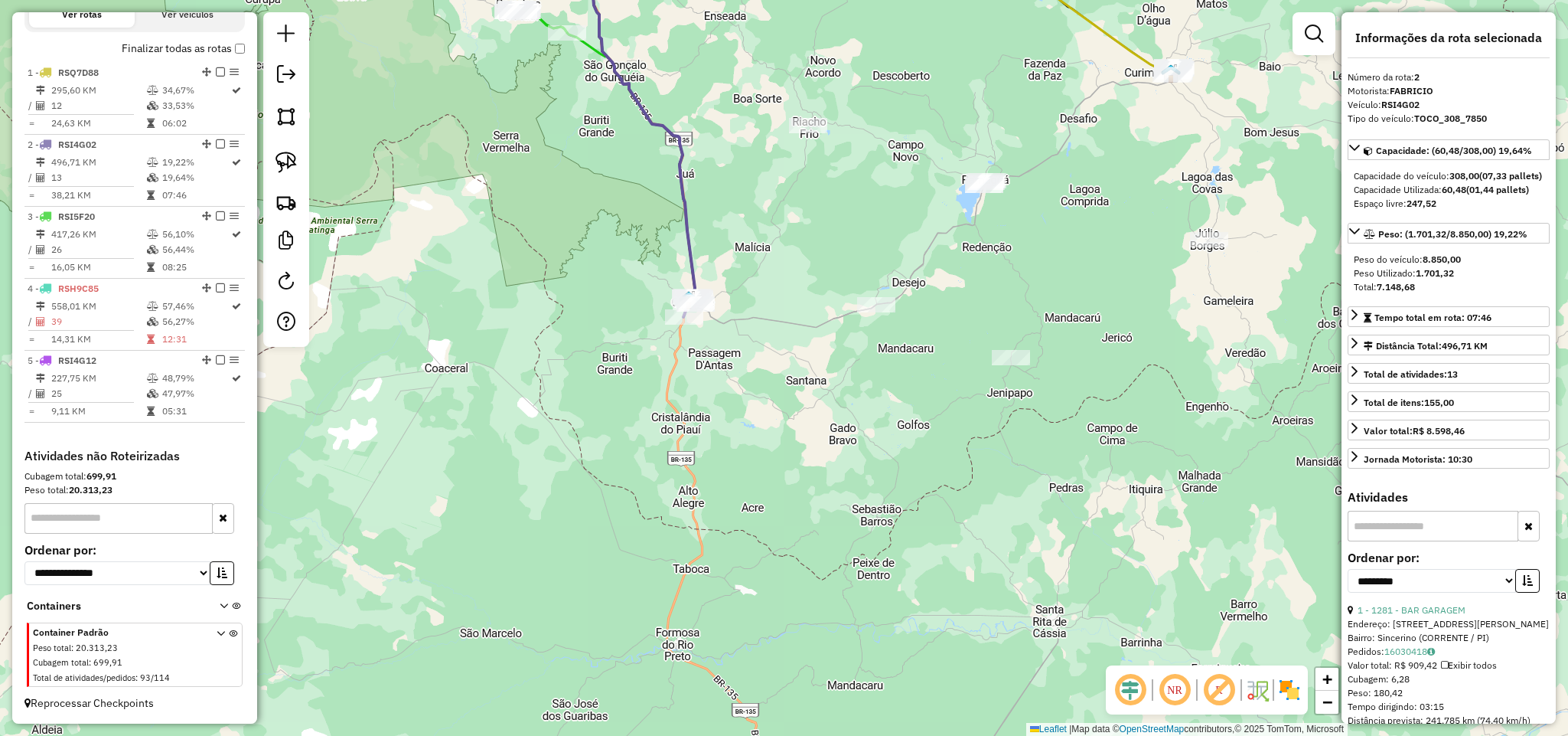
drag, startPoint x: 913, startPoint y: 184, endPoint x: 841, endPoint y: 303, distance: 139.1
click at [841, 303] on div "Janela de atendimento Grade de atendimento Capacidade Transportadoras Veículos …" at bounding box center [784, 368] width 1568 height 736
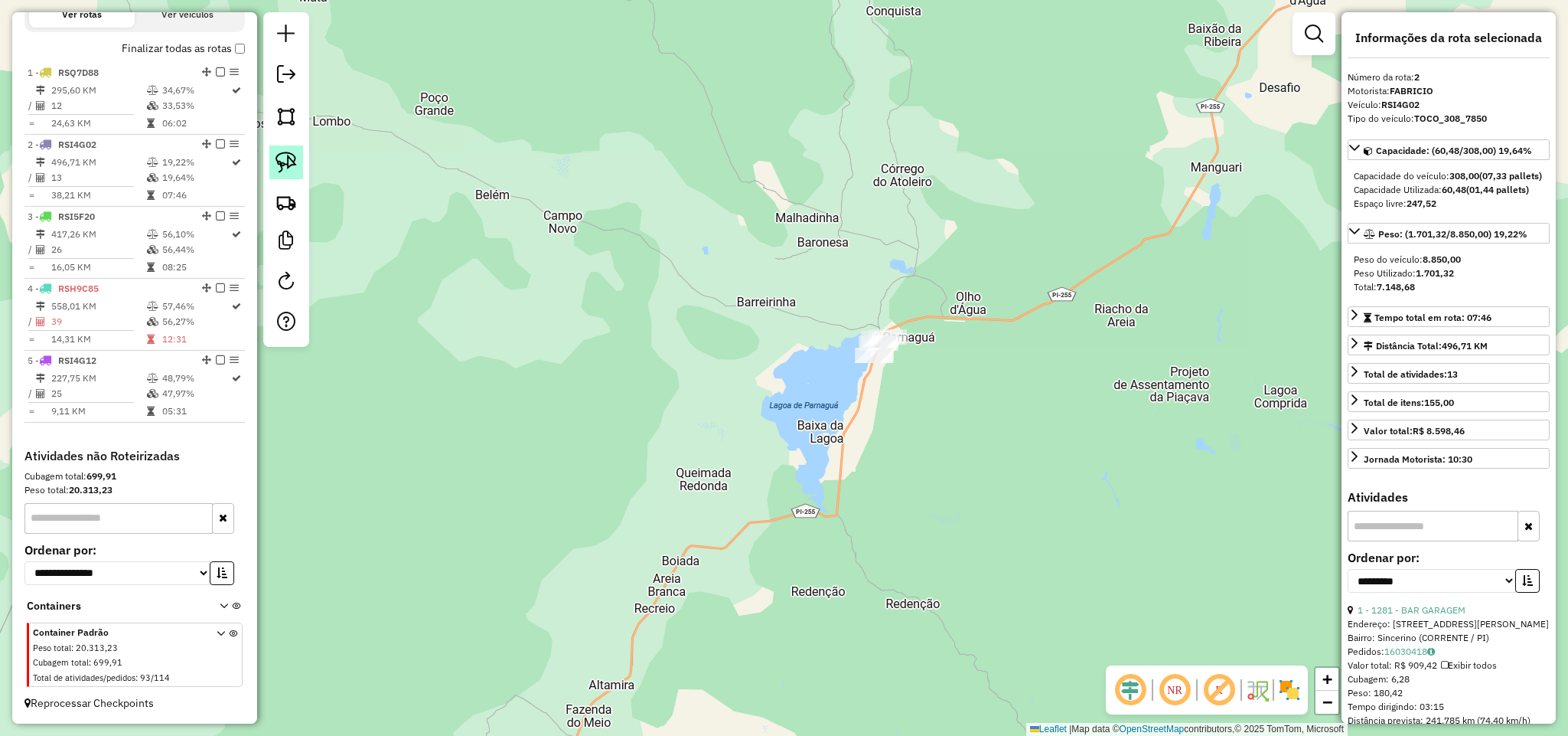
click at [294, 168] on img at bounding box center [286, 162] width 21 height 21
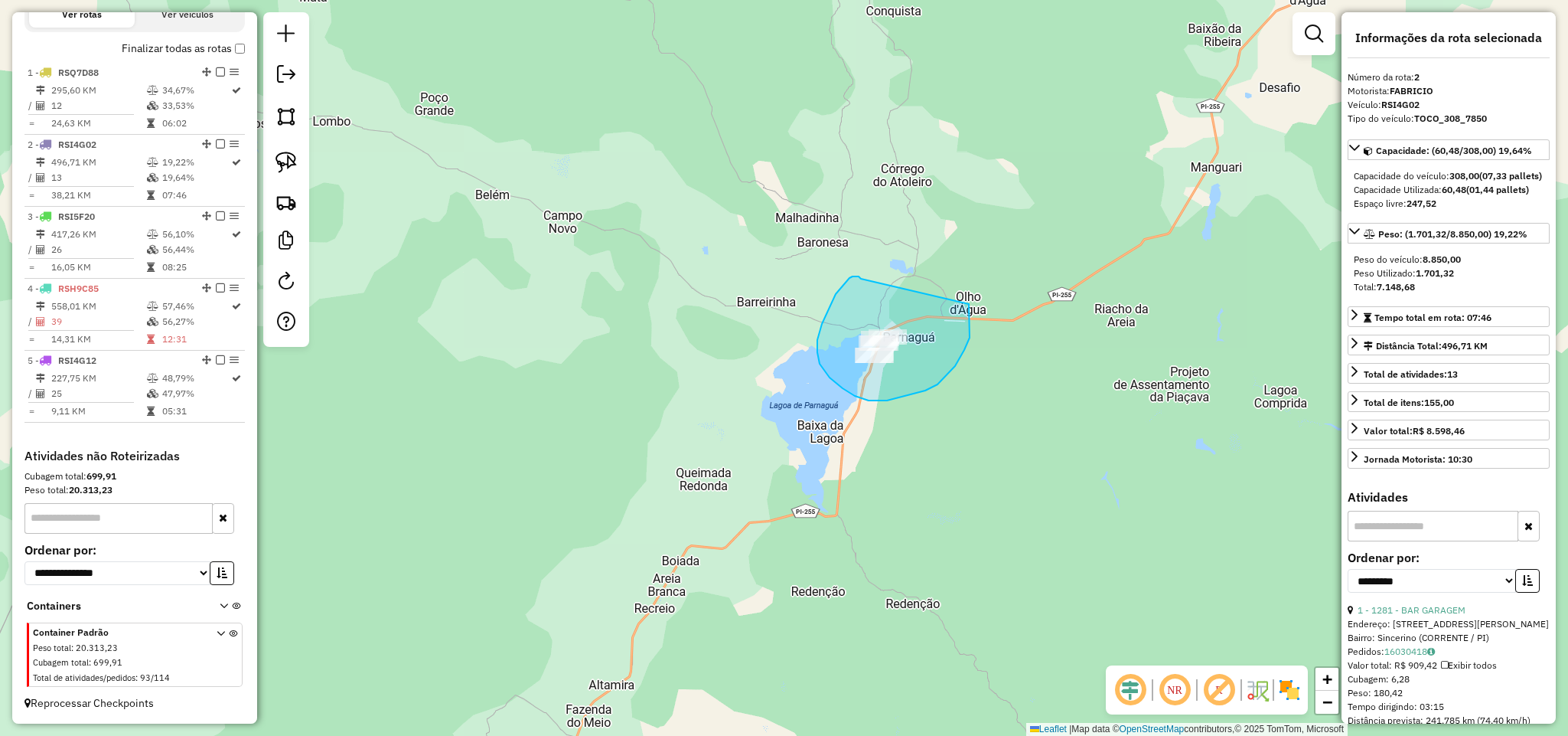
drag, startPoint x: 822, startPoint y: 324, endPoint x: 942, endPoint y: 273, distance: 130.4
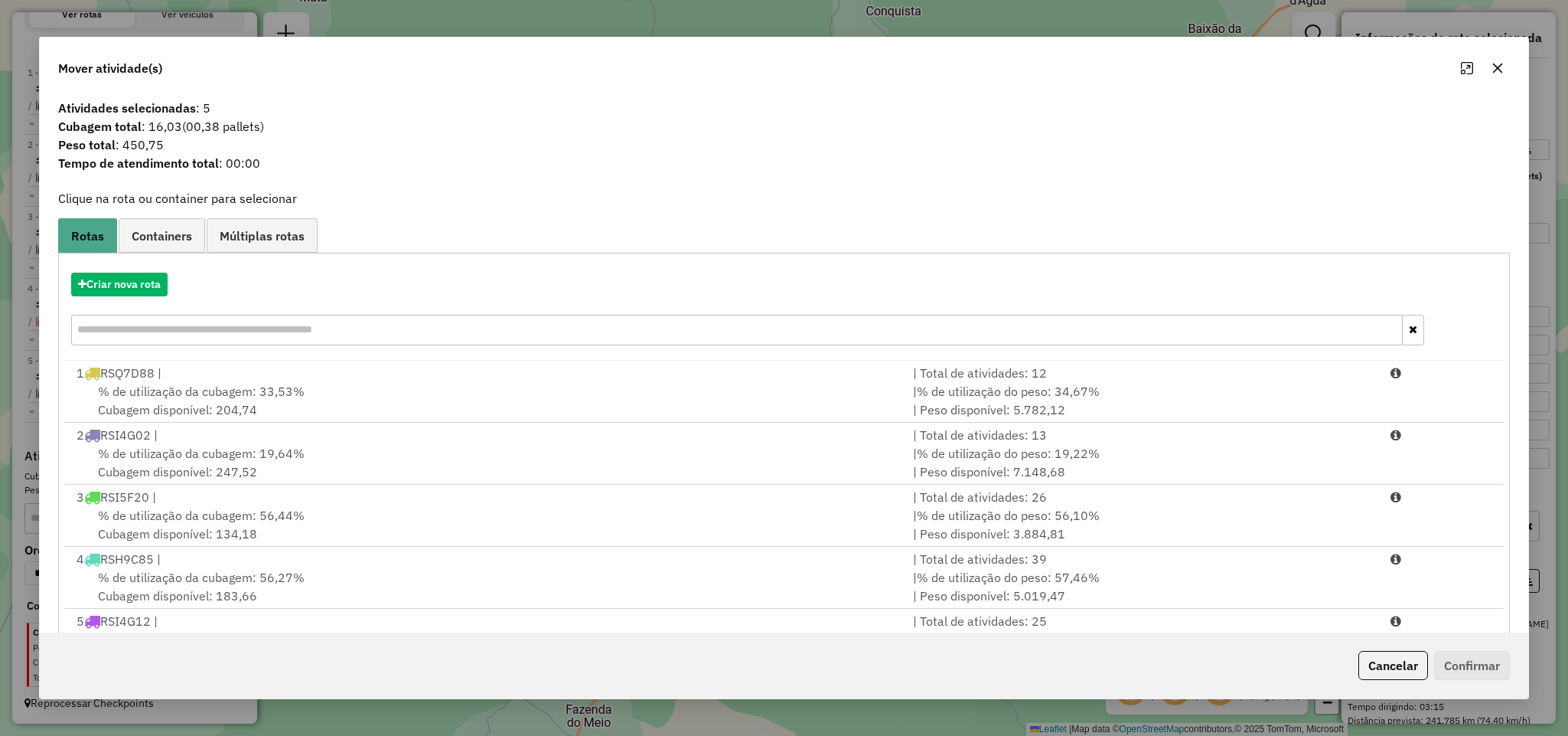
click at [1499, 67] on icon "button" at bounding box center [1497, 68] width 12 height 12
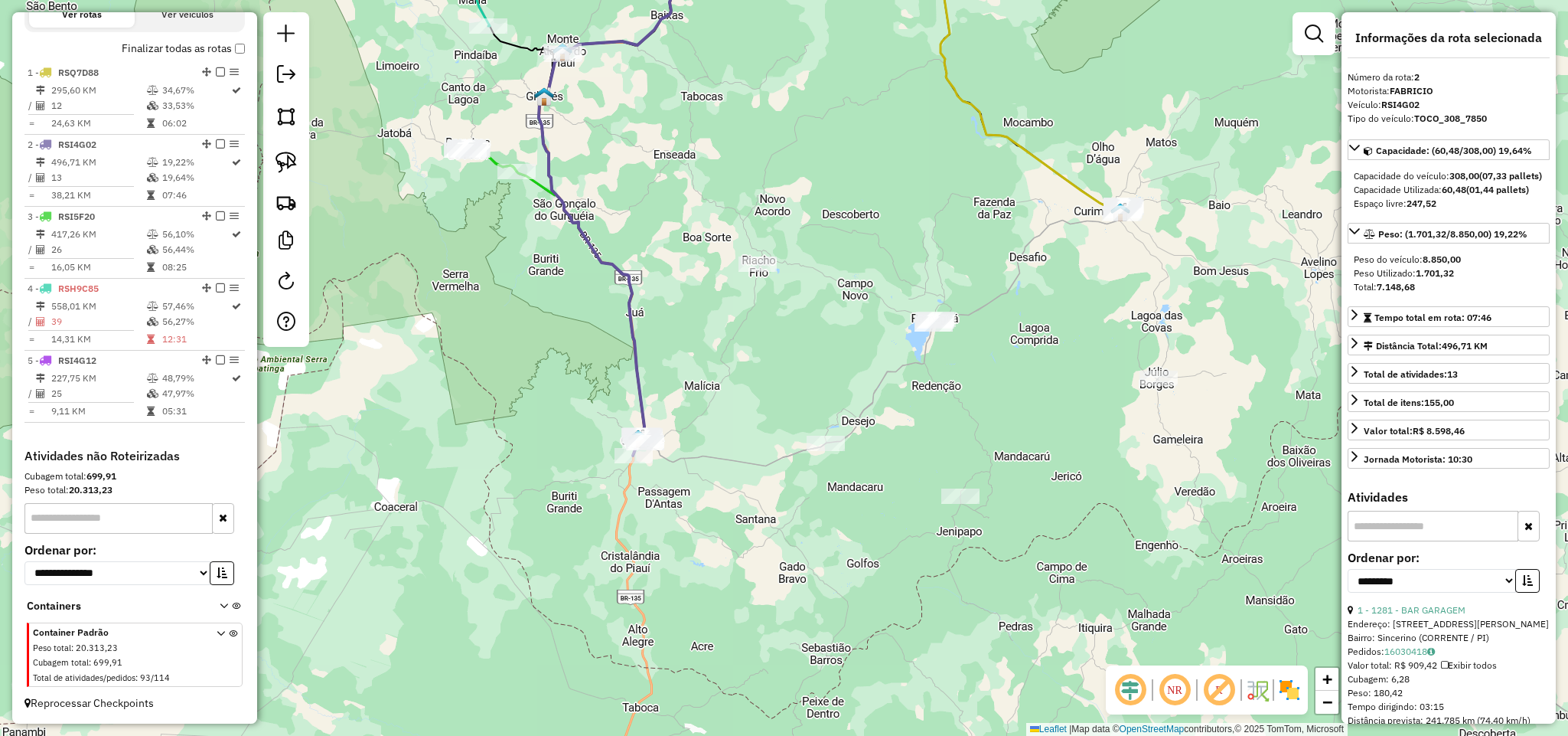
drag, startPoint x: 617, startPoint y: 177, endPoint x: 463, endPoint y: 457, distance: 319.6
click at [464, 455] on div "Janela de atendimento Grade de atendimento Capacidade Transportadoras Veículos …" at bounding box center [784, 368] width 1568 height 736
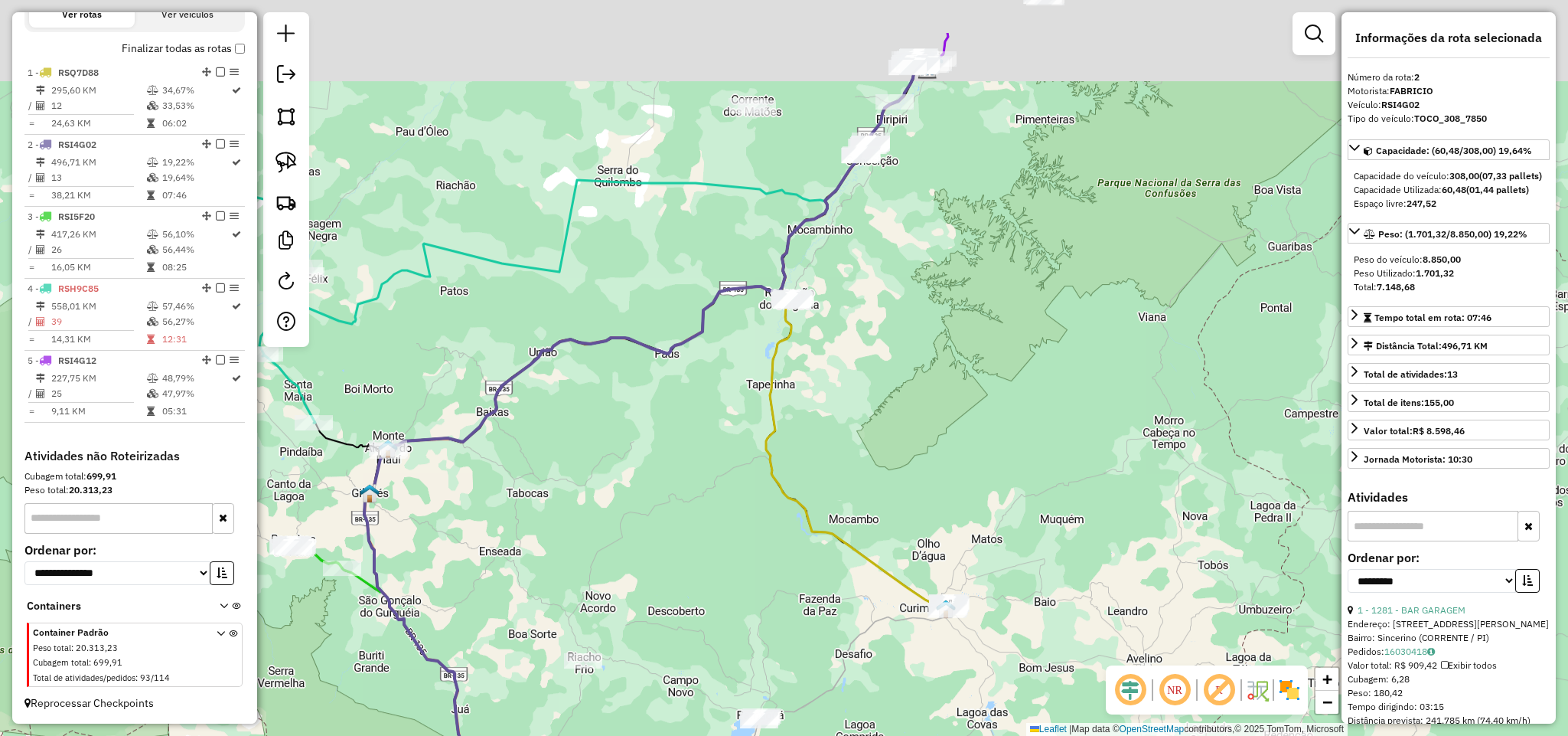
drag, startPoint x: 661, startPoint y: 257, endPoint x: 599, endPoint y: 530, distance: 280.0
click at [597, 535] on div "Janela de atendimento Grade de atendimento Capacidade Transportadoras Veículos …" at bounding box center [784, 368] width 1568 height 736
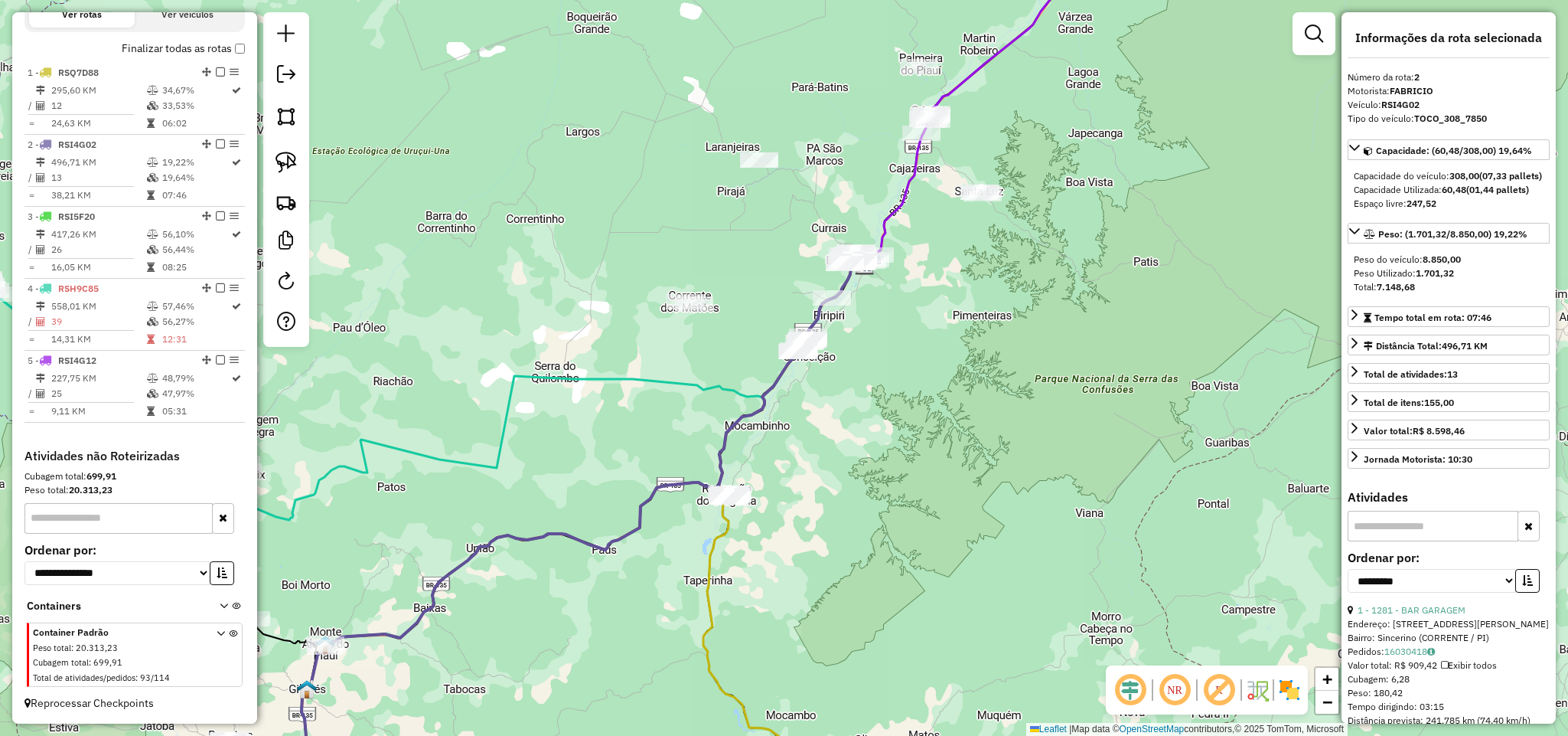
drag, startPoint x: 902, startPoint y: 382, endPoint x: 977, endPoint y: 262, distance: 141.5
click at [974, 267] on div "Janela de atendimento Grade de atendimento Capacidade Transportadoras Veículos …" at bounding box center [784, 368] width 1568 height 736
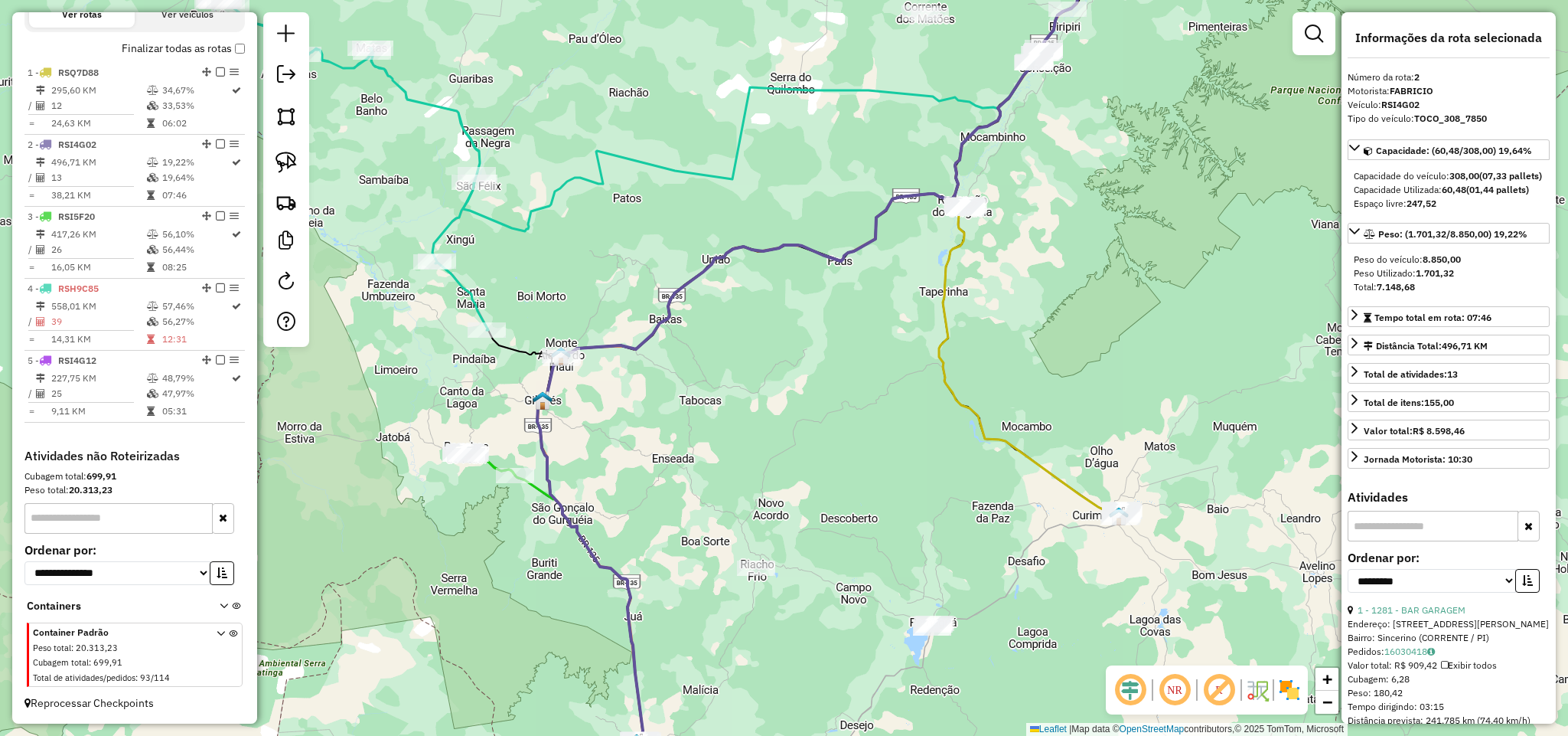
drag, startPoint x: 713, startPoint y: 446, endPoint x: 849, endPoint y: 368, distance: 156.8
click at [846, 373] on div "Janela de atendimento Grade de atendimento Capacidade Transportadoras Veículos …" at bounding box center [784, 368] width 1568 height 736
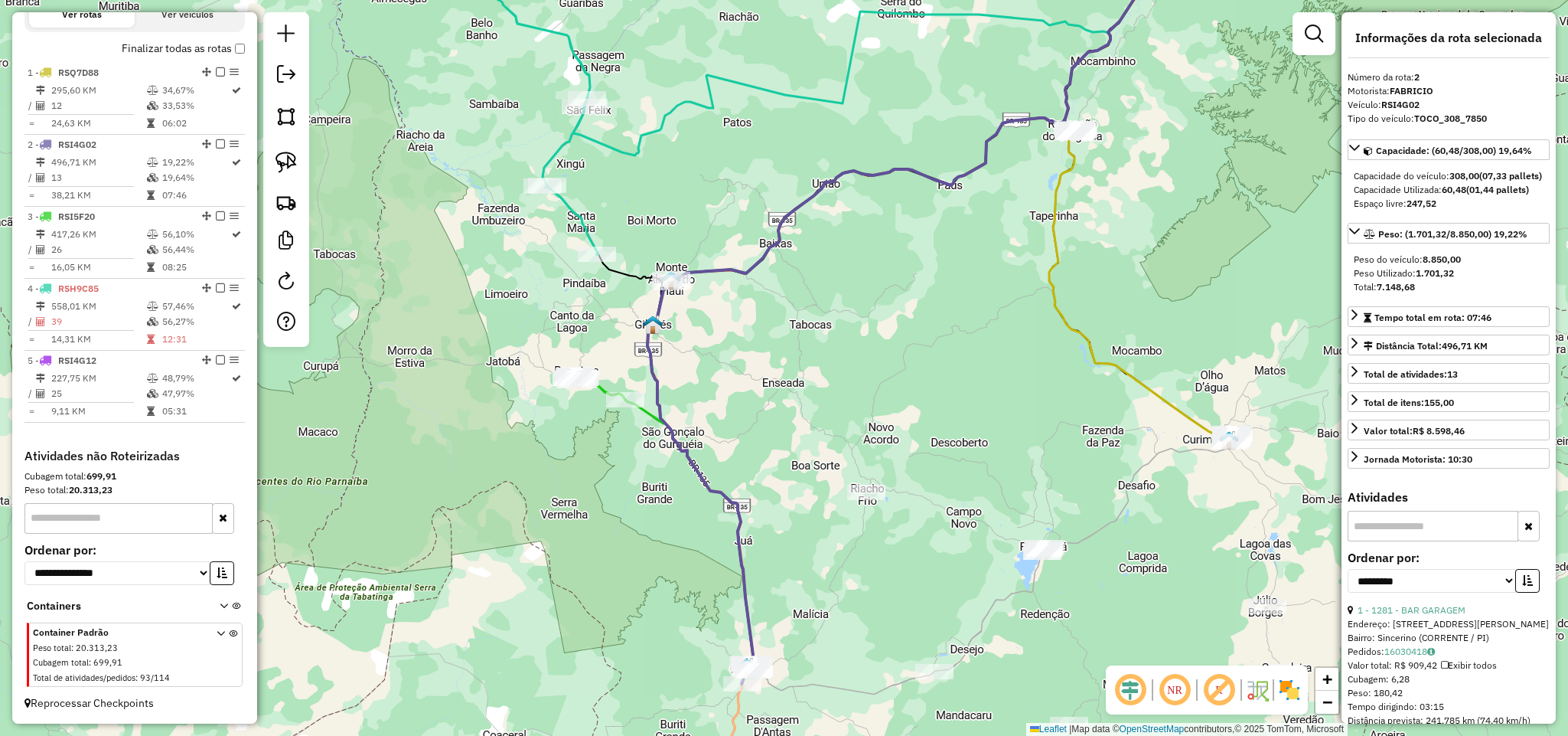
drag, startPoint x: 818, startPoint y: 476, endPoint x: 793, endPoint y: 286, distance: 191.6
click at [797, 299] on div "Janela de atendimento Grade de atendimento Capacidade Transportadoras Veículos …" at bounding box center [784, 368] width 1568 height 736
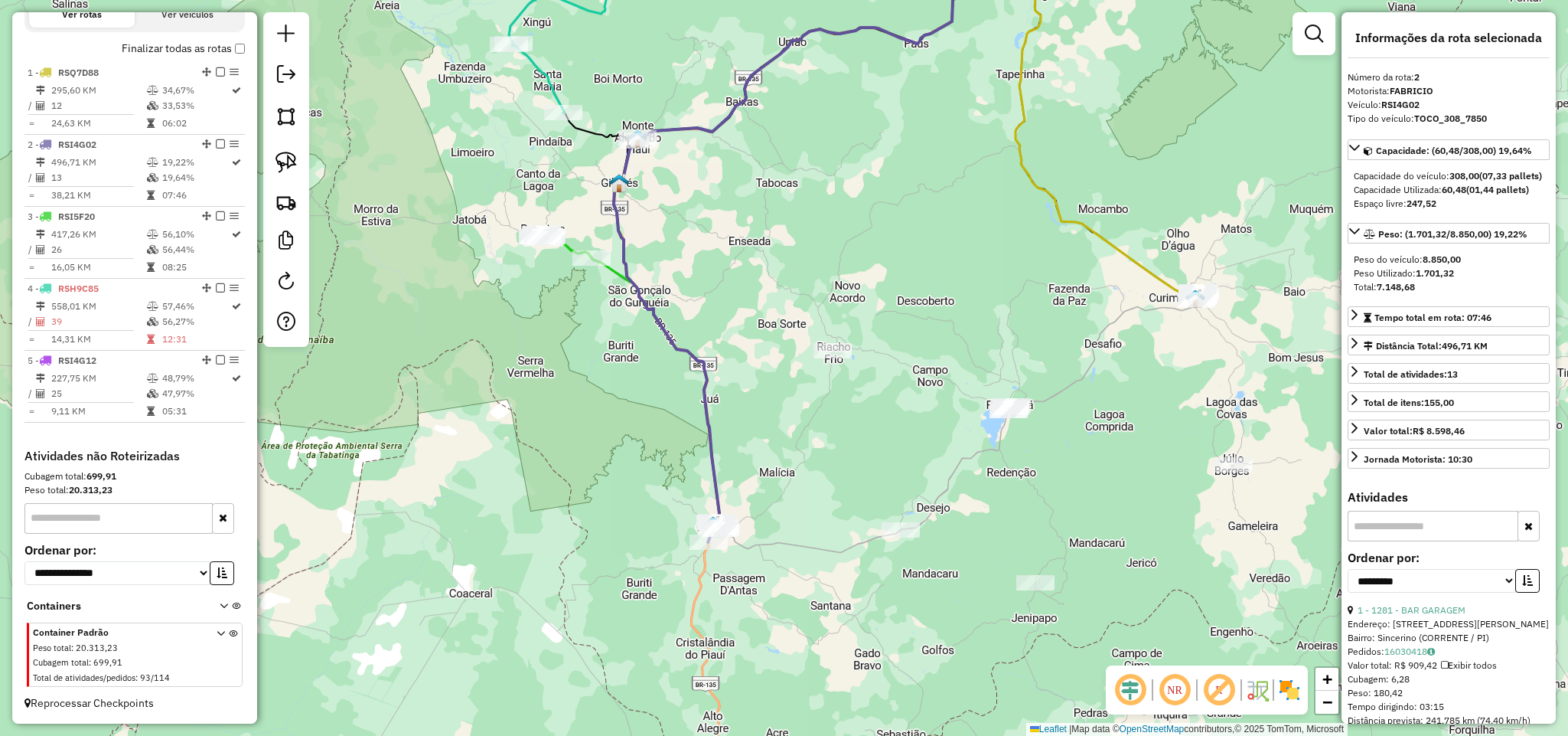
drag, startPoint x: 753, startPoint y: 148, endPoint x: 682, endPoint y: 440, distance: 300.5
click at [682, 440] on div "Janela de atendimento Grade de atendimento Capacidade Transportadoras Veículos …" at bounding box center [784, 368] width 1568 height 736
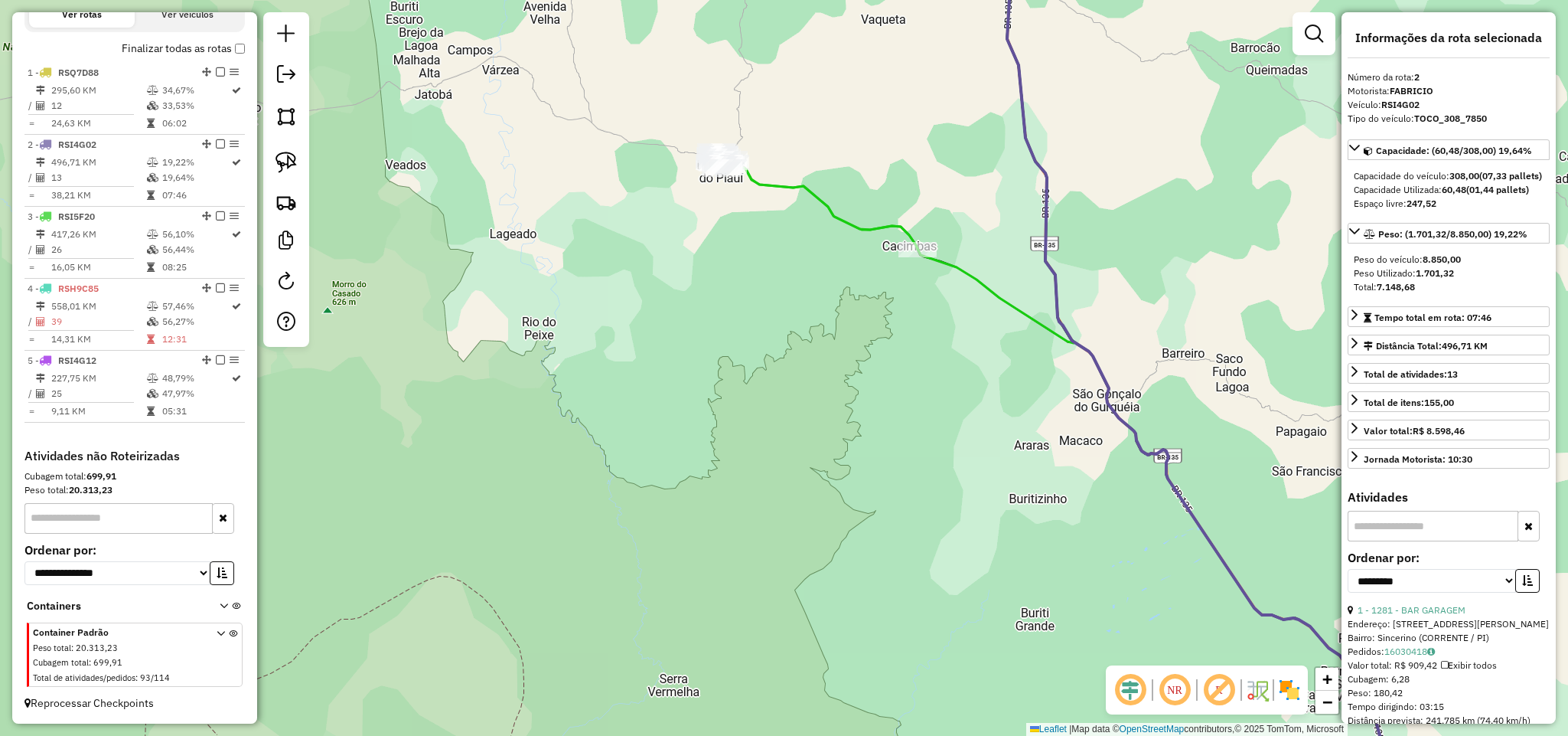
click at [824, 212] on icon at bounding box center [816, 200] width 203 height 98
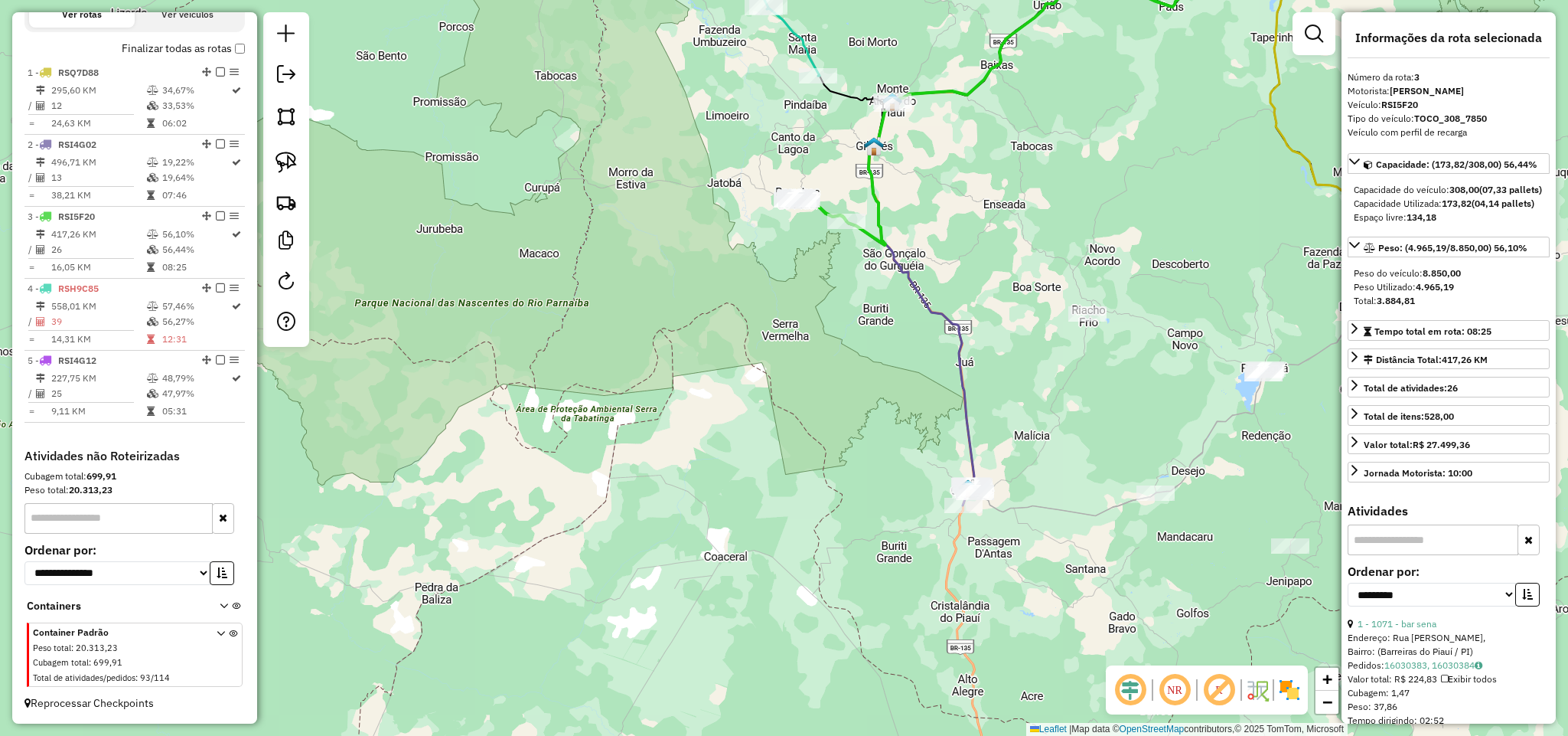
click at [921, 296] on icon at bounding box center [1079, 206] width 420 height 560
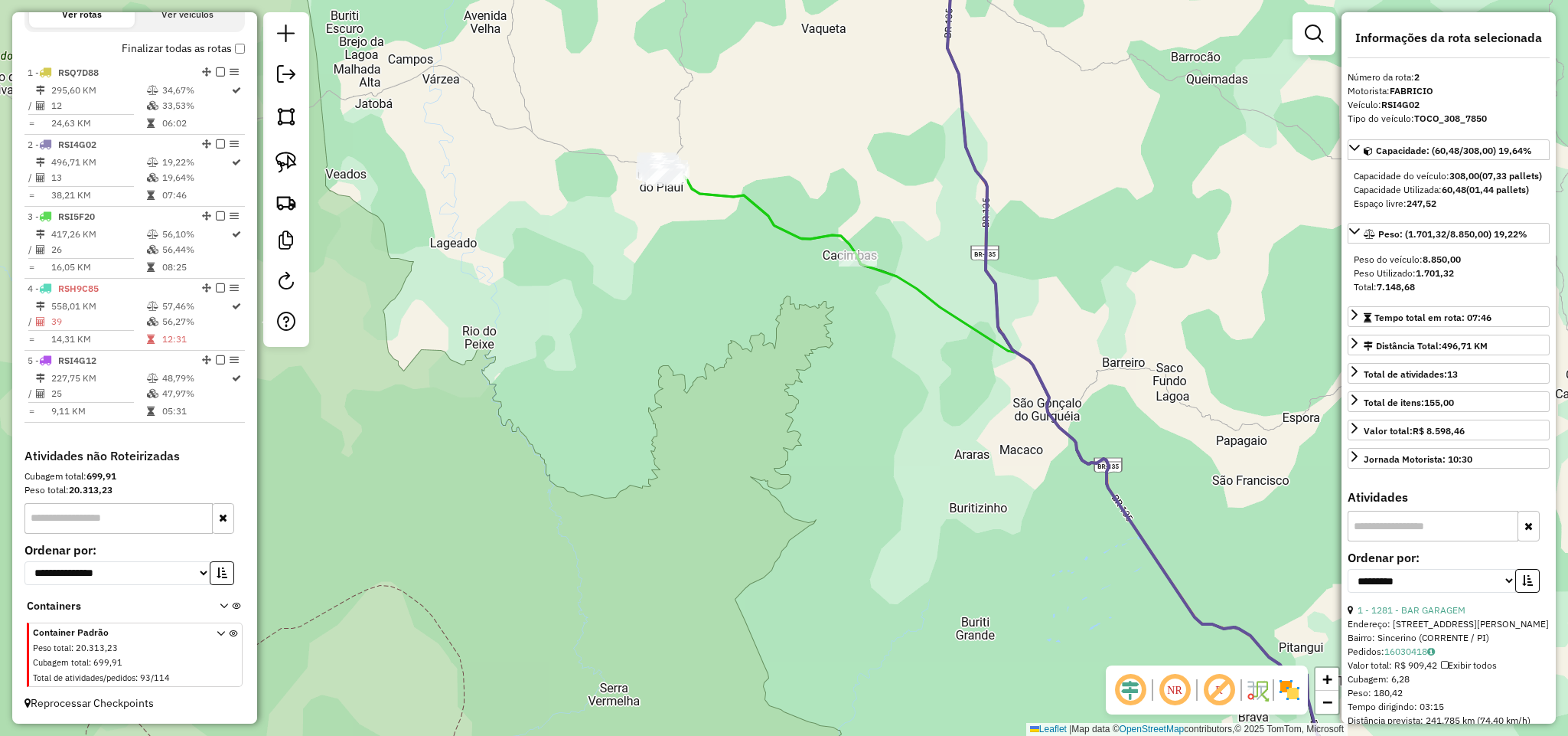
click at [771, 228] on icon at bounding box center [757, 208] width 203 height 98
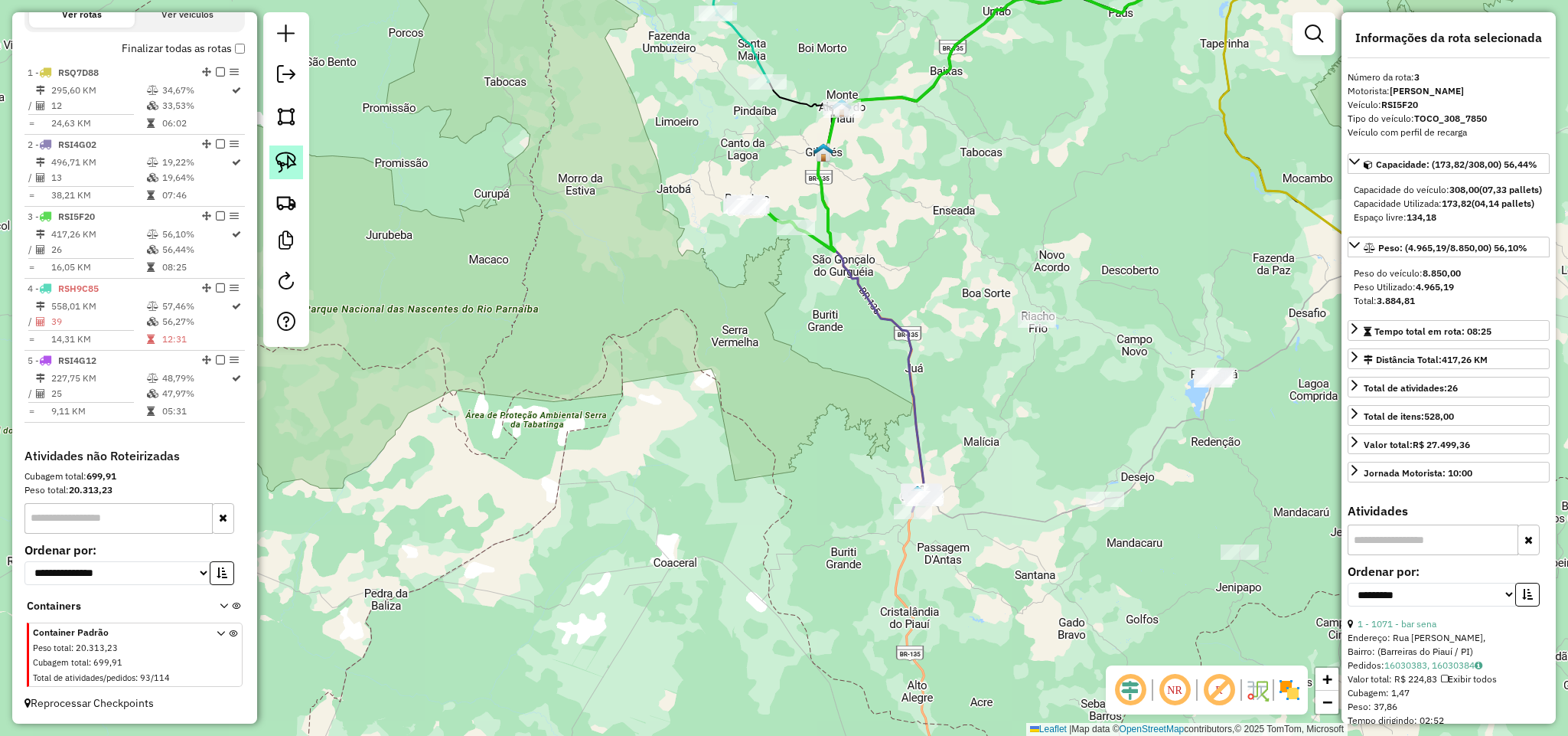
click at [286, 154] on img at bounding box center [286, 162] width 21 height 21
drag, startPoint x: 1141, startPoint y: 348, endPoint x: 1254, endPoint y: 350, distance: 113.0
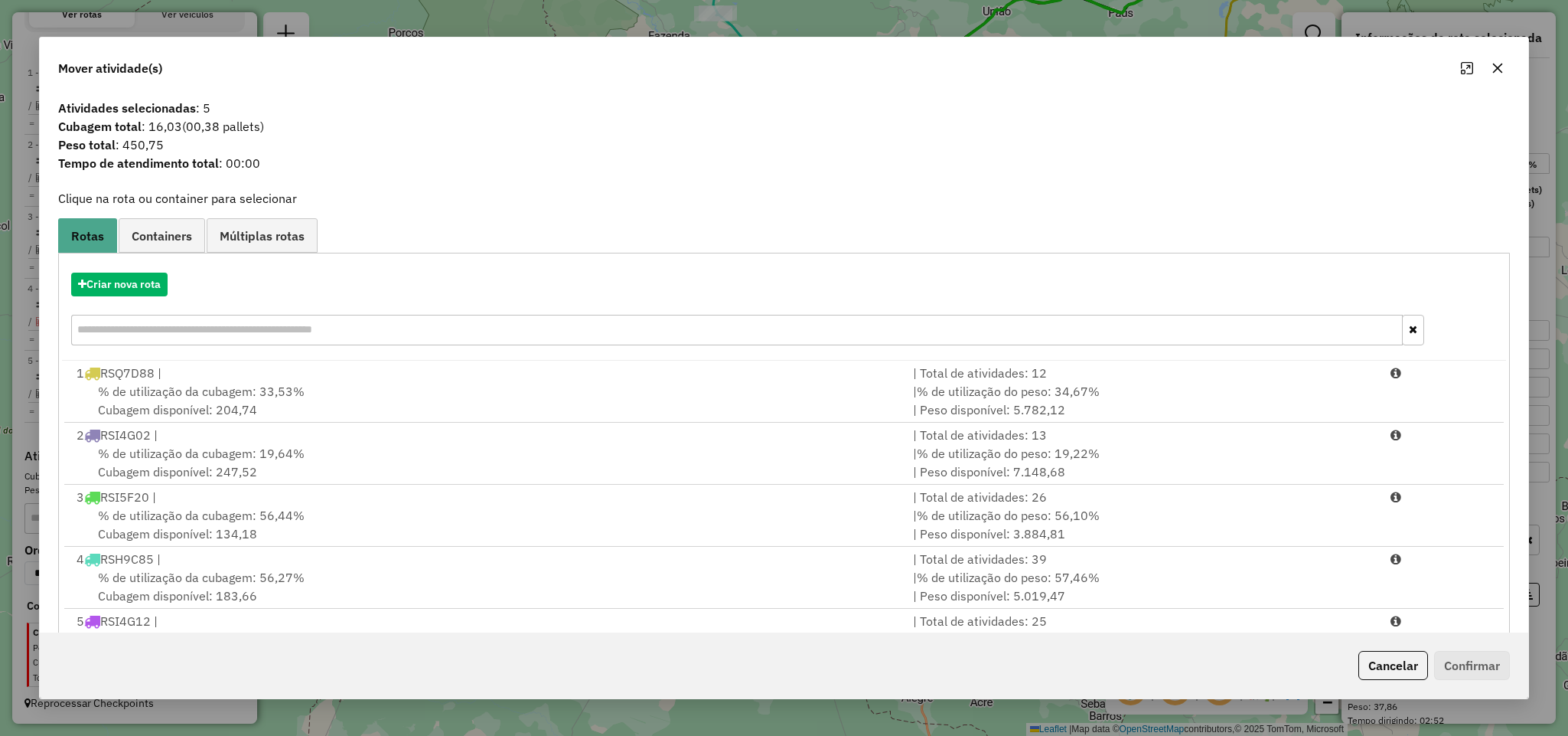
click at [1501, 69] on icon "button" at bounding box center [1497, 68] width 12 height 12
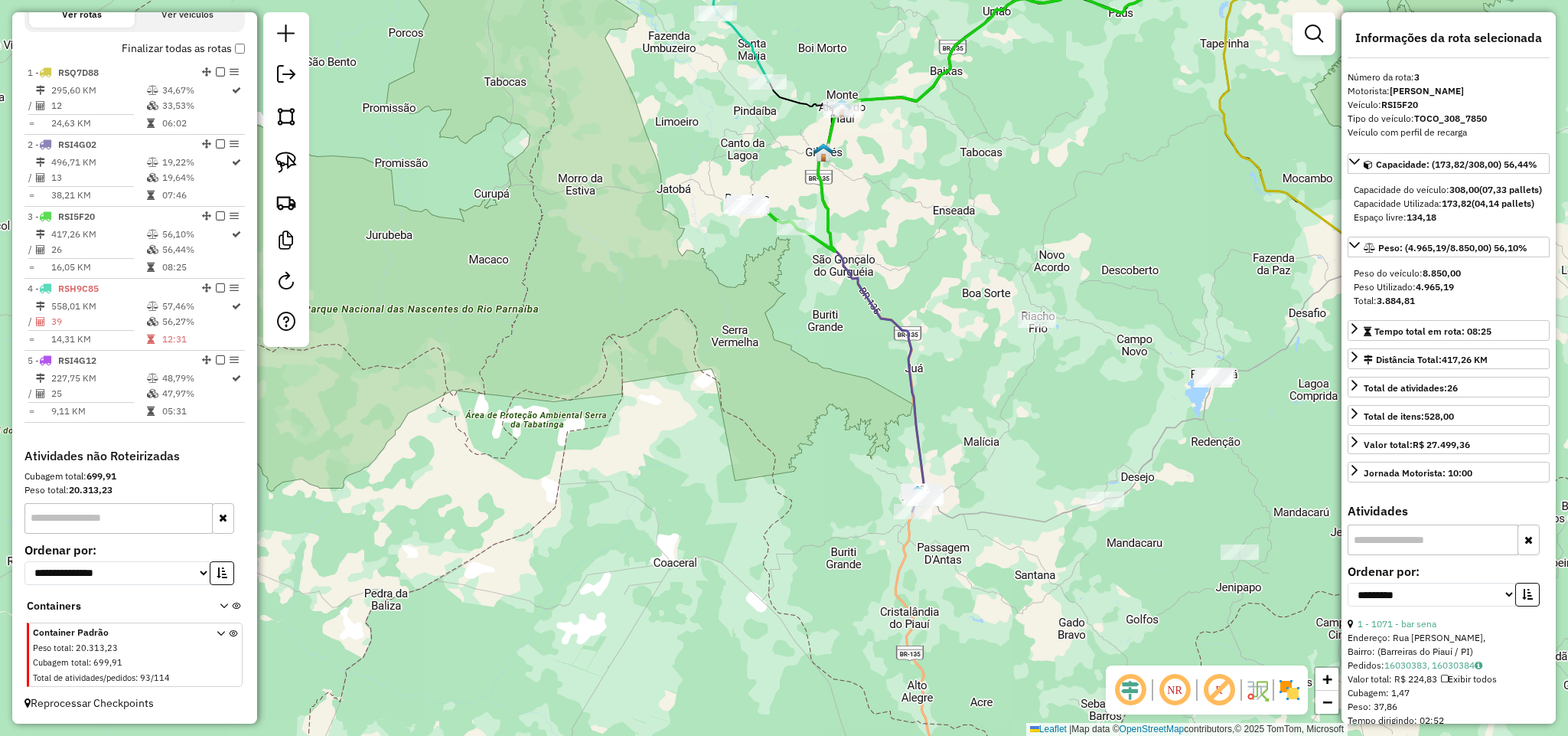
drag, startPoint x: 1101, startPoint y: 155, endPoint x: 937, endPoint y: 352, distance: 256.3
click at [939, 348] on div "Janela de atendimento Grade de atendimento Capacidade Transportadoras Veículos …" at bounding box center [784, 368] width 1568 height 736
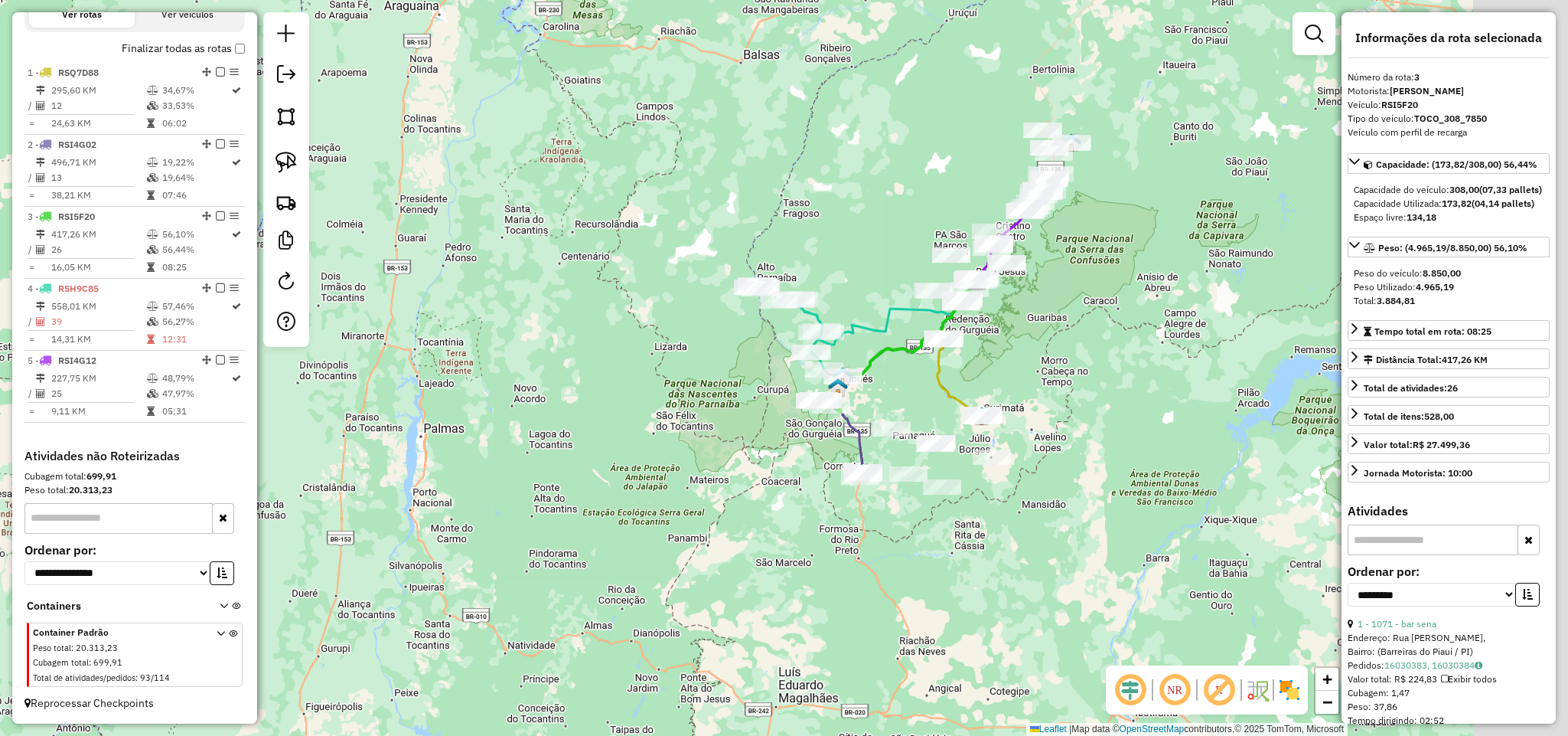
drag, startPoint x: 1142, startPoint y: 170, endPoint x: 999, endPoint y: 311, distance: 200.8
click at [1008, 306] on div "Janela de atendimento Grade de atendimento Capacidade Transportadoras Veículos …" at bounding box center [784, 368] width 1568 height 736
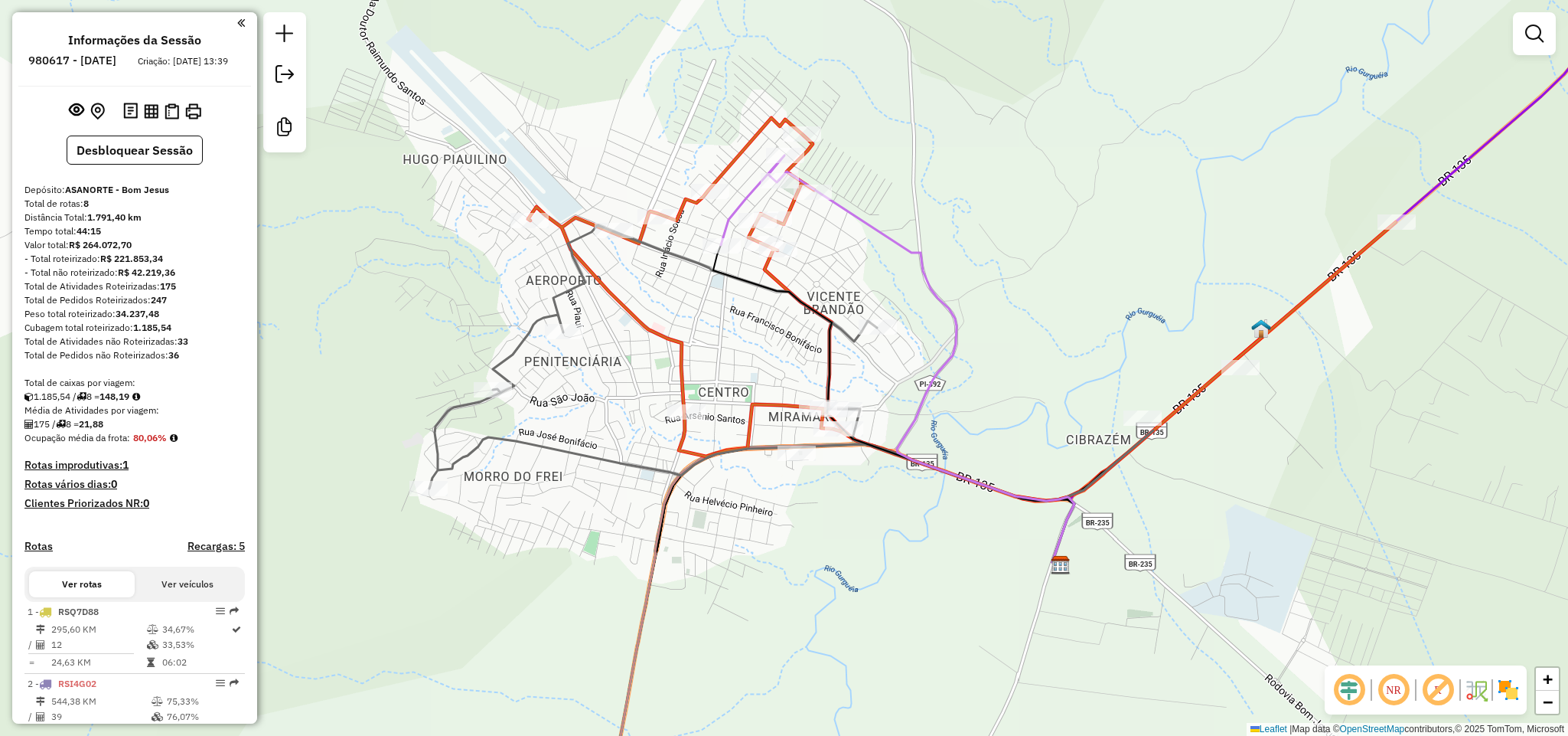
click at [844, 221] on div "Janela de atendimento Grade de atendimento Capacidade Transportadoras Veículos …" at bounding box center [784, 368] width 1568 height 736
click at [849, 216] on icon at bounding box center [926, 366] width 295 height 390
select select "**********"
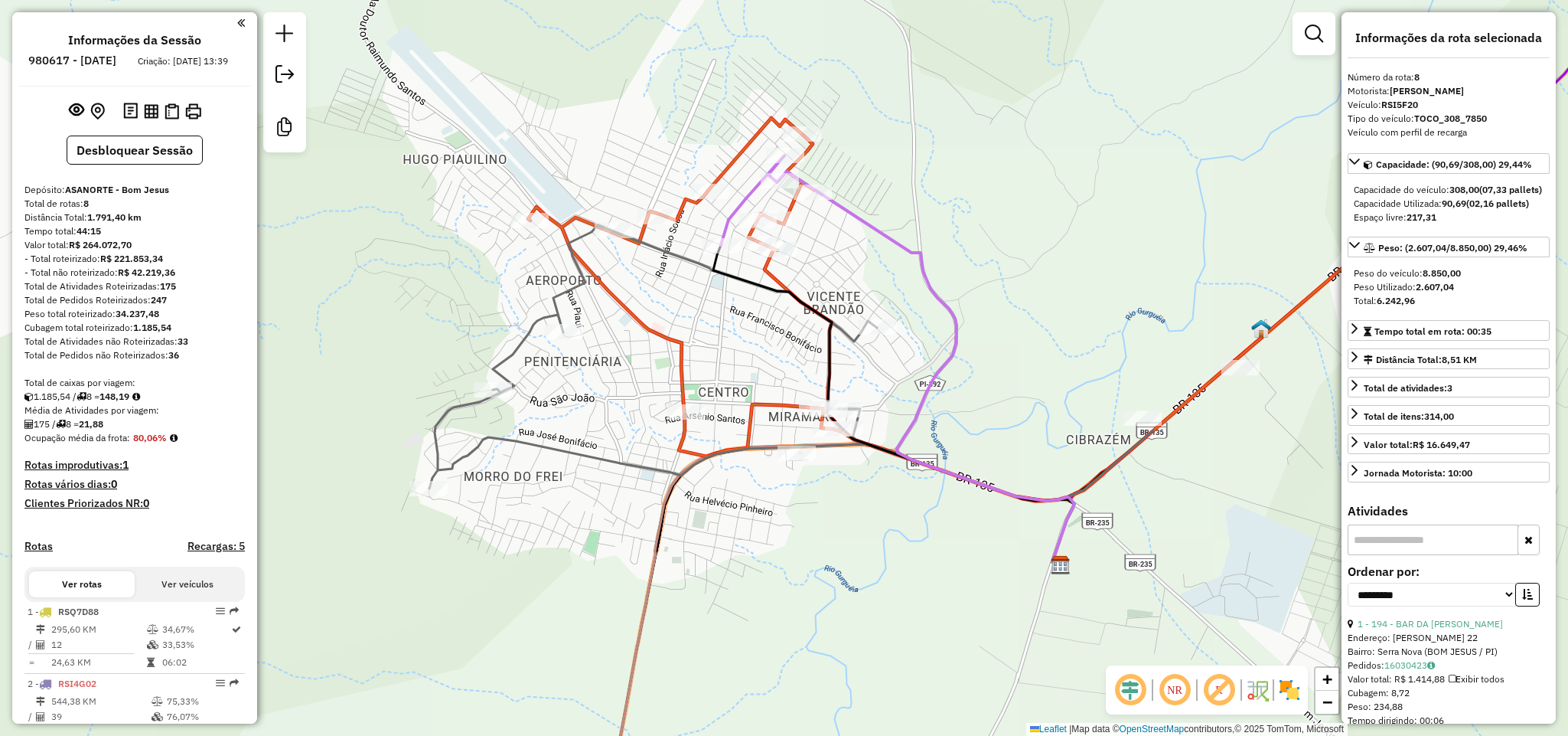
scroll to position [737, 0]
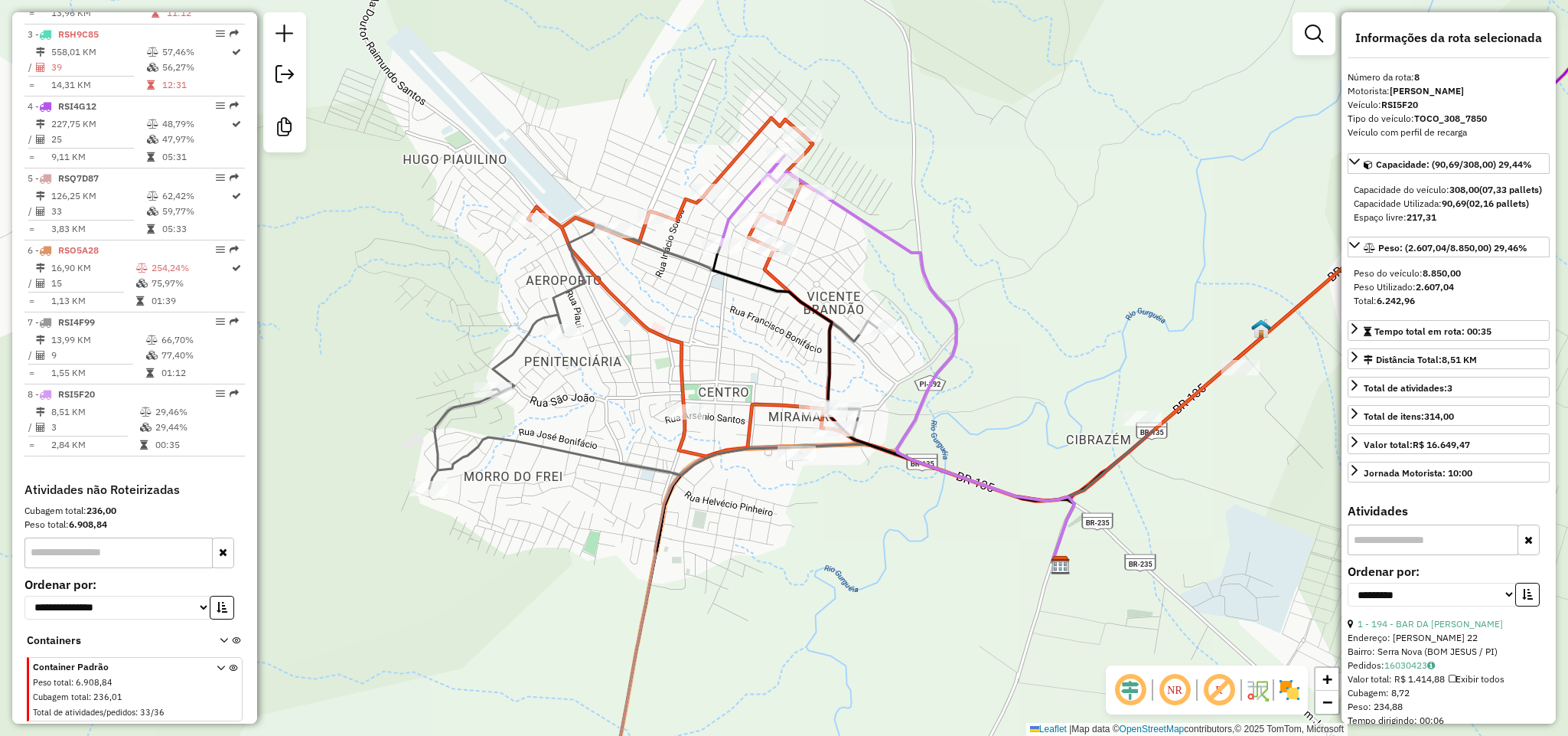
click at [884, 236] on icon at bounding box center [926, 366] width 295 height 390
click at [526, 337] on icon at bounding box center [791, 362] width 724 height 275
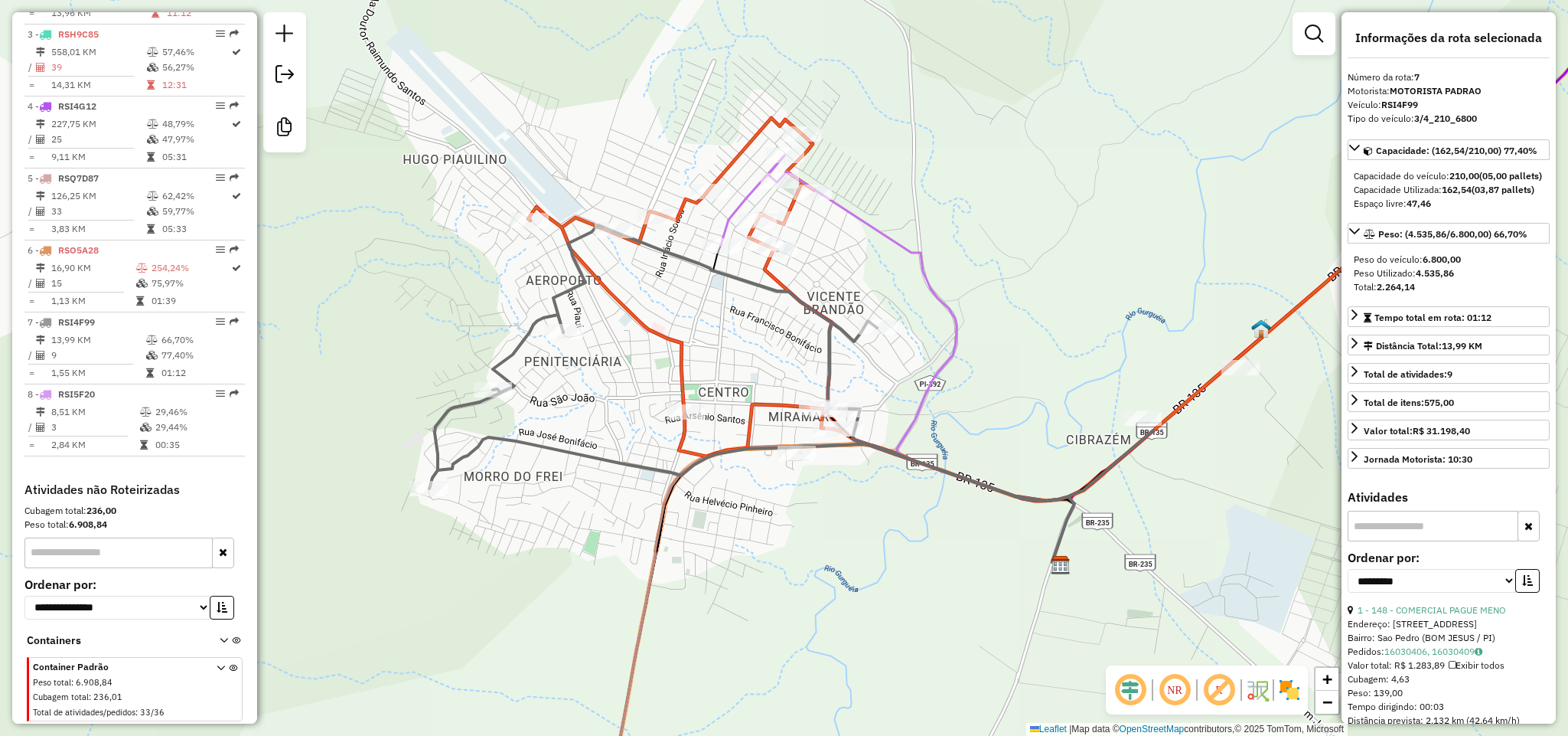
click at [726, 165] on icon at bounding box center [962, 309] width 868 height 382
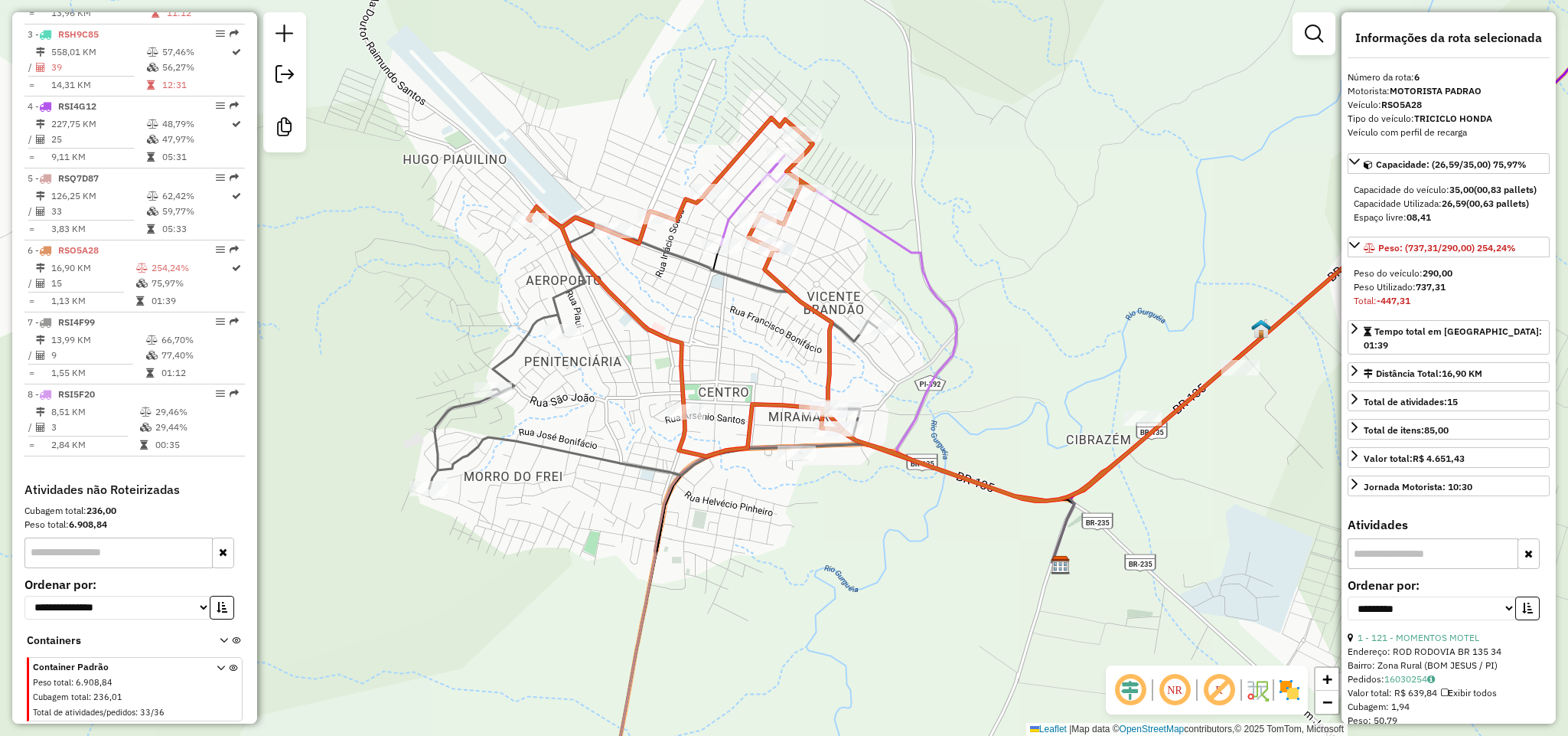
click at [570, 281] on icon at bounding box center [791, 362] width 724 height 275
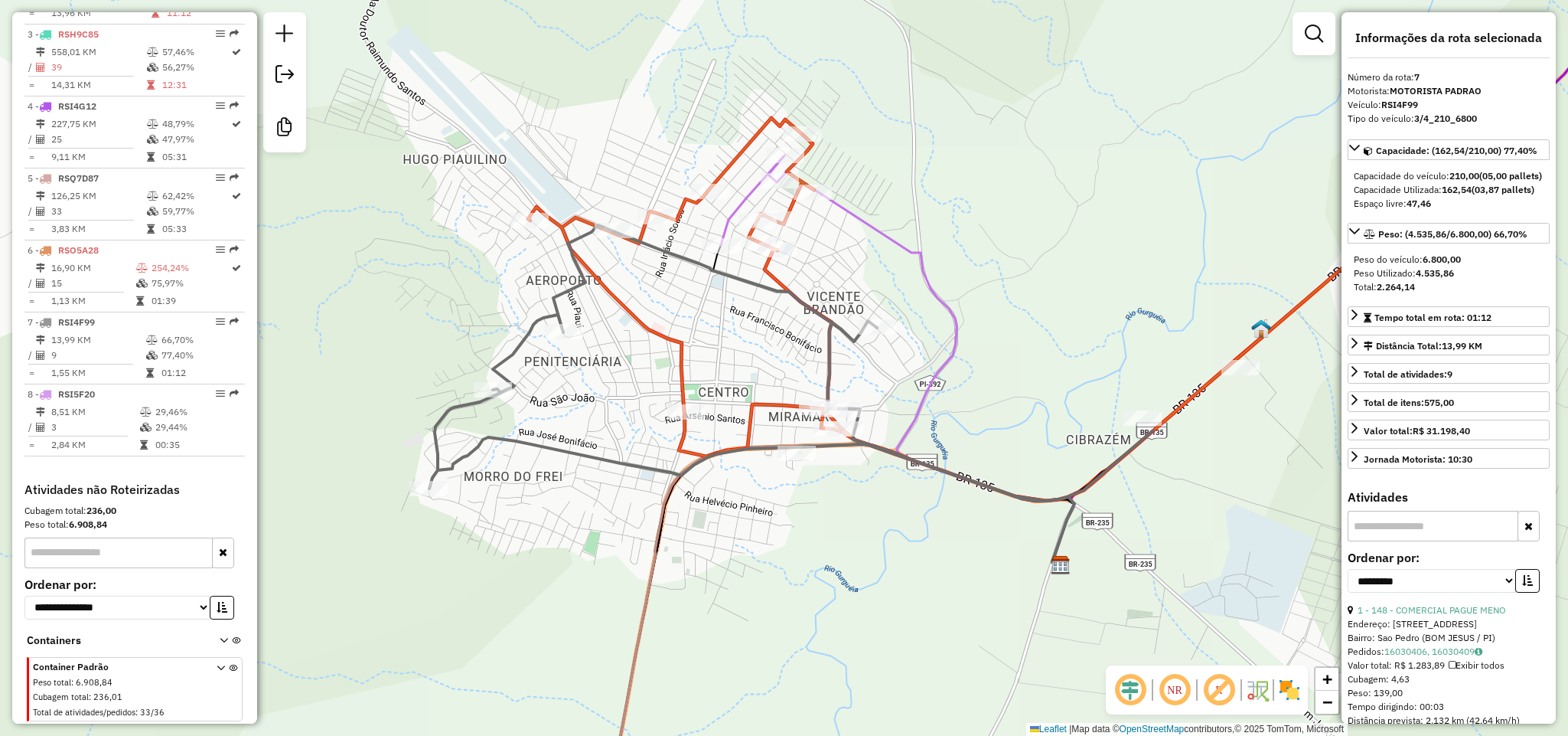
click at [870, 230] on icon at bounding box center [926, 366] width 295 height 390
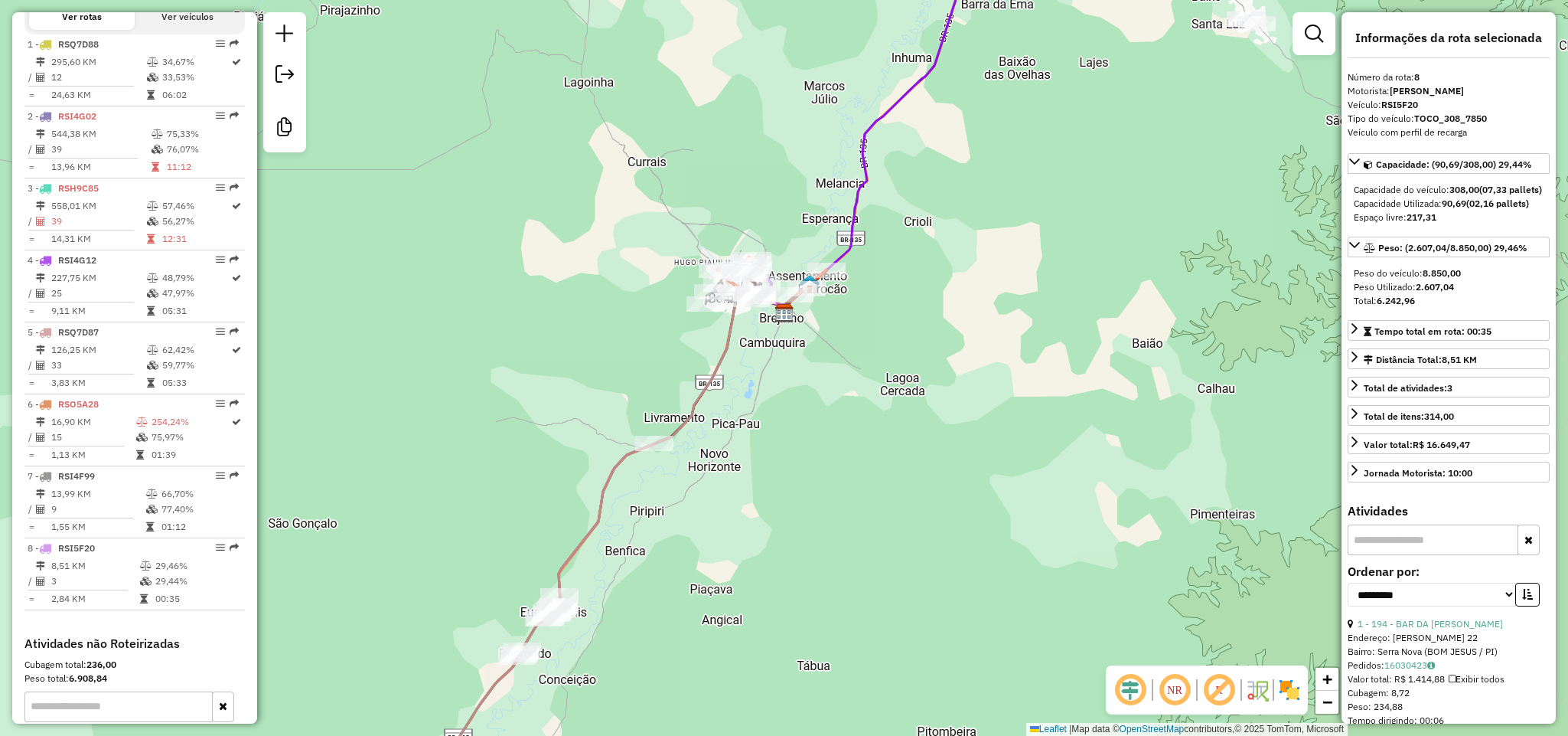
scroll to position [622, 0]
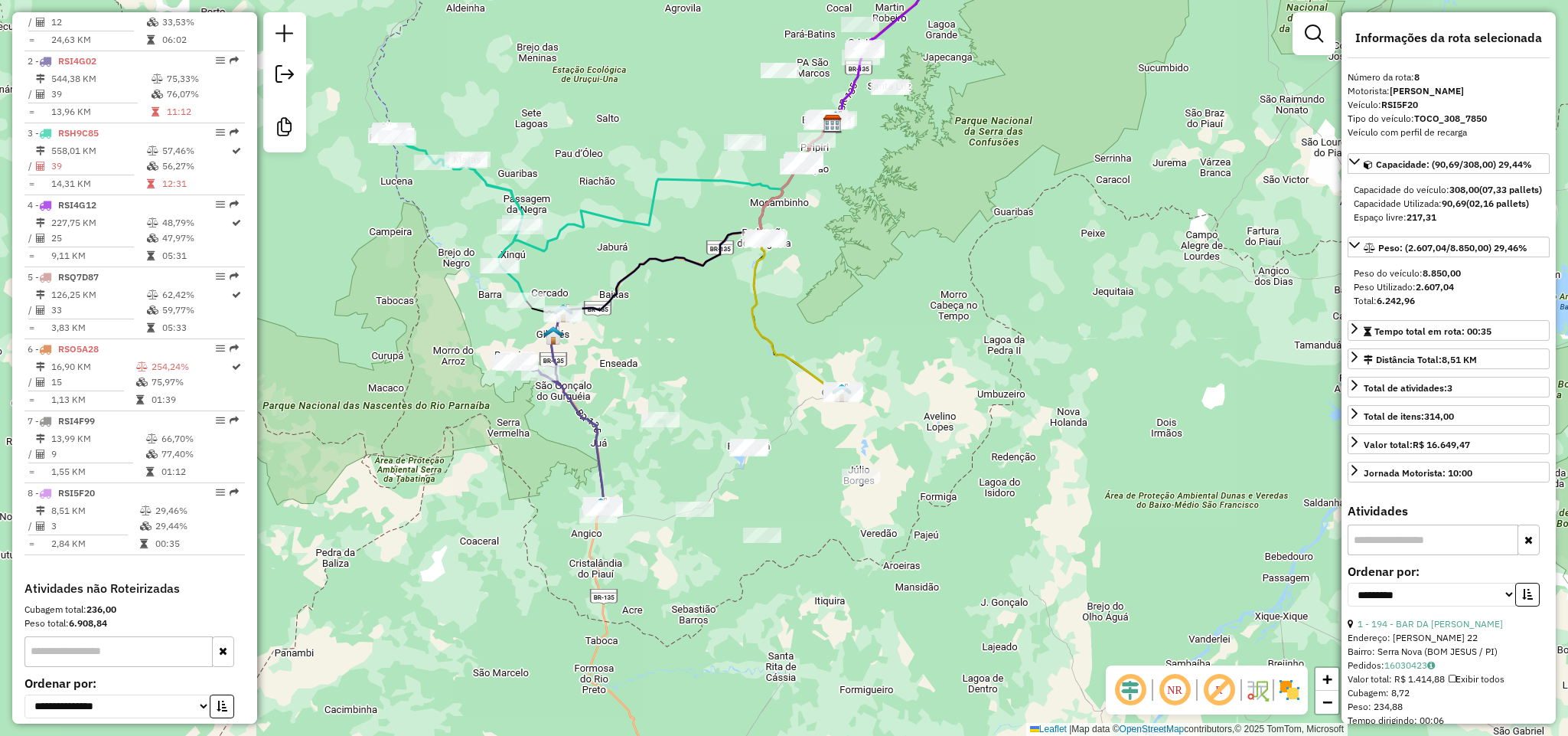
click at [567, 396] on icon at bounding box center [559, 438] width 89 height 155
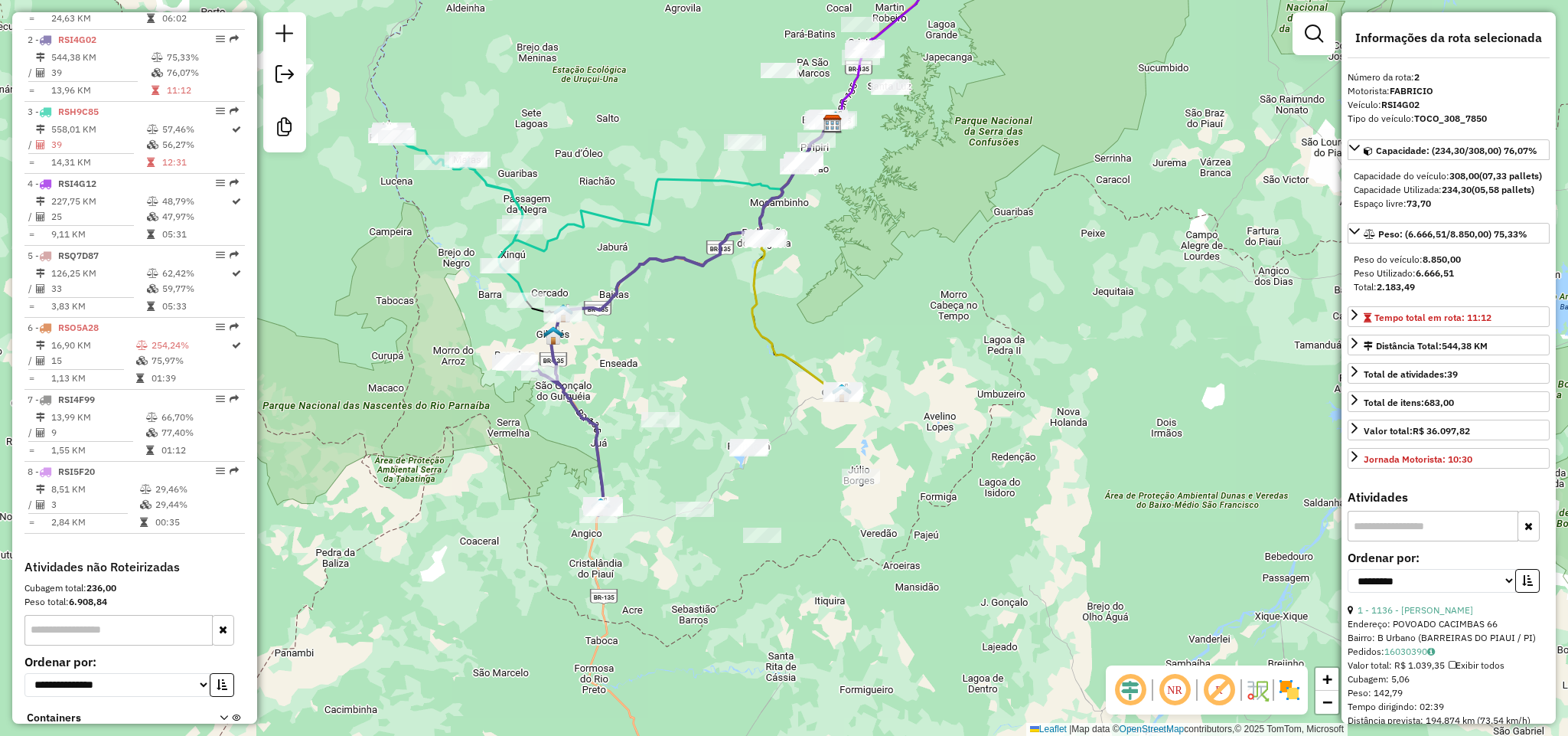
scroll to position [675, 0]
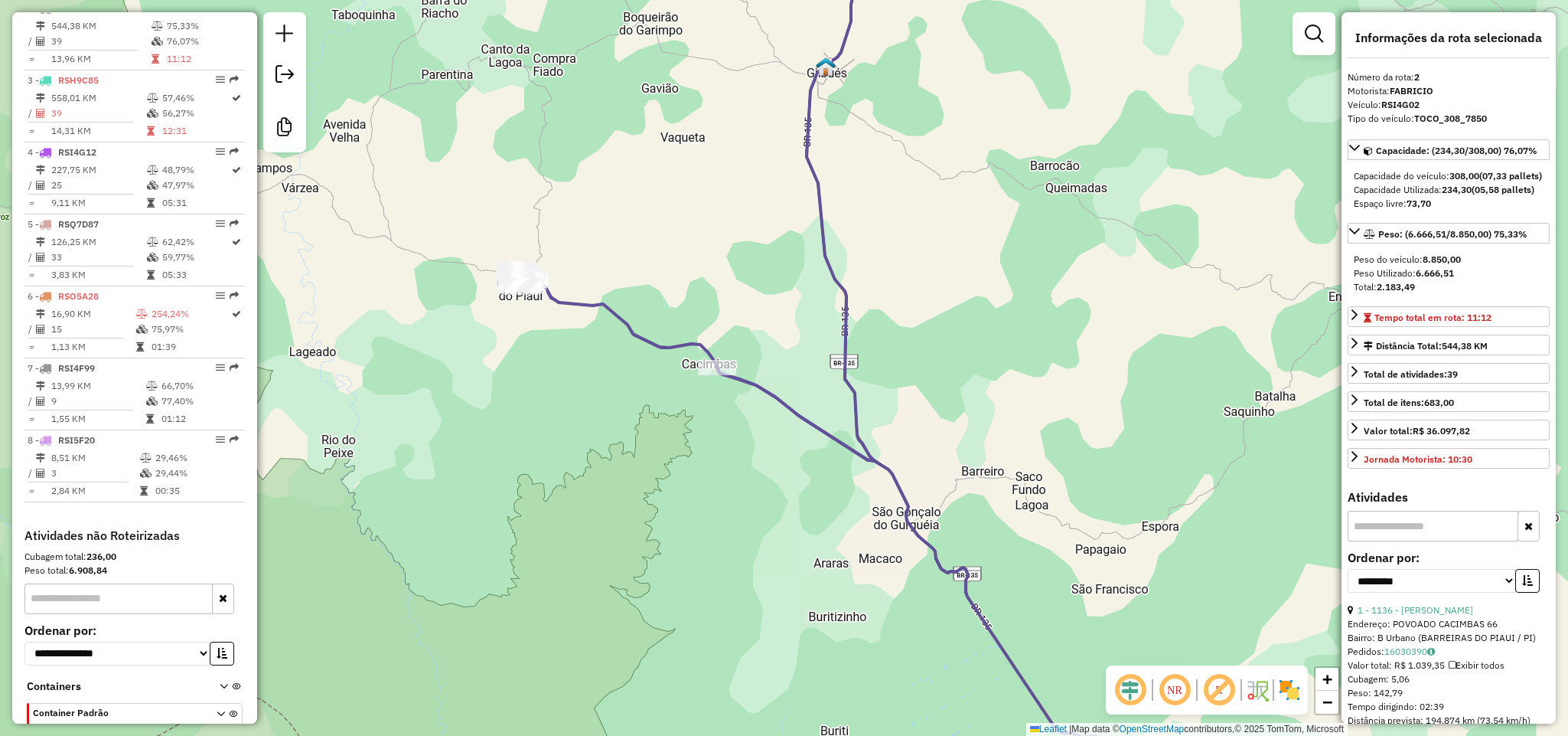
click at [647, 344] on icon at bounding box center [842, 539] width 652 height 541
